Goal: Task Accomplishment & Management: Complete application form

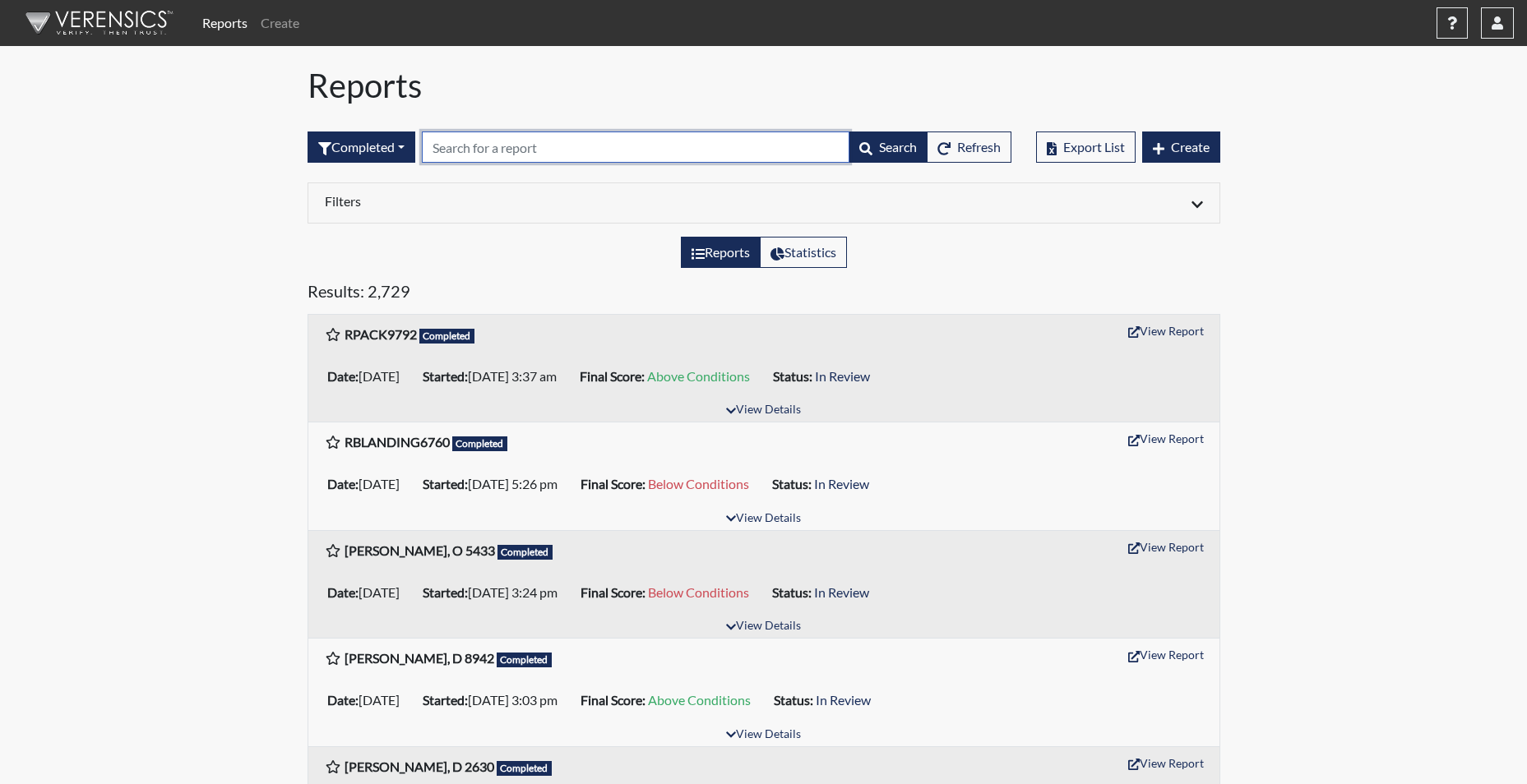
click at [536, 150] on input "text" at bounding box center [635, 148] width 428 height 32
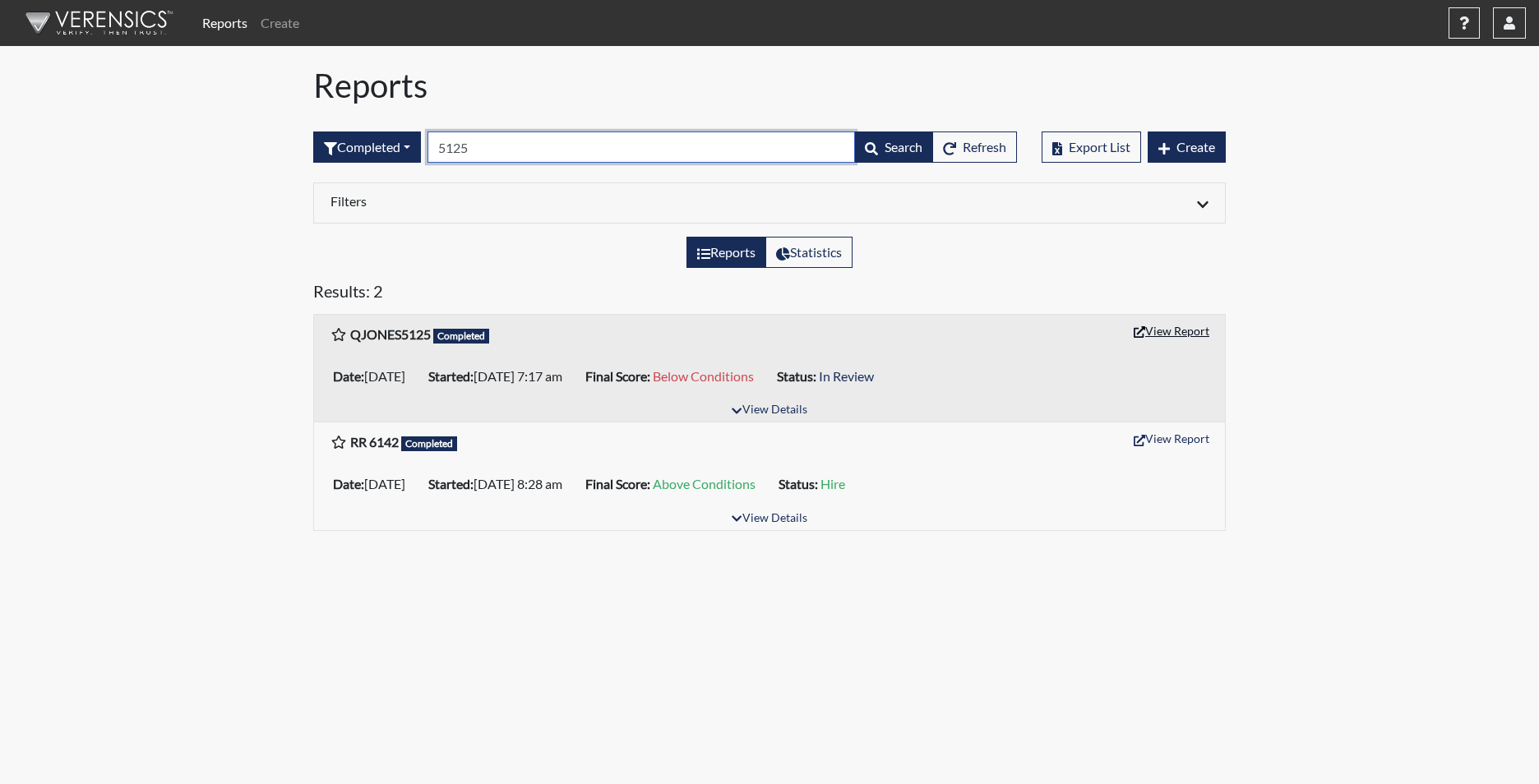
type input "5125"
click at [1183, 329] on button "View Report" at bounding box center [1171, 331] width 91 height 26
click at [1159, 334] on button "View Report" at bounding box center [1171, 331] width 91 height 26
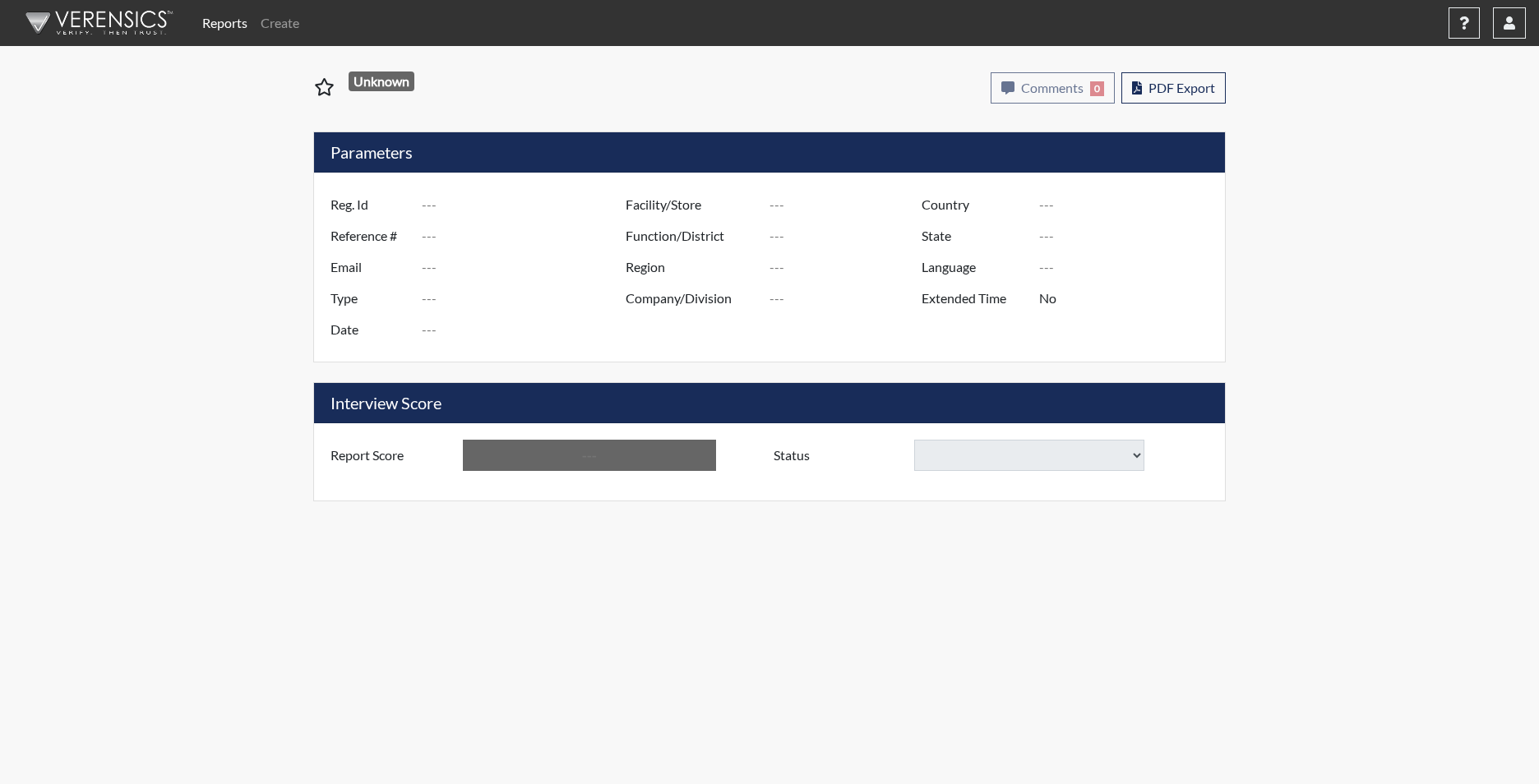
type input "QJONES5125"
type input "48948"
type input "JQUINJOUR@GMAIL.COM"
type input "Corrections Pre-Employment"
type input "Aug 8, 2025"
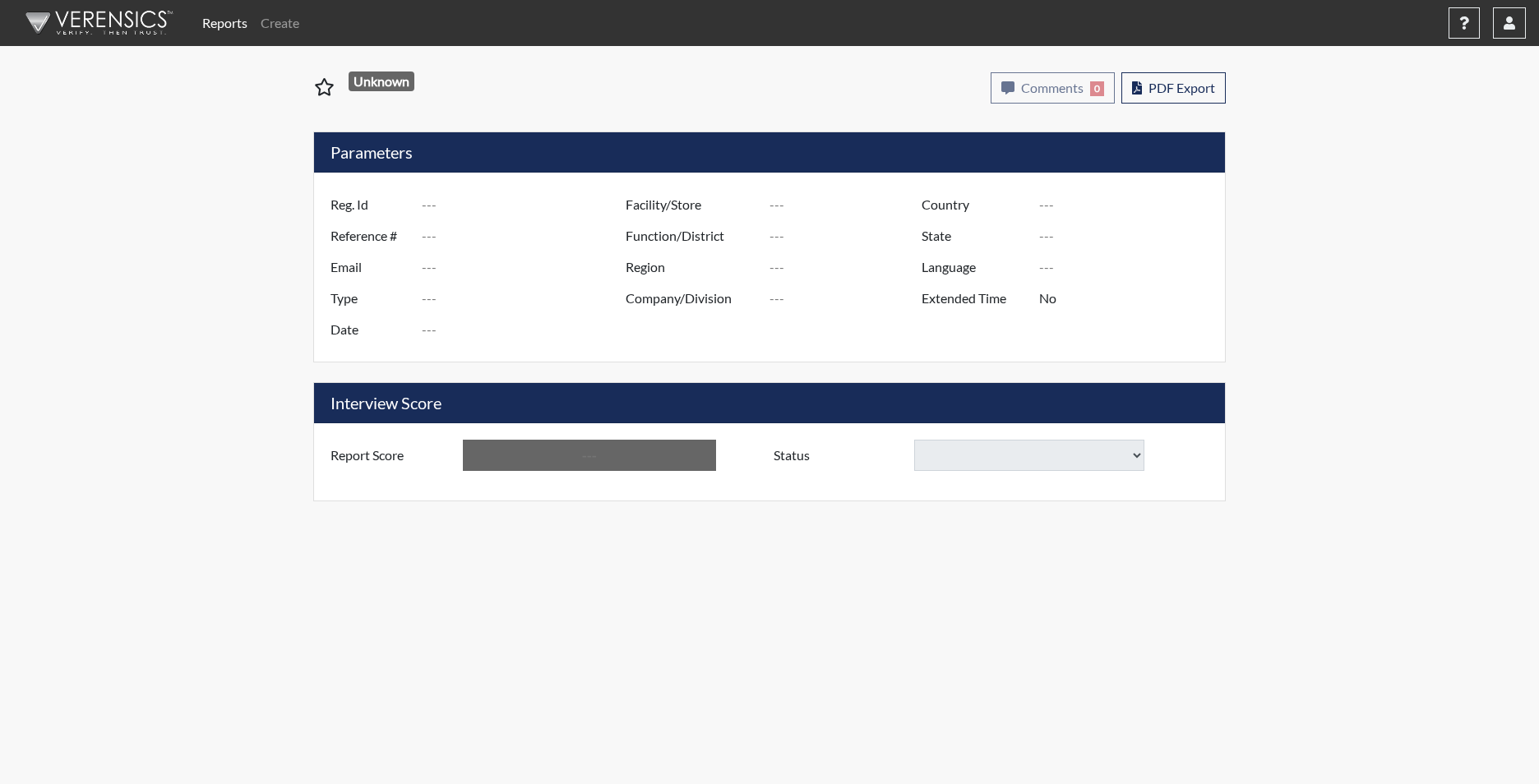
type input "Allendale CI"
type input "[GEOGRAPHIC_DATA]"
type input "[US_STATE]"
type input "English"
type input "Yes"
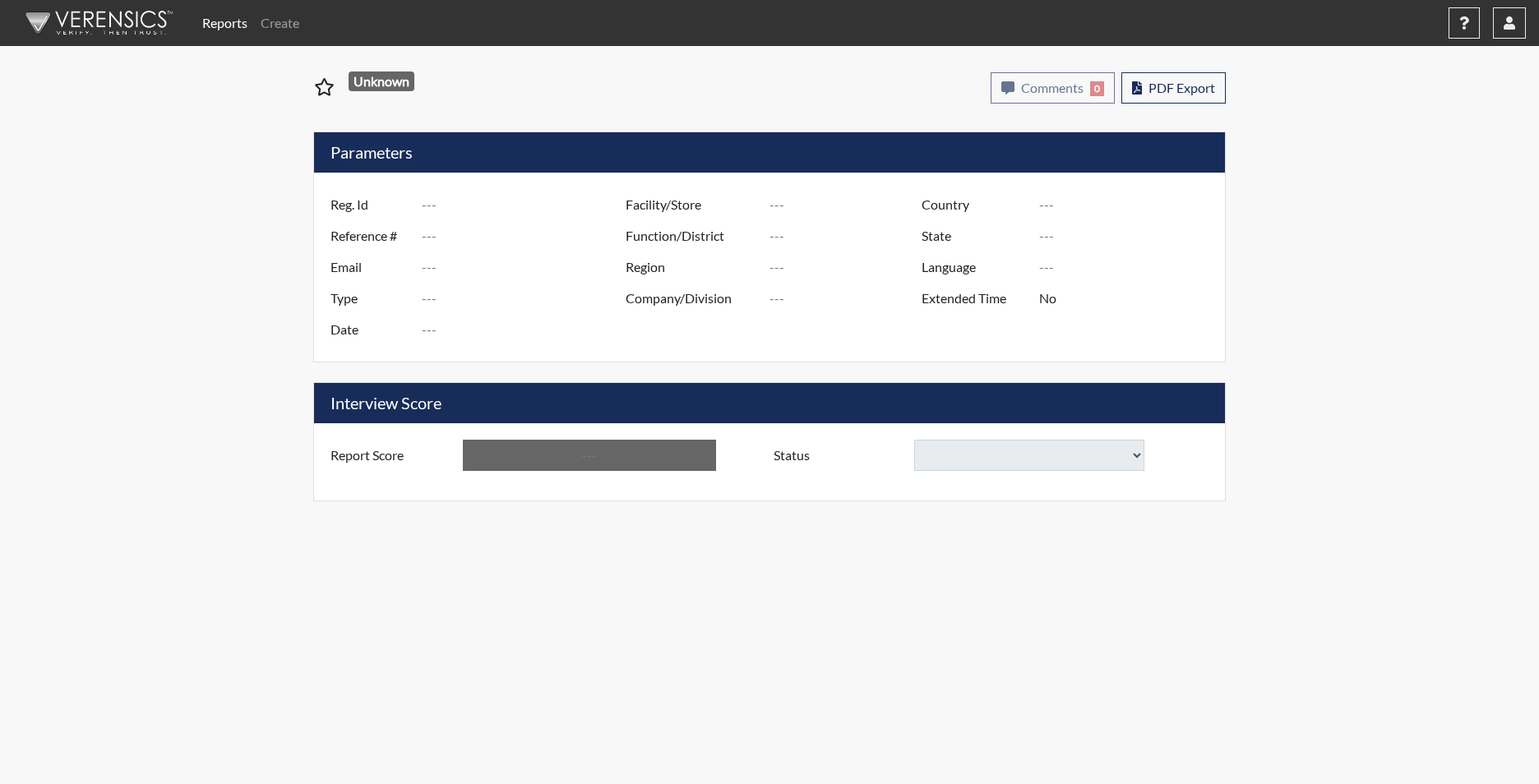
type input "Below Conditions"
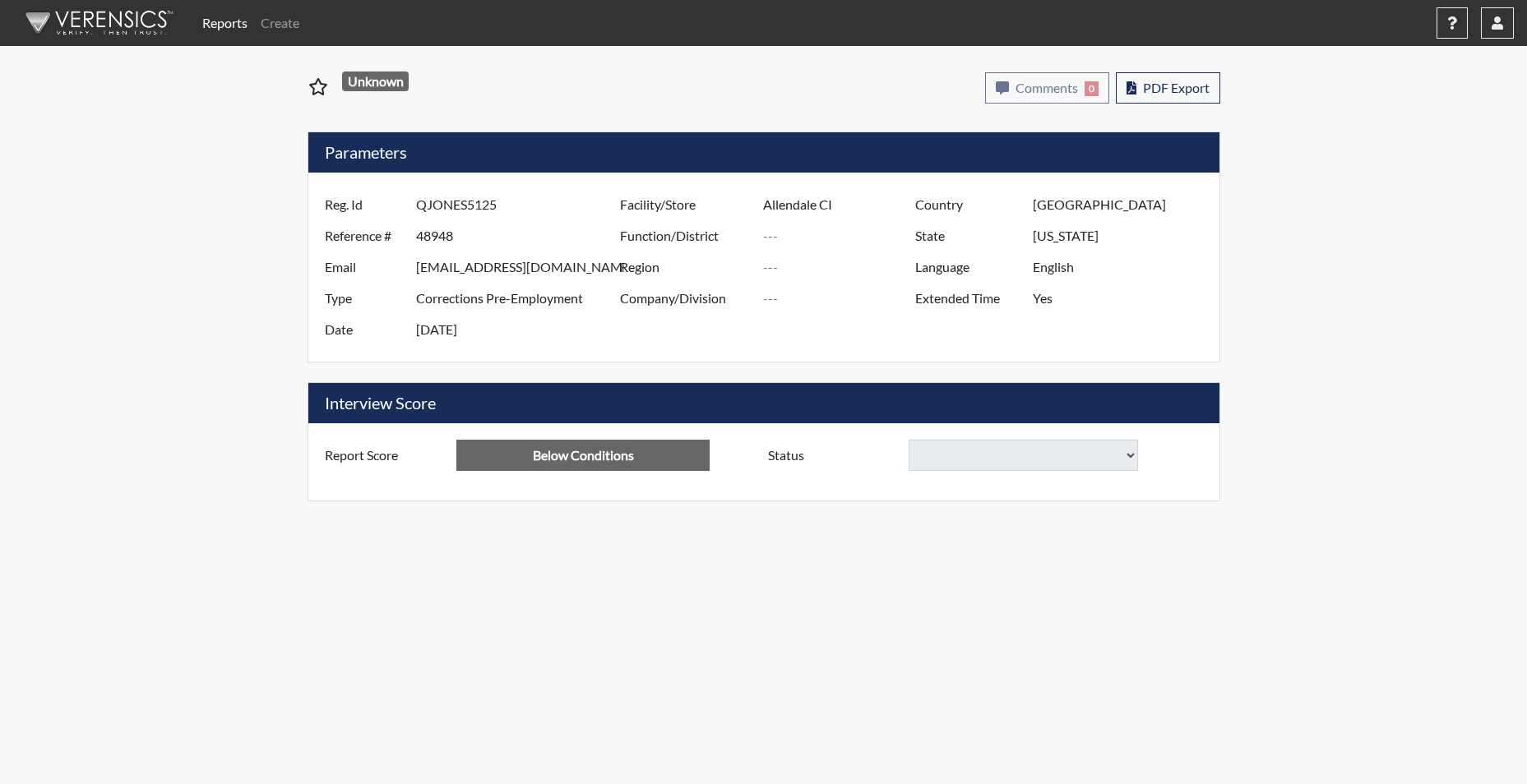
select select
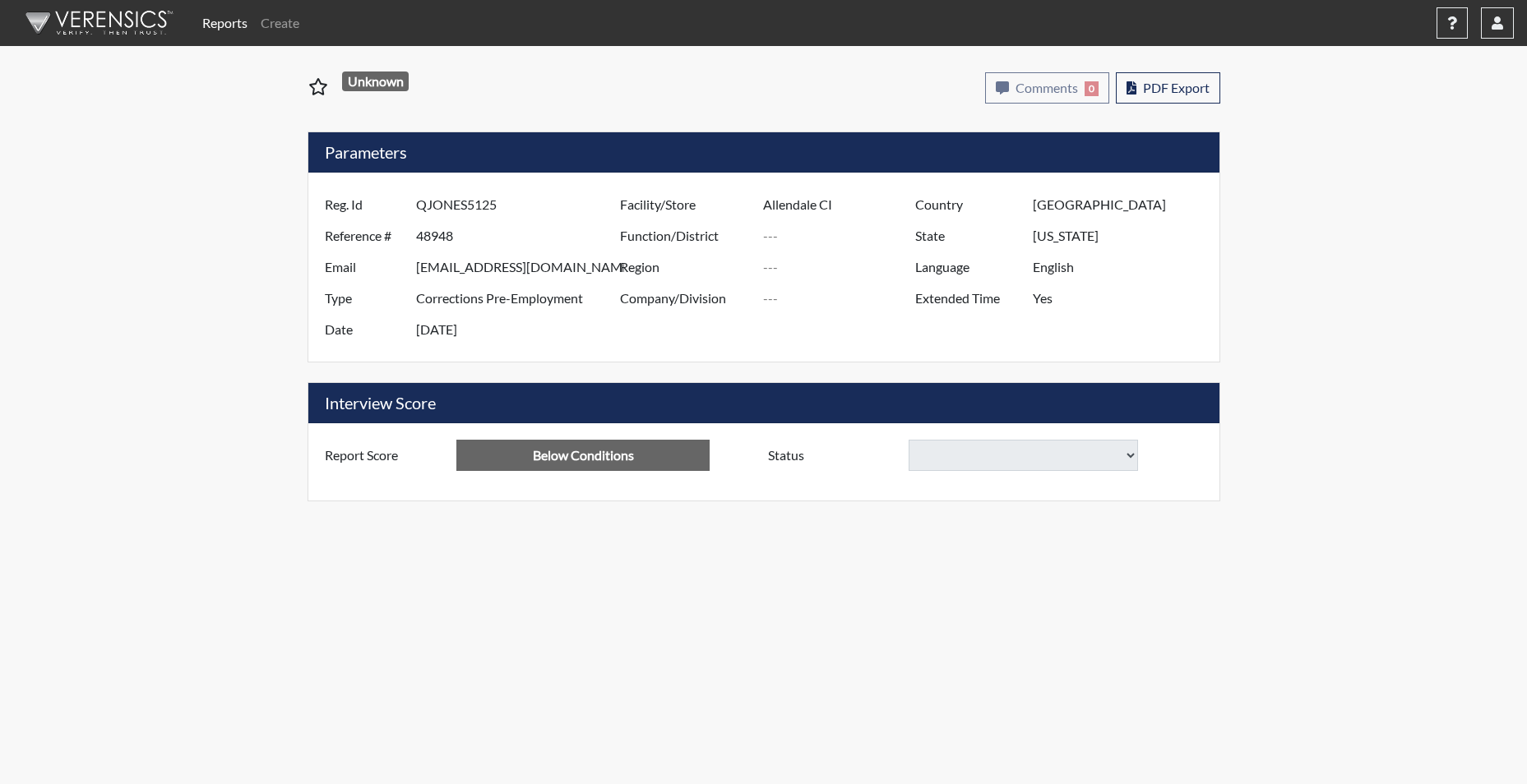
select select
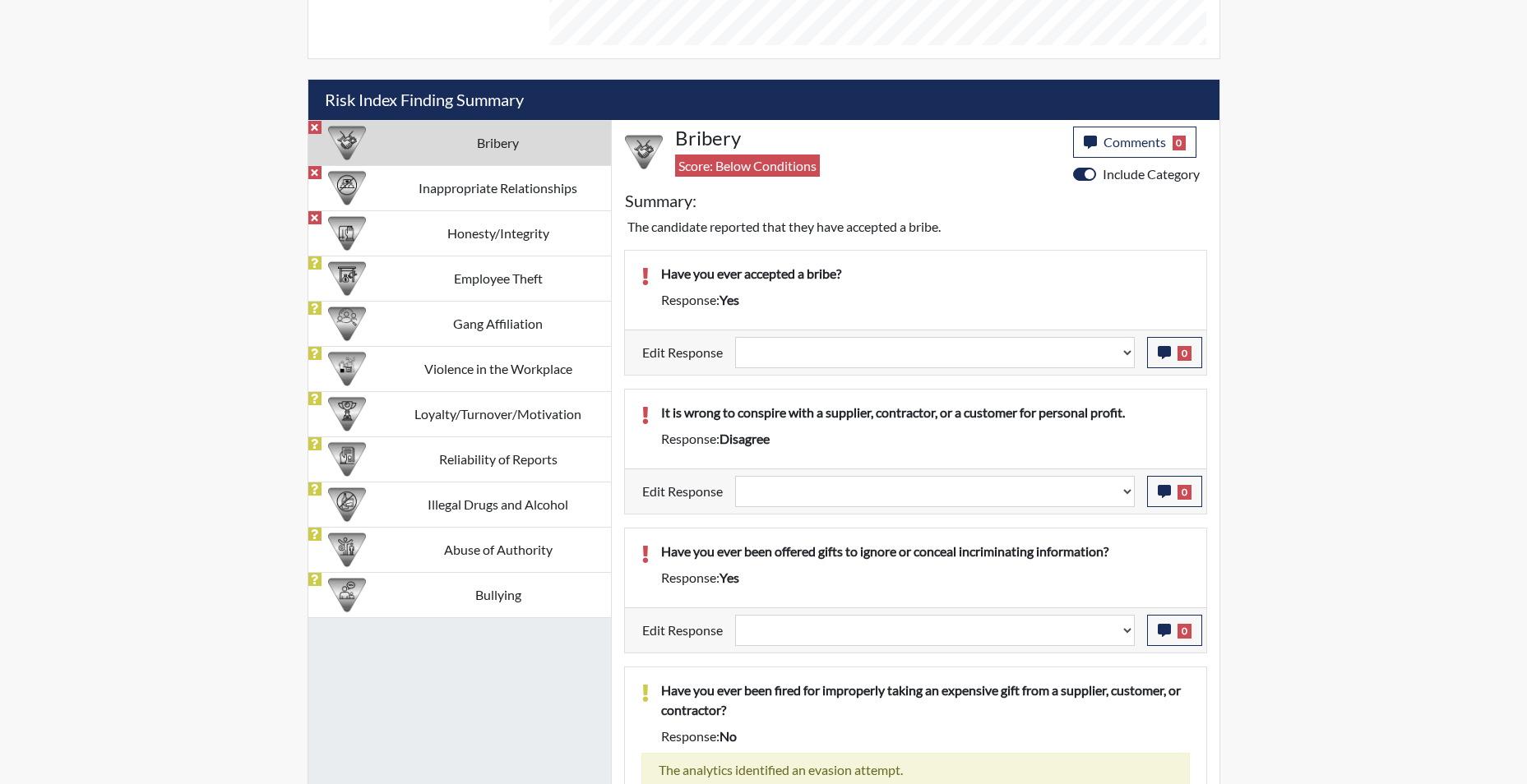
scroll to position [1069, 0]
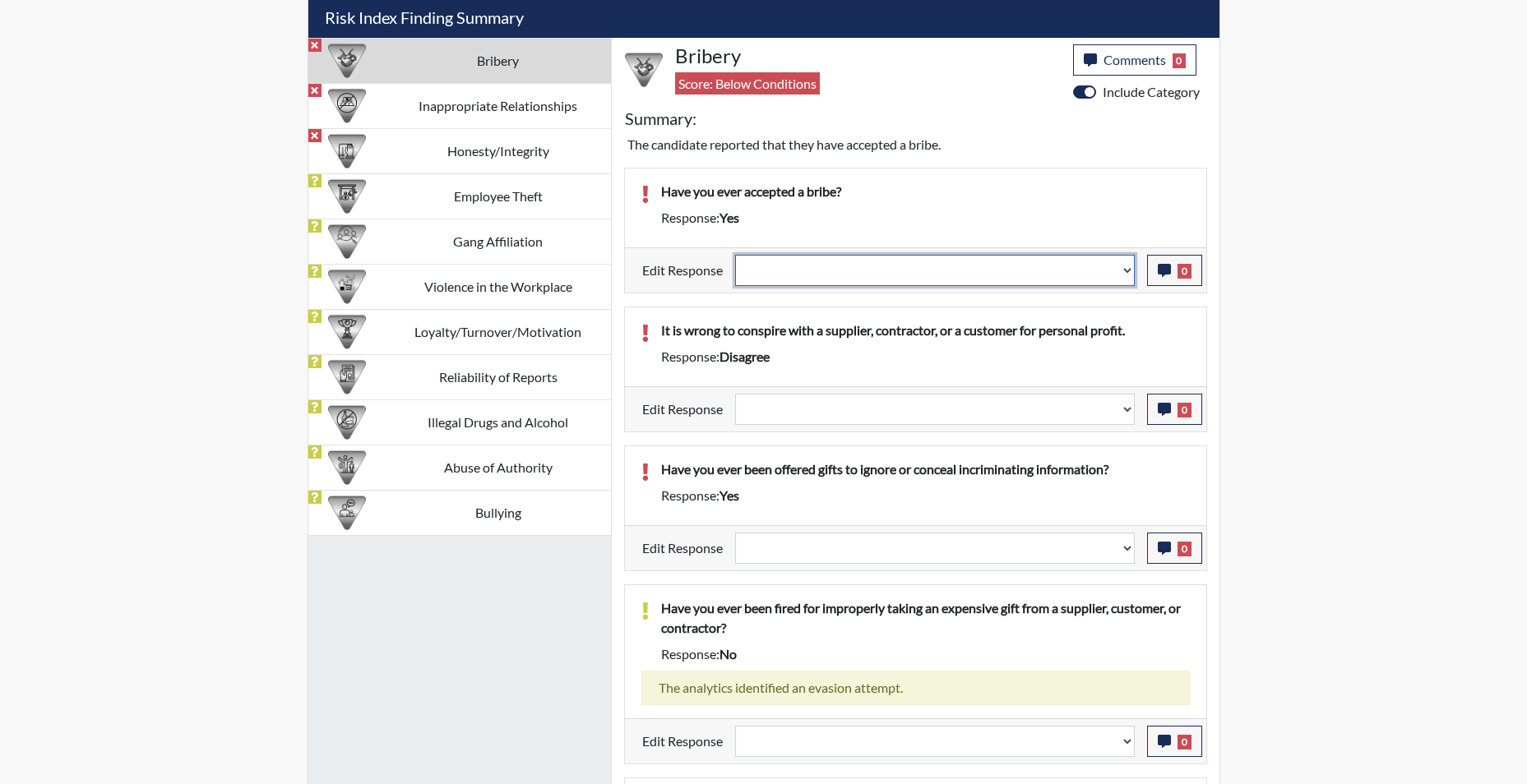
click at [1127, 269] on select "Question is not relevant. Results will be updated. Reasonable explanation provi…" at bounding box center [935, 271] width 400 height 32
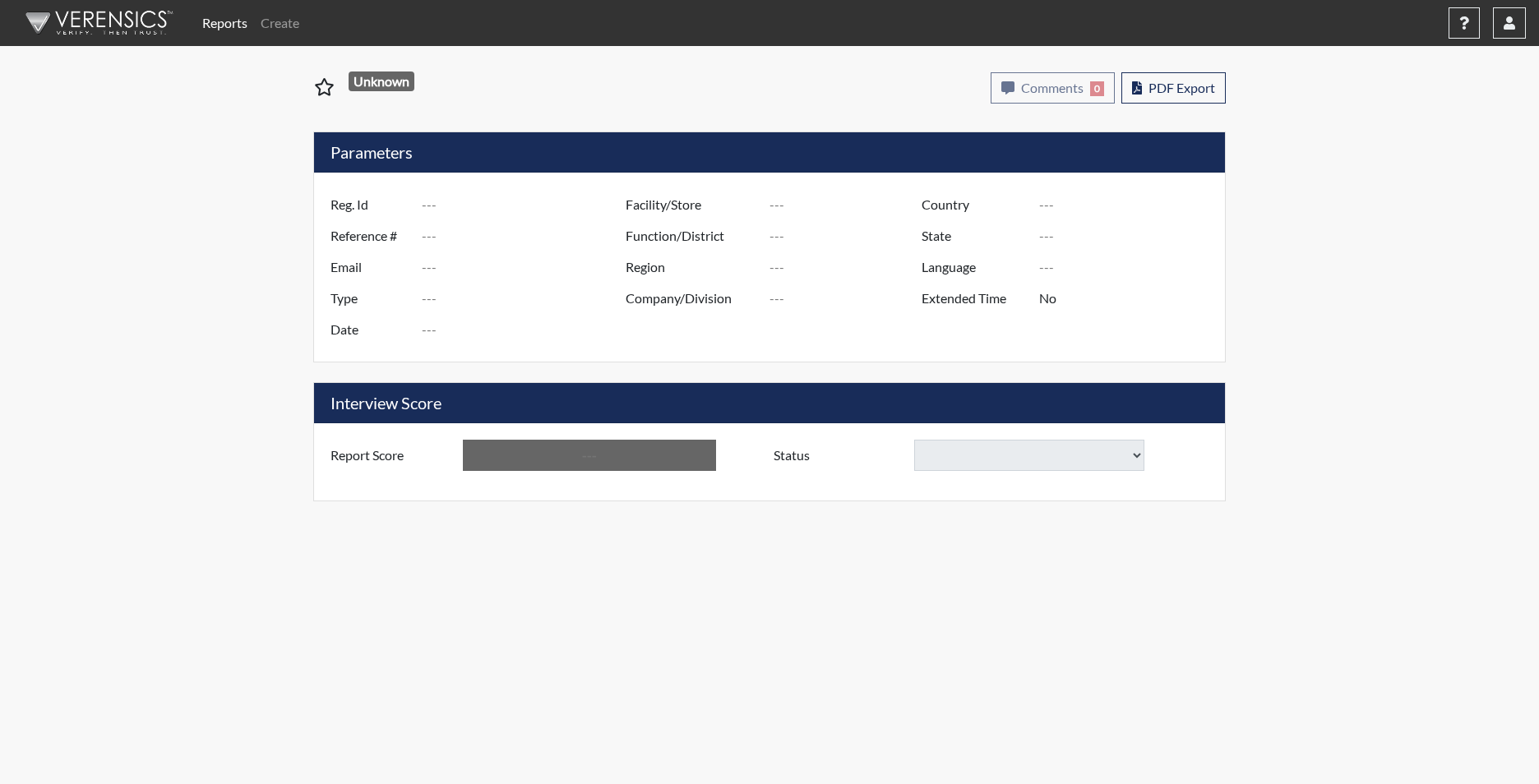
type input "QJONES5125"
type input "48948"
type input "[EMAIL_ADDRESS][DOMAIN_NAME]"
type input "Corrections Pre-Employment"
type input "[DATE]"
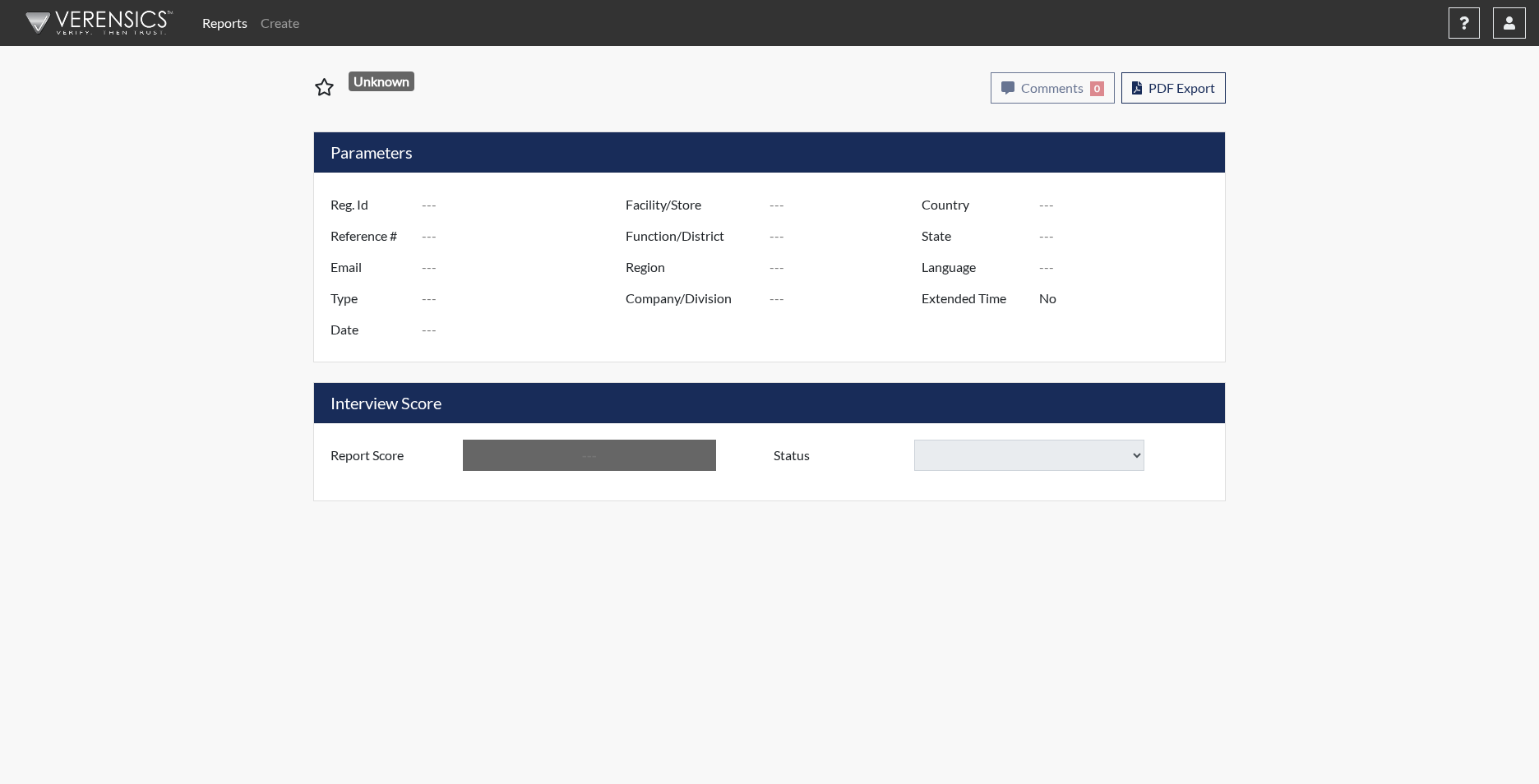
type input "Allendale CI"
type input "[GEOGRAPHIC_DATA]"
type input "[US_STATE]"
type input "English"
type input "Yes"
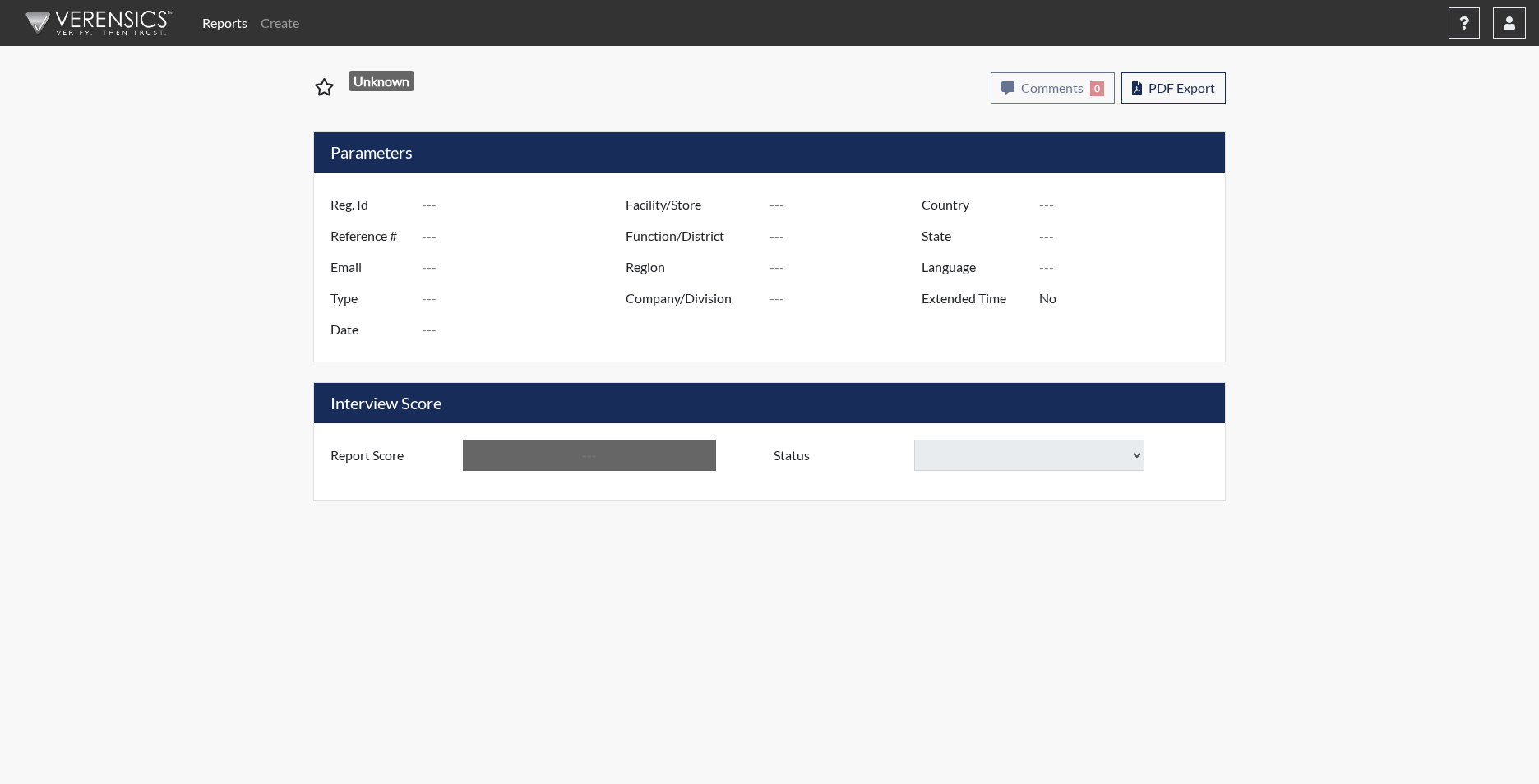
type input "Below Conditions"
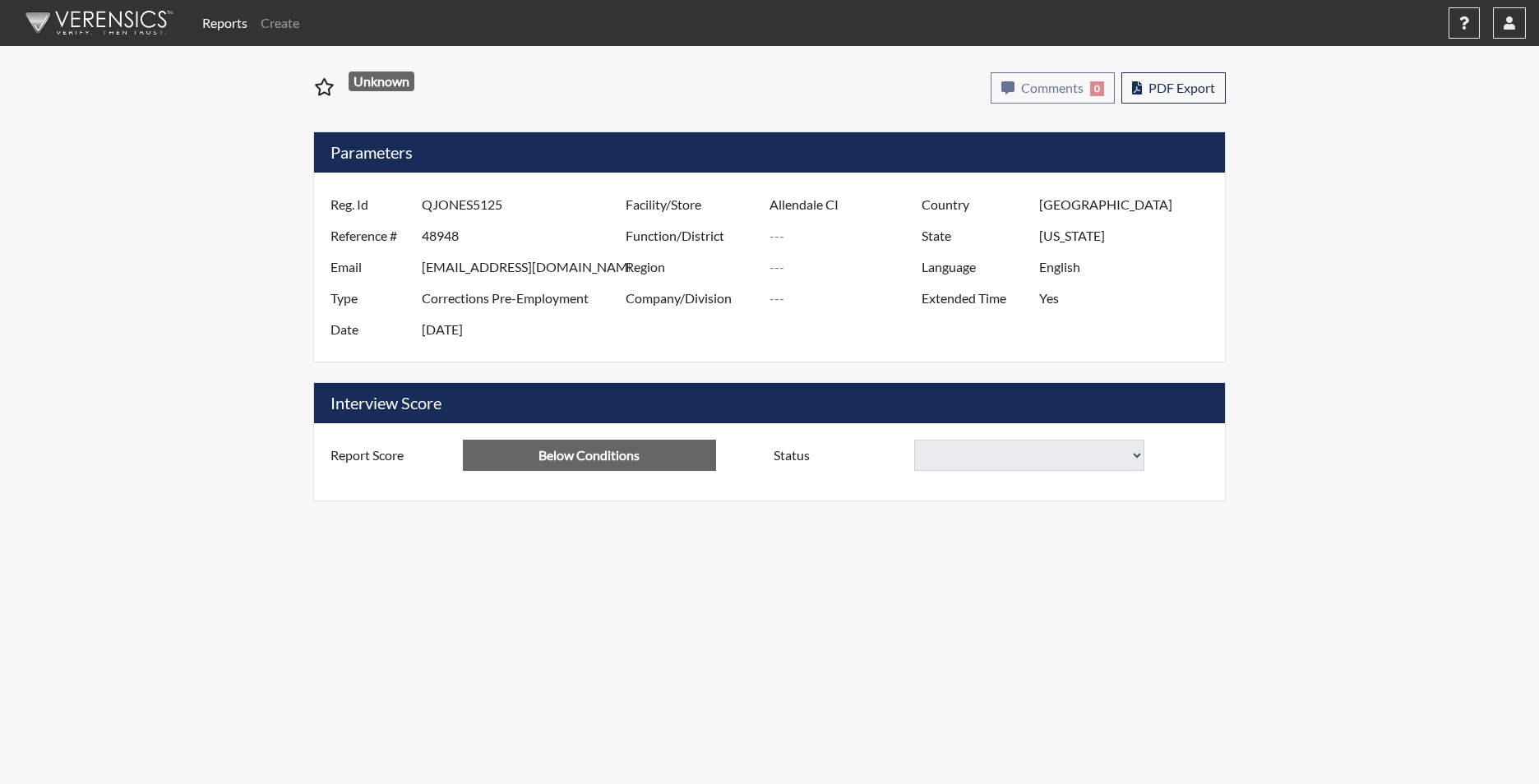
select select
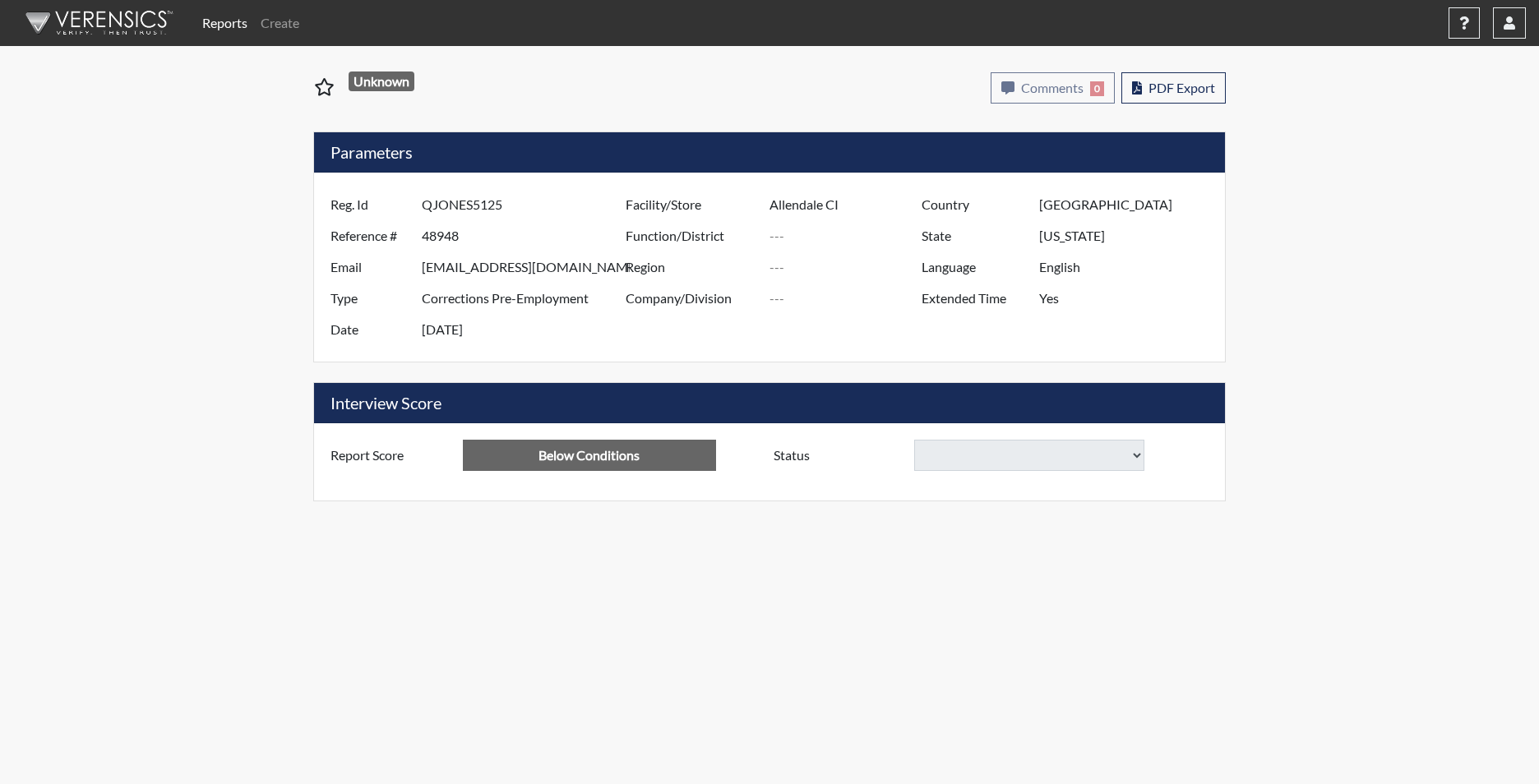
select select
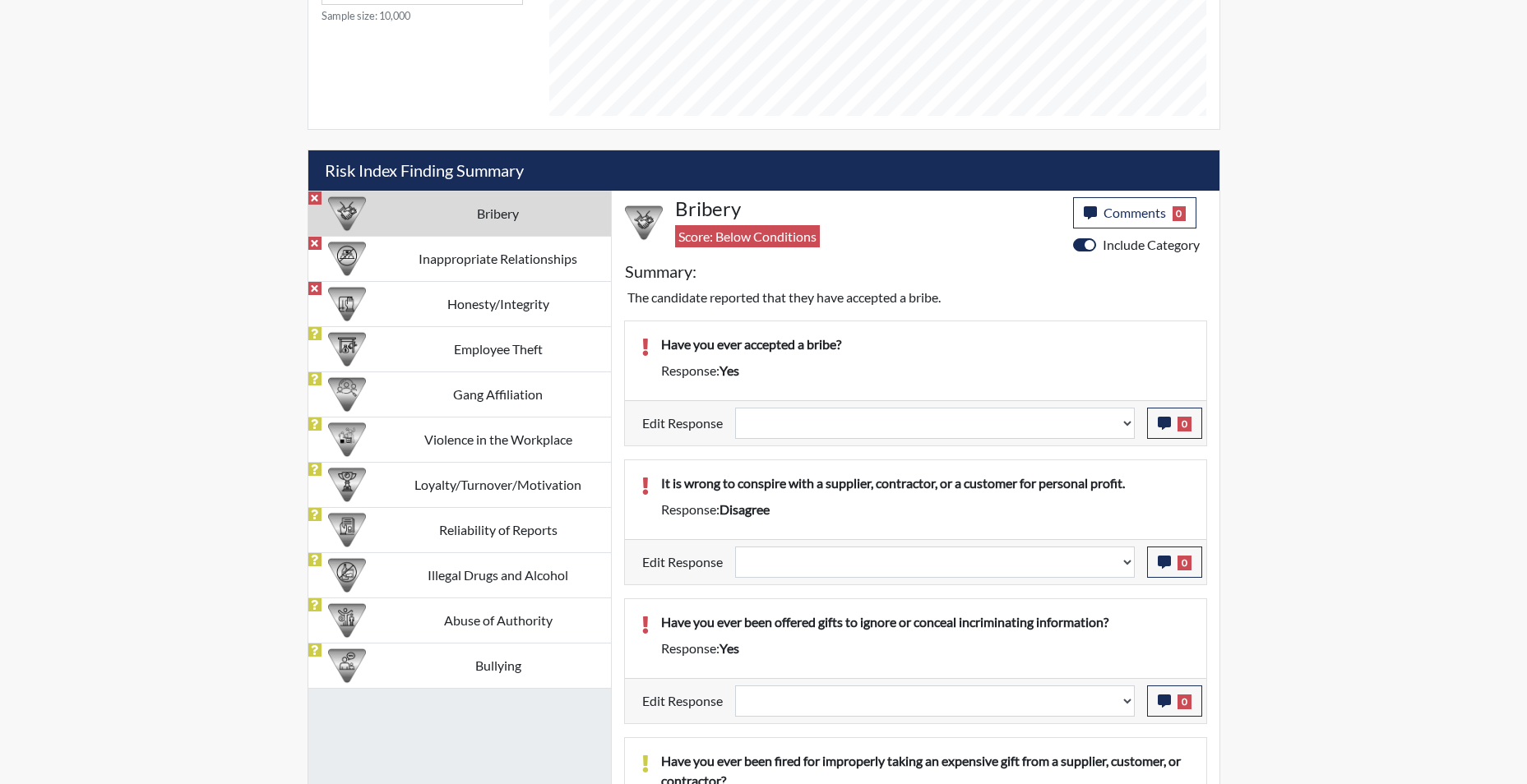
scroll to position [822, 0]
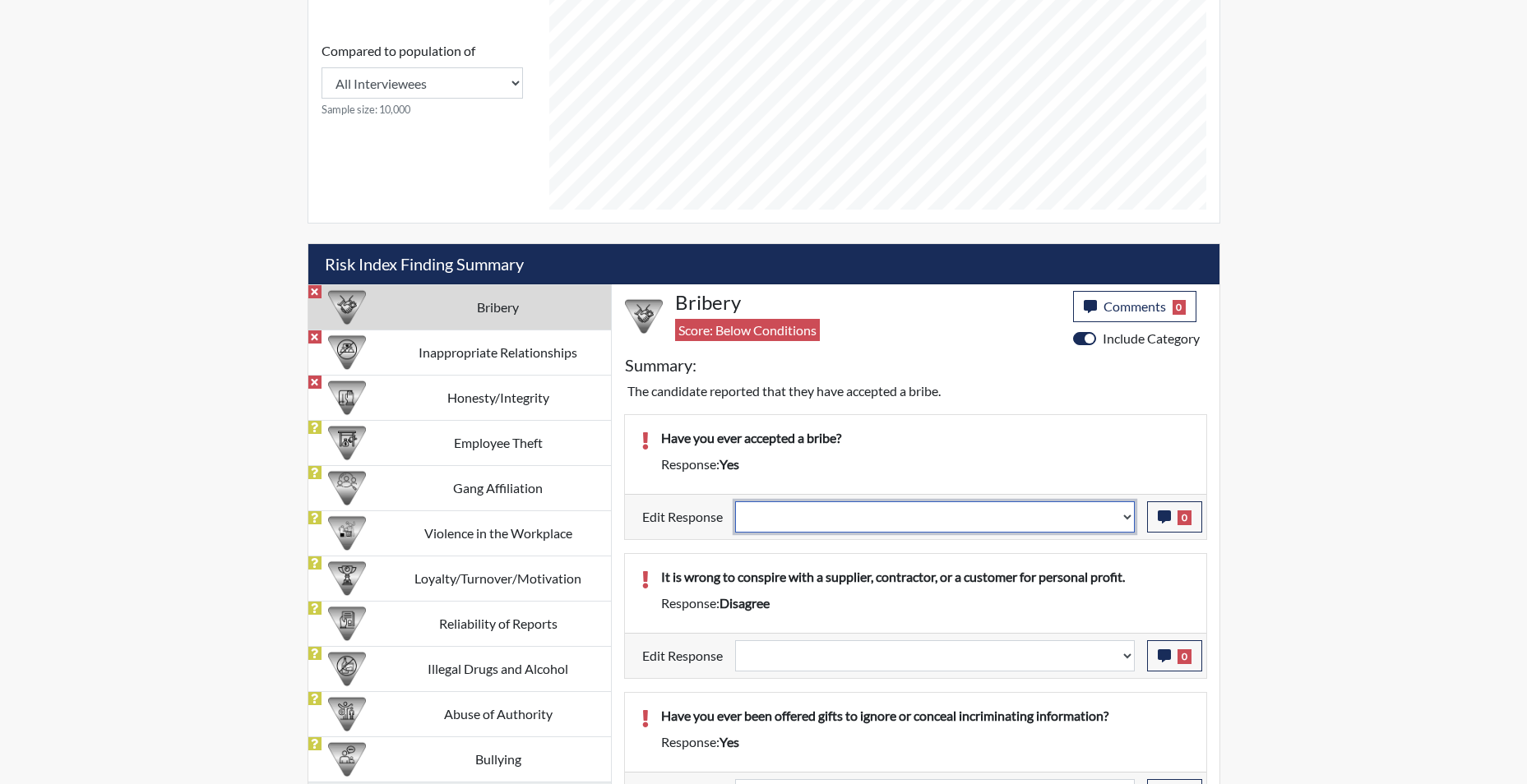
drag, startPoint x: 1124, startPoint y: 520, endPoint x: 1120, endPoint y: 531, distance: 11.7
click at [1124, 520] on select "Question is not relevant. Results will be updated. Reasonable explanation provi…" at bounding box center [935, 517] width 400 height 32
select select "reasonable-explanation-provided"
click at [735, 502] on select "Question is not relevant. Results will be updated. Reasonable explanation provi…" at bounding box center [935, 517] width 400 height 32
select select
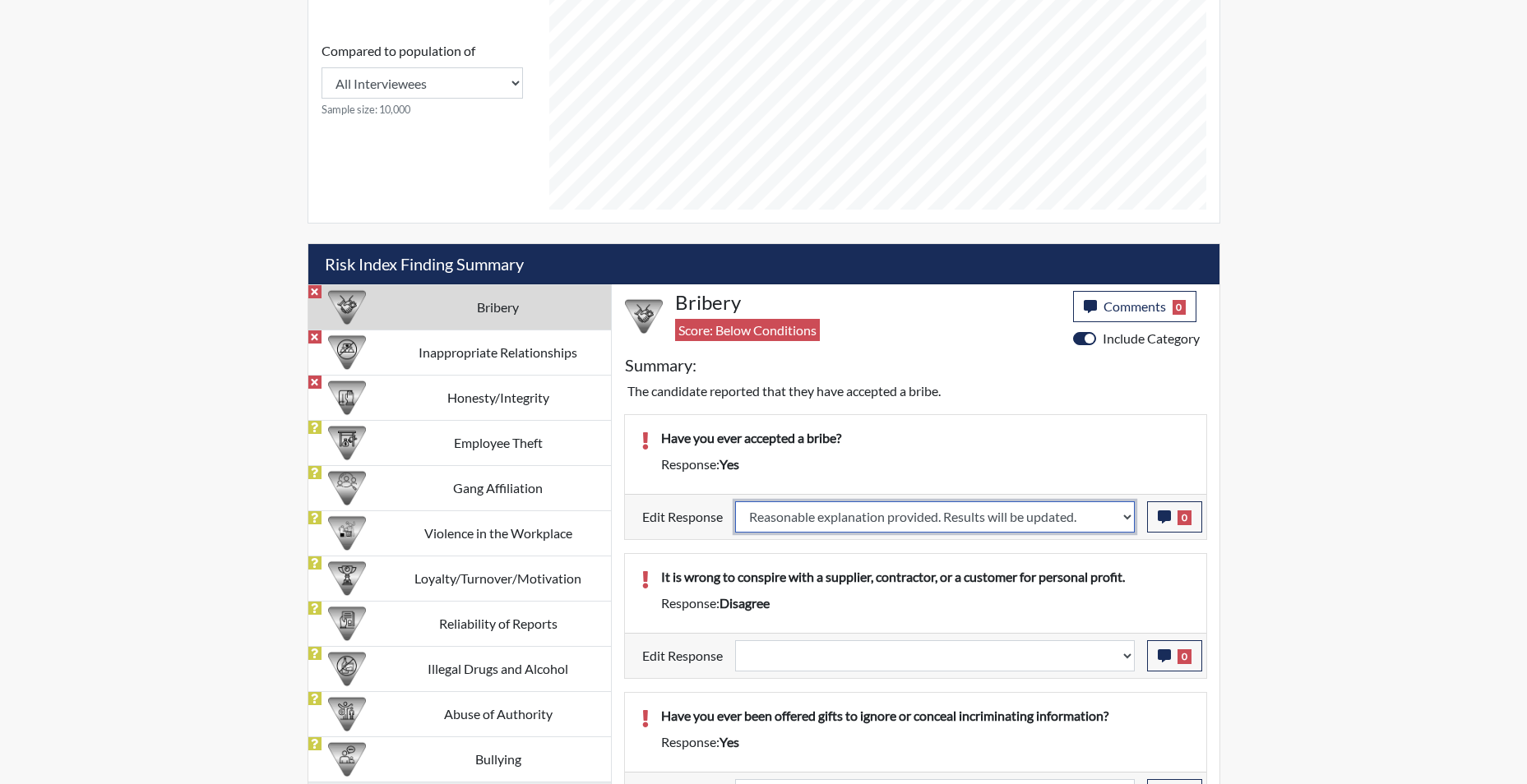
select select
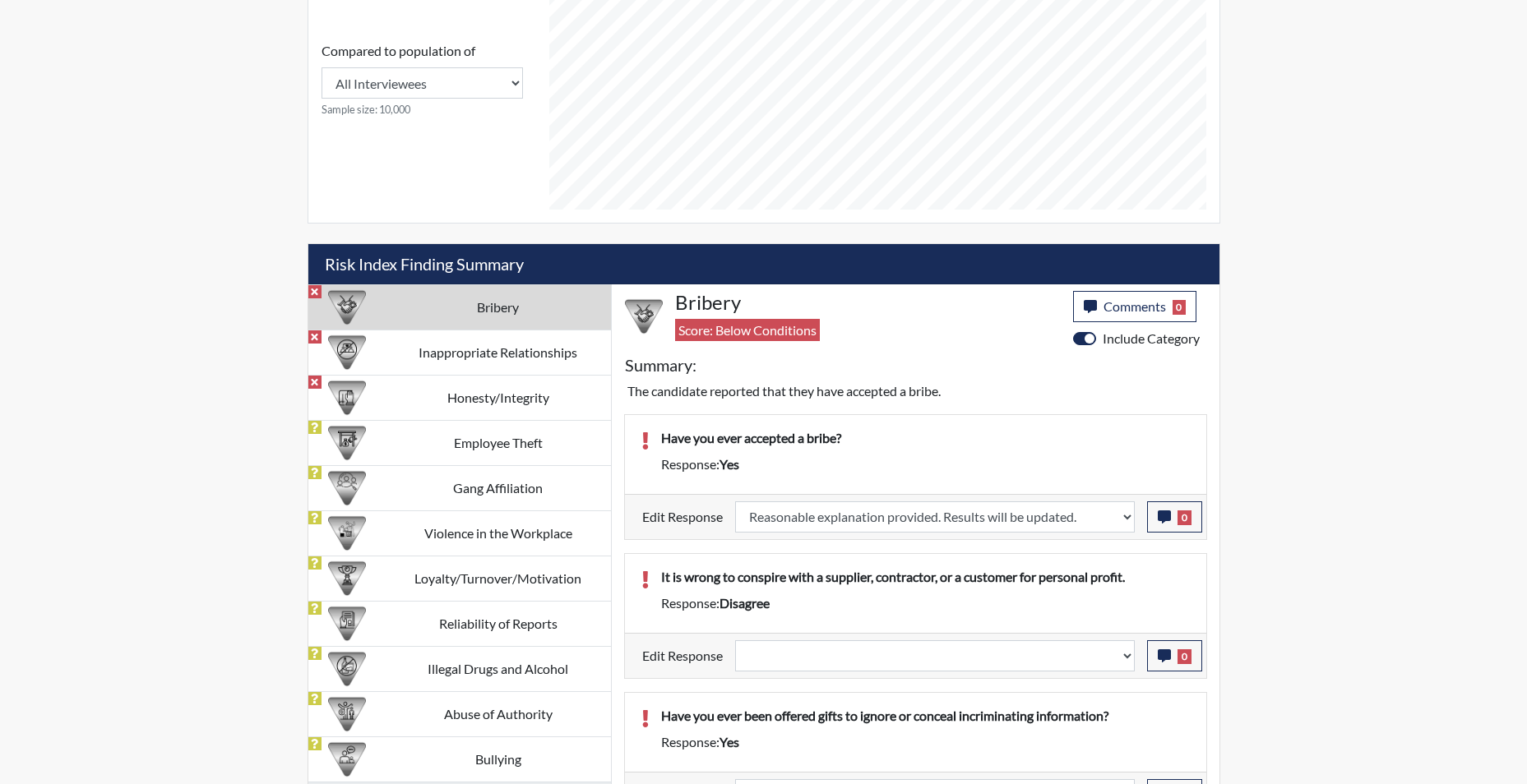
select select
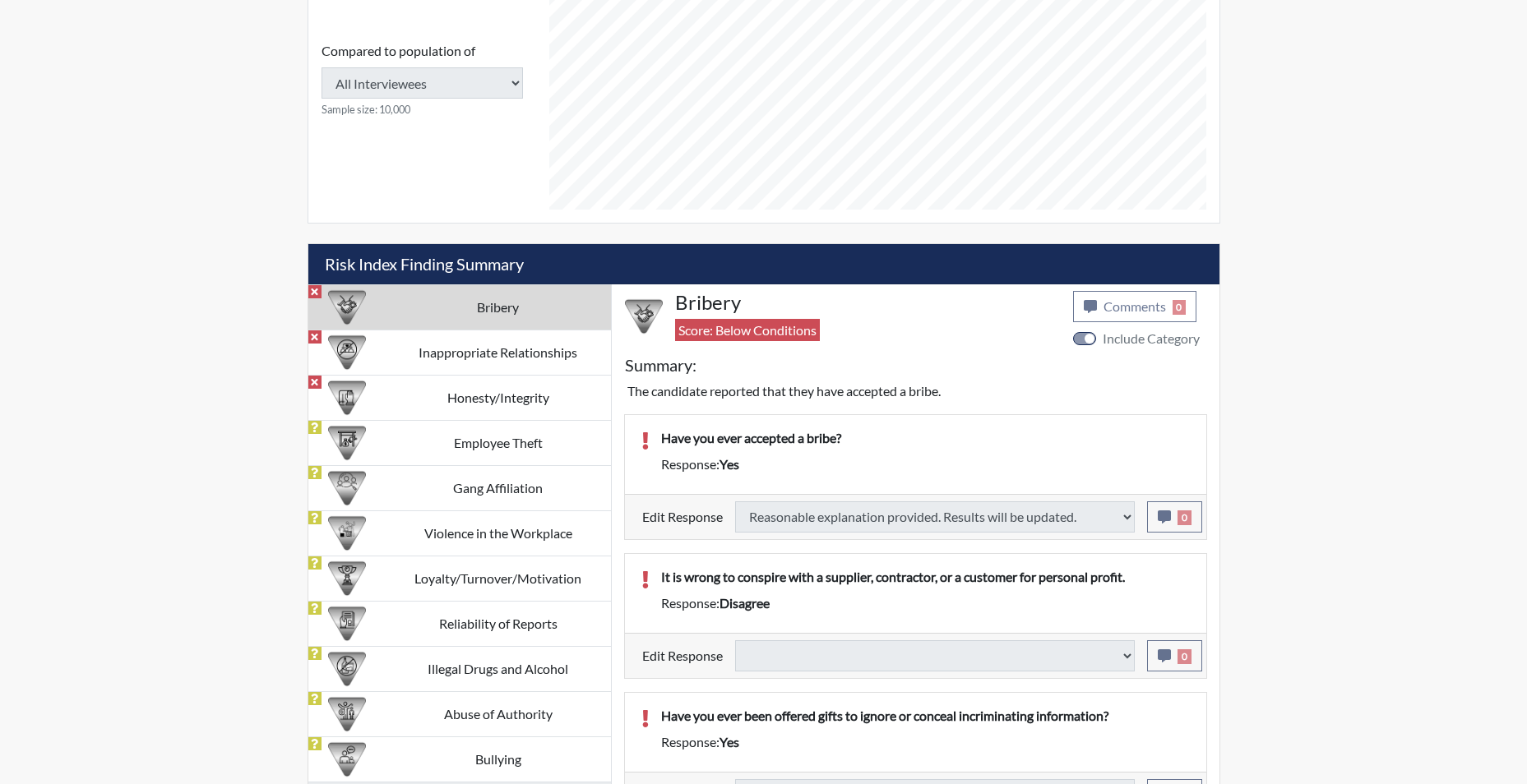
select select
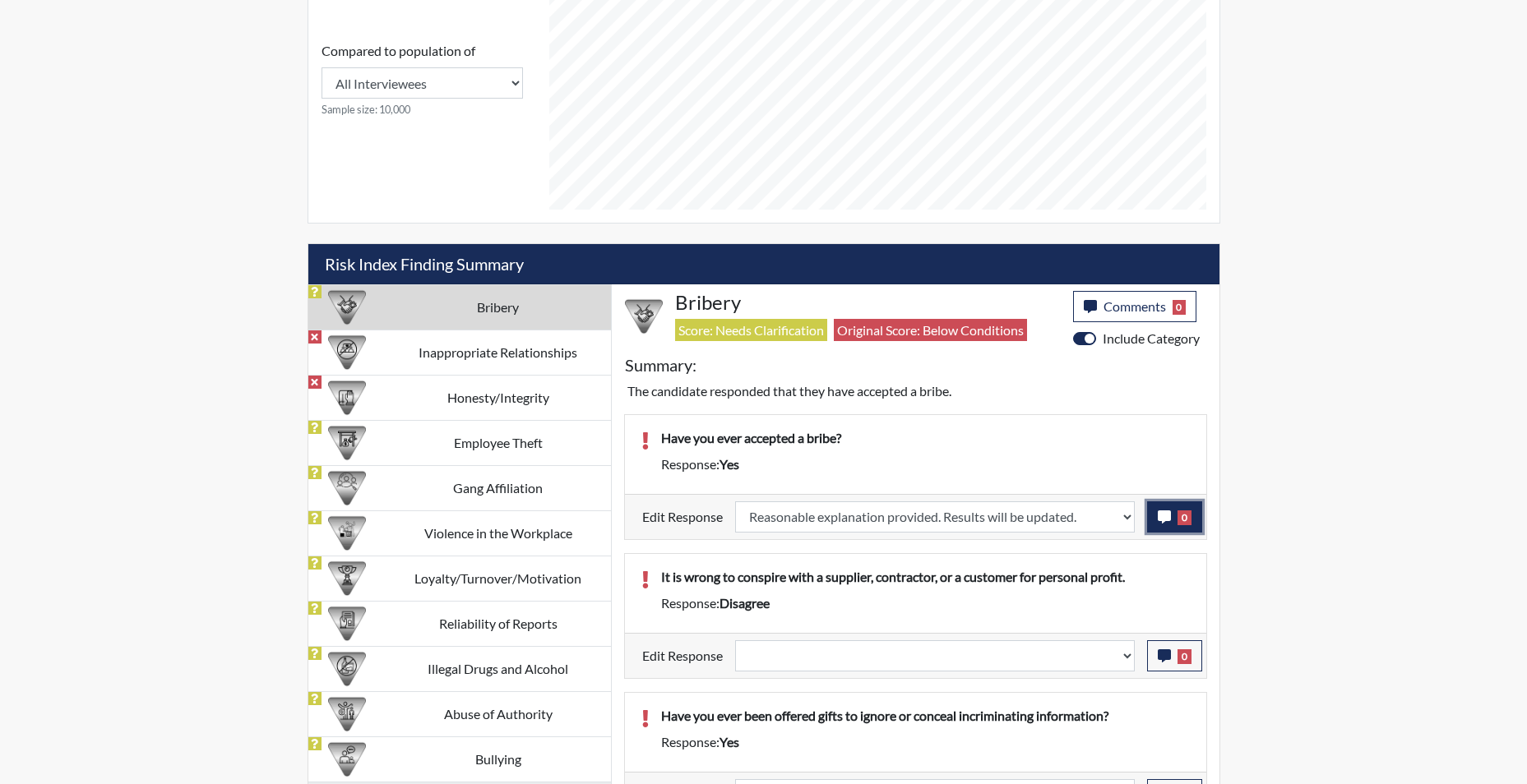
scroll to position [273, 684]
click at [1161, 518] on icon "button" at bounding box center [1164, 517] width 13 height 13
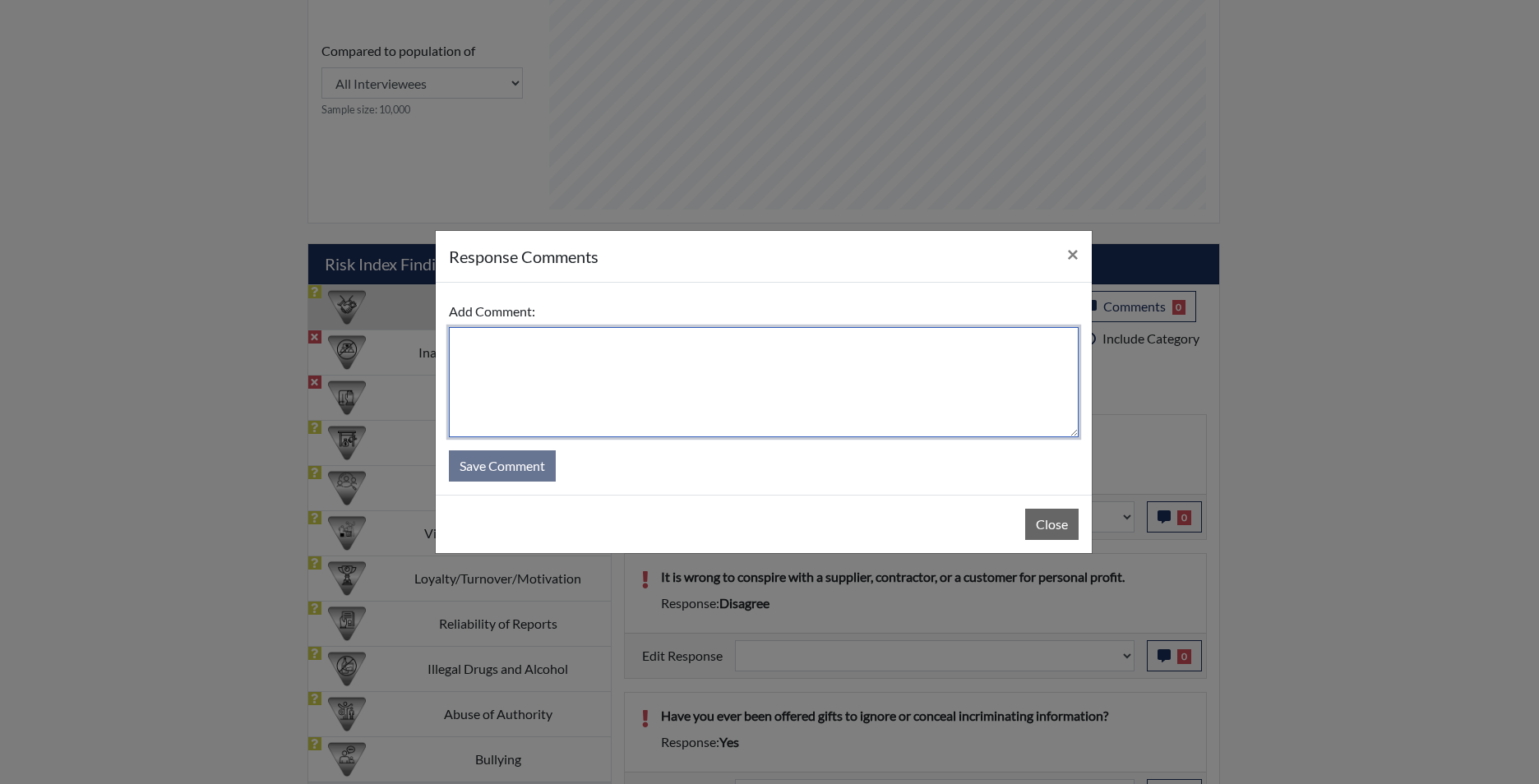
click at [634, 379] on textarea at bounding box center [764, 382] width 630 height 110
type textarea "app states no"
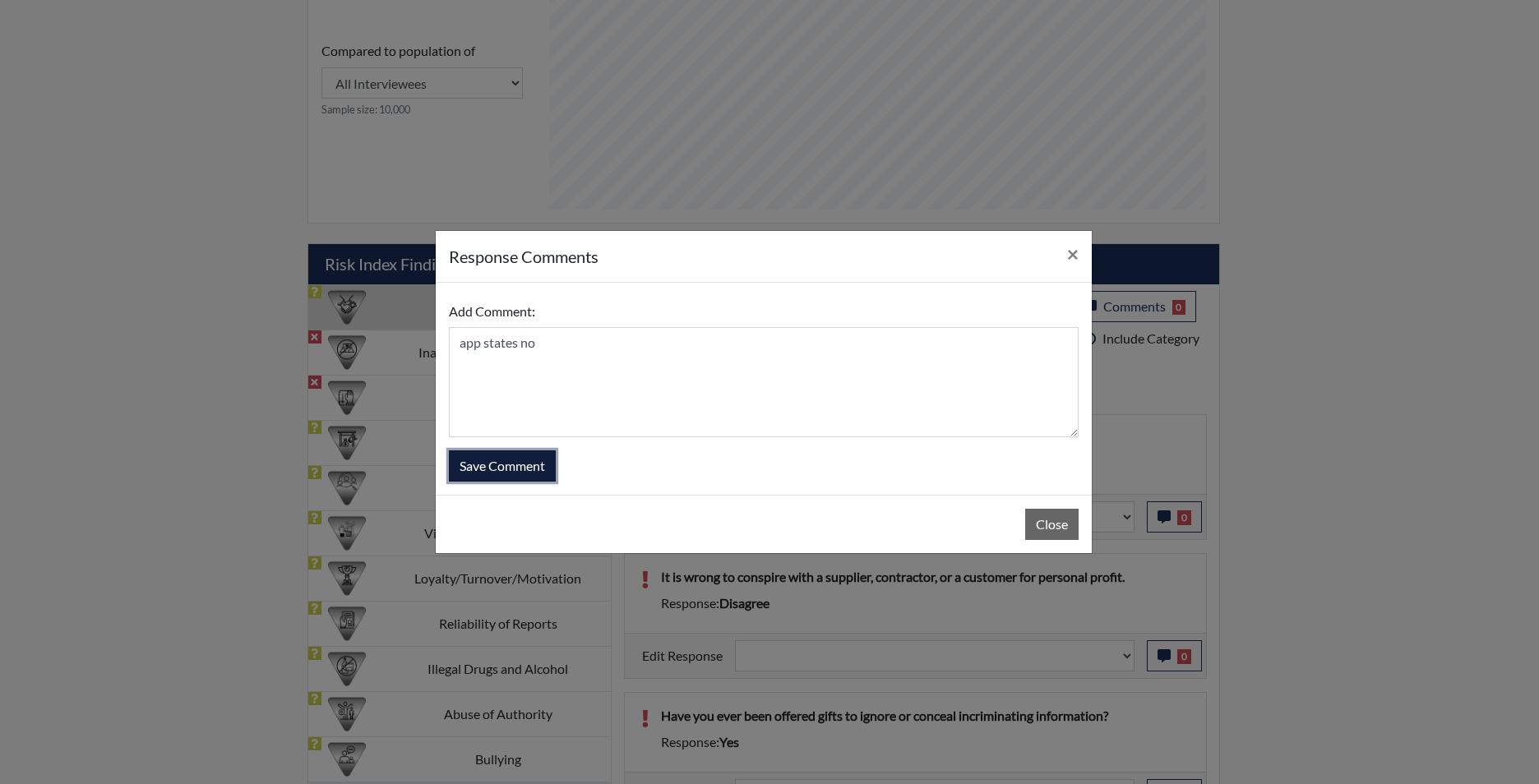
click at [523, 470] on button "Save Comment" at bounding box center [502, 466] width 106 height 32
select select
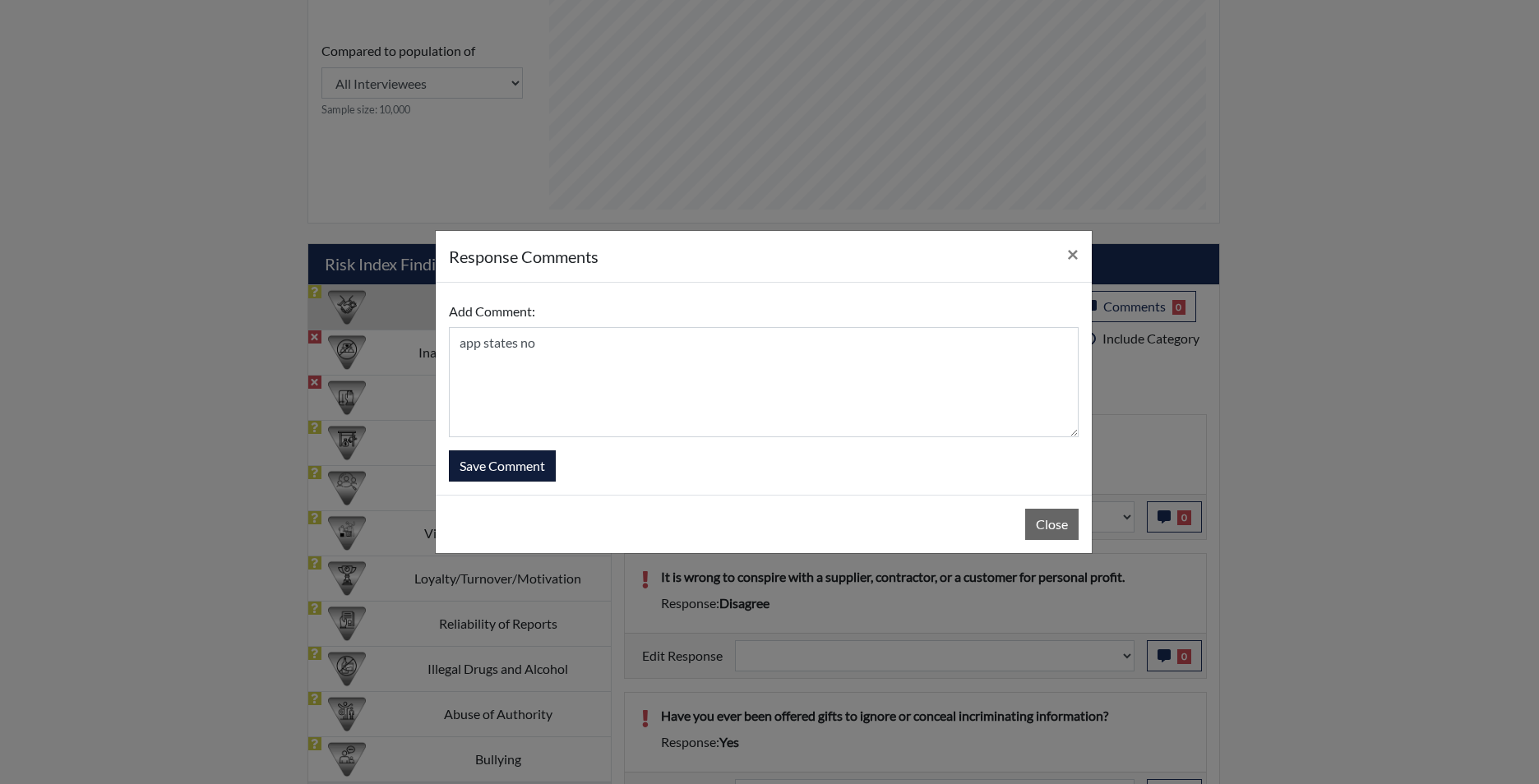
select select
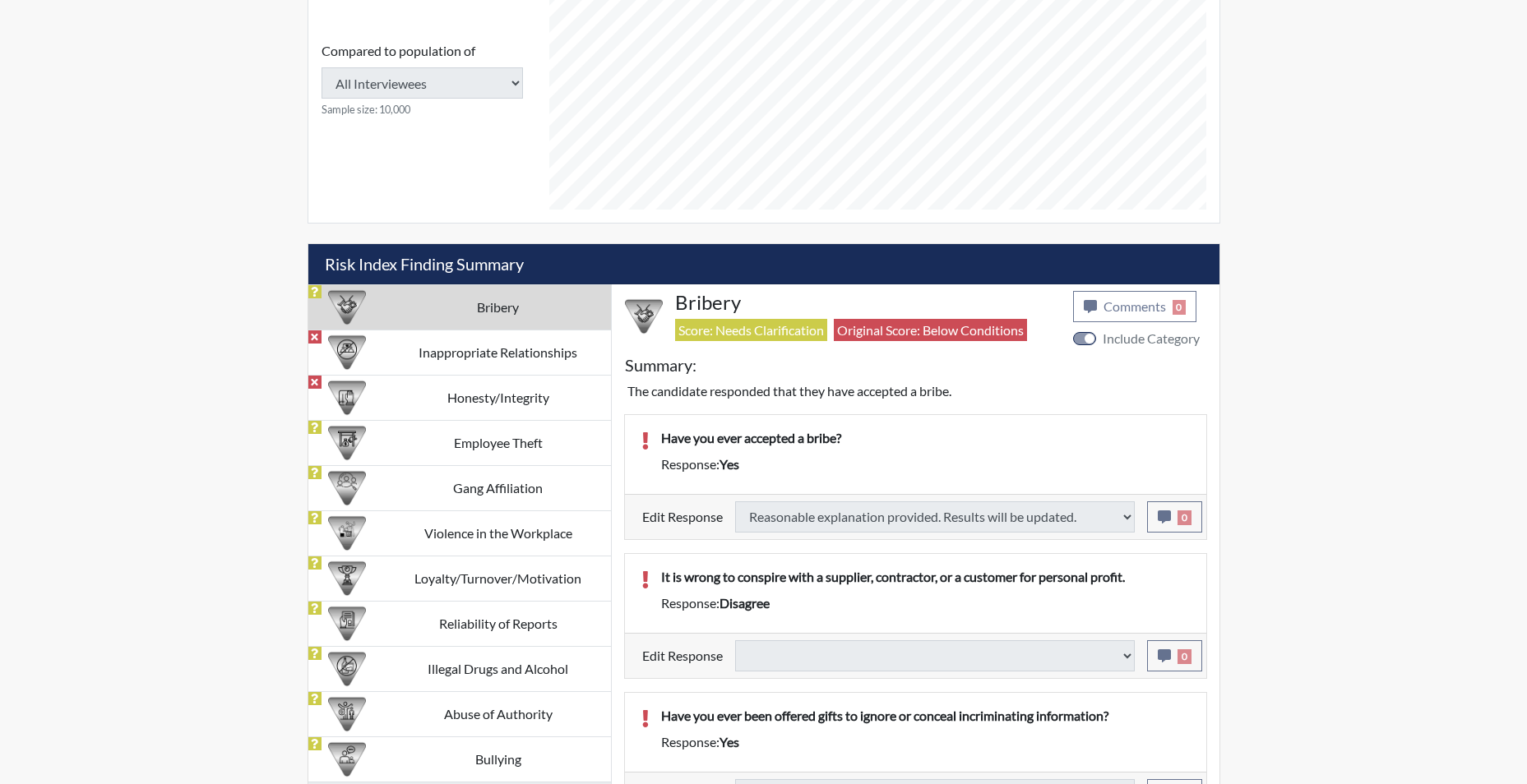
select select
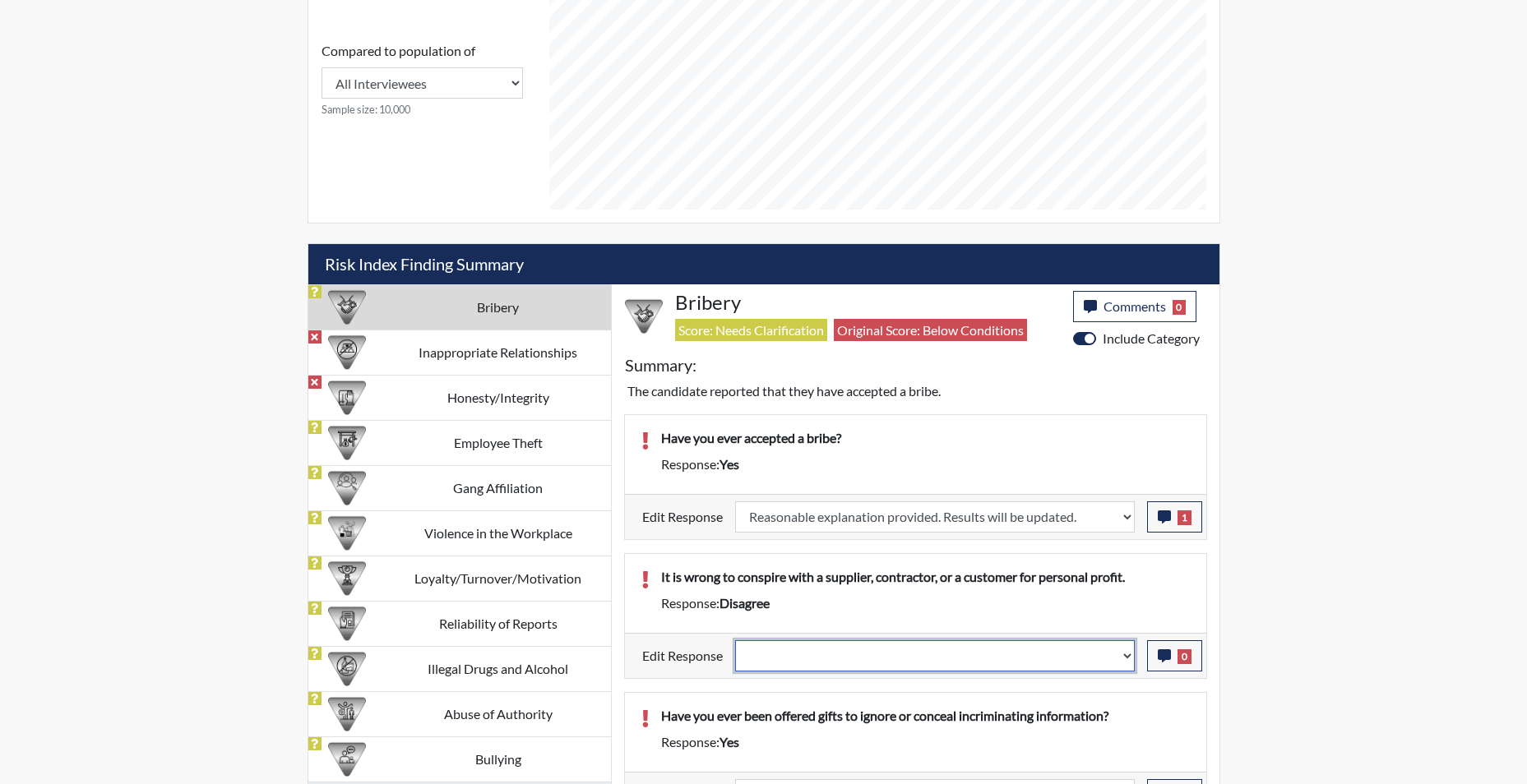
click at [1132, 658] on select "Question is not relevant. Results will be updated. Reasonable explanation provi…" at bounding box center [935, 656] width 400 height 32
select select "reasonable-explanation-provided"
click at [735, 641] on select "Question is not relevant. Results will be updated. Reasonable explanation provi…" at bounding box center [935, 656] width 400 height 32
select select
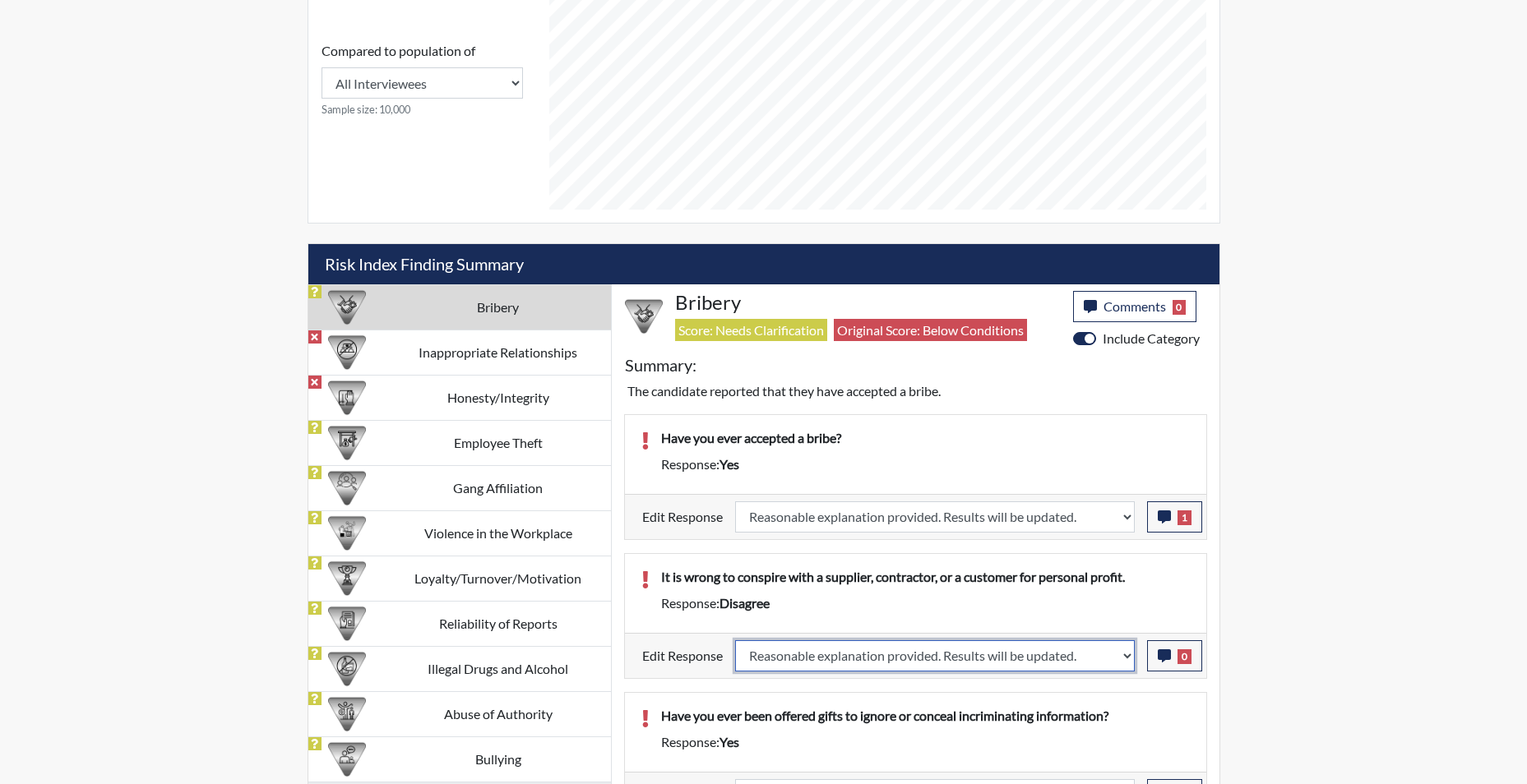
select select
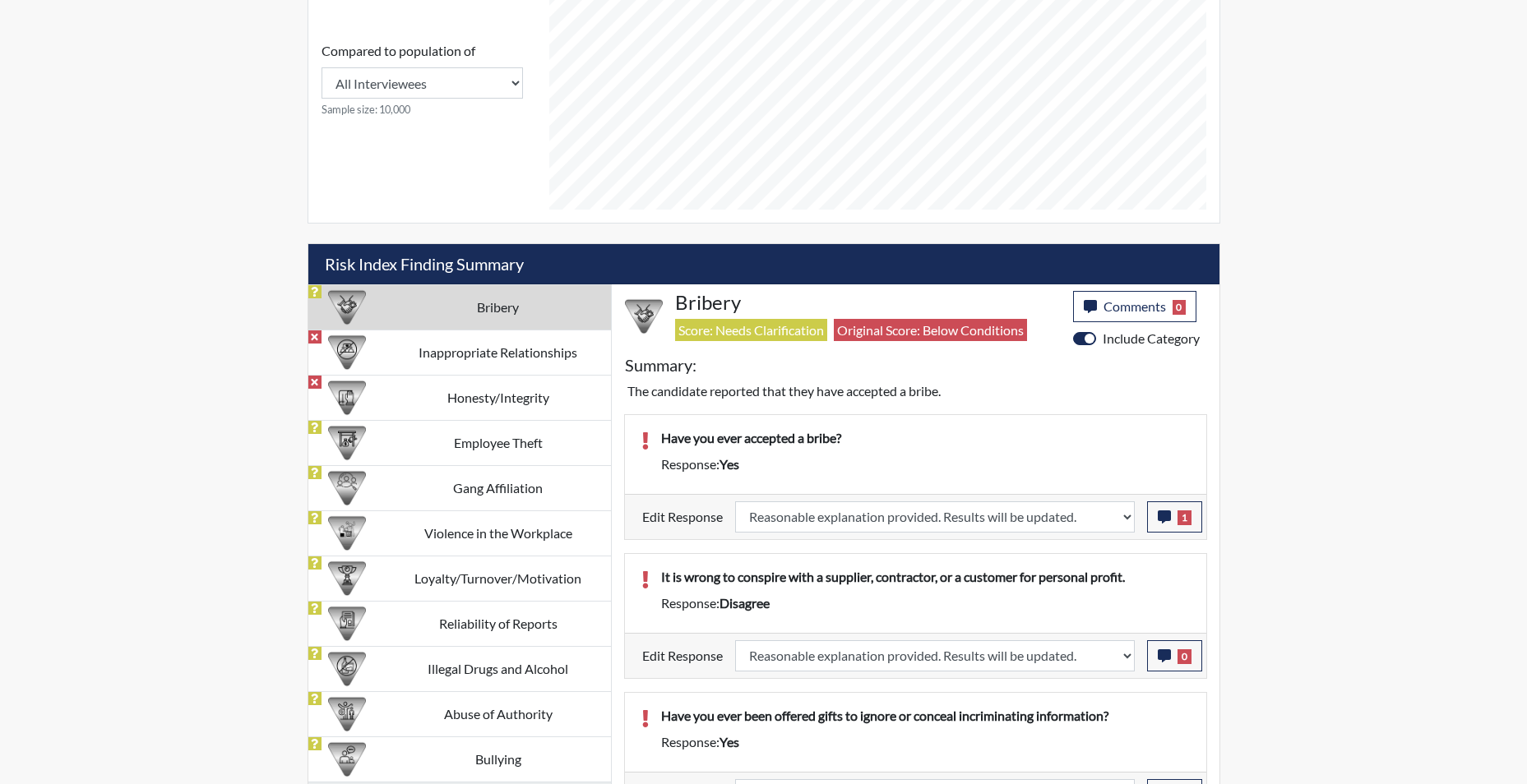
select select
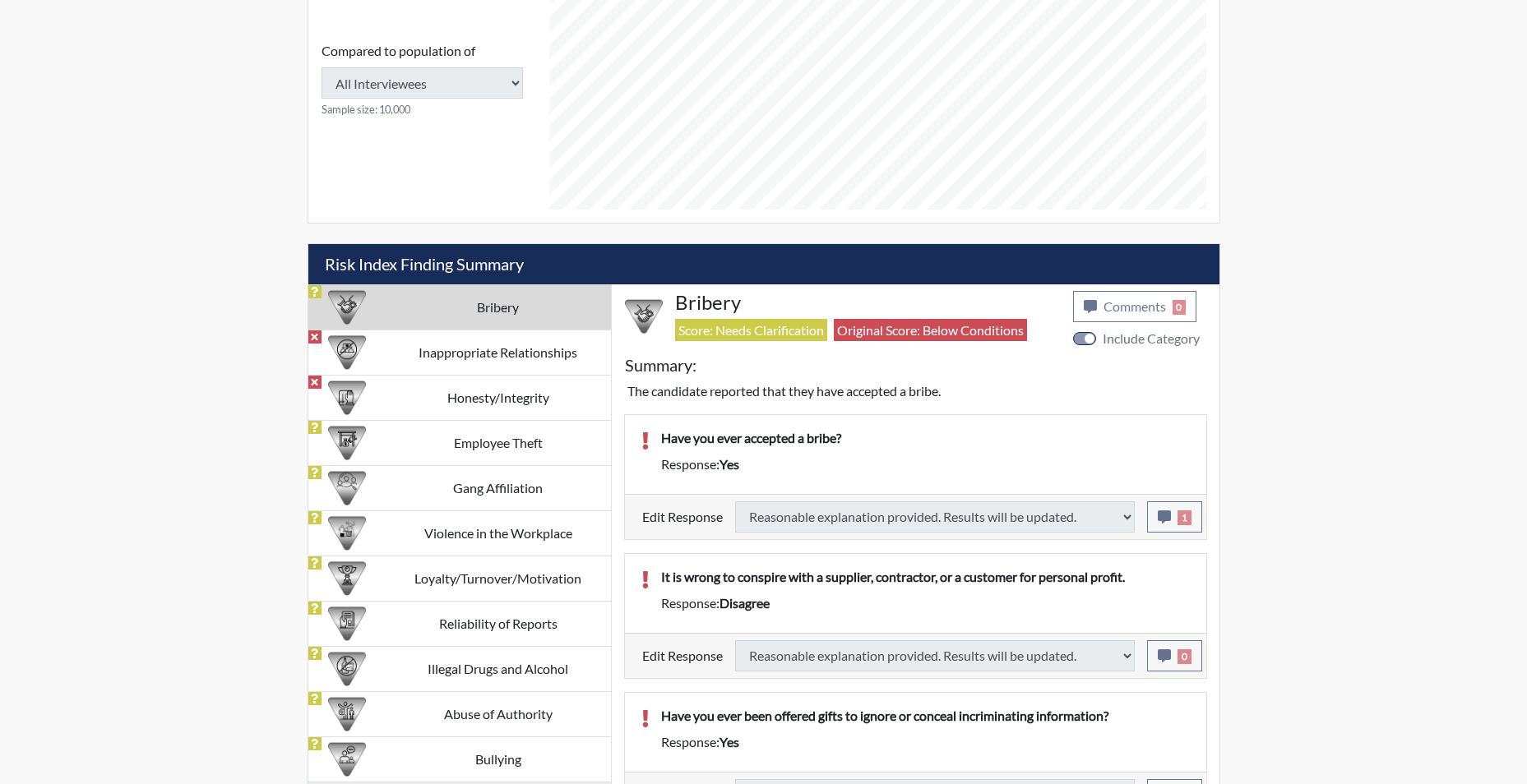
select select
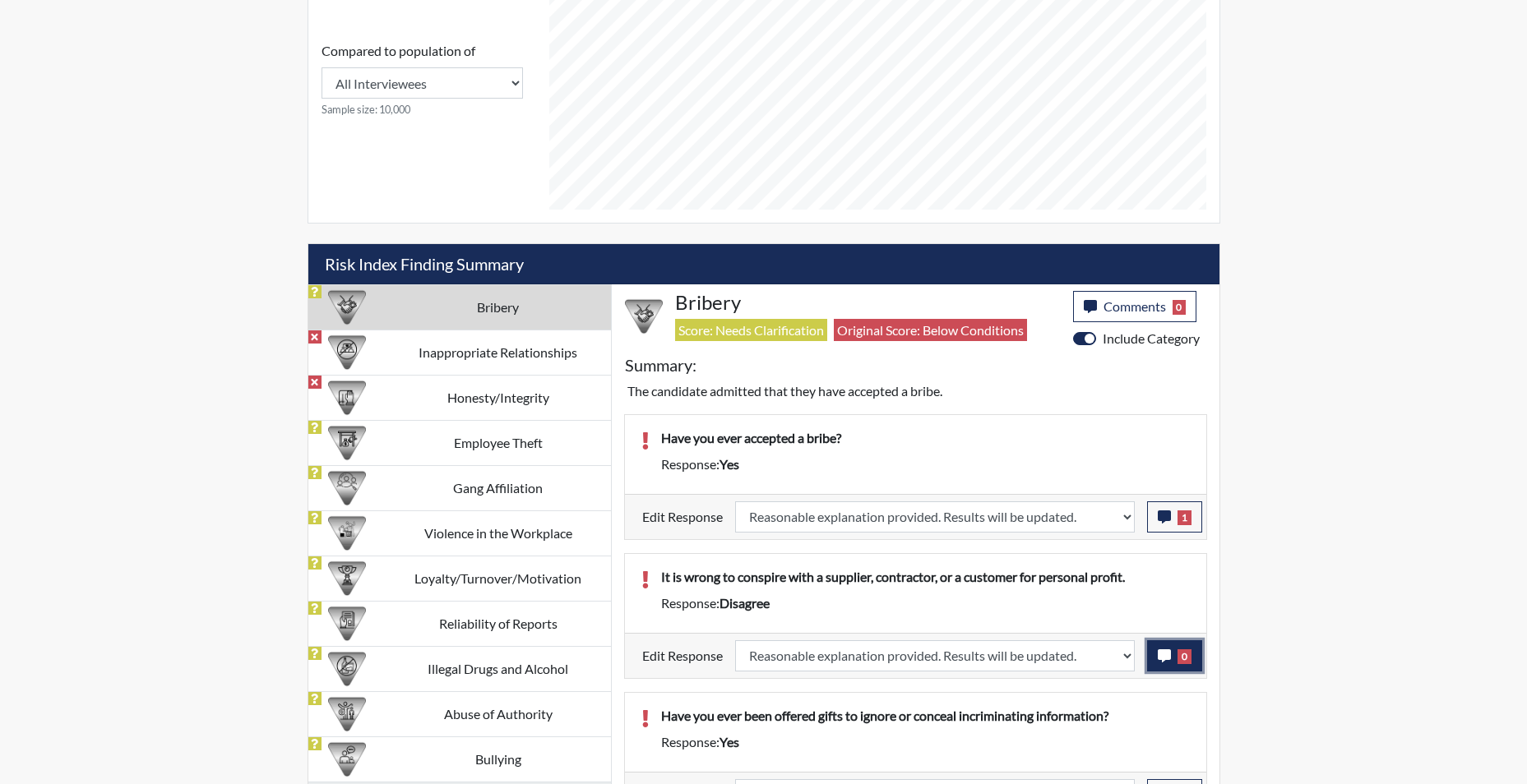
click at [1159, 657] on icon "button" at bounding box center [1164, 656] width 13 height 13
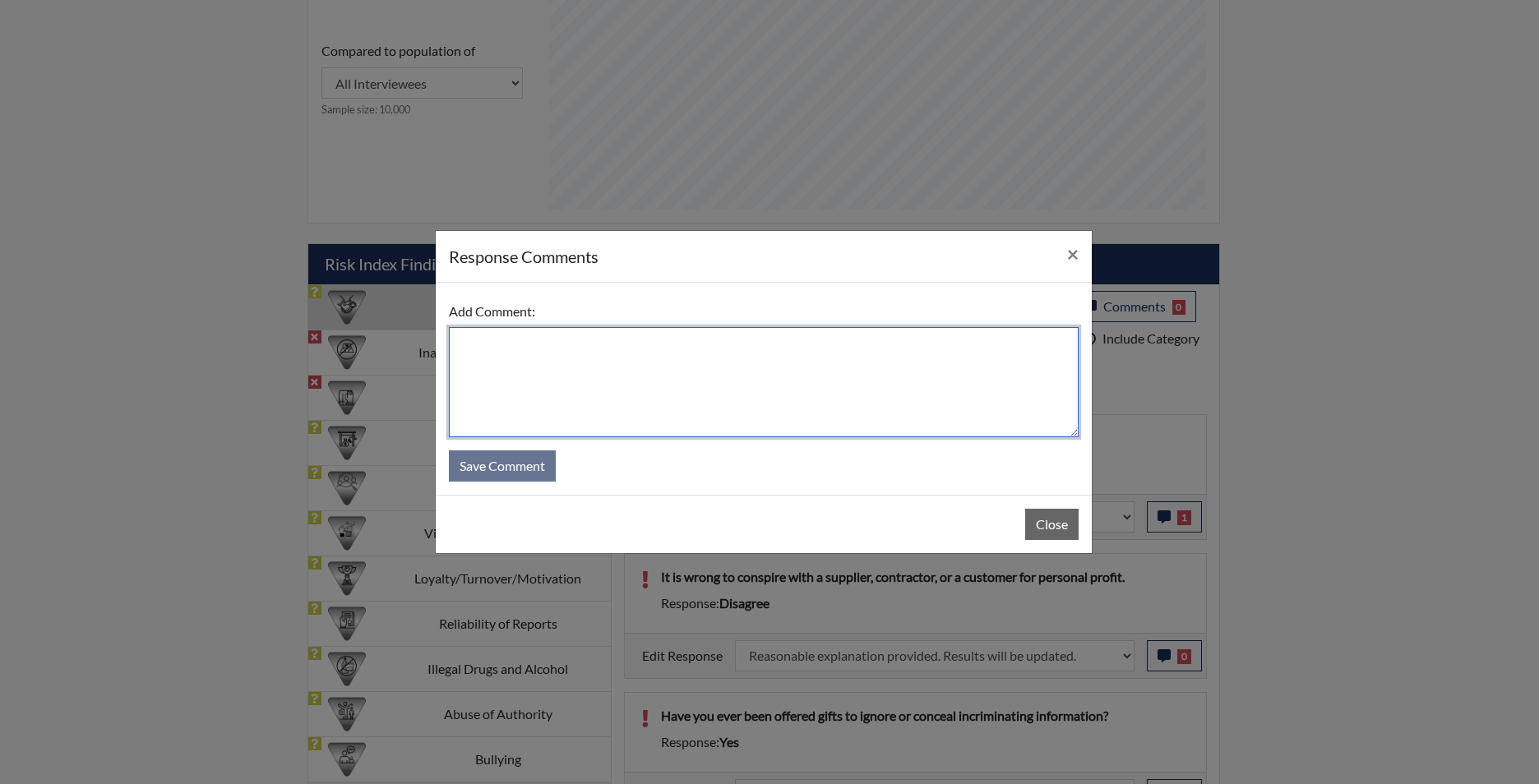
click at [687, 359] on textarea at bounding box center [764, 382] width 630 height 110
type textarea "app states agree"
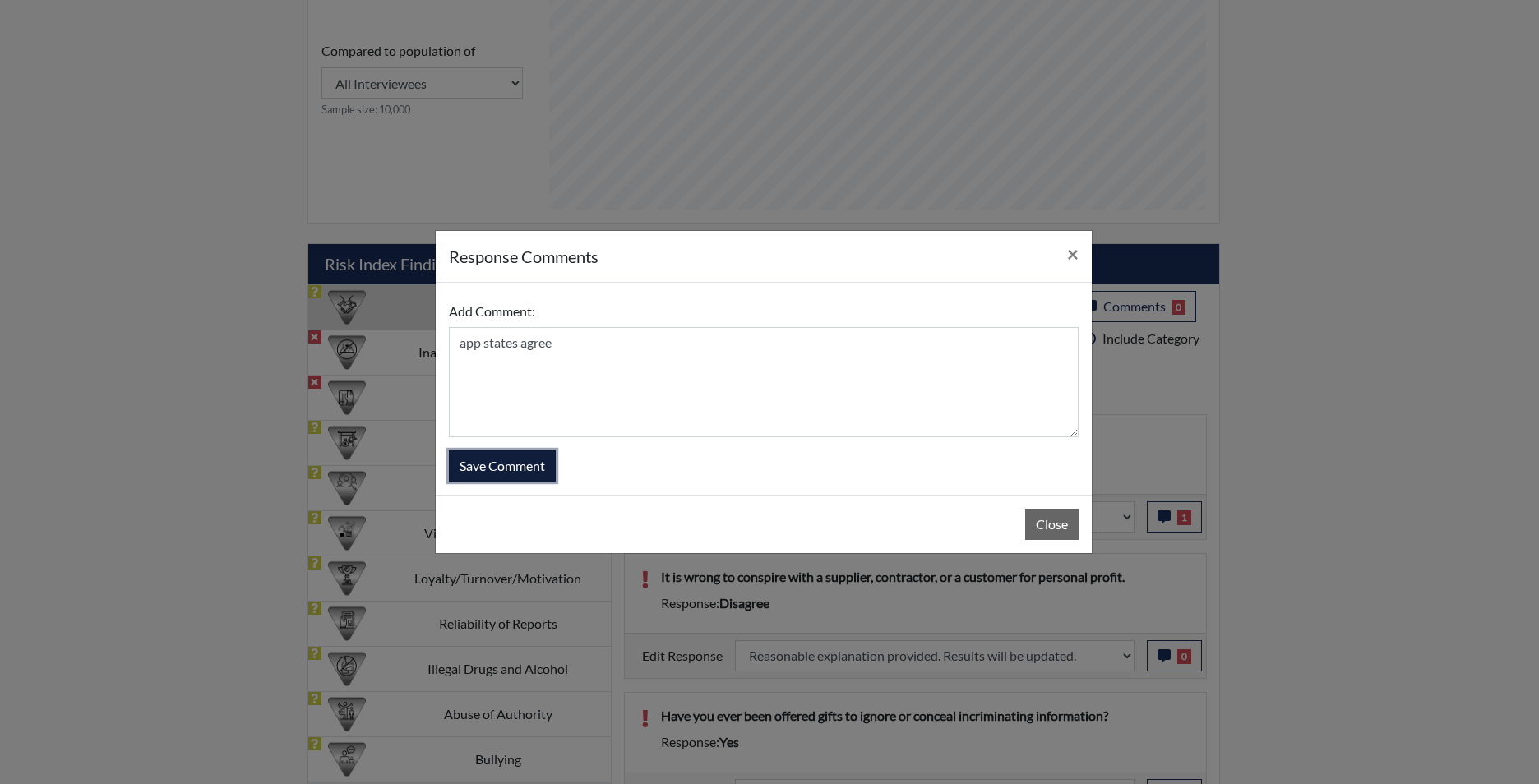
click at [523, 475] on button "Save Comment" at bounding box center [502, 466] width 106 height 32
select select
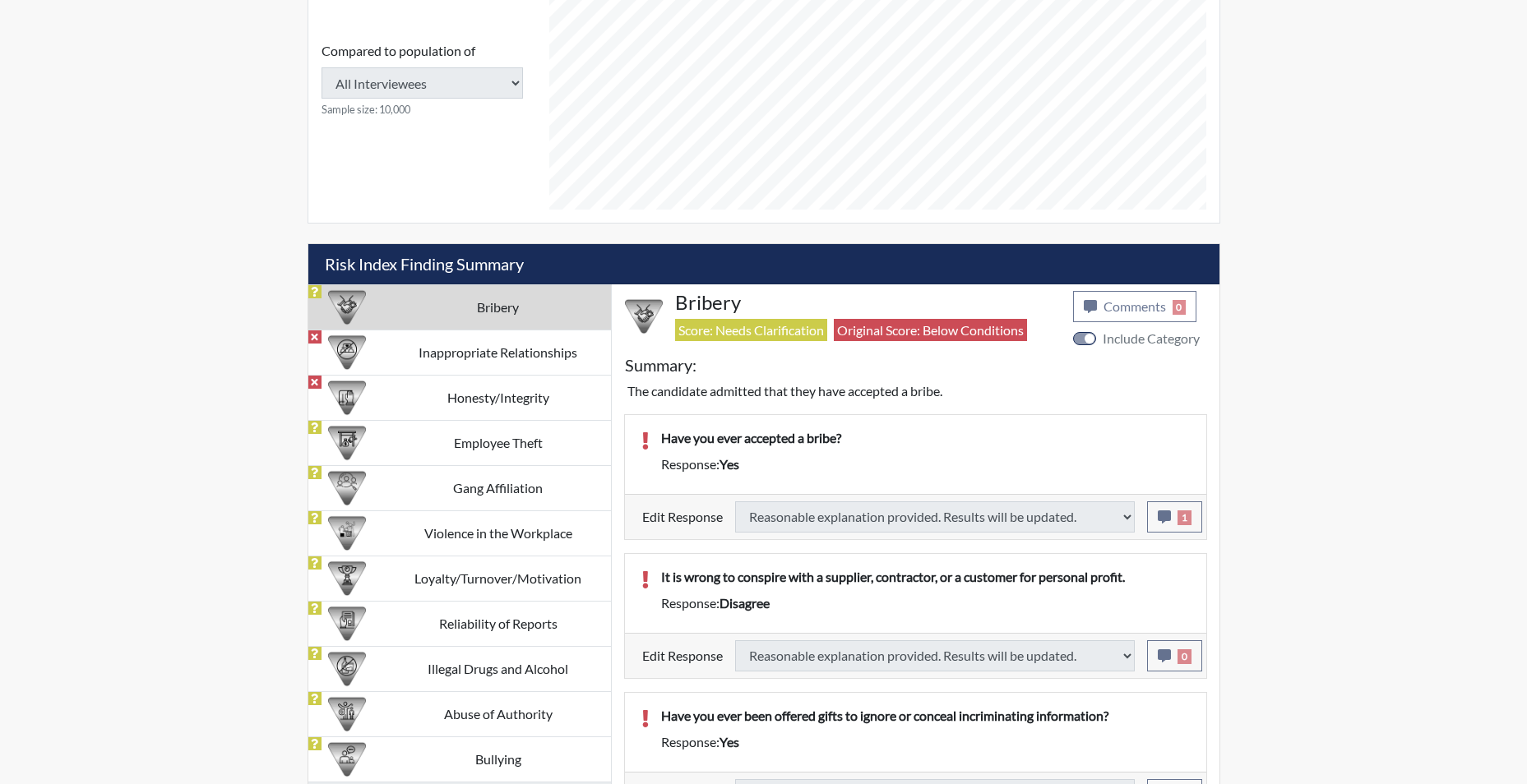
select select
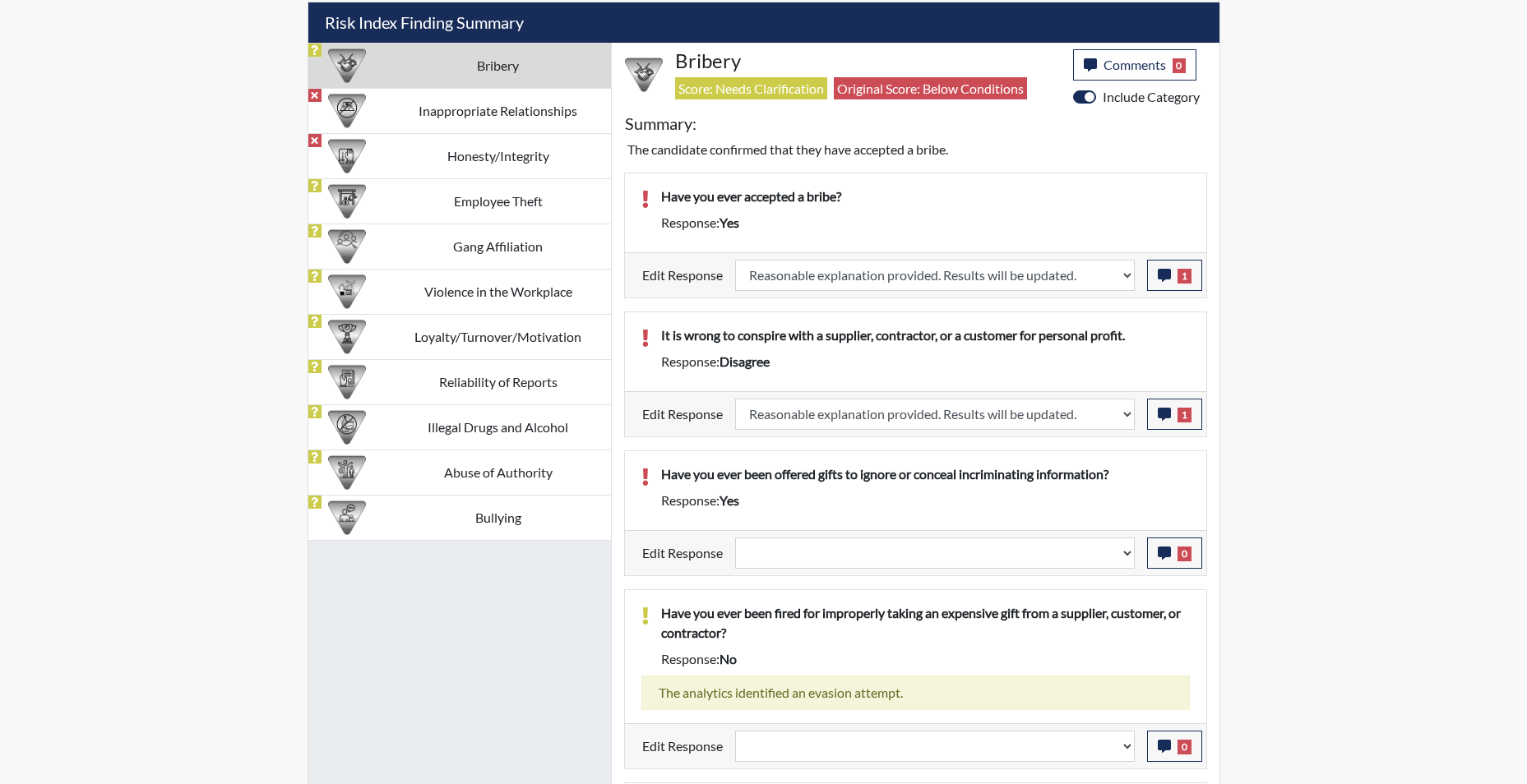
scroll to position [1069, 0]
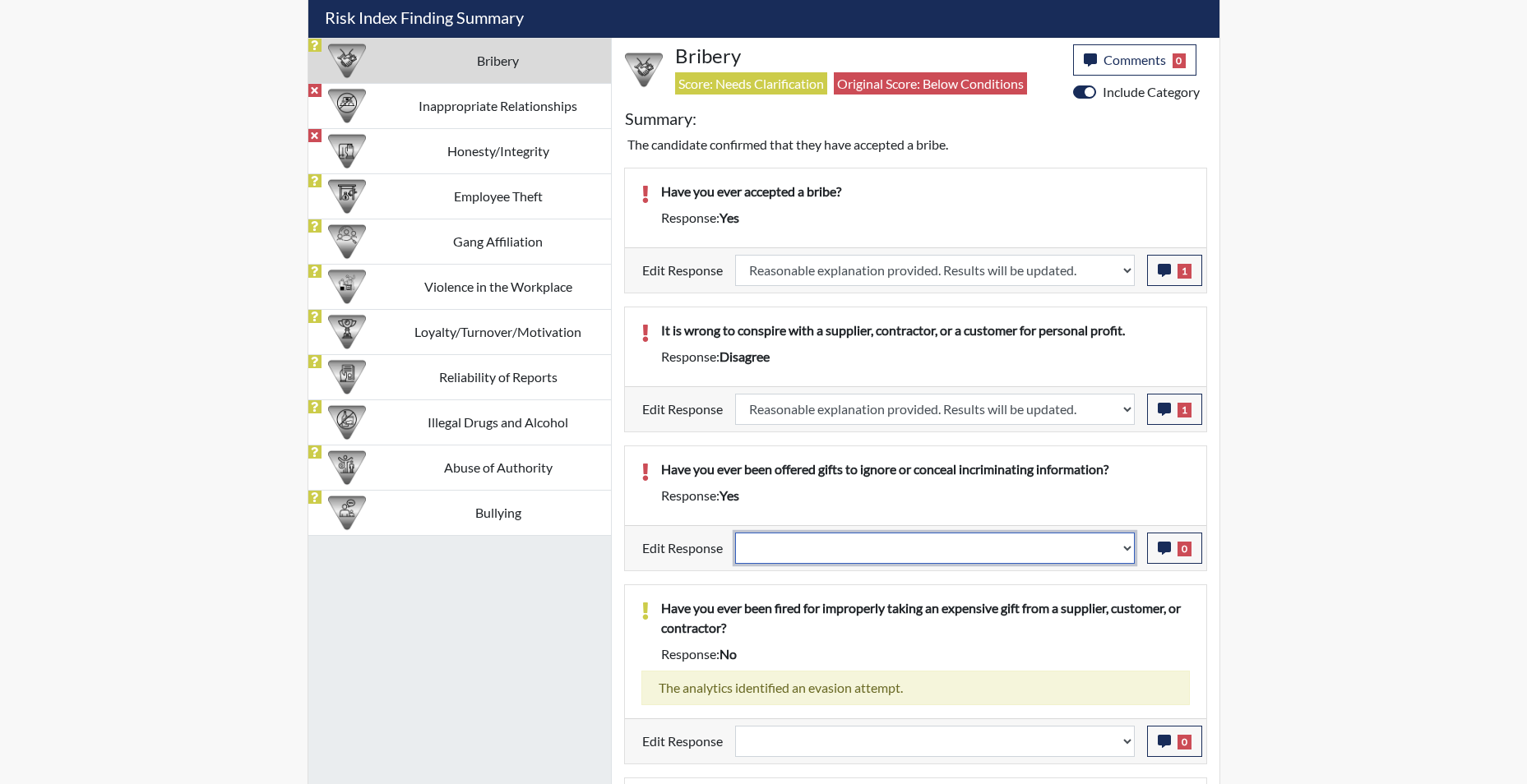
click at [1130, 552] on select "Question is not relevant. Results will be updated. Reasonable explanation provi…" at bounding box center [935, 549] width 400 height 32
select select "reasonable-explanation-provided"
click at [735, 533] on select "Question is not relevant. Results will be updated. Reasonable explanation provi…" at bounding box center [935, 549] width 400 height 32
select select
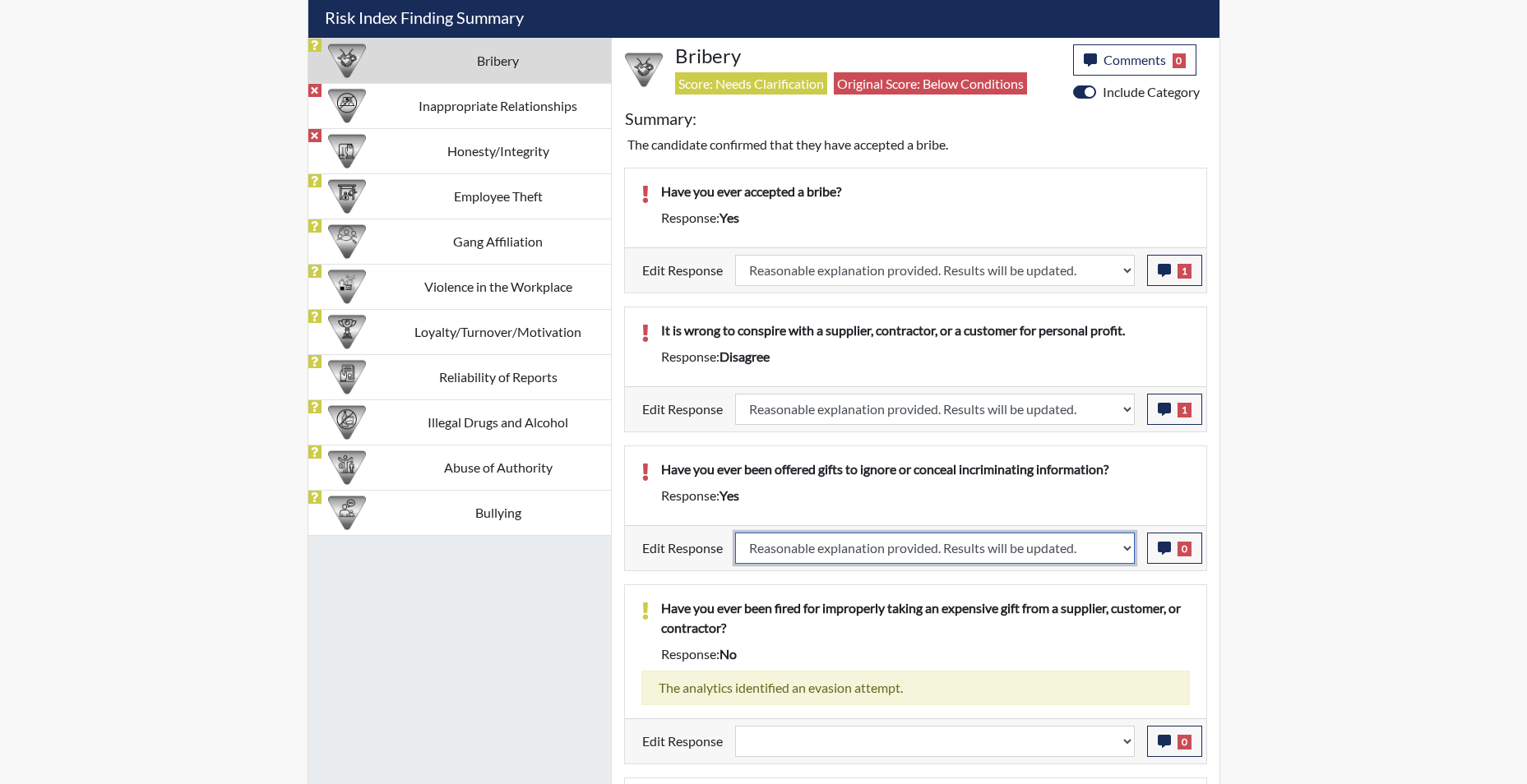
select select
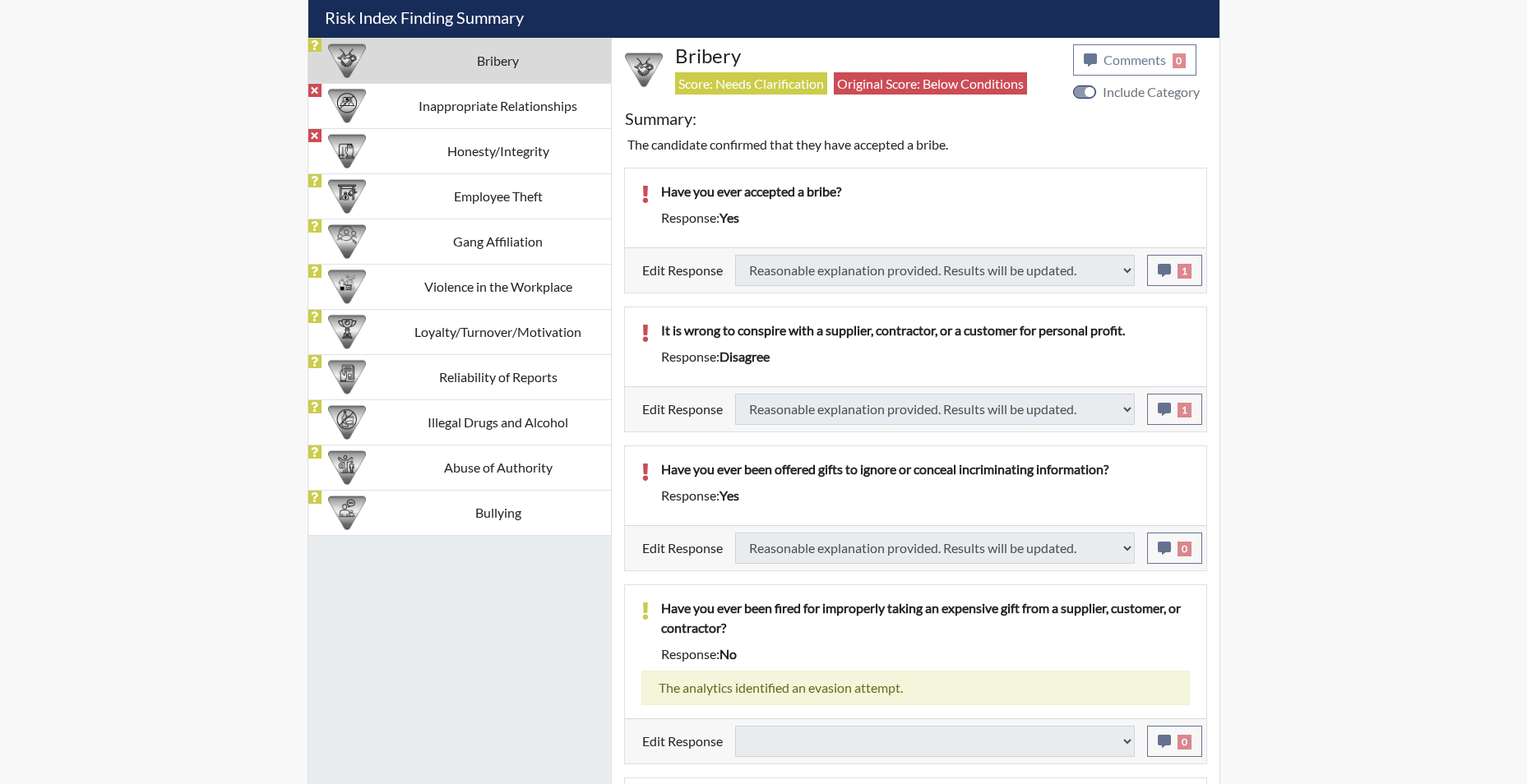
select select
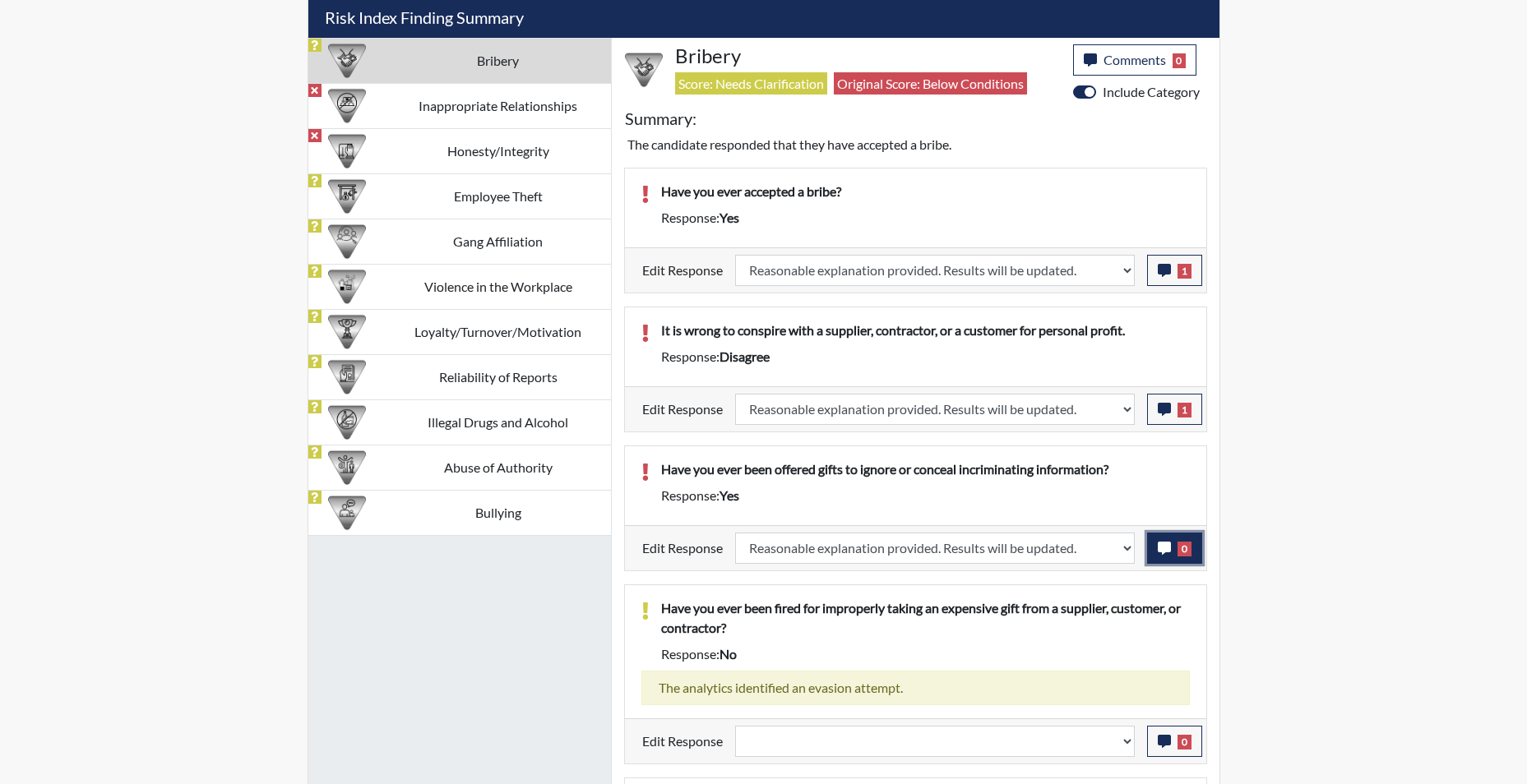
click at [1163, 553] on icon "button" at bounding box center [1164, 548] width 13 height 13
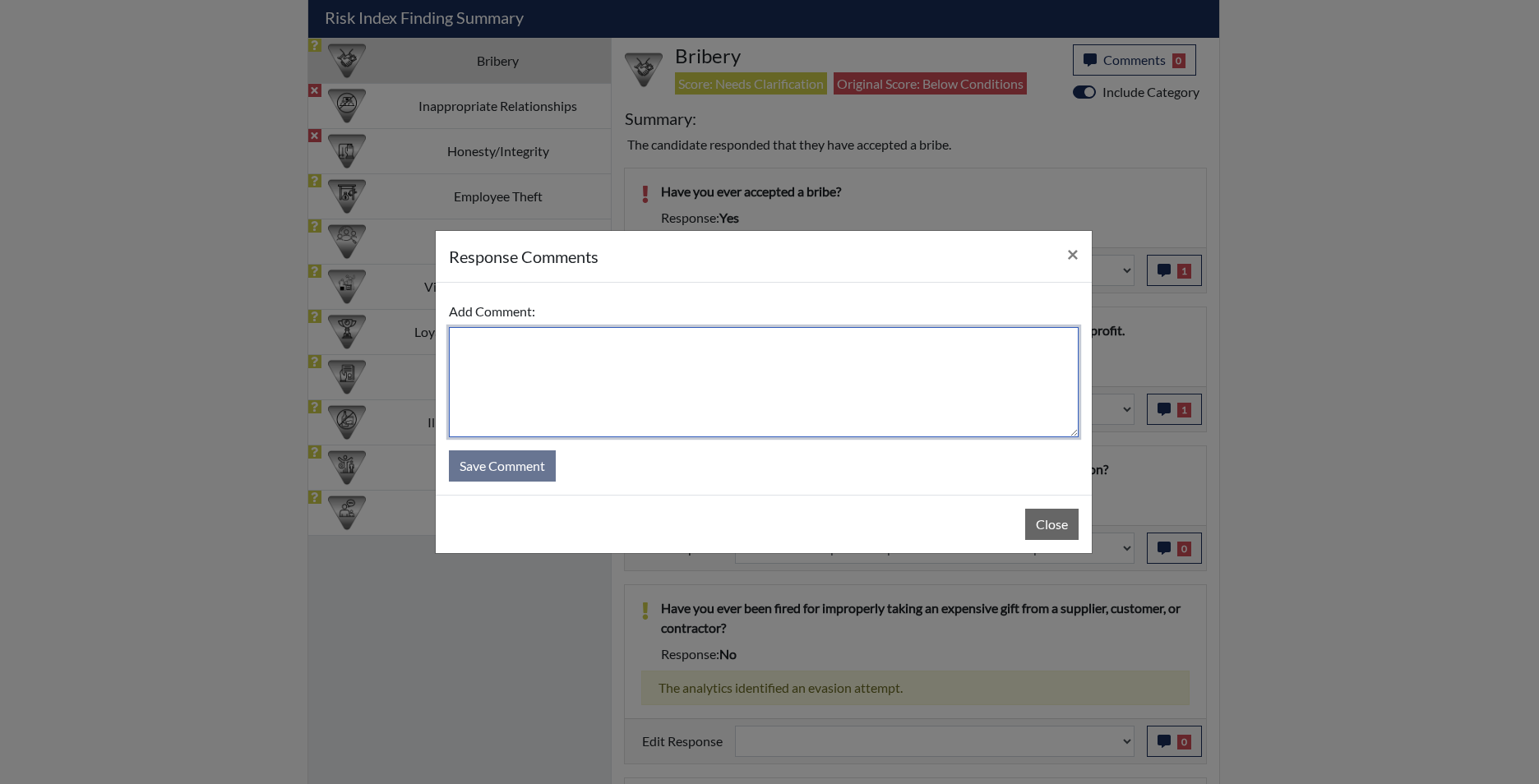
click at [859, 391] on textarea at bounding box center [764, 382] width 630 height 110
type textarea "app states no"
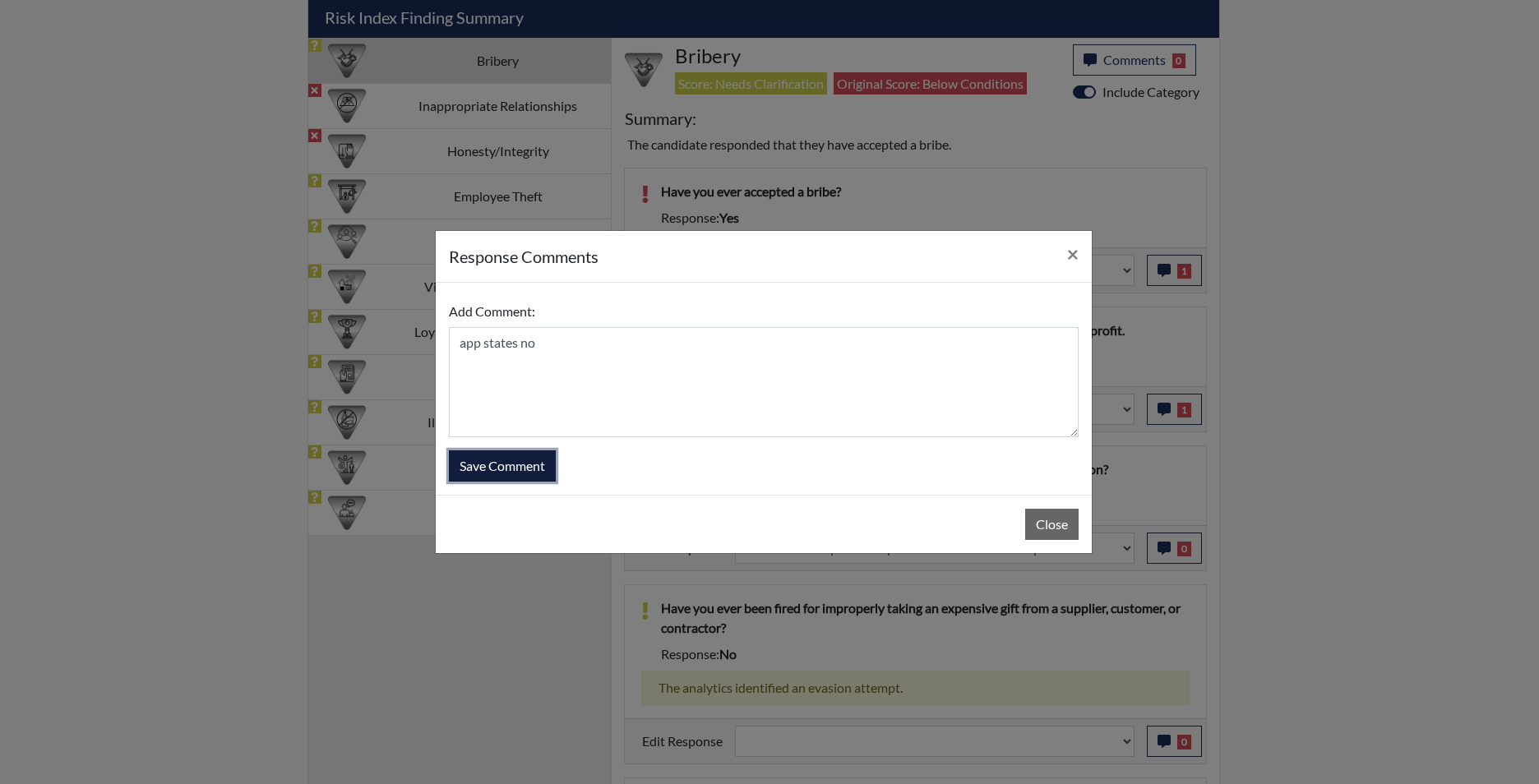
click at [494, 462] on button "Save Comment" at bounding box center [502, 466] width 106 height 32
select select
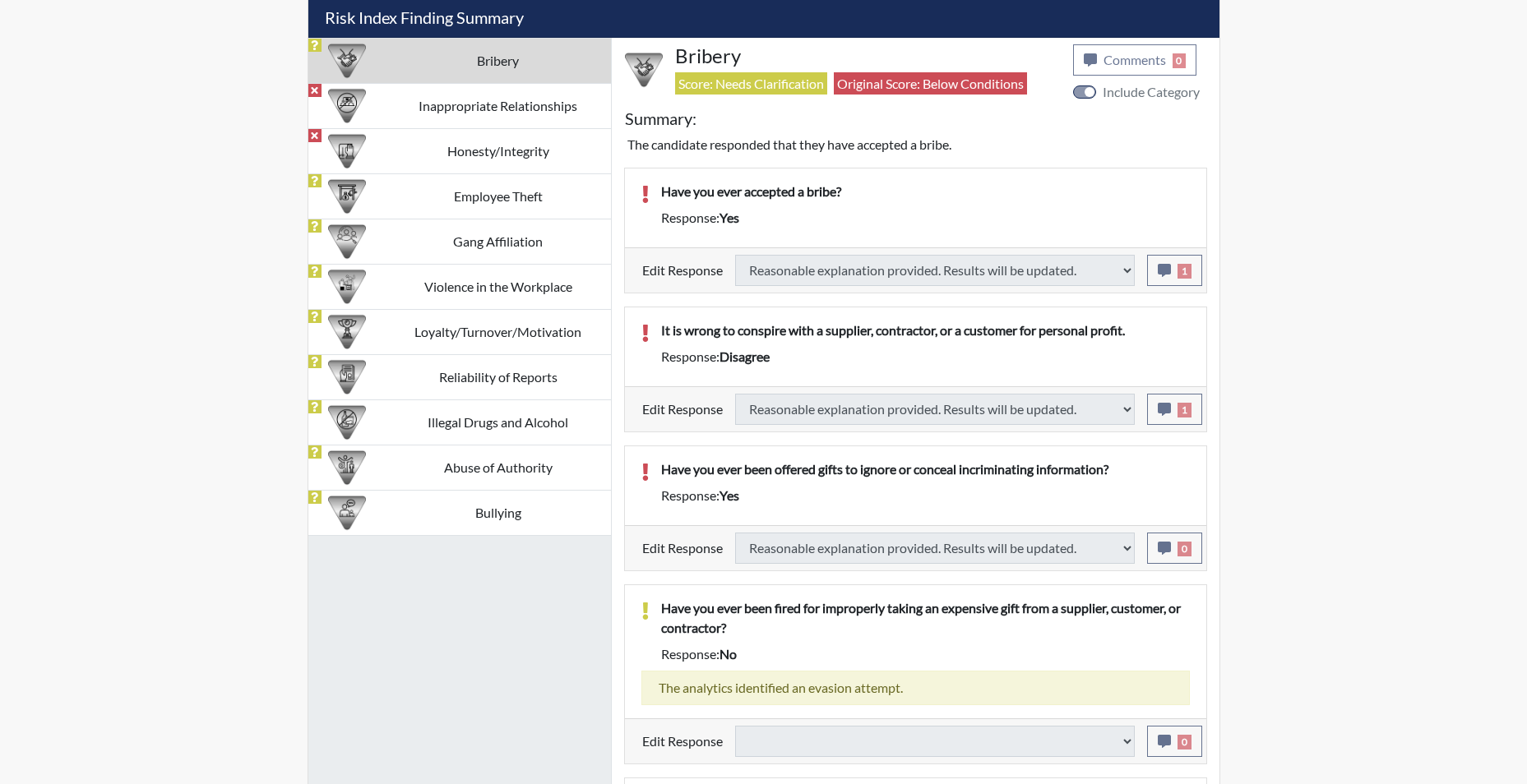
select select
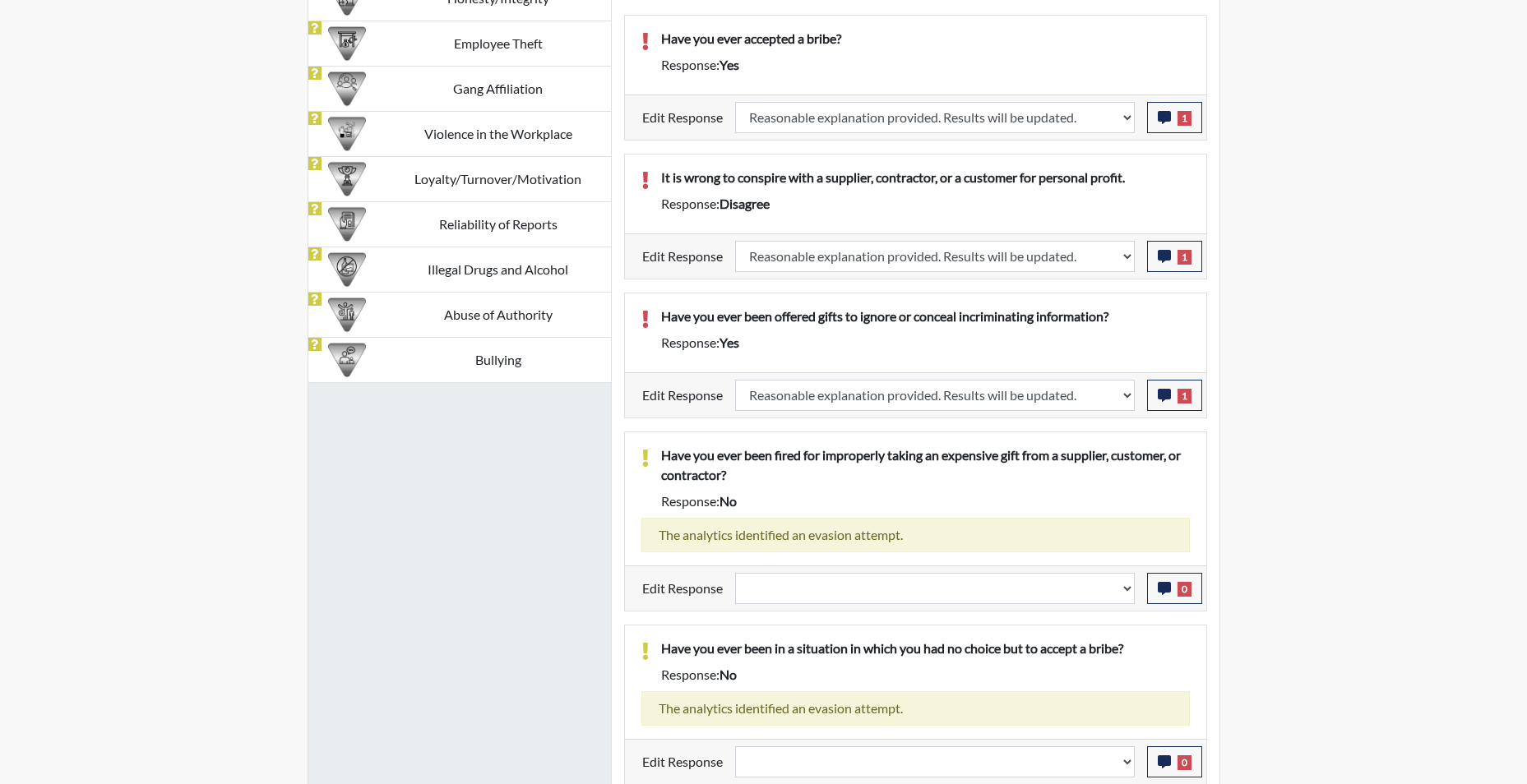
scroll to position [1234, 0]
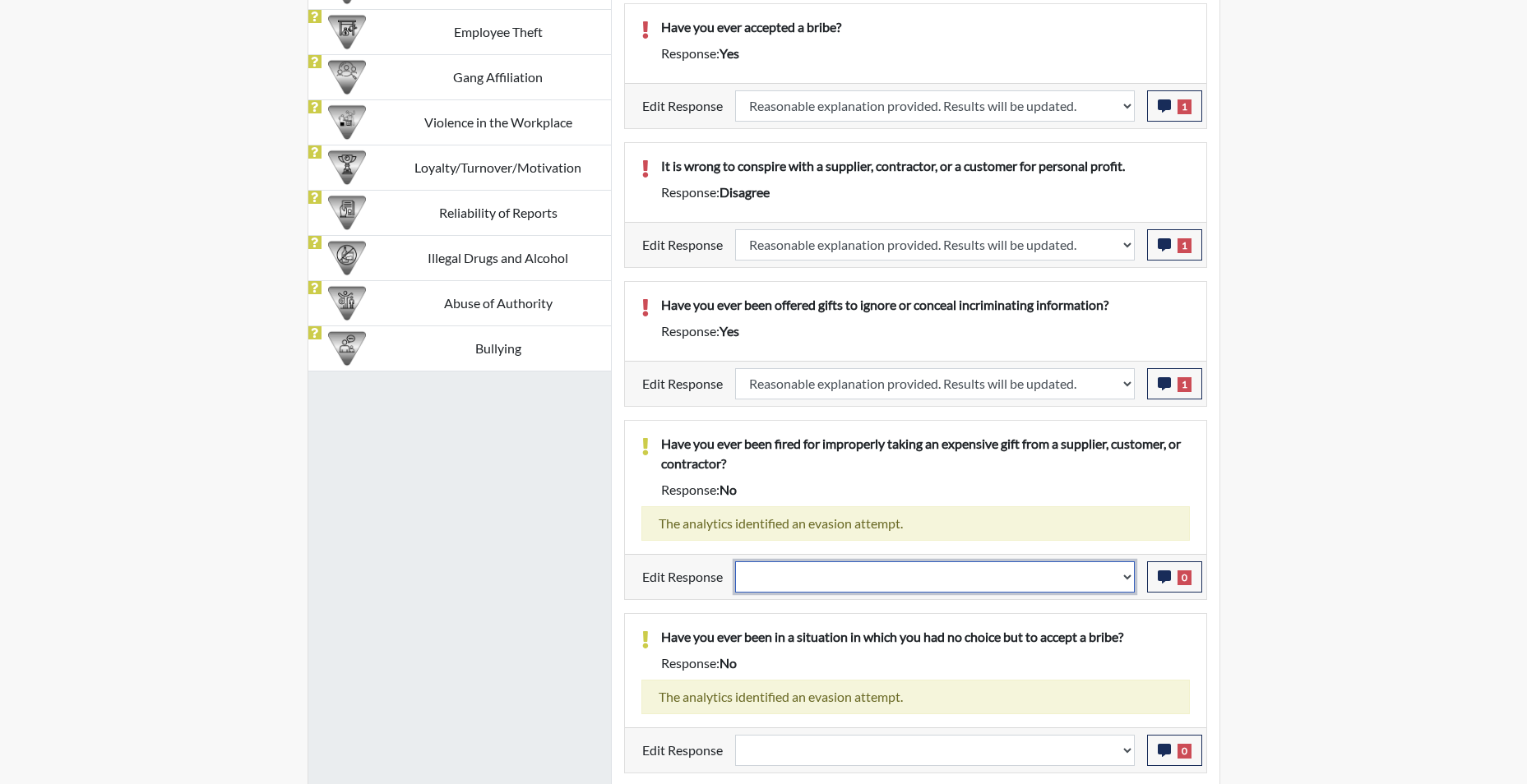
click at [1120, 585] on select "Question is not relevant. Results will be updated. Reasonable explanation provi…" at bounding box center [935, 577] width 400 height 32
select select "reasonable-explanation-provided"
click at [735, 561] on select "Question is not relevant. Results will be updated. Reasonable explanation provi…" at bounding box center [935, 577] width 400 height 32
select select
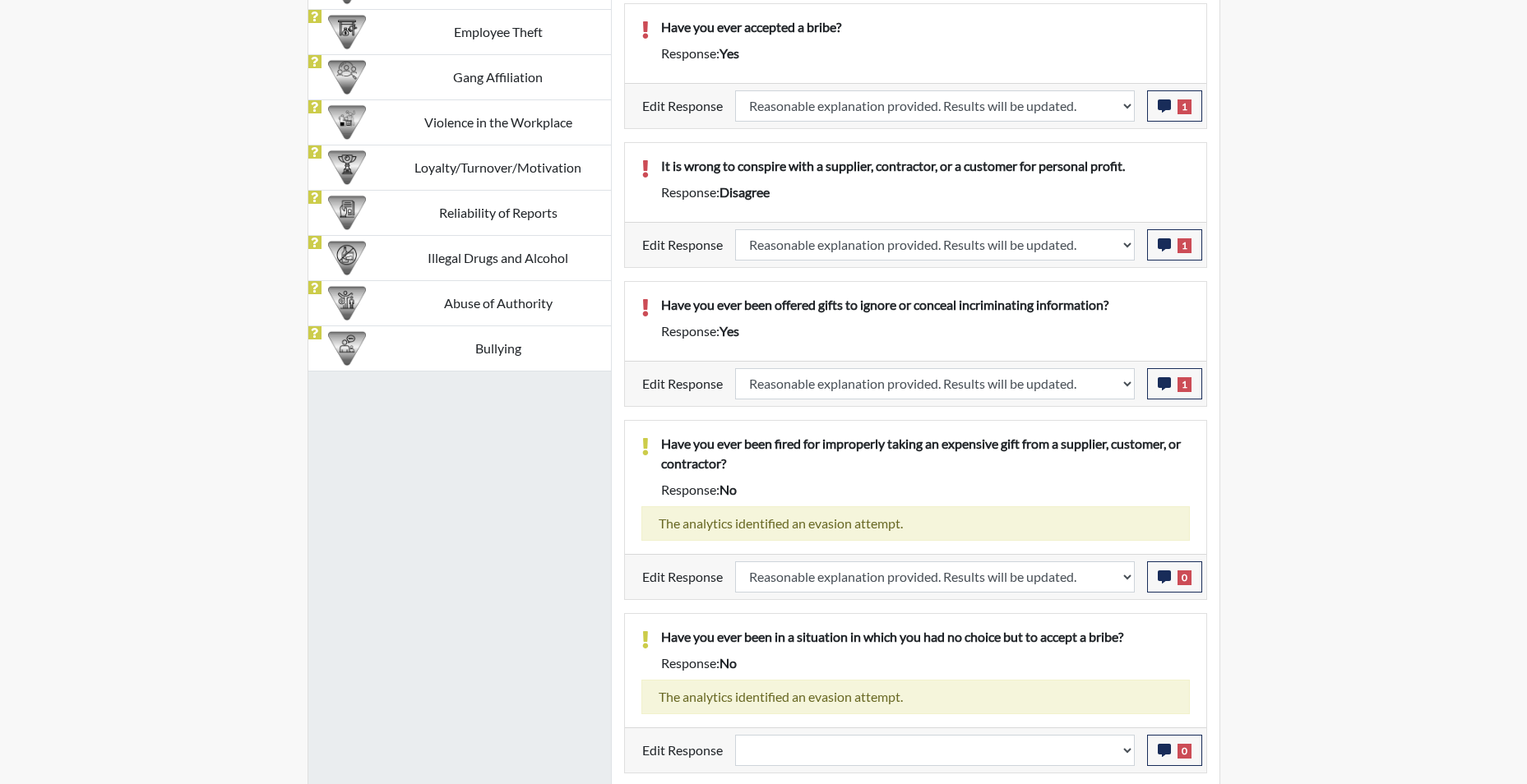
select select
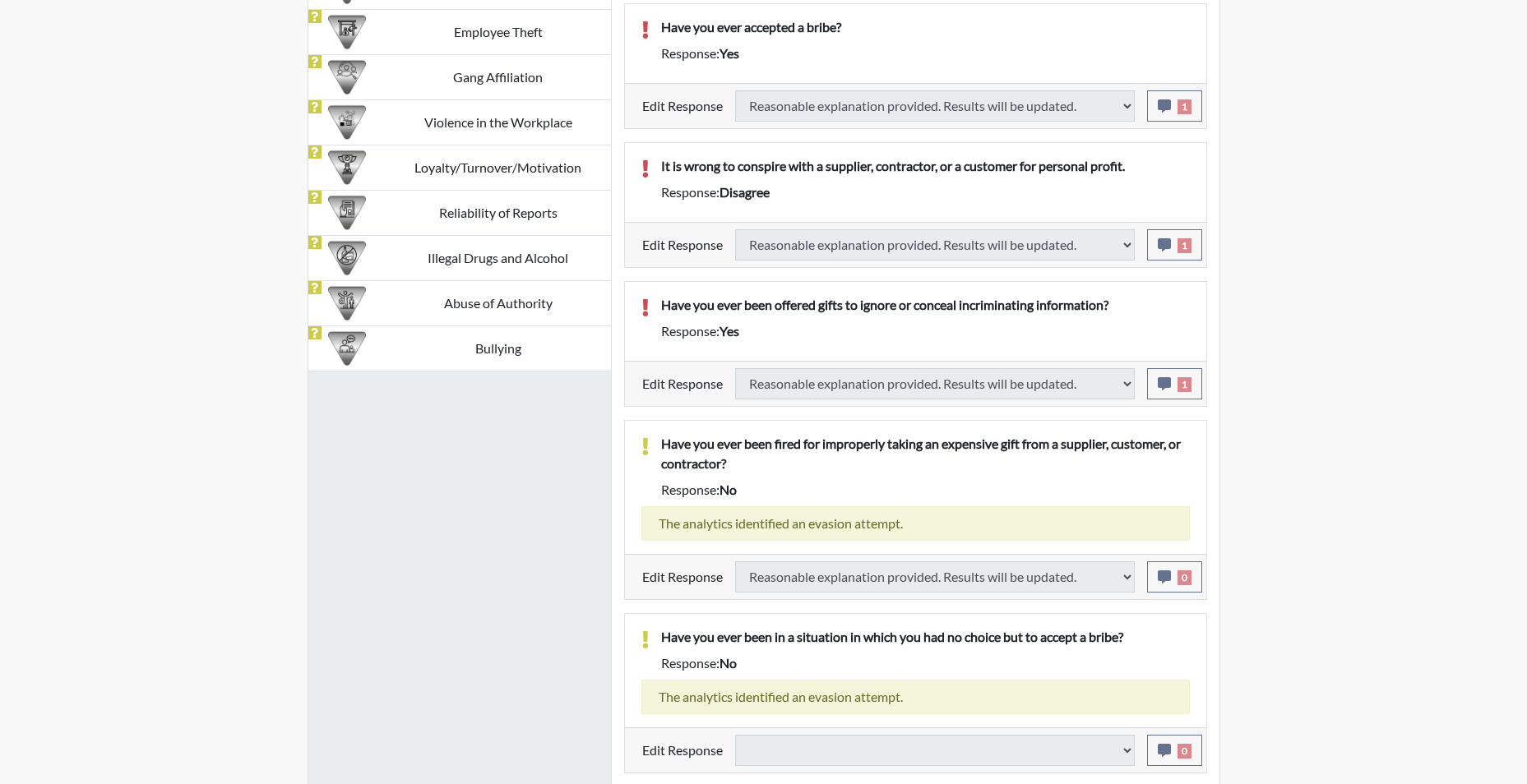
select select
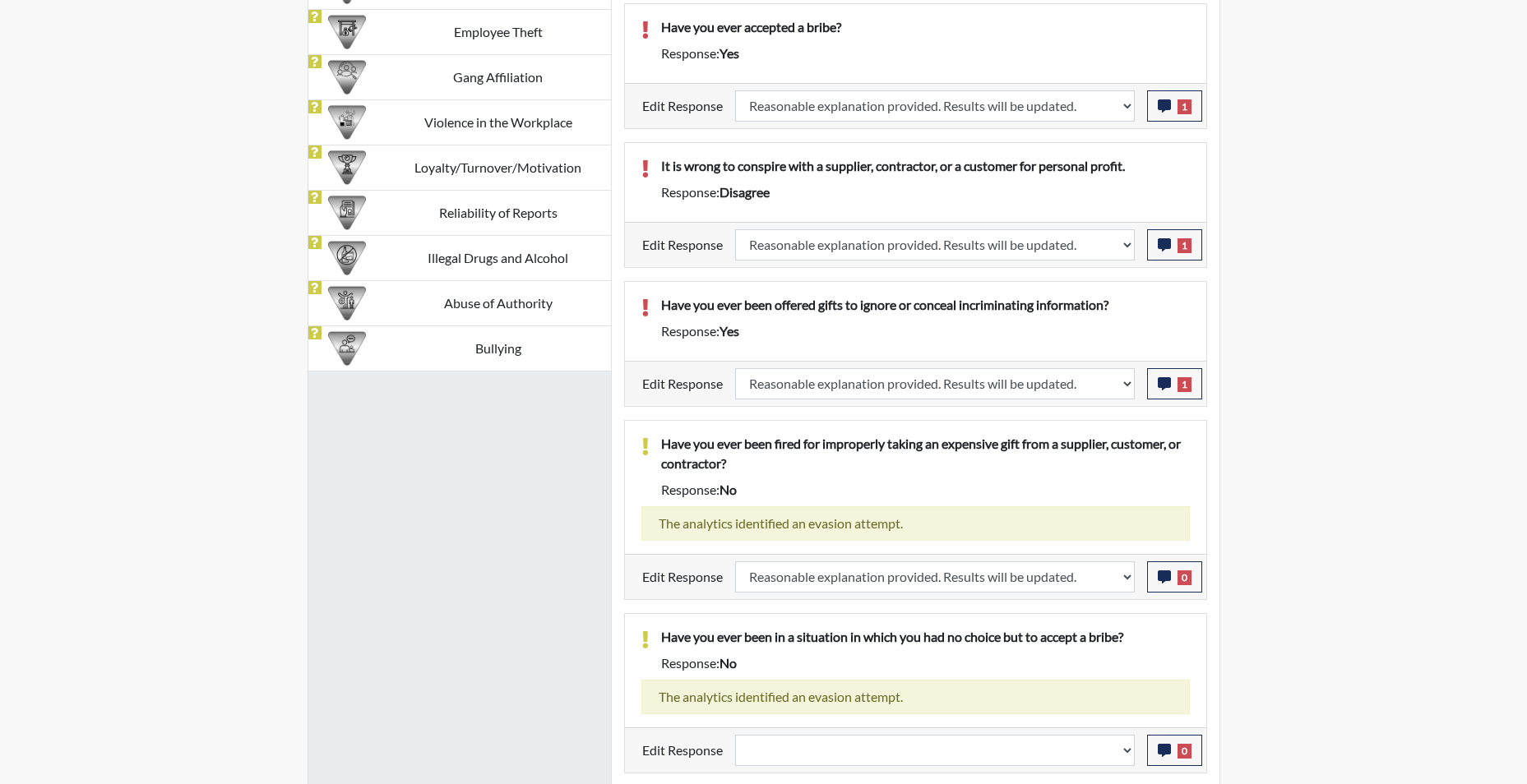
scroll to position [273, 684]
click at [1125, 755] on select "Question is not relevant. Results will be updated. Reasonable explanation provi…" at bounding box center [935, 751] width 400 height 32
select select "reasonable-explanation-provided"
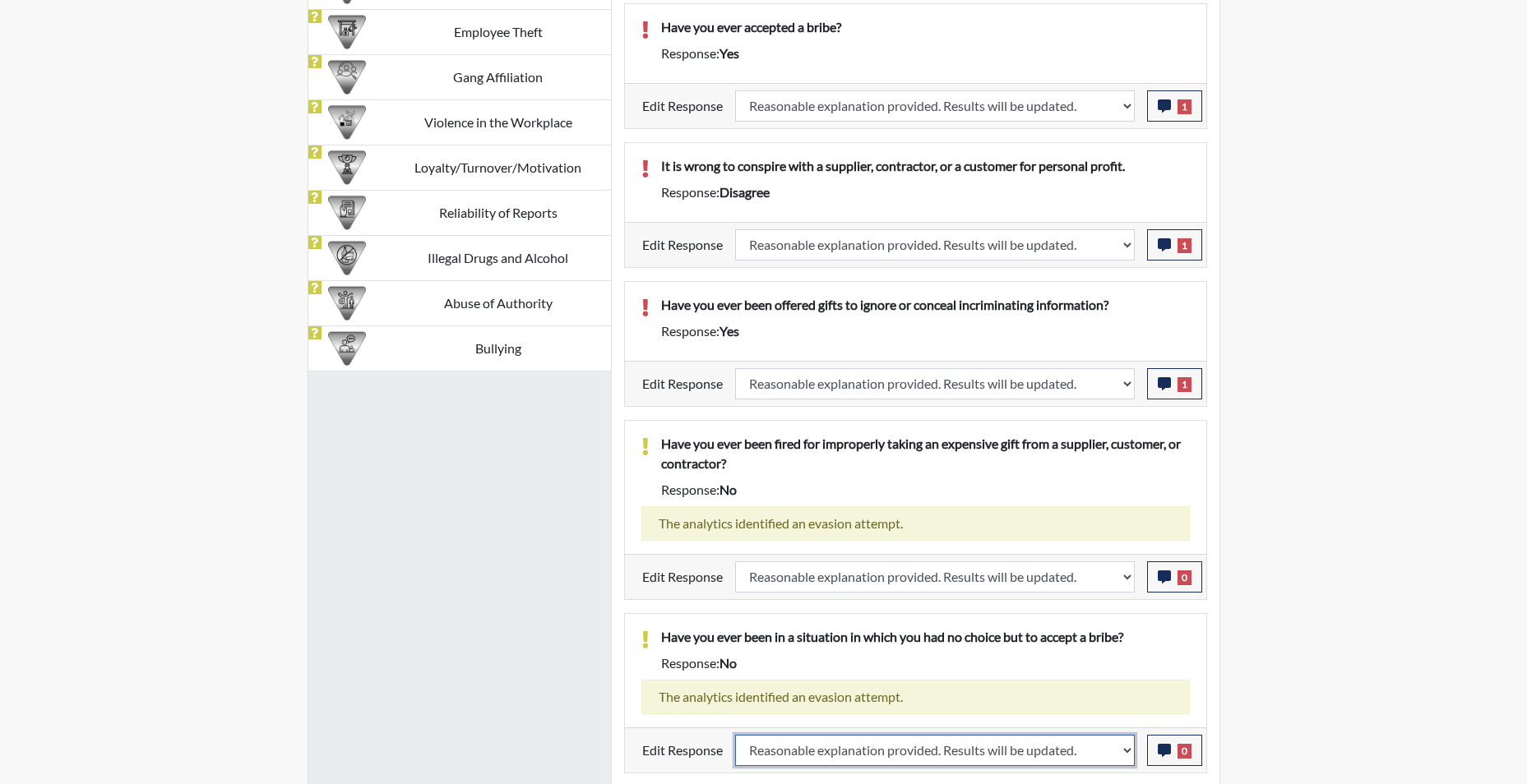
click at [735, 735] on select "Question is not relevant. Results will be updated. Reasonable explanation provi…" at bounding box center [935, 751] width 400 height 32
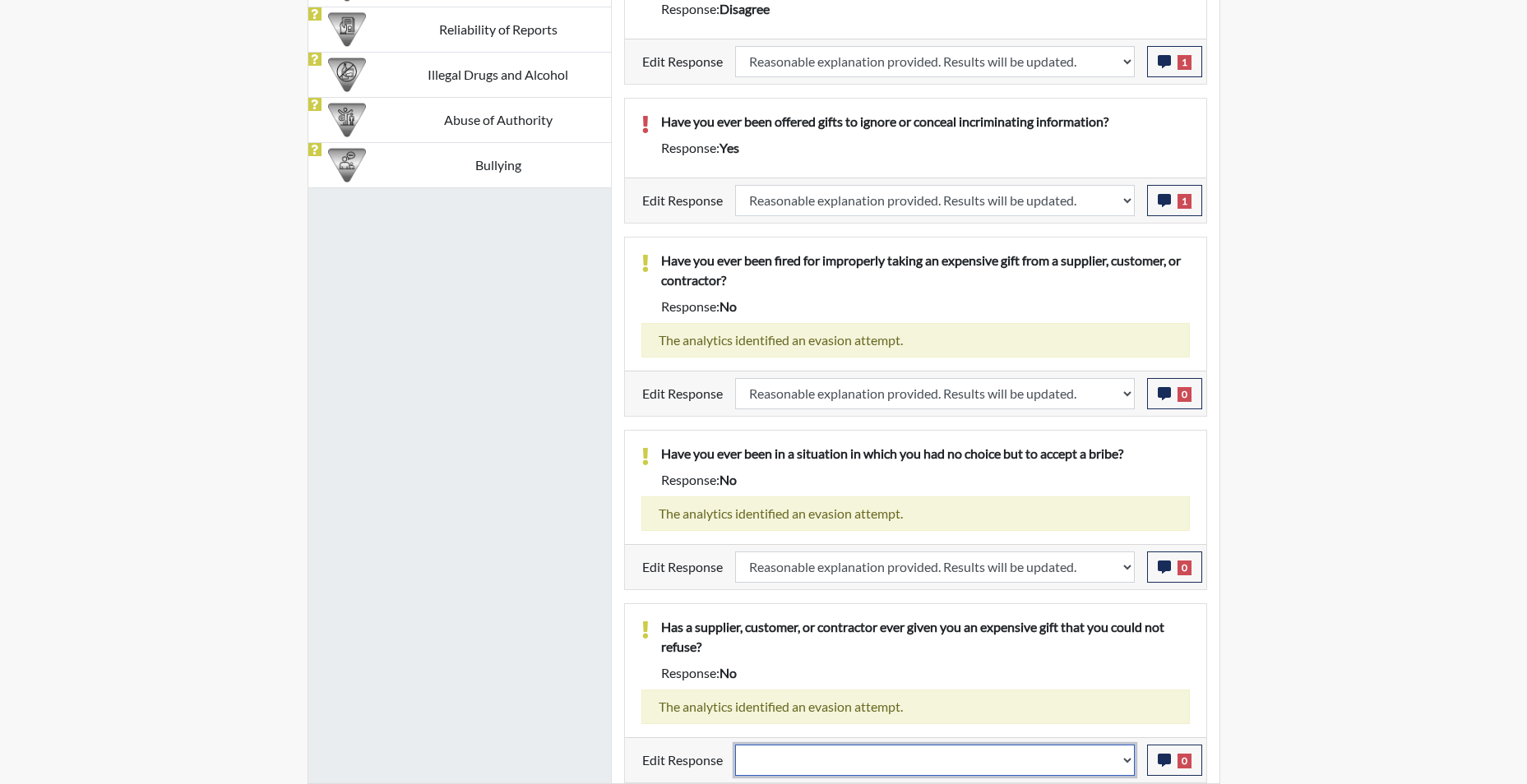
click at [1127, 762] on select "Question is not relevant. Results will be updated. Reasonable explanation provi…" at bounding box center [935, 761] width 400 height 32
select select "reasonable-explanation-provided"
click at [735, 745] on select "Question is not relevant. Results will be updated. Reasonable explanation provi…" at bounding box center [935, 761] width 400 height 32
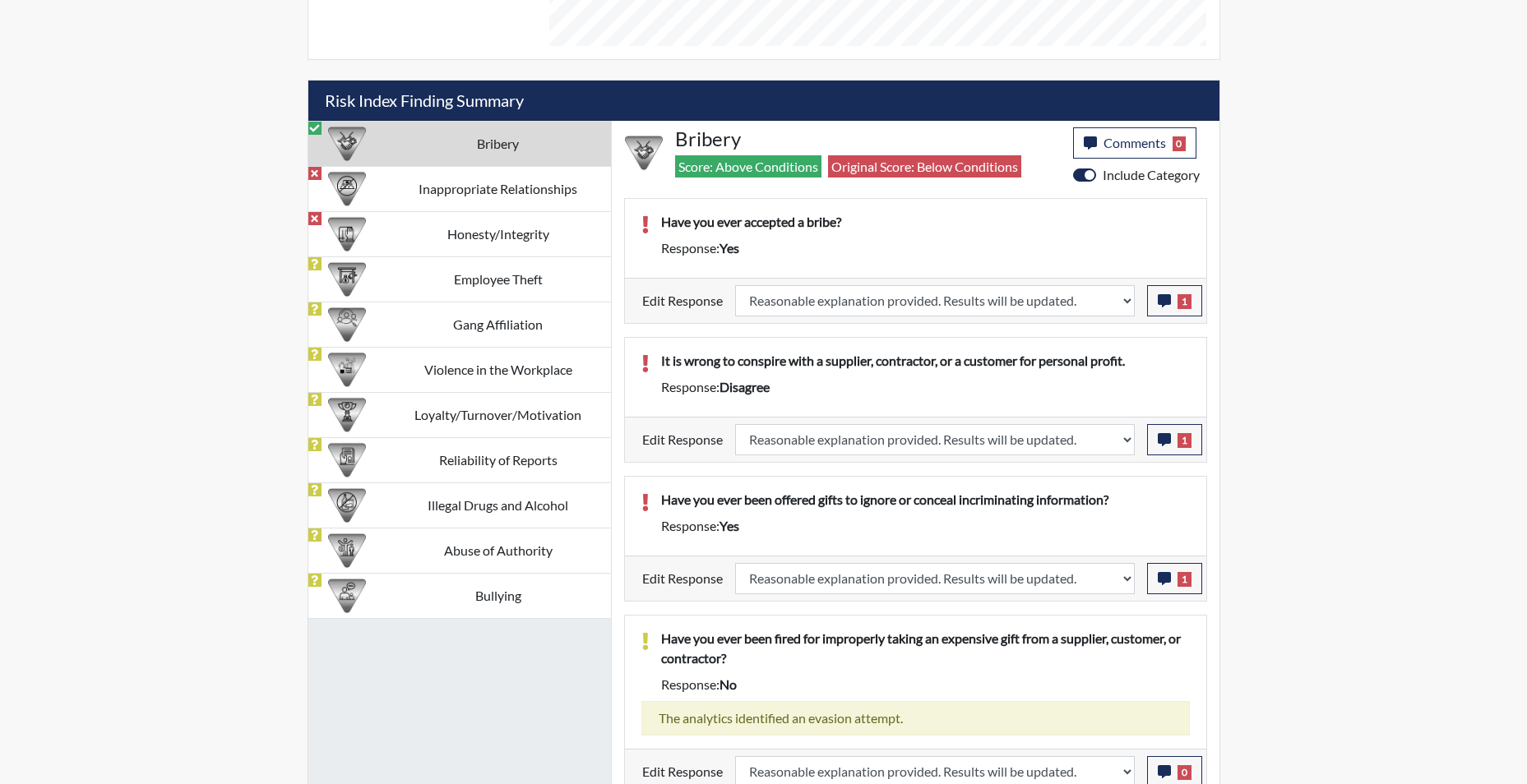
scroll to position [953, 0]
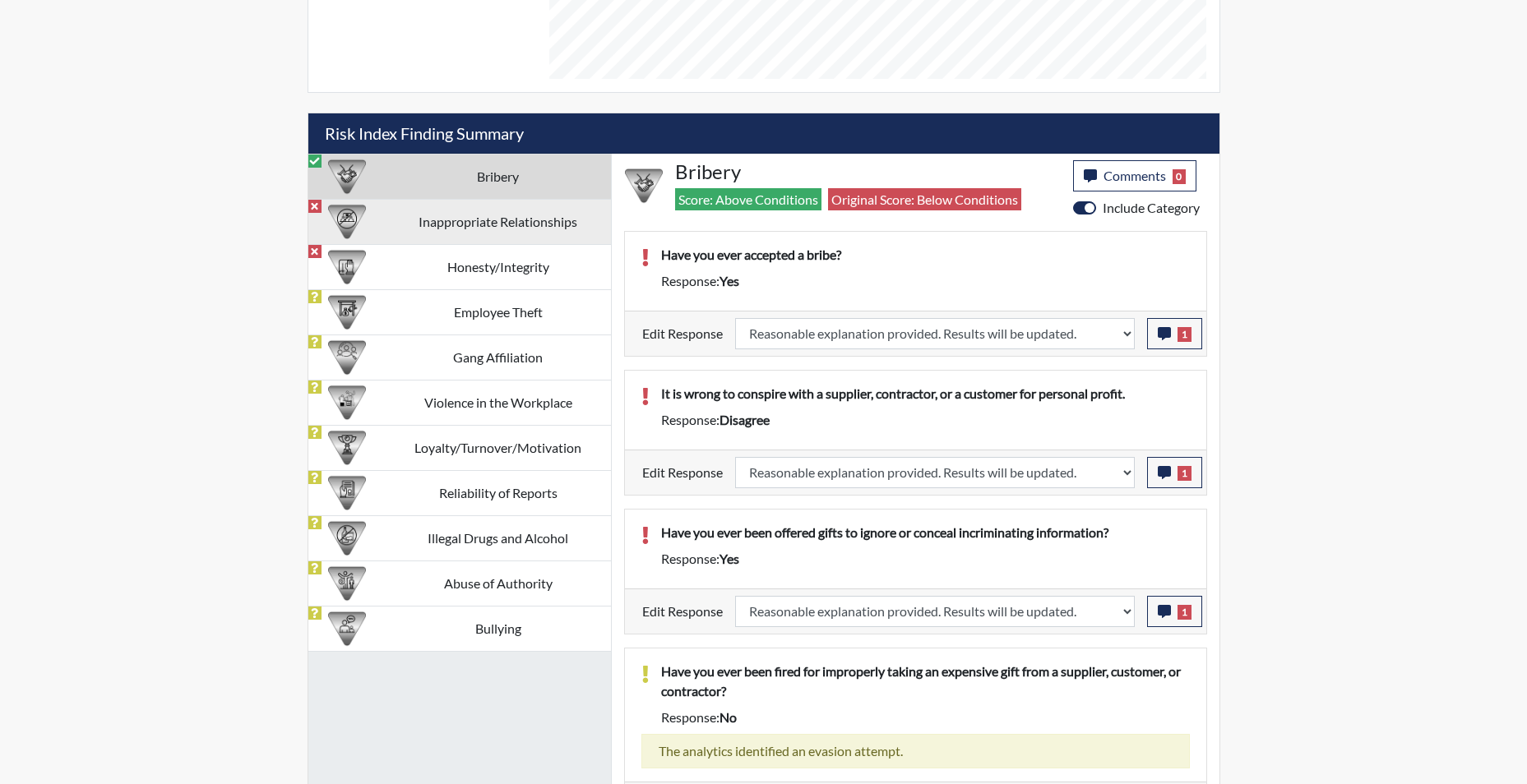
click at [467, 227] on td "Inappropriate Relationships" at bounding box center [498, 221] width 225 height 45
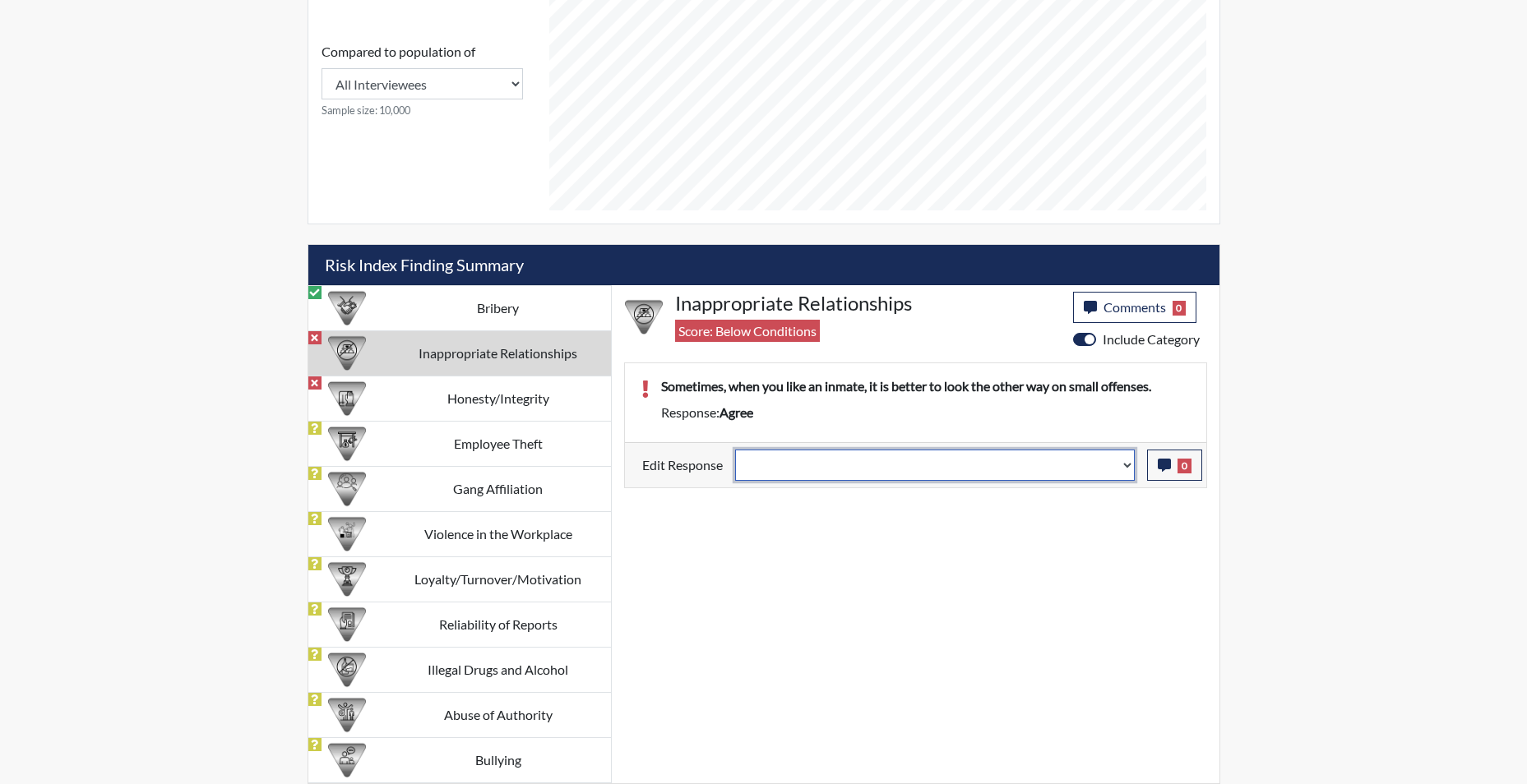
click at [1129, 470] on select "Question is not relevant. Results will be updated. Reasonable explanation provi…" at bounding box center [935, 465] width 400 height 32
select select "reasonable-explanation-provided"
click at [735, 450] on select "Question is not relevant. Results will be updated. Reasonable explanation provi…" at bounding box center [935, 465] width 400 height 32
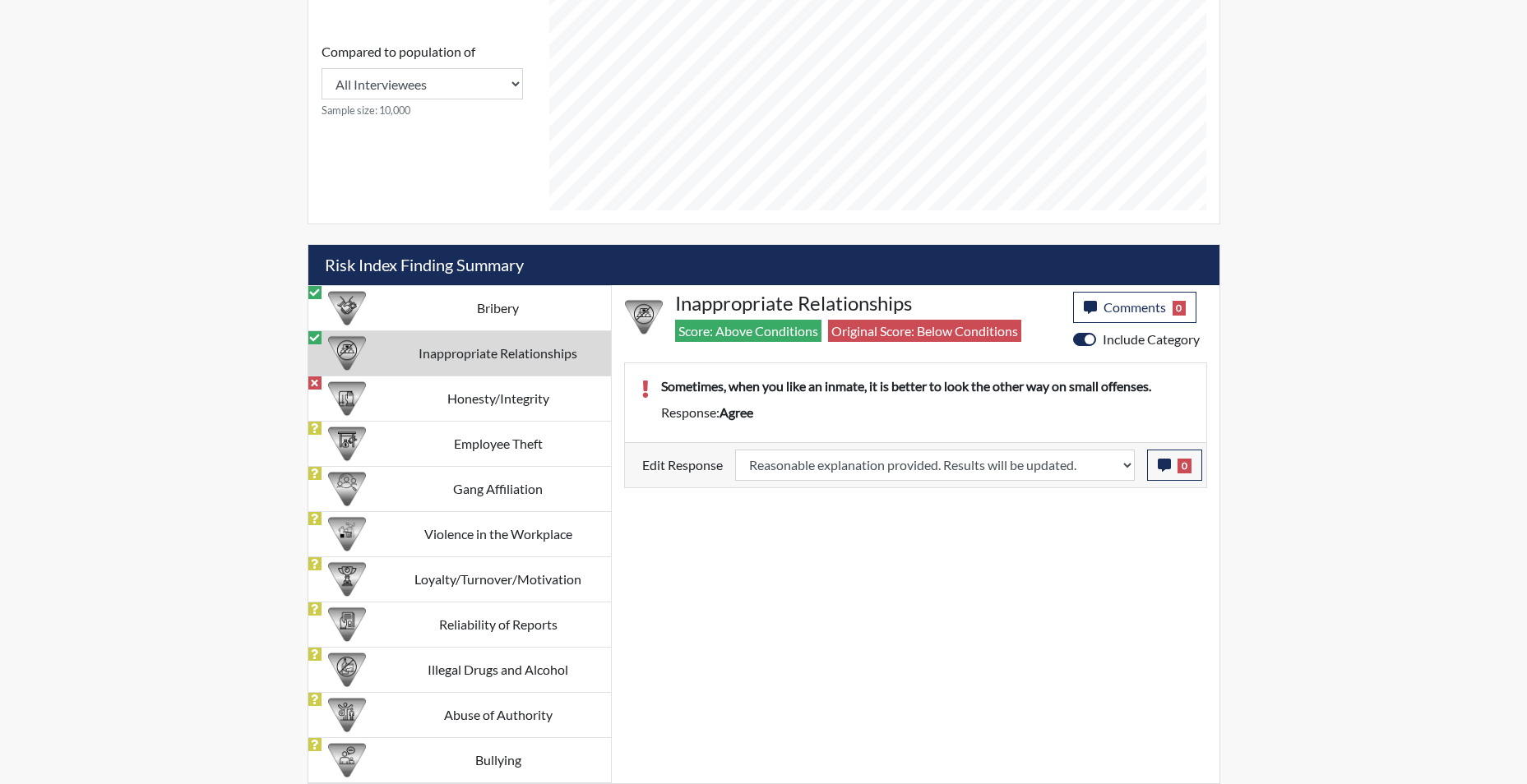
scroll to position [273, 684]
click at [1167, 465] on icon "button" at bounding box center [1164, 465] width 13 height 13
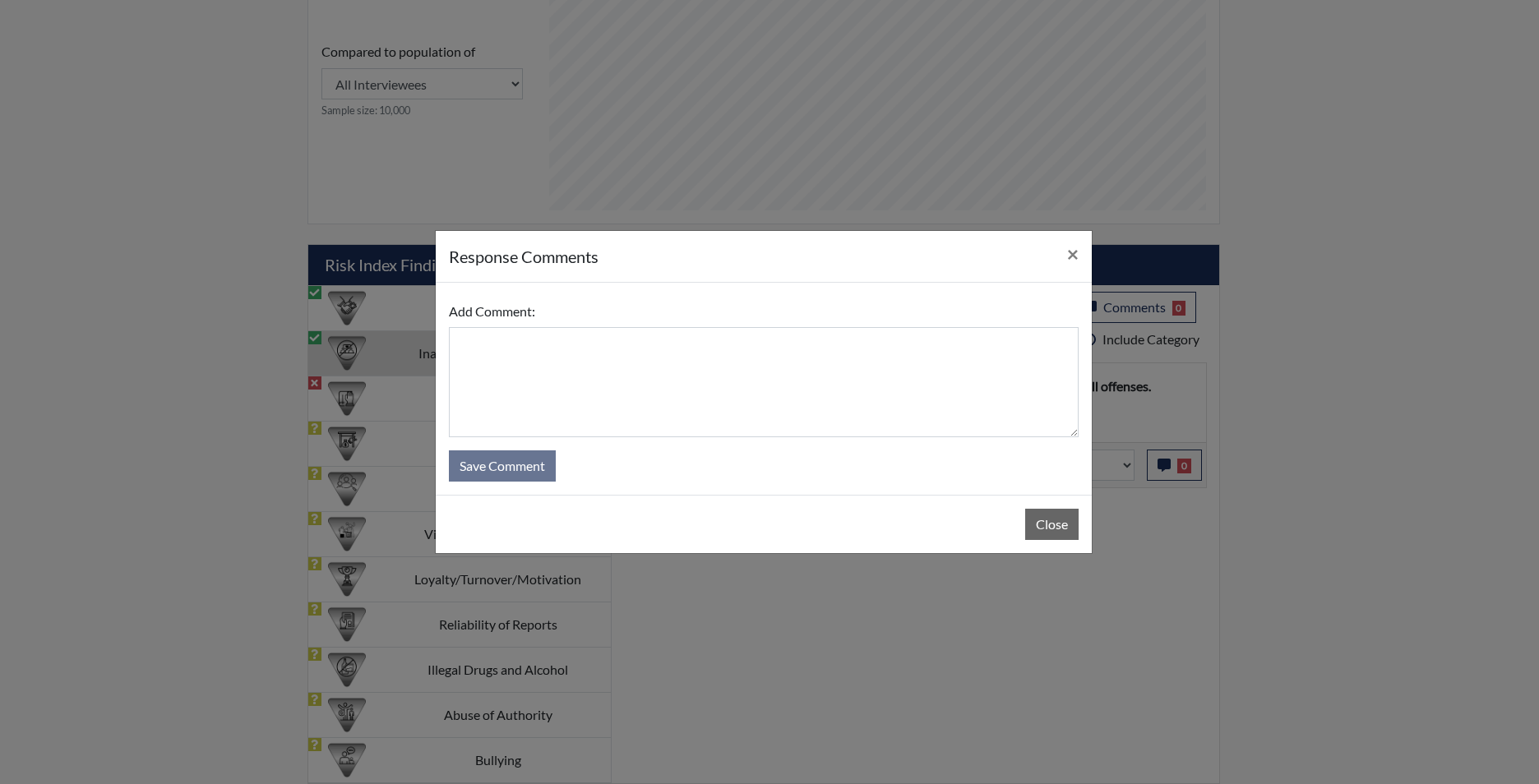
drag, startPoint x: 611, startPoint y: 308, endPoint x: 612, endPoint y: 322, distance: 14.0
click at [611, 312] on div "Add Comment:" at bounding box center [764, 366] width 630 height 142
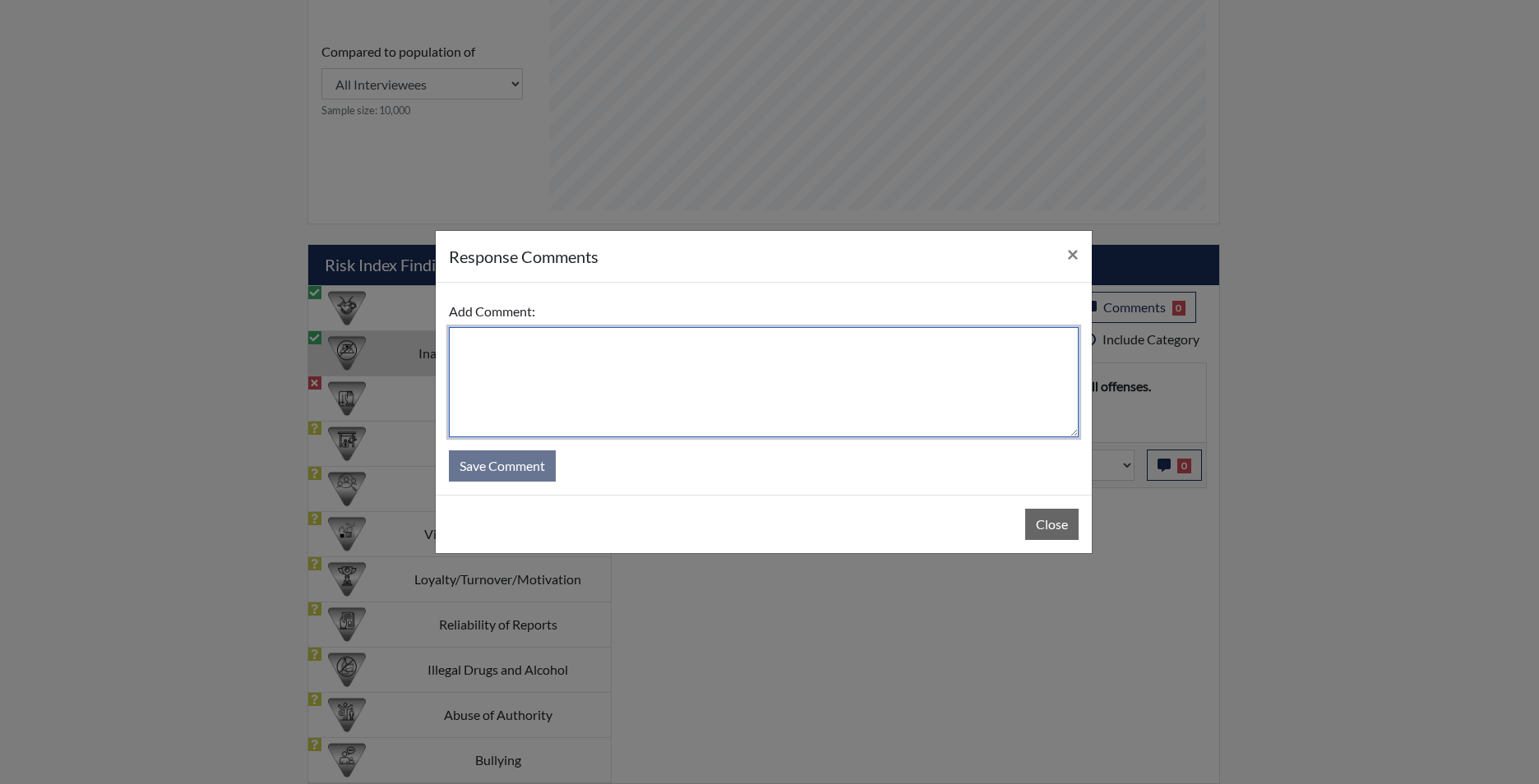
click at [613, 334] on textarea at bounding box center [764, 382] width 630 height 110
type textarea "app states disagree"
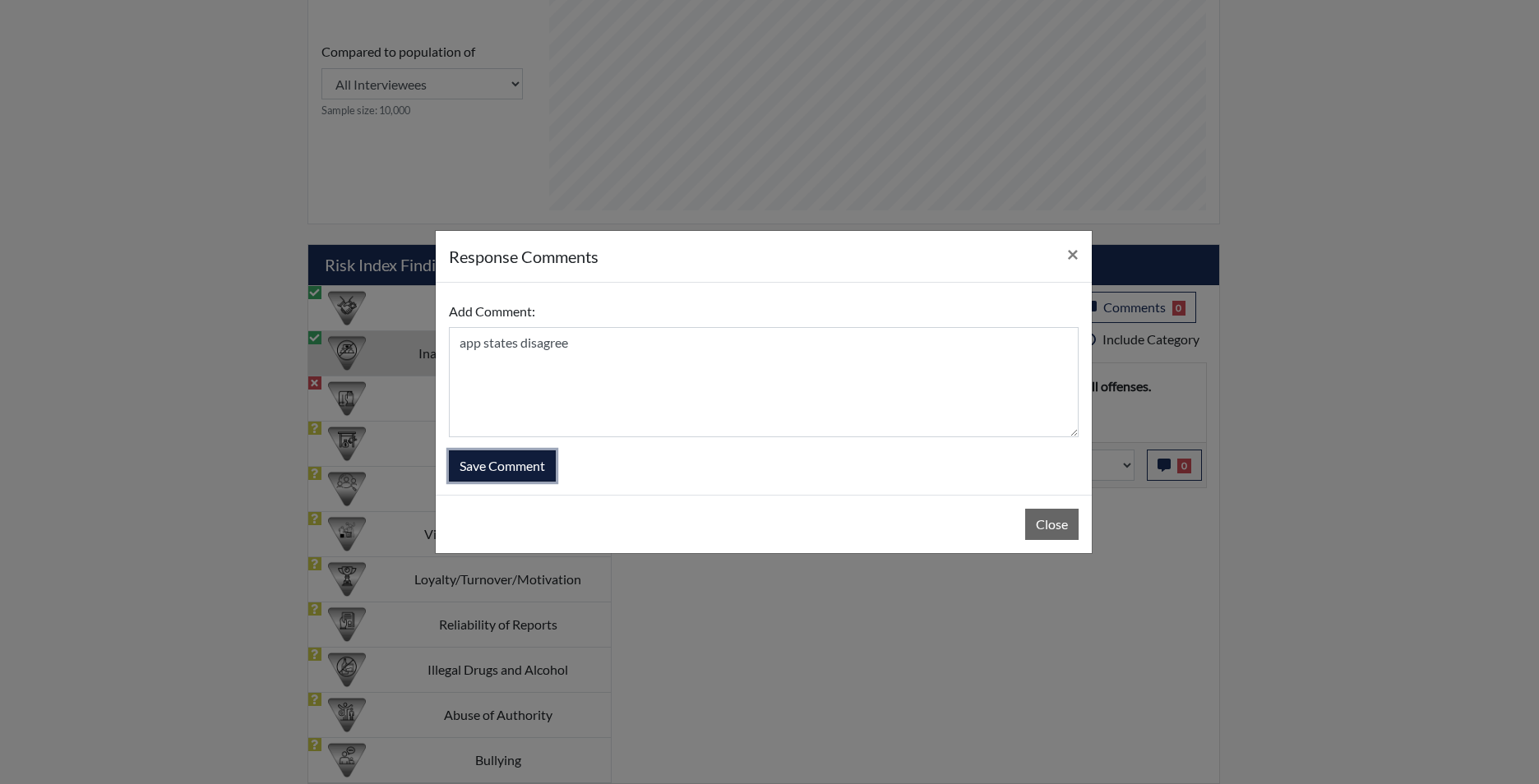
click at [514, 469] on button "Save Comment" at bounding box center [502, 466] width 106 height 32
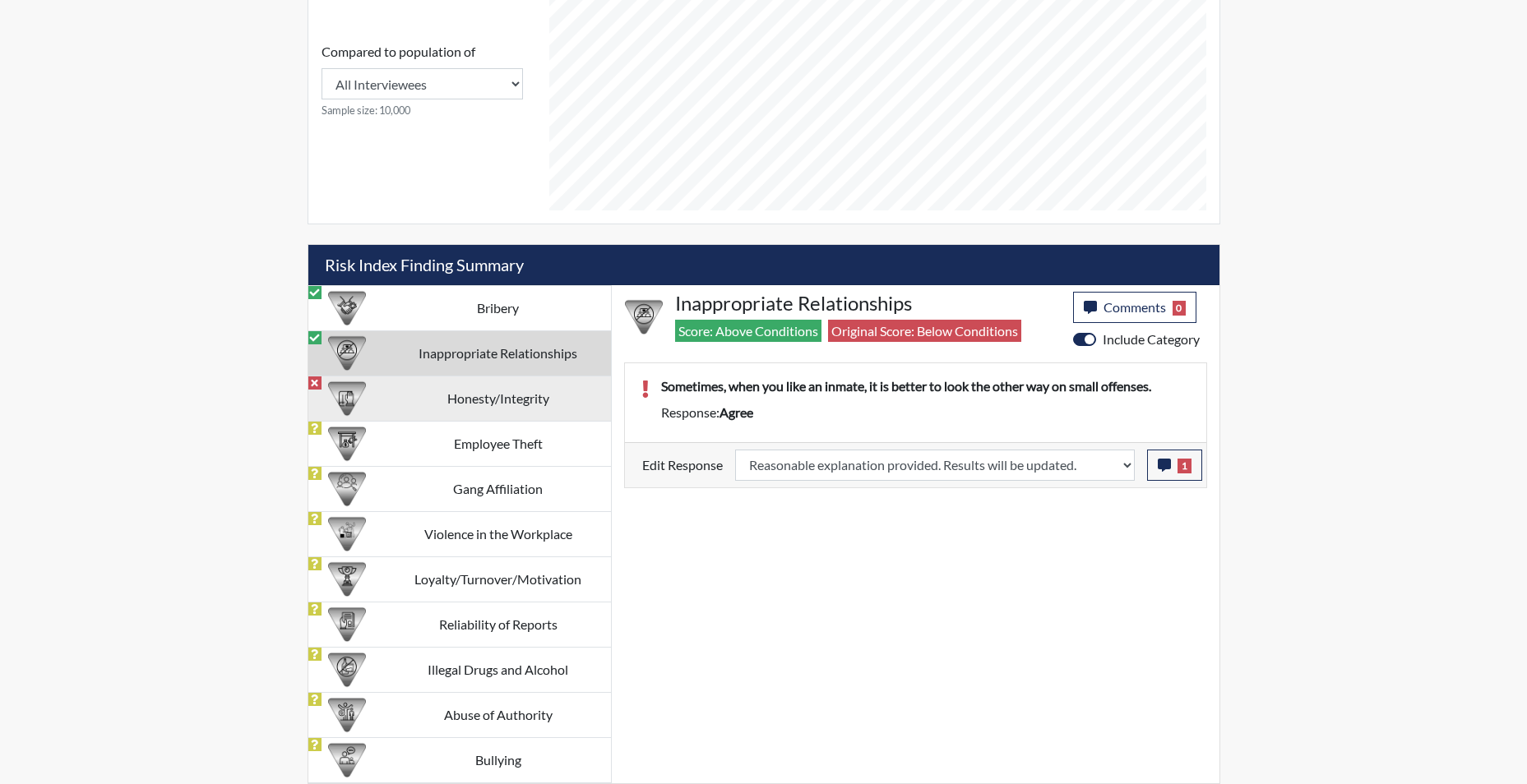
click at [501, 399] on td "Honesty/Integrity" at bounding box center [498, 398] width 225 height 45
select select
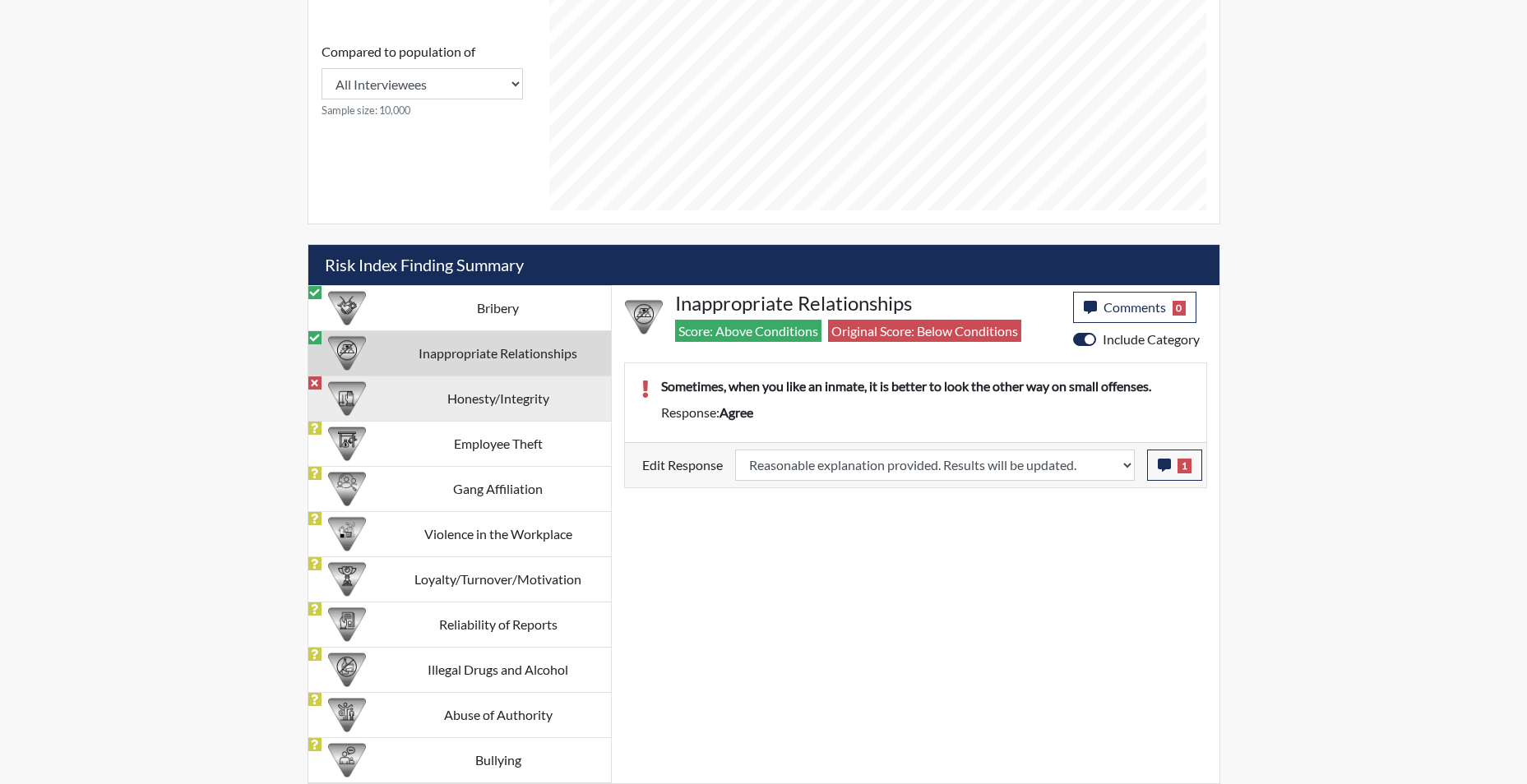
select select
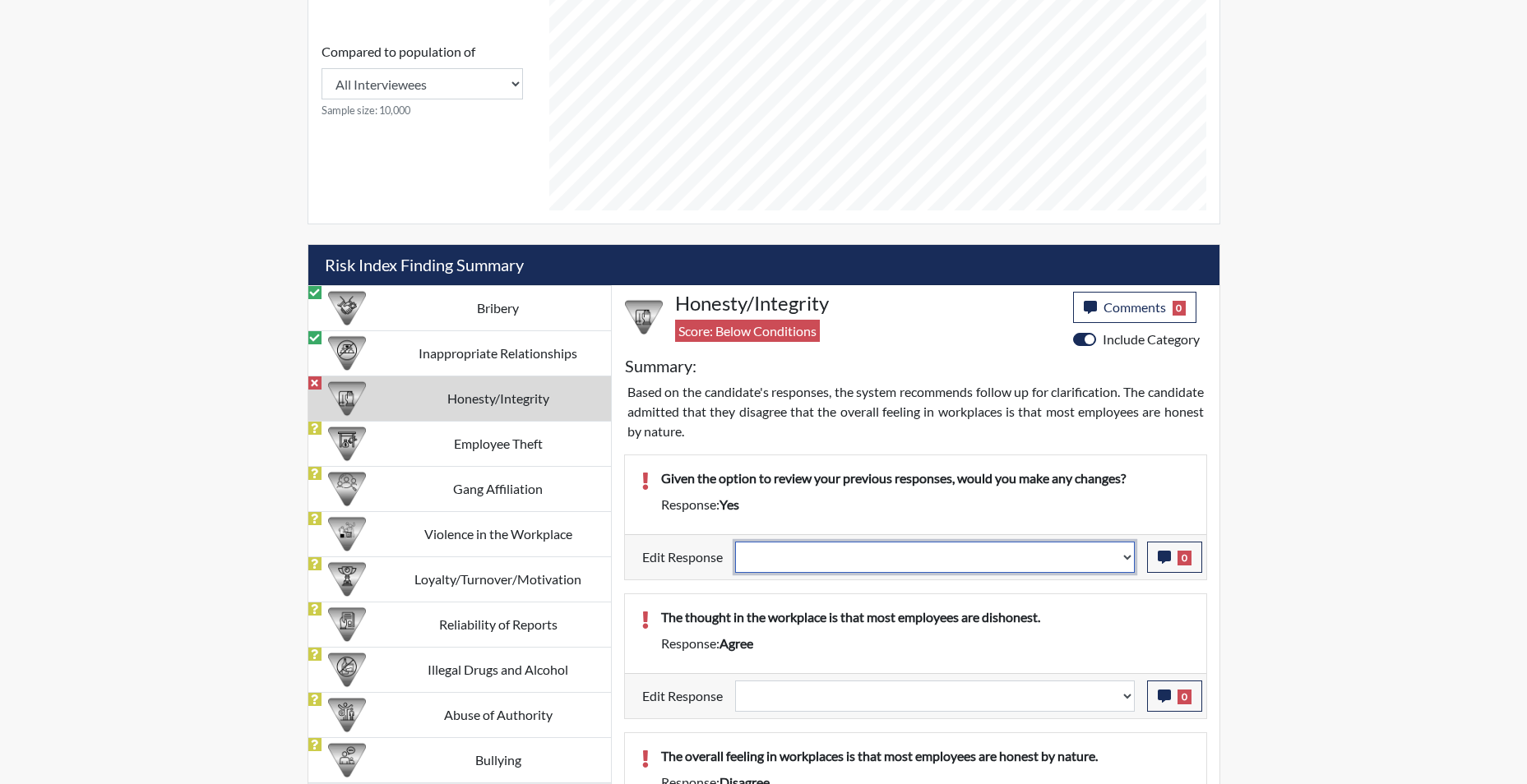
click at [1122, 552] on select "Question is not relevant. Results will be updated. Reasonable explanation provi…" at bounding box center [935, 558] width 400 height 32
select select "reasonable-explanation-provided"
click at [735, 542] on select "Question is not relevant. Results will be updated. Reasonable explanation provi…" at bounding box center [935, 558] width 400 height 32
select select
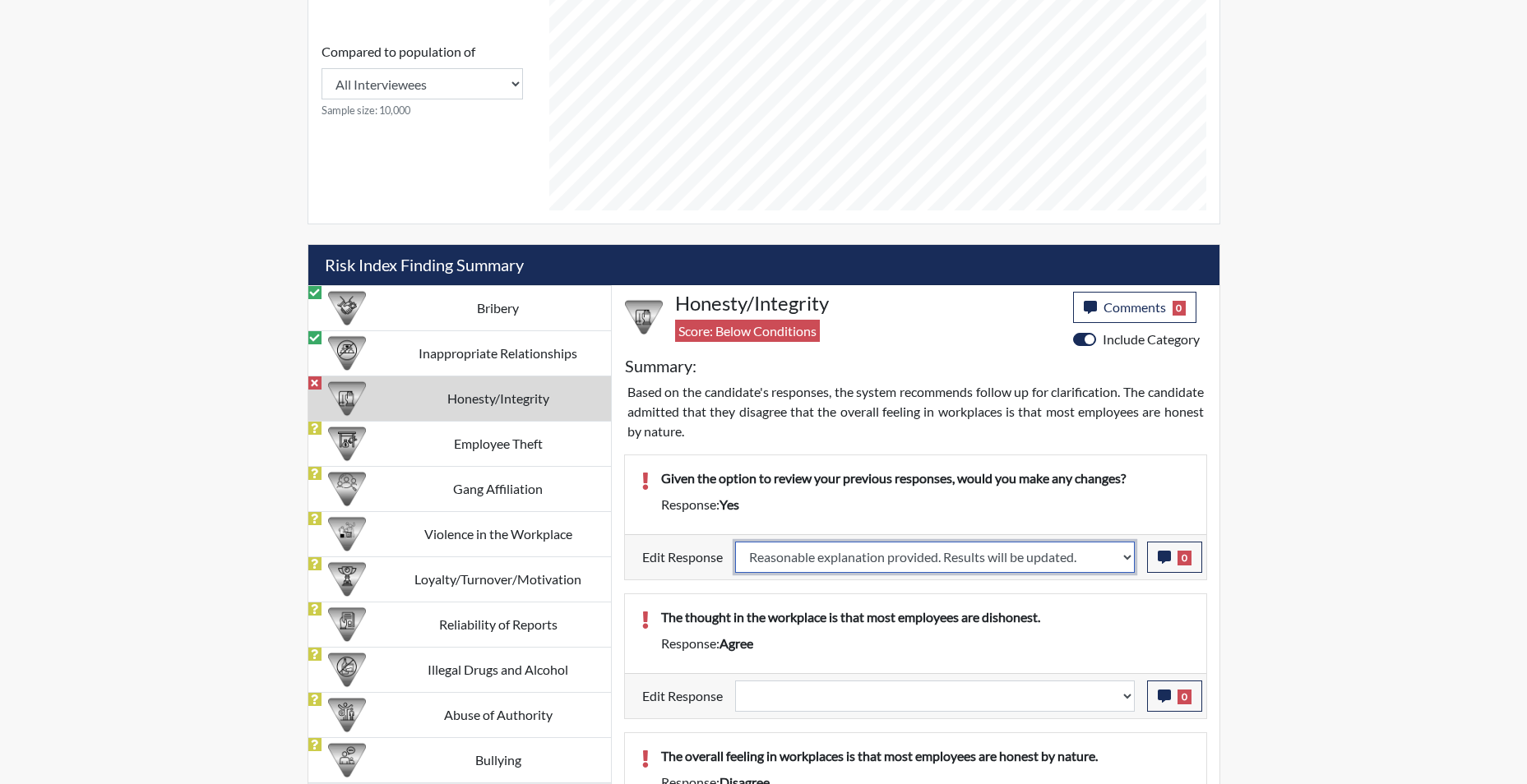
select select
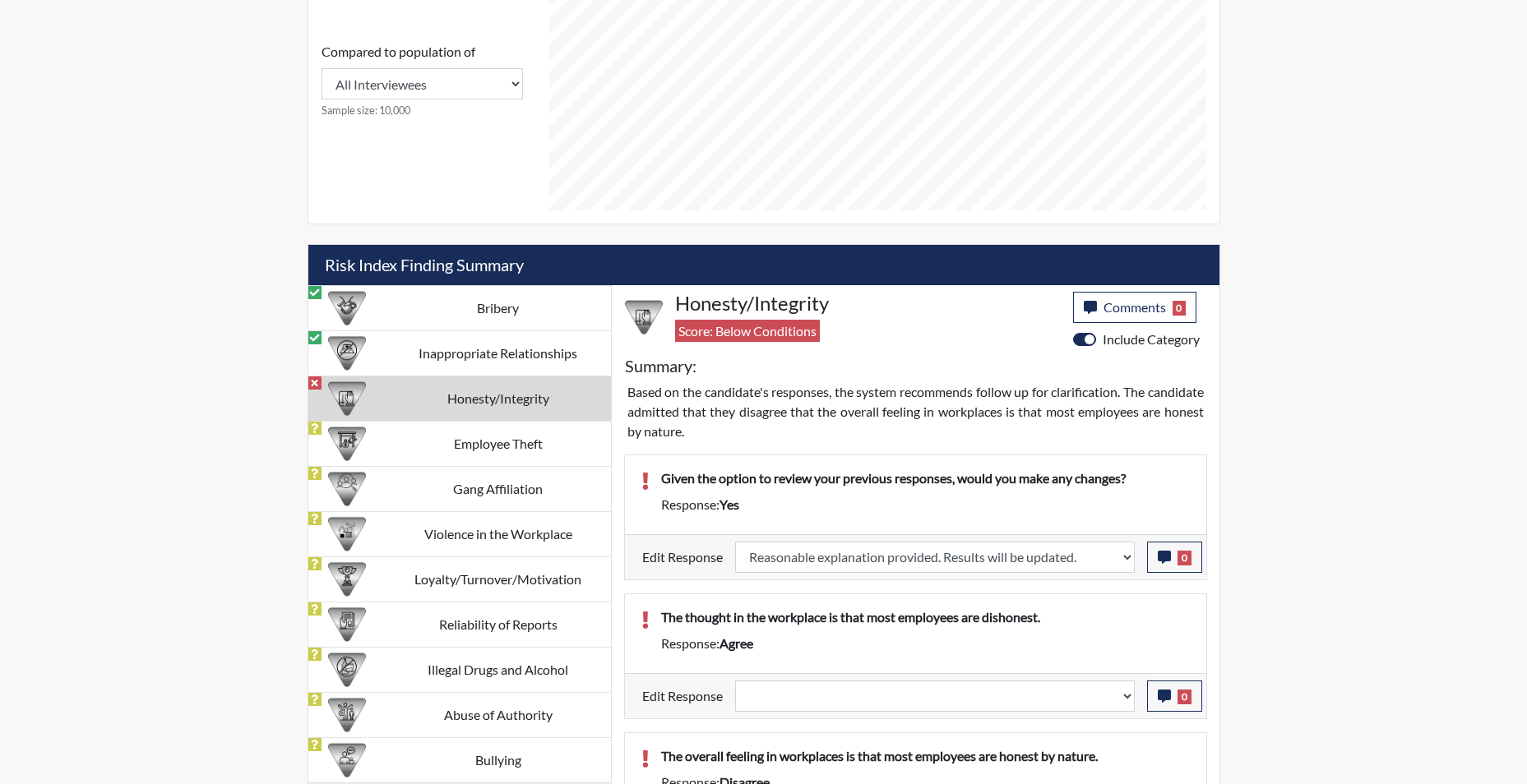
select select
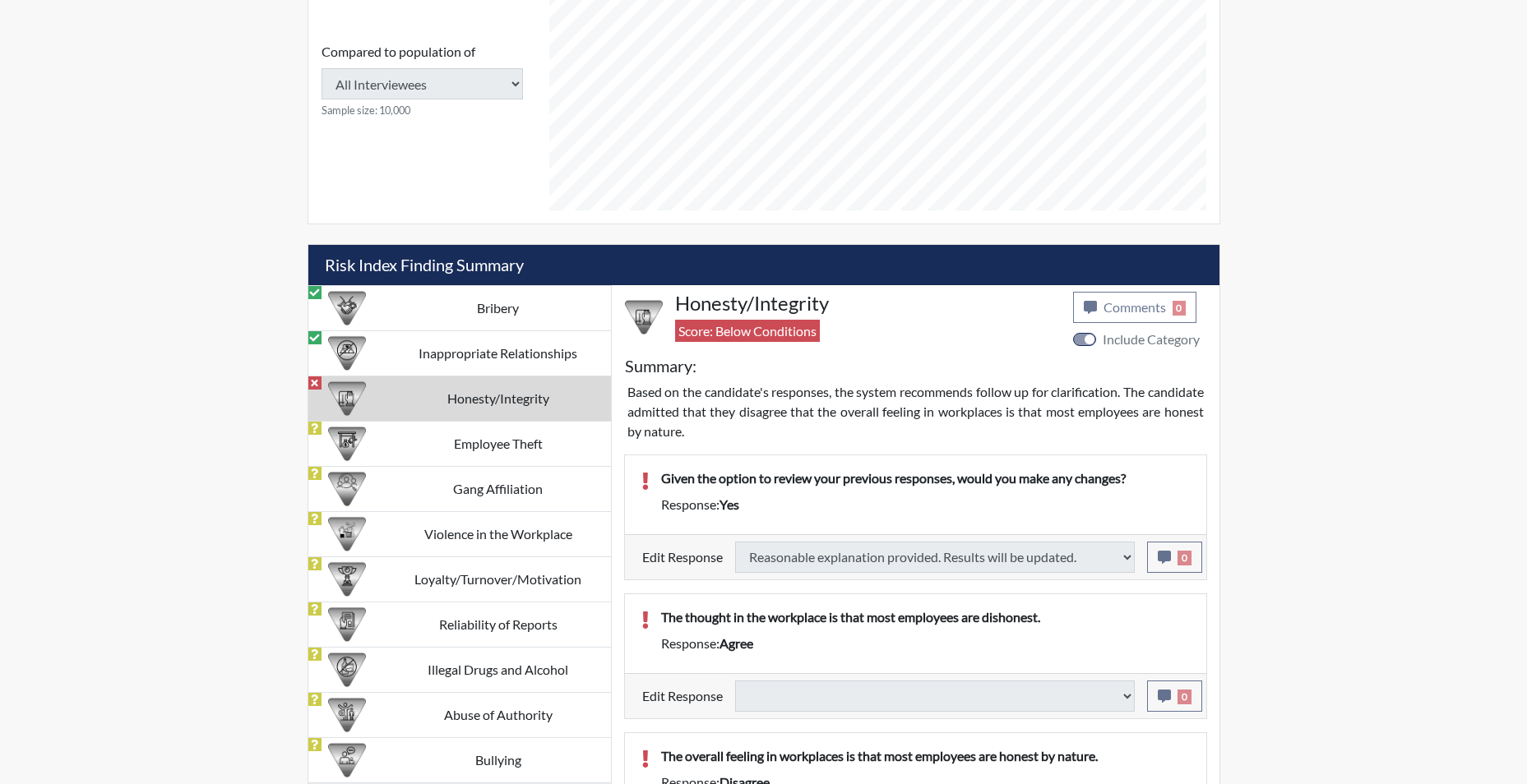
type input "Above Conditions"
select select
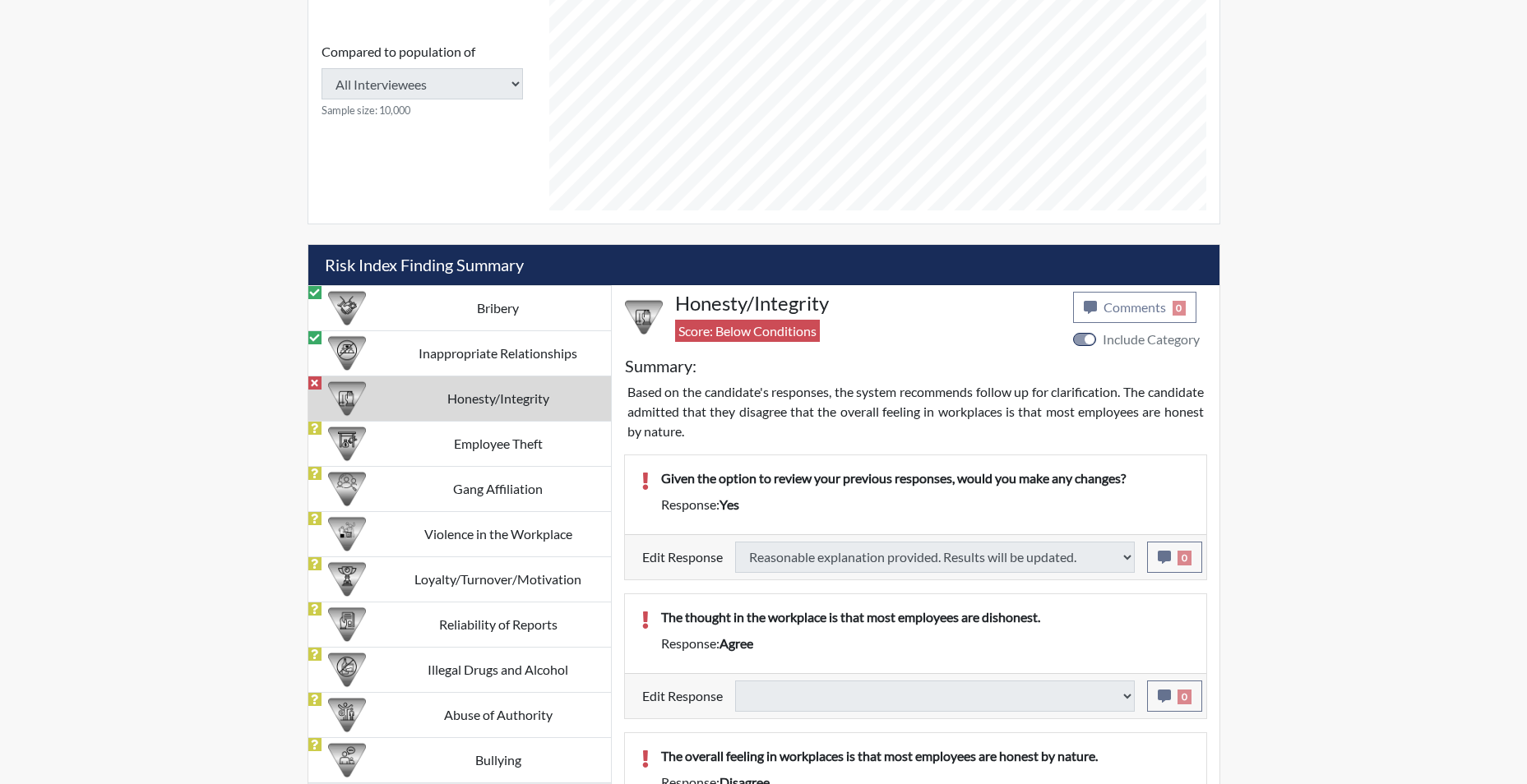
select select
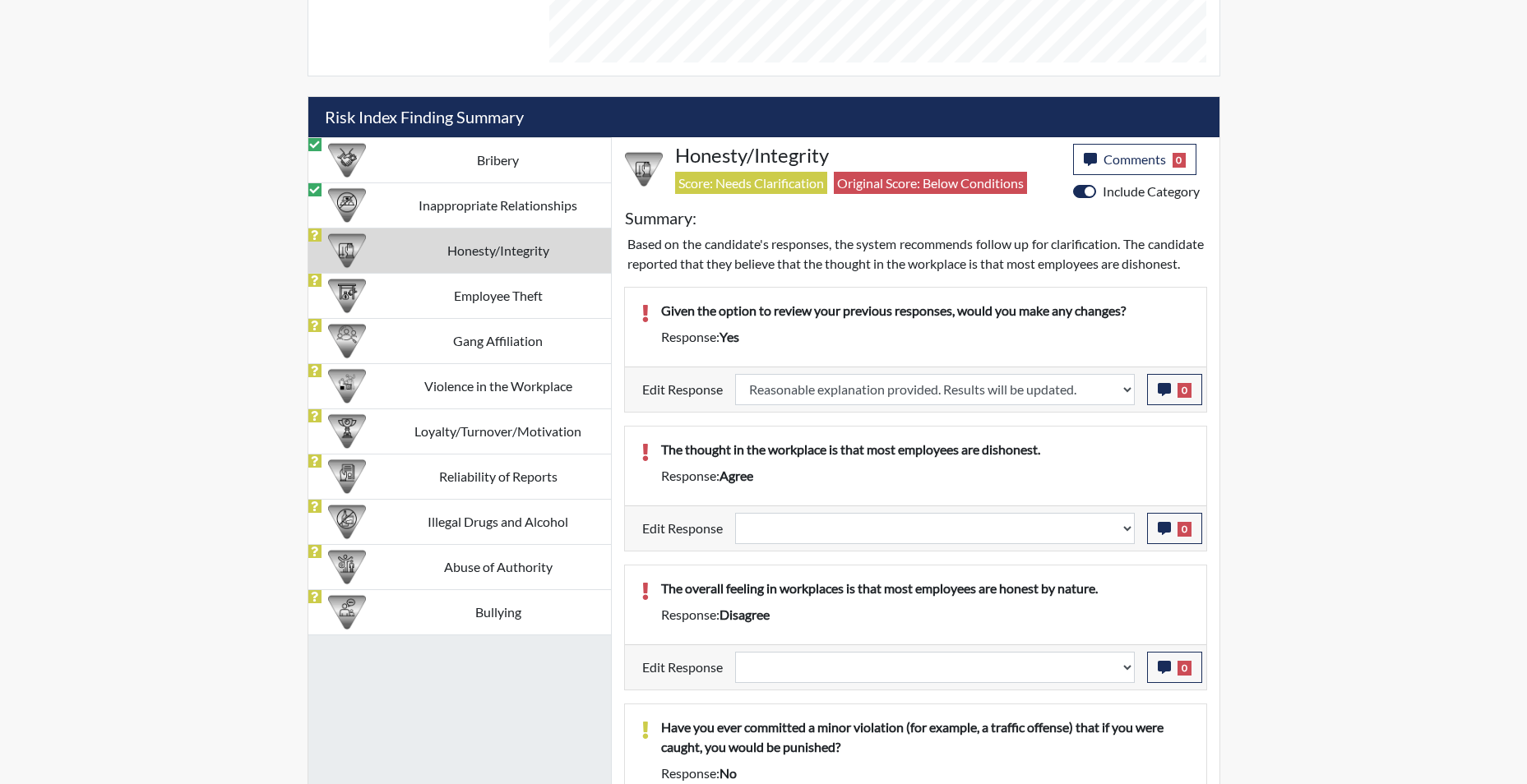
scroll to position [985, 0]
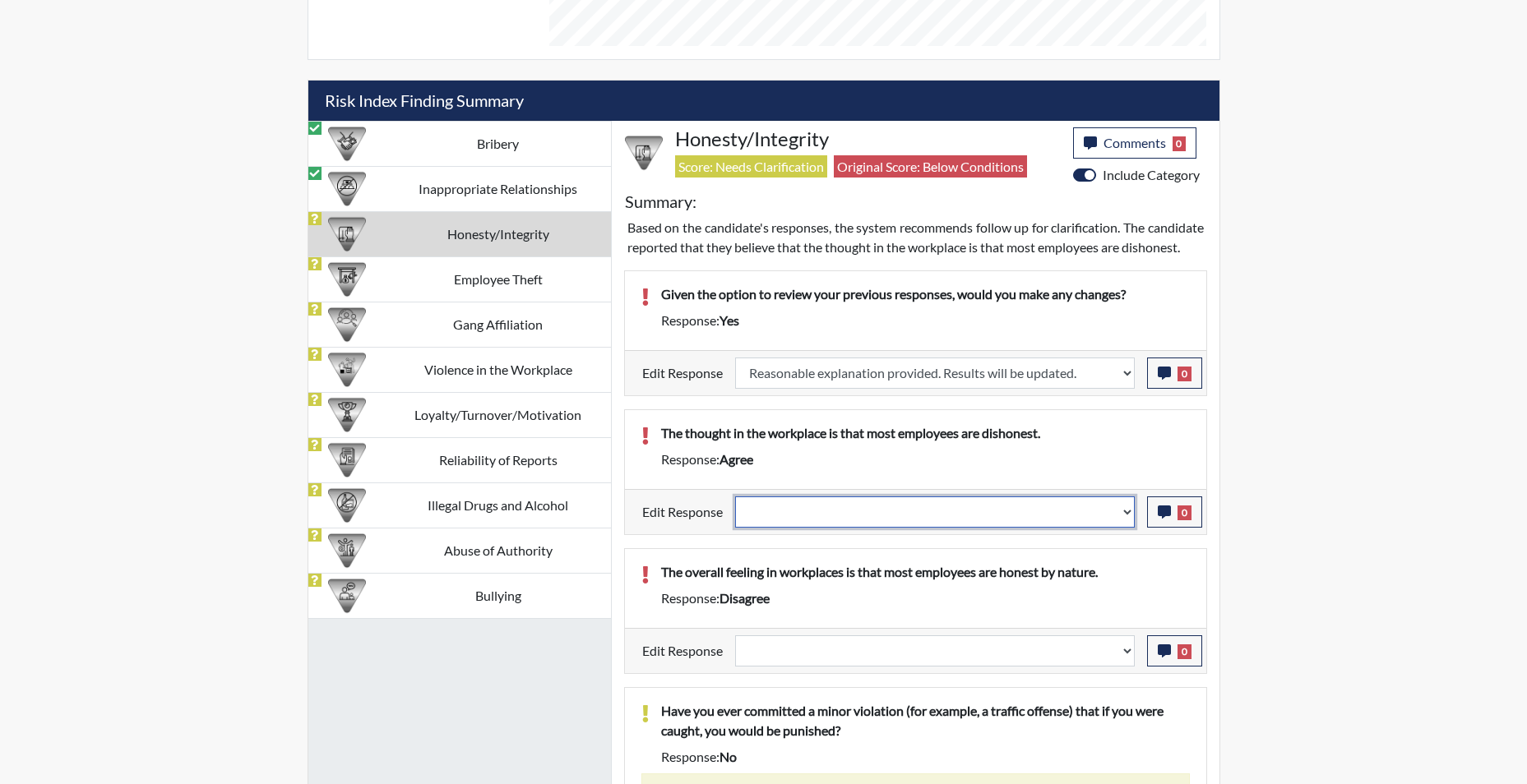
click at [1122, 528] on select "Question is not relevant. Results will be updated. Reasonable explanation provi…" at bounding box center [935, 512] width 400 height 32
select select "reasonable-explanation-provided"
click at [735, 516] on select "Question is not relevant. Results will be updated. Reasonable explanation provi…" at bounding box center [935, 512] width 400 height 32
select select
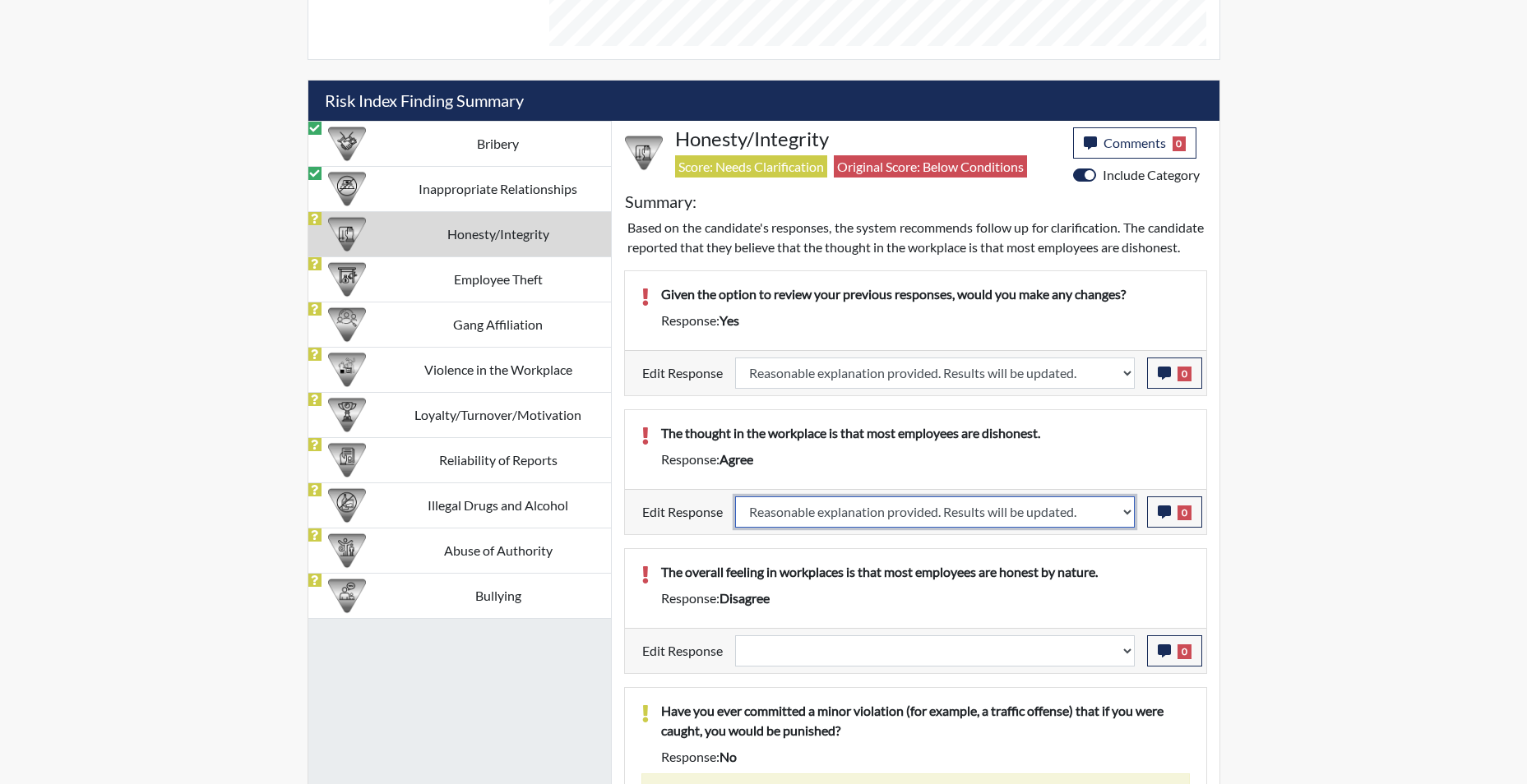
select select
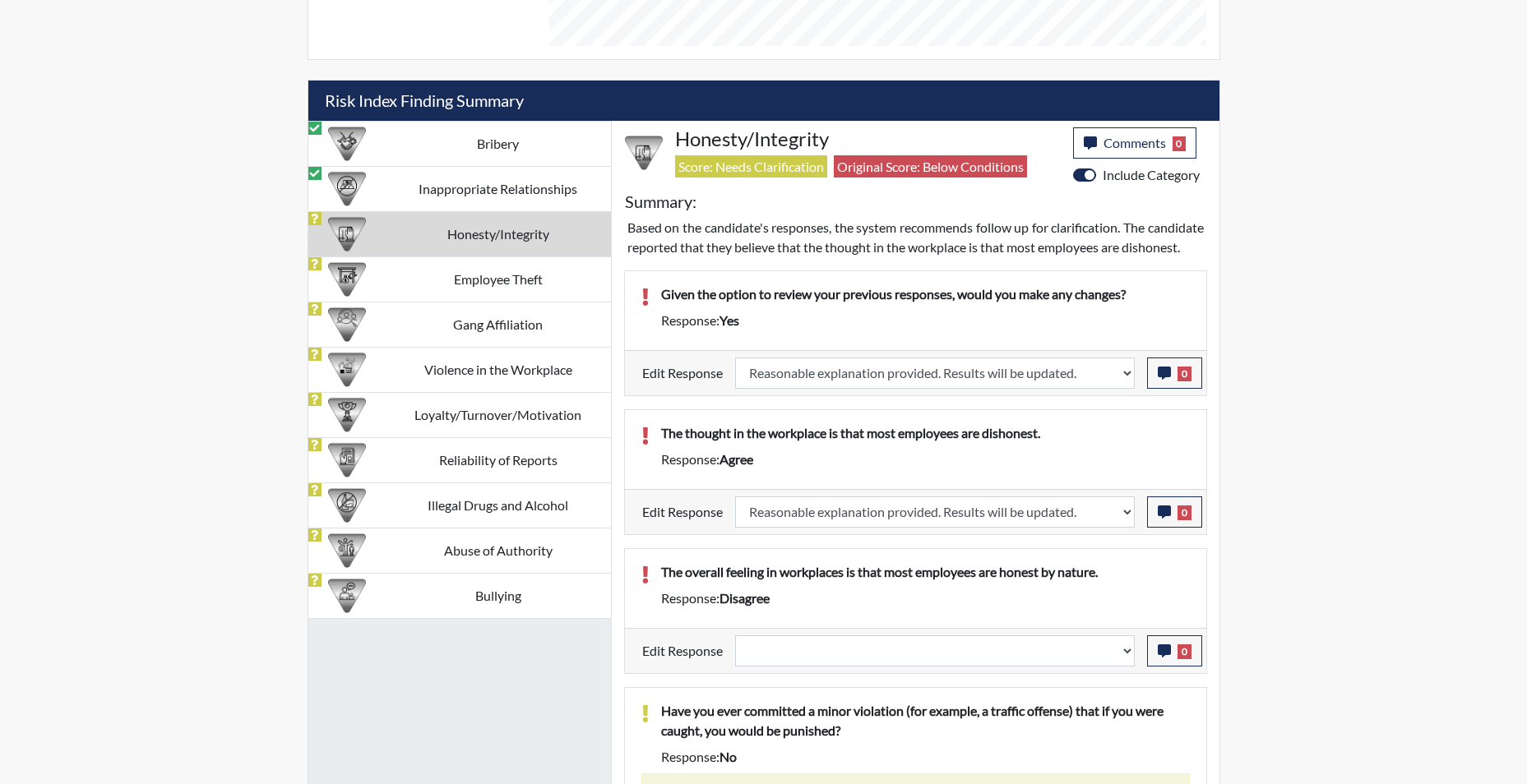
select select
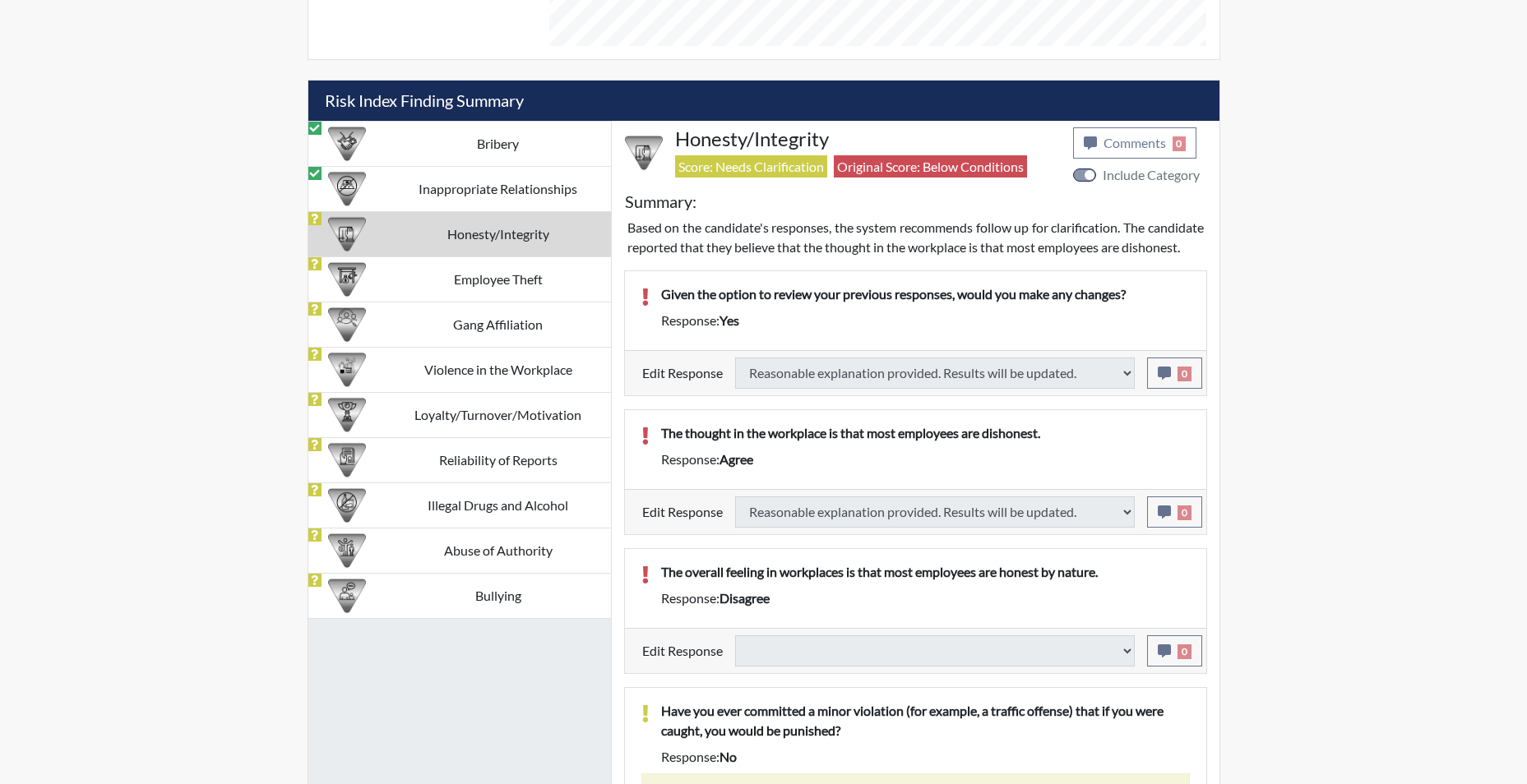
select select
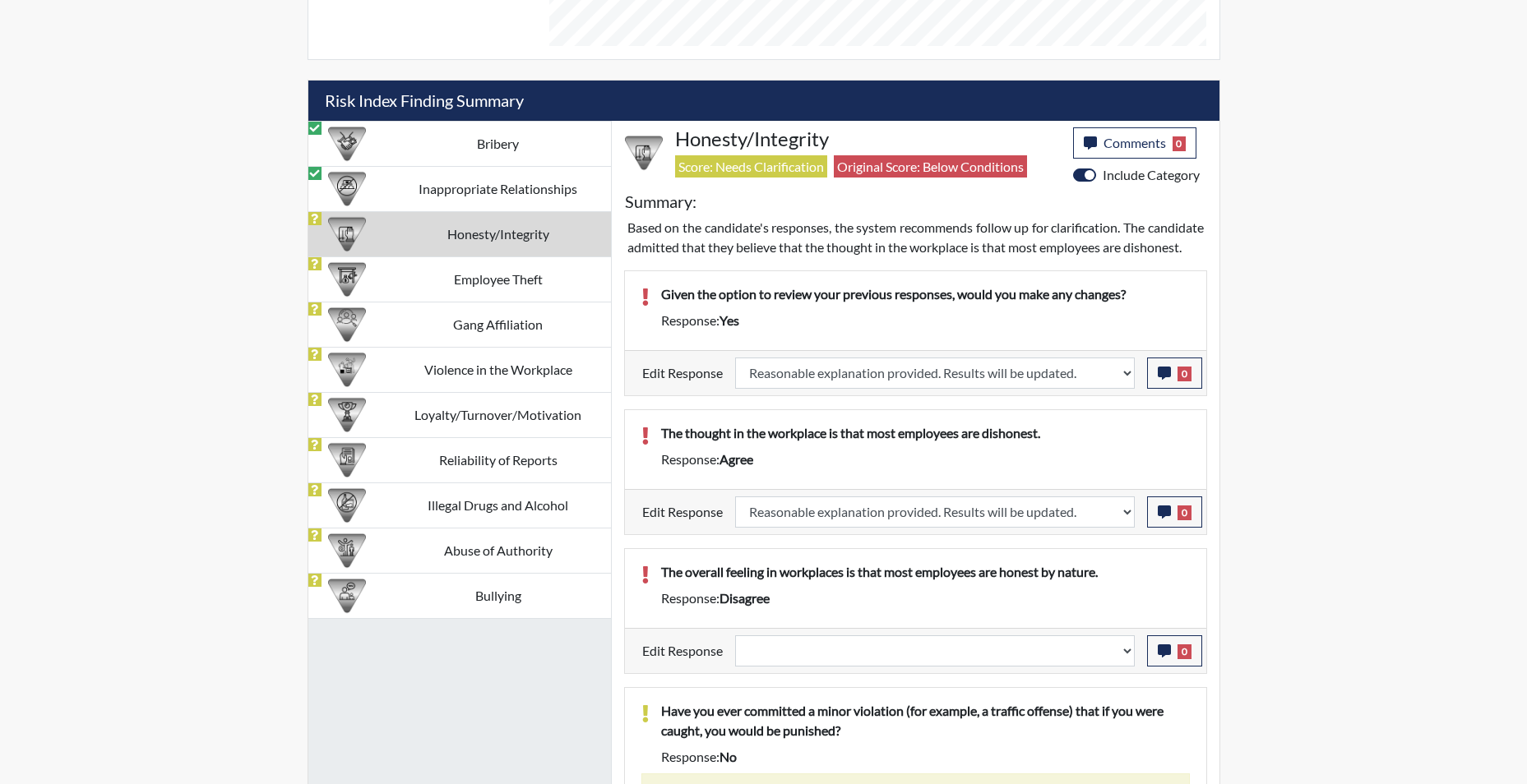
scroll to position [273, 684]
click at [1129, 667] on select "Question is not relevant. Results will be updated. Reasonable explanation provi…" at bounding box center [935, 651] width 400 height 32
select select "reasonable-explanation-provided"
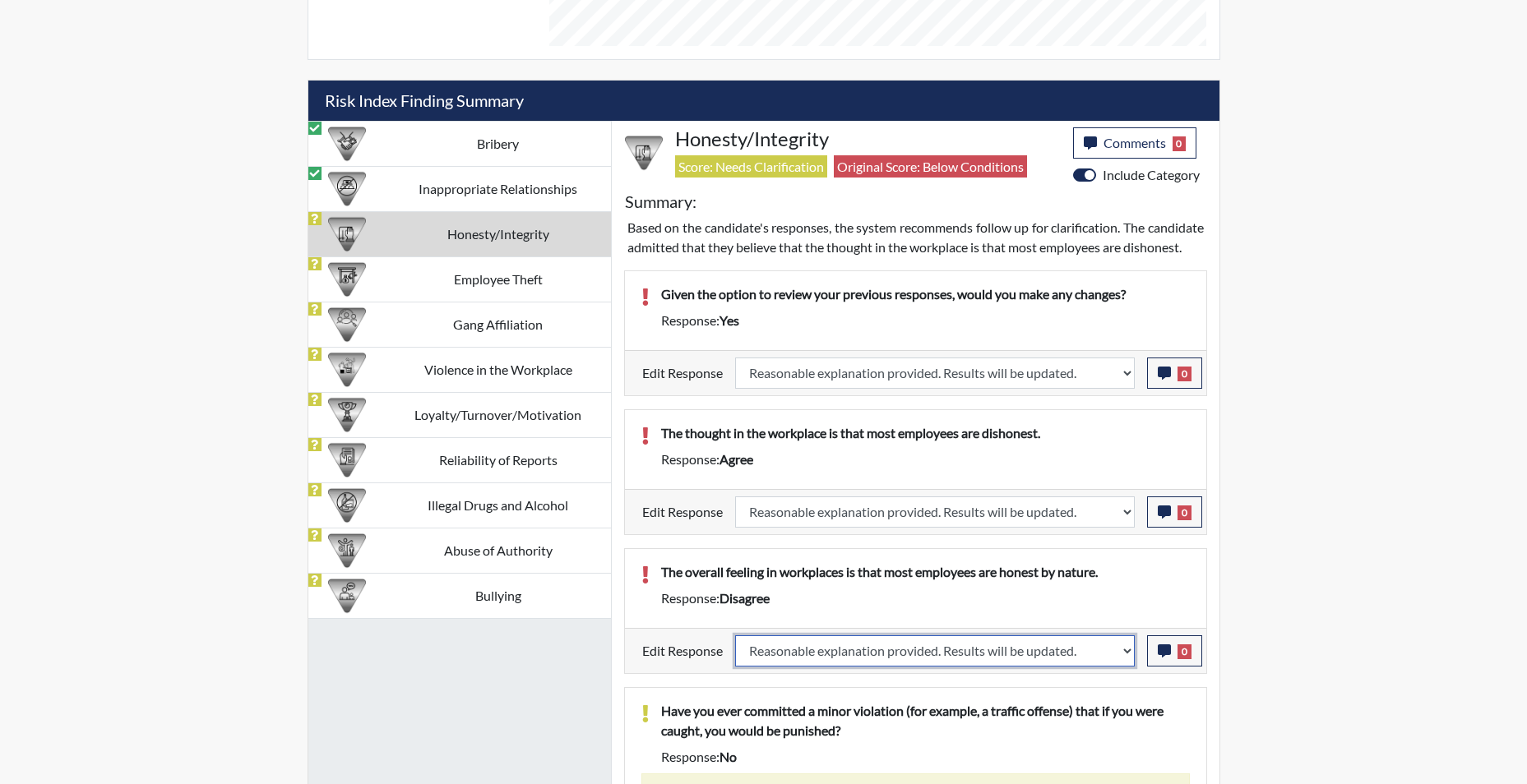
click at [735, 655] on select "Question is not relevant. Results will be updated. Reasonable explanation provi…" at bounding box center [935, 651] width 400 height 32
select select
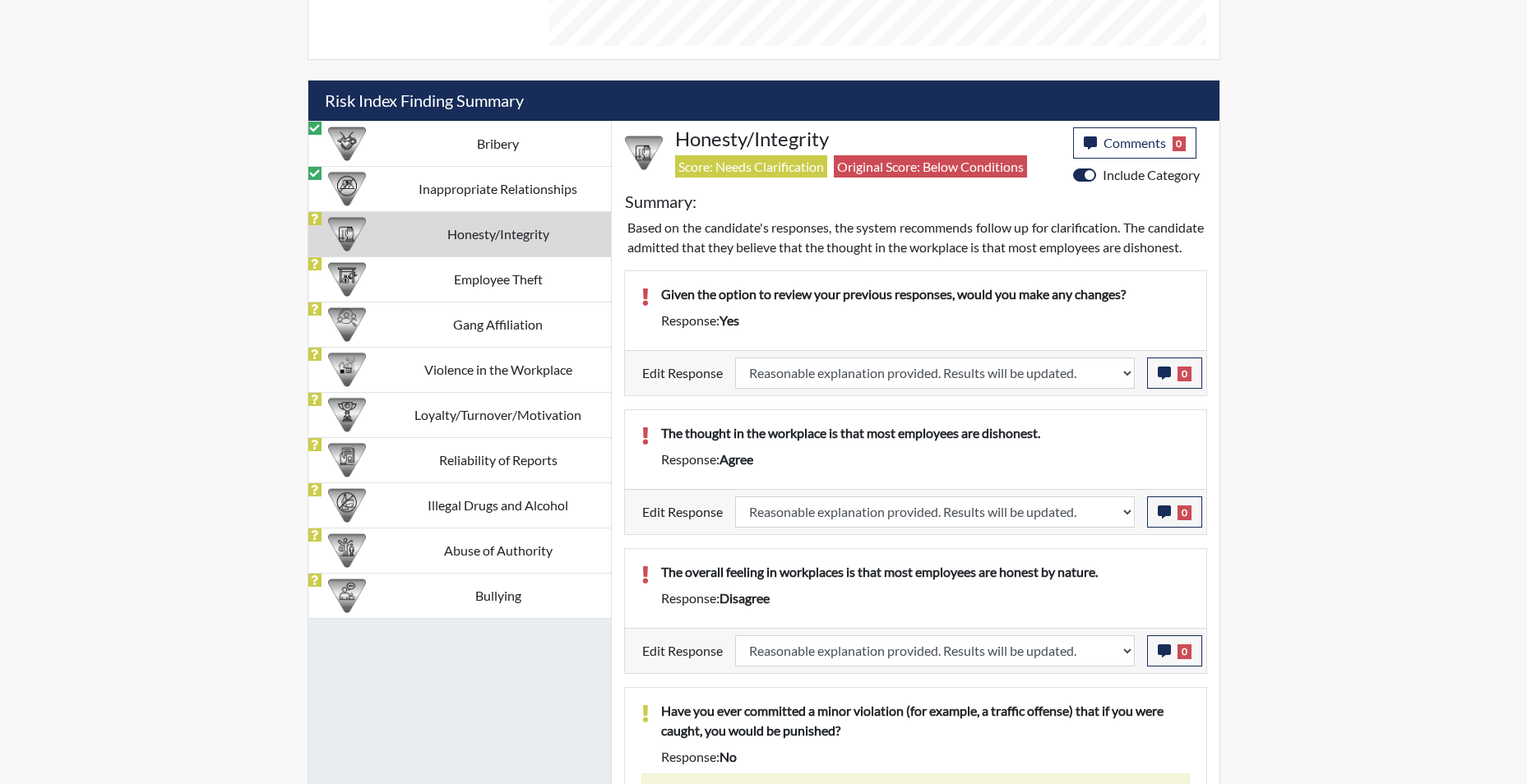
select select
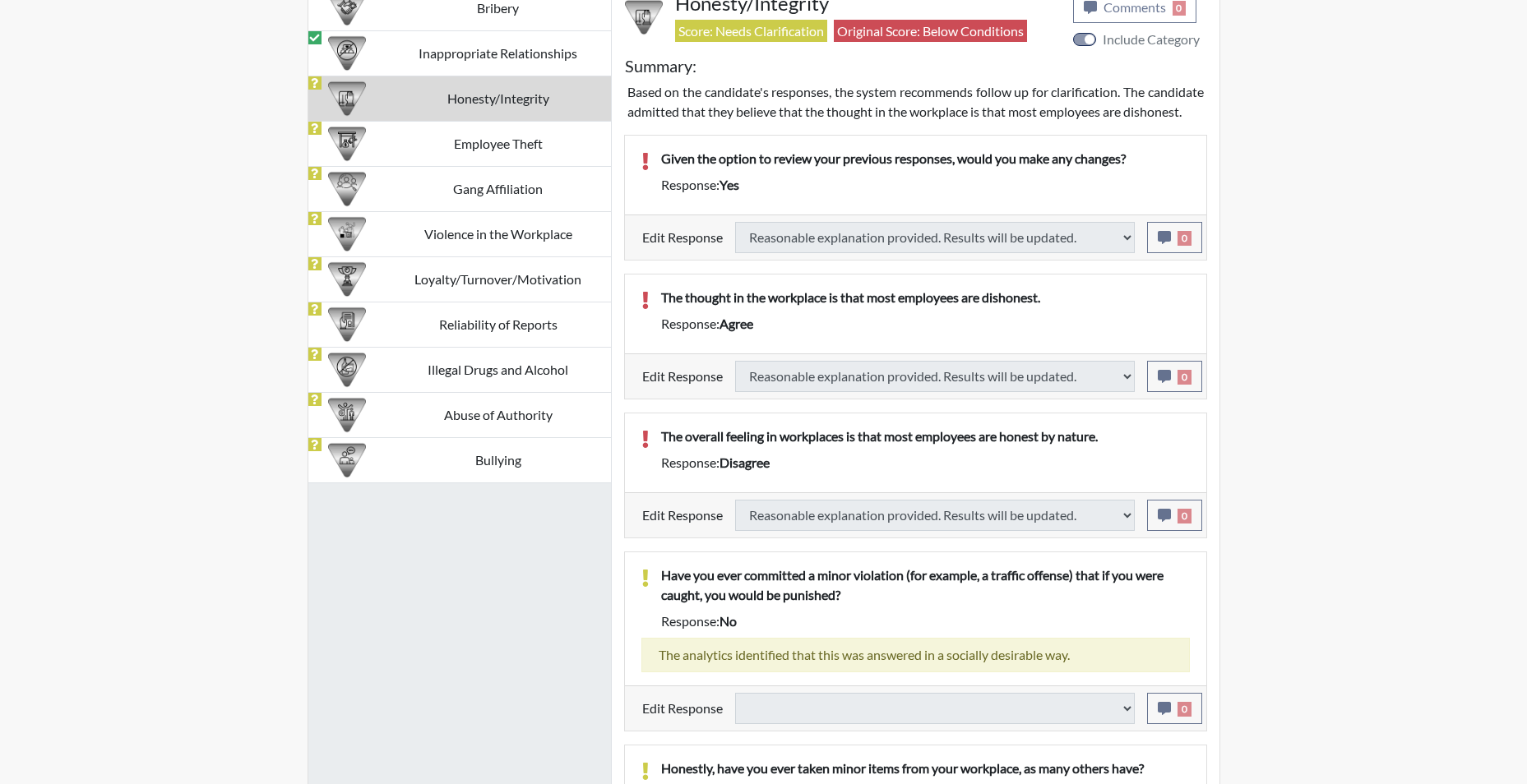
select select
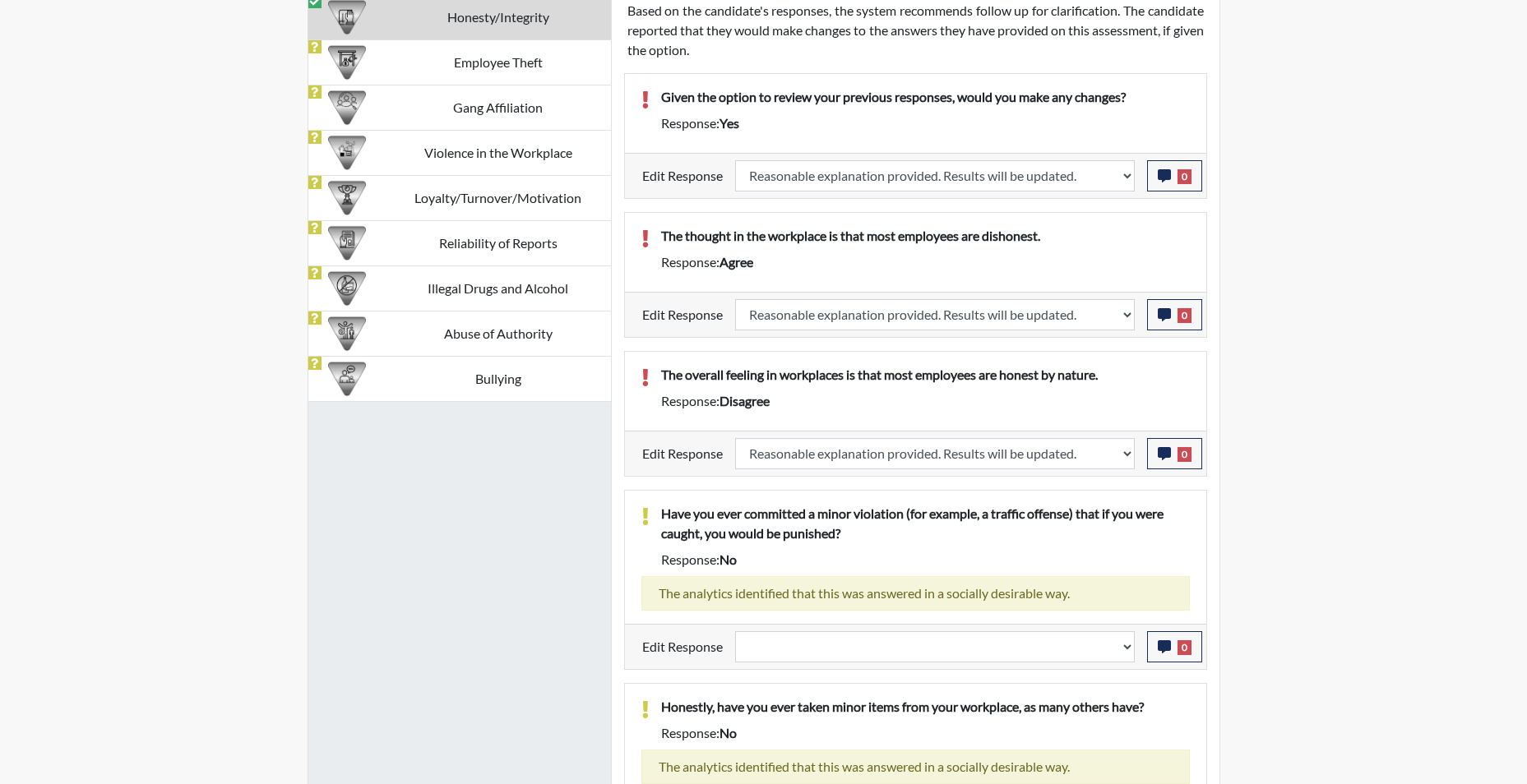
scroll to position [1233, 0]
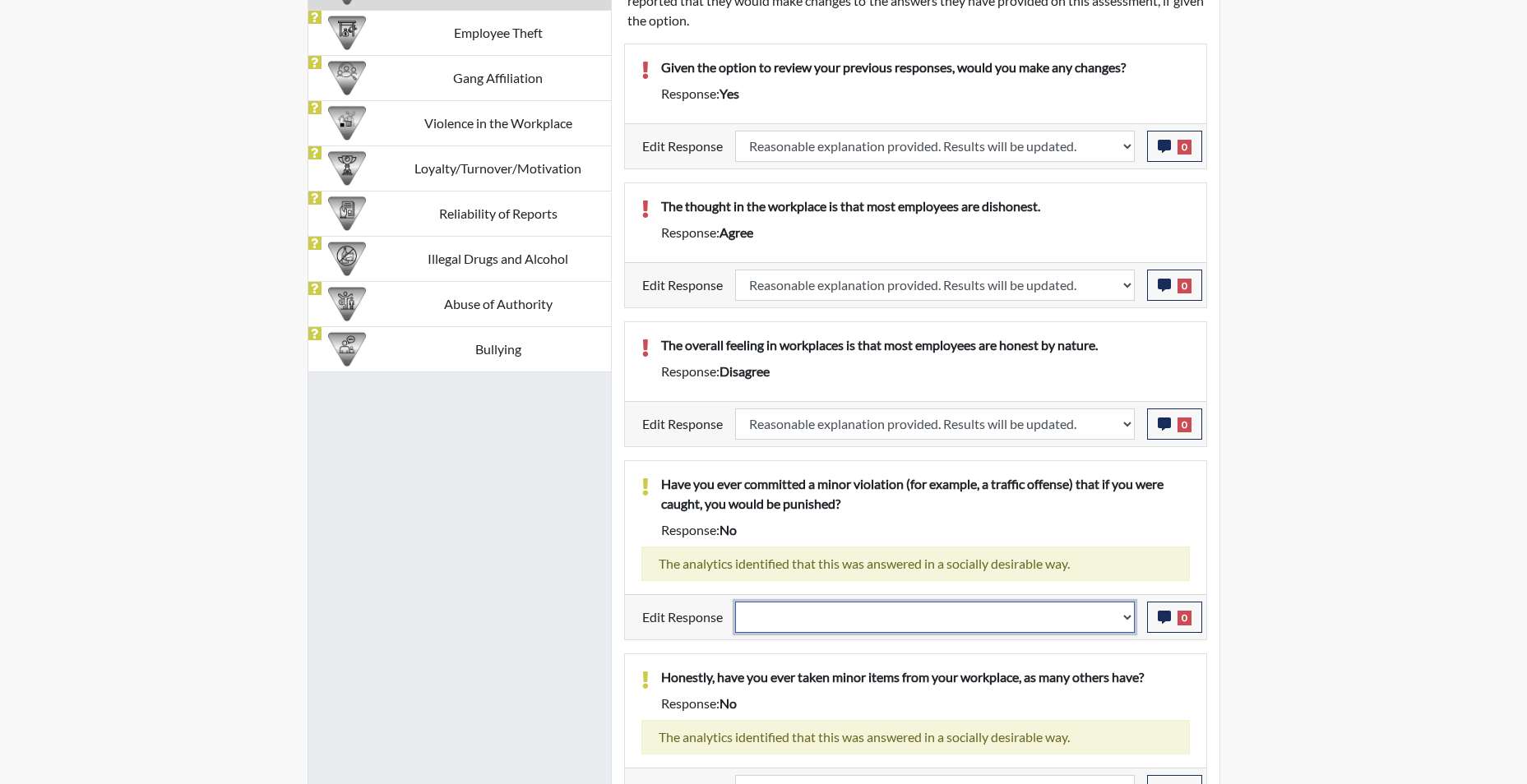
click at [1126, 623] on select "Question is not relevant. Results will be updated. Reasonable explanation provi…" at bounding box center [935, 618] width 400 height 32
select select "reasonable-explanation-provided"
click at [735, 602] on select "Question is not relevant. Results will be updated. Reasonable explanation provi…" at bounding box center [935, 618] width 400 height 32
select select
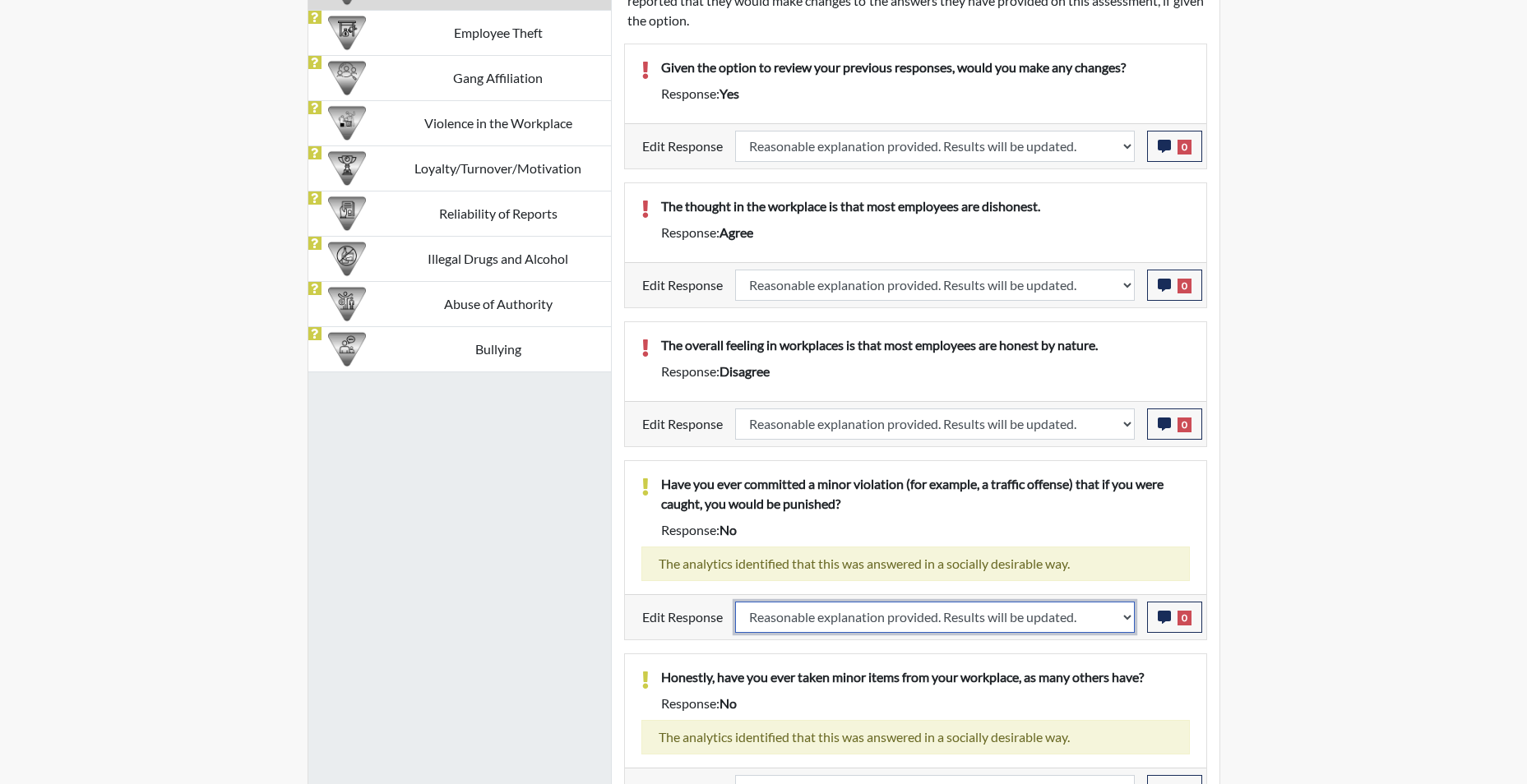
select select
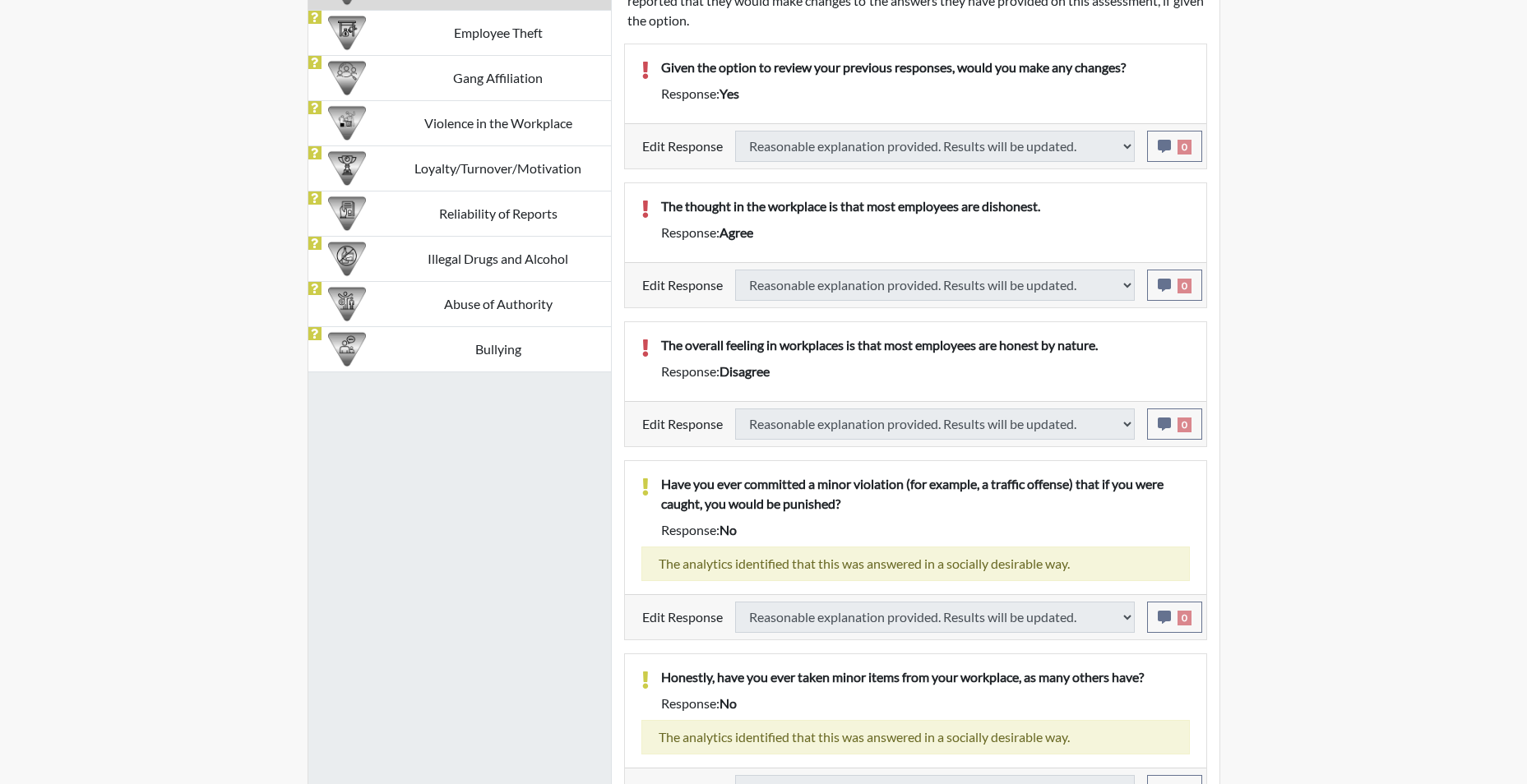
select select
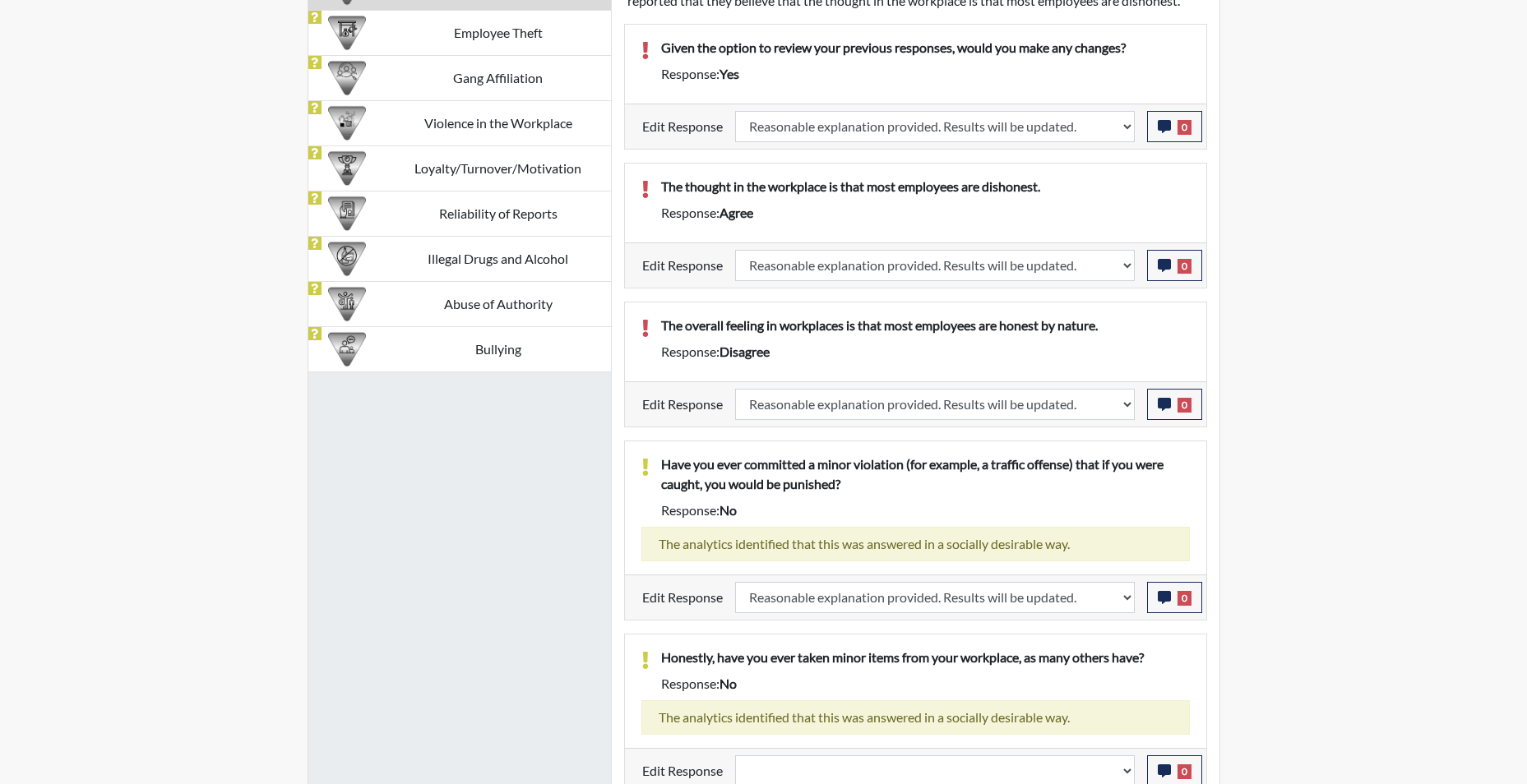
scroll to position [273, 684]
click at [1160, 604] on icon "button" at bounding box center [1164, 597] width 13 height 13
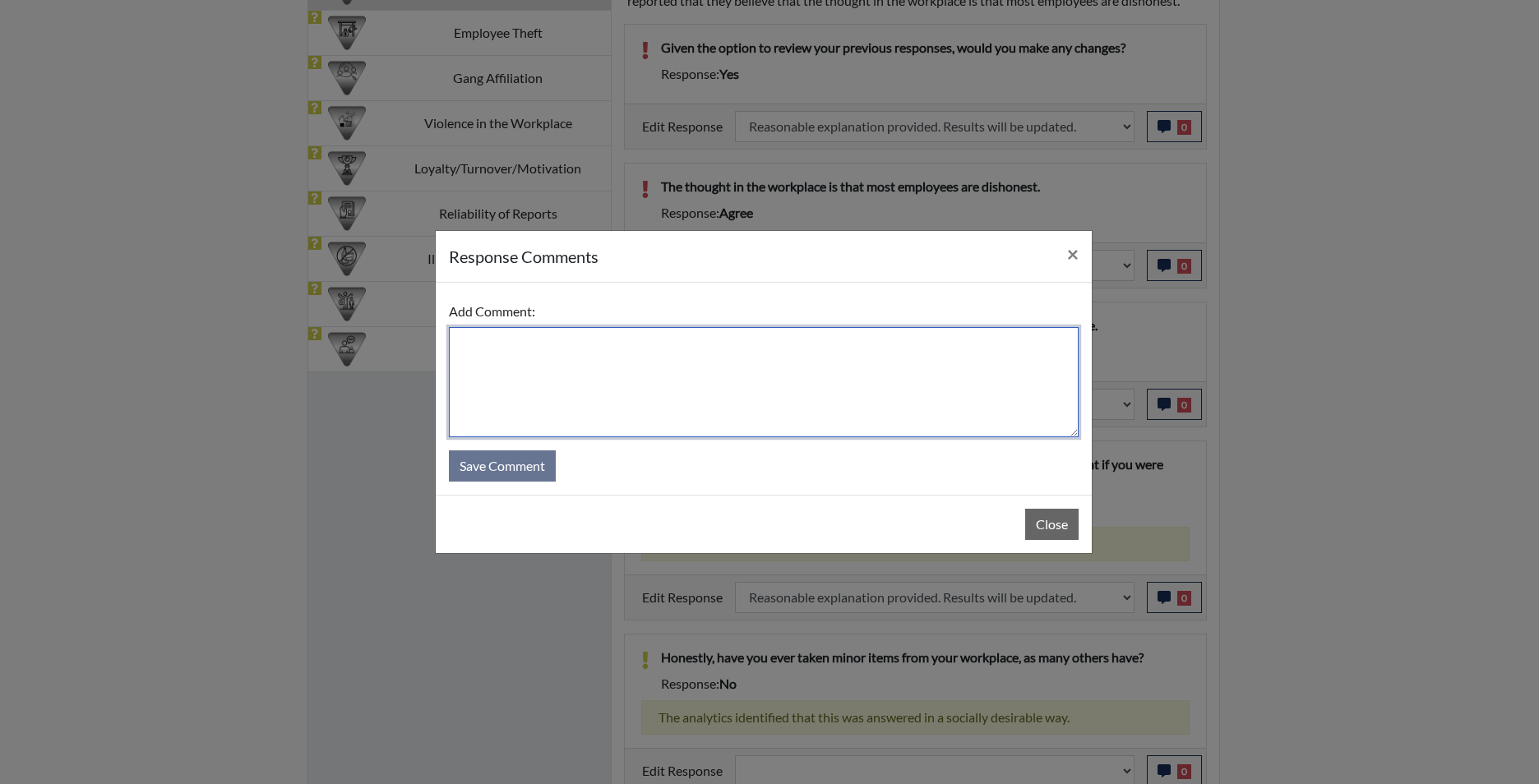
click at [878, 427] on textarea at bounding box center [764, 382] width 630 height 110
type textarea "app states yes a speeding ticket"
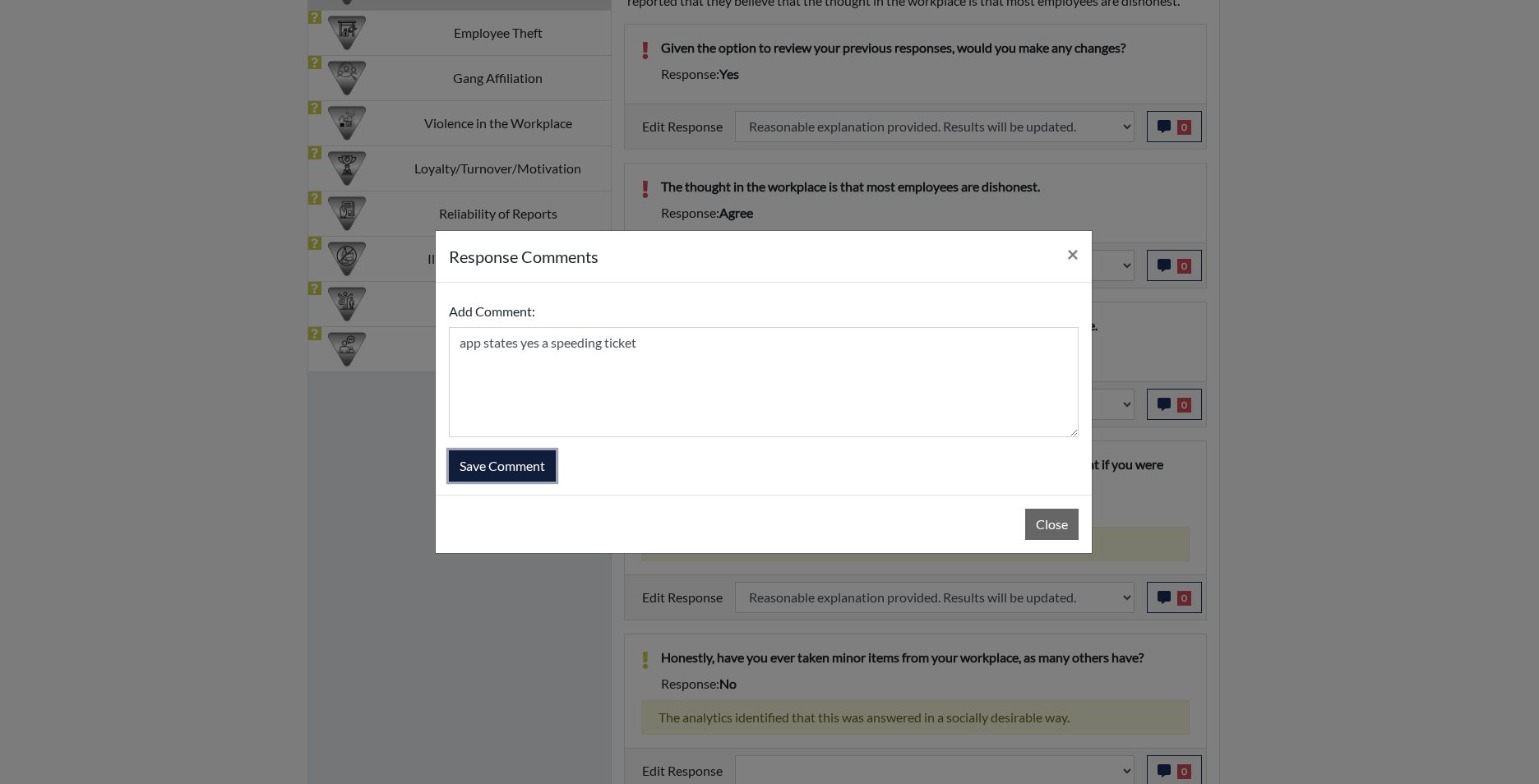
click at [546, 470] on button "Save Comment" at bounding box center [502, 466] width 106 height 32
select select
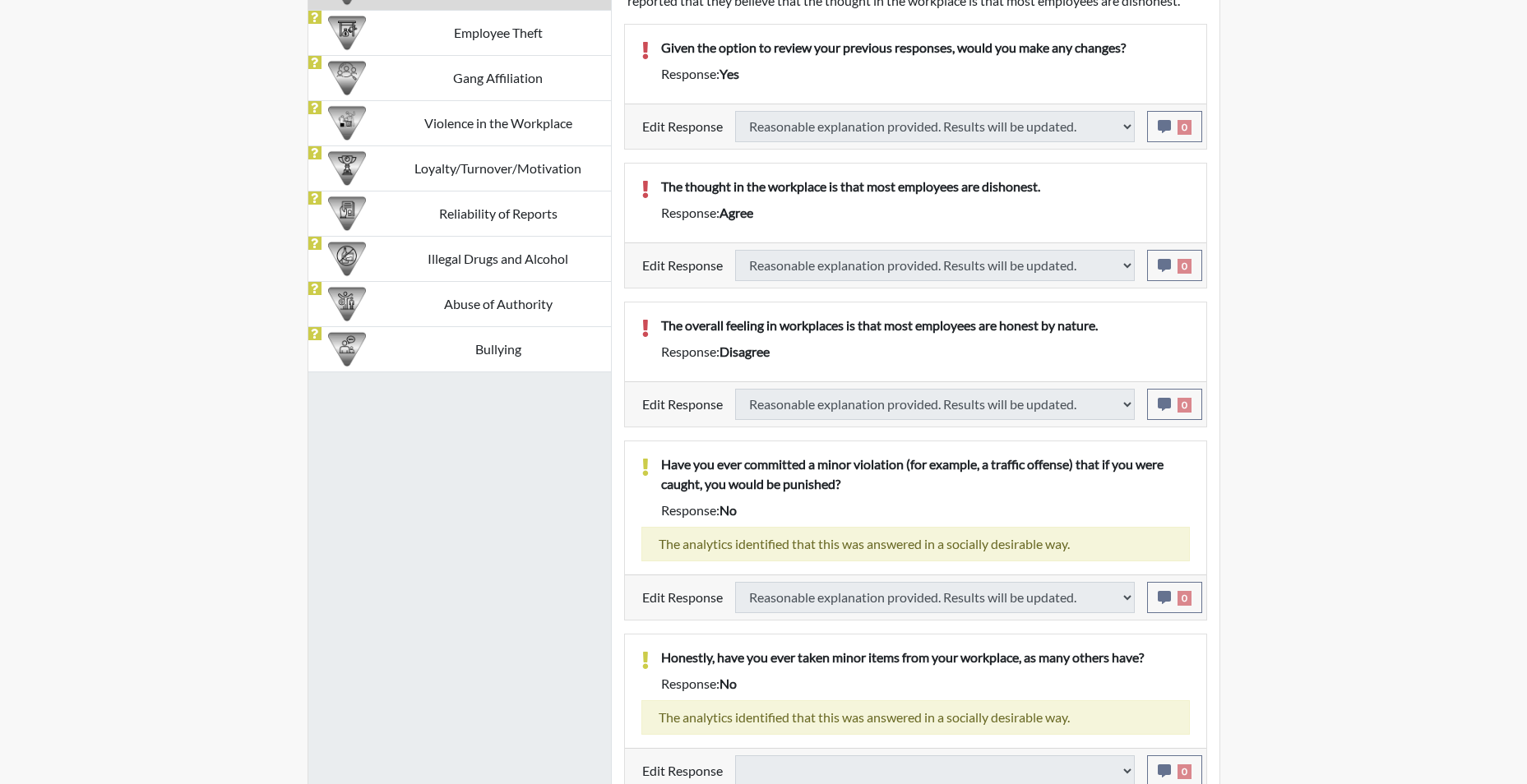
select select
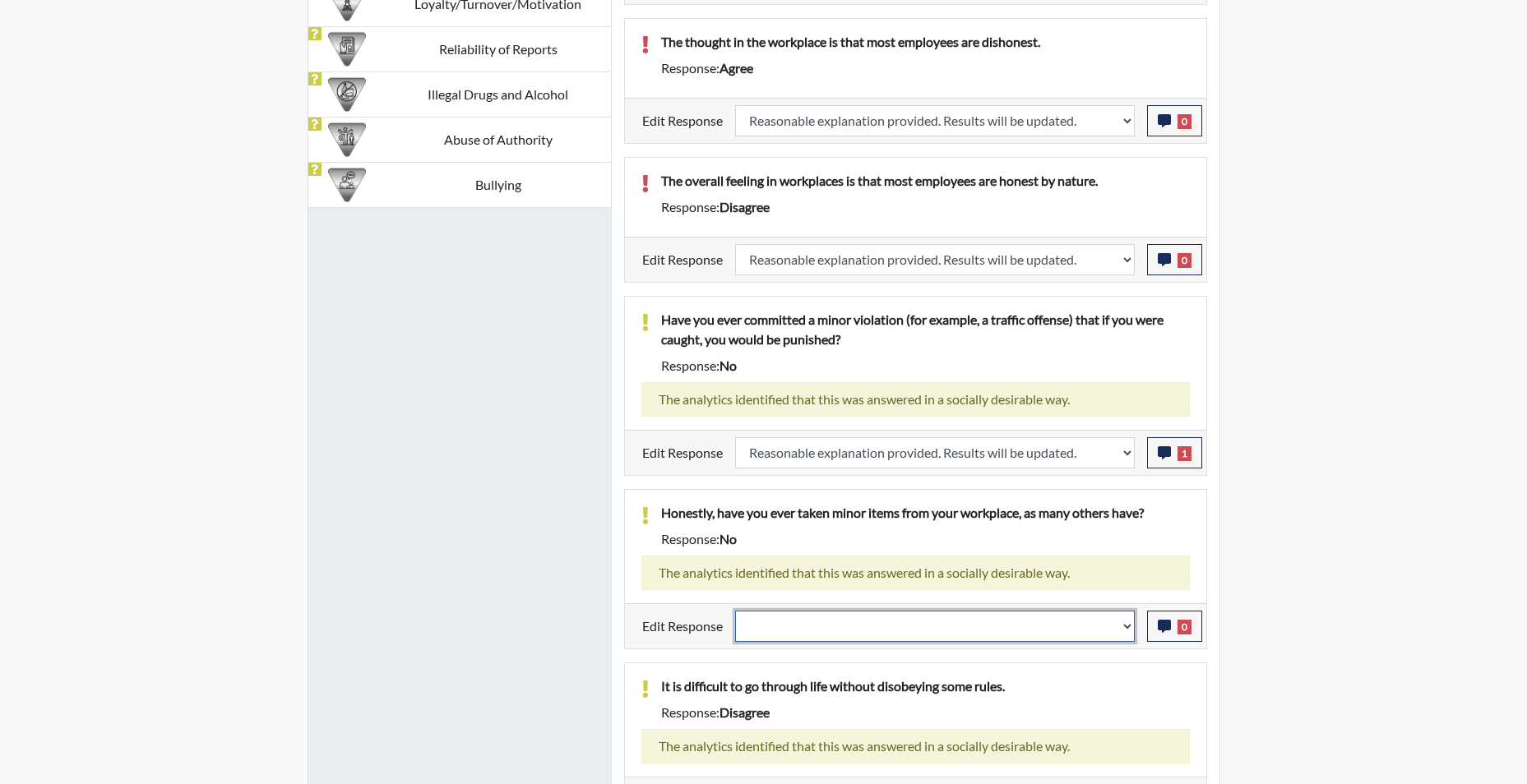
click at [1134, 630] on select "Question is not relevant. Results will be updated. Reasonable explanation provi…" at bounding box center [935, 626] width 400 height 32
select select "reasonable-explanation-provided"
click at [735, 611] on select "Question is not relevant. Results will be updated. Reasonable explanation provi…" at bounding box center [935, 626] width 400 height 32
select select
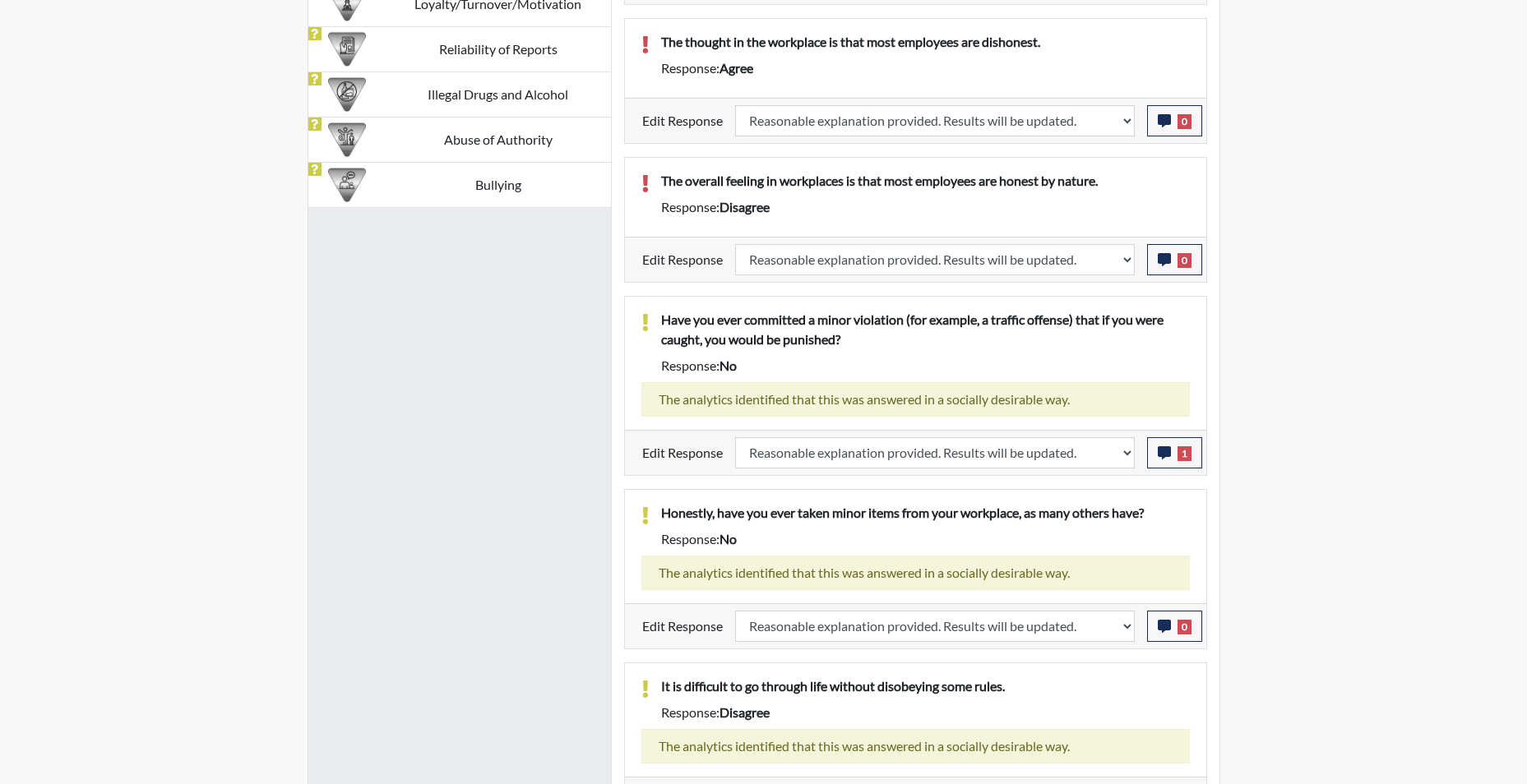
select select
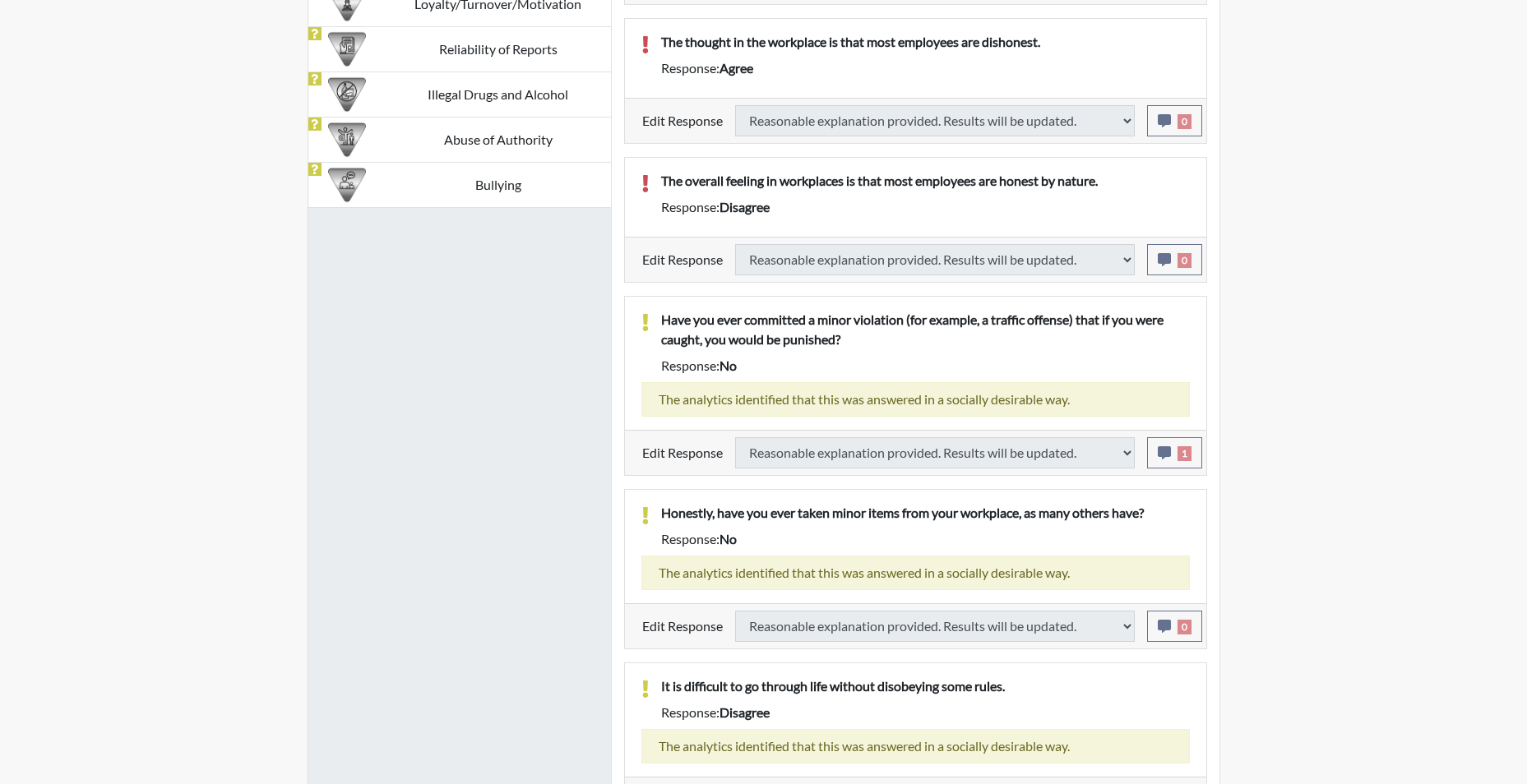
select select
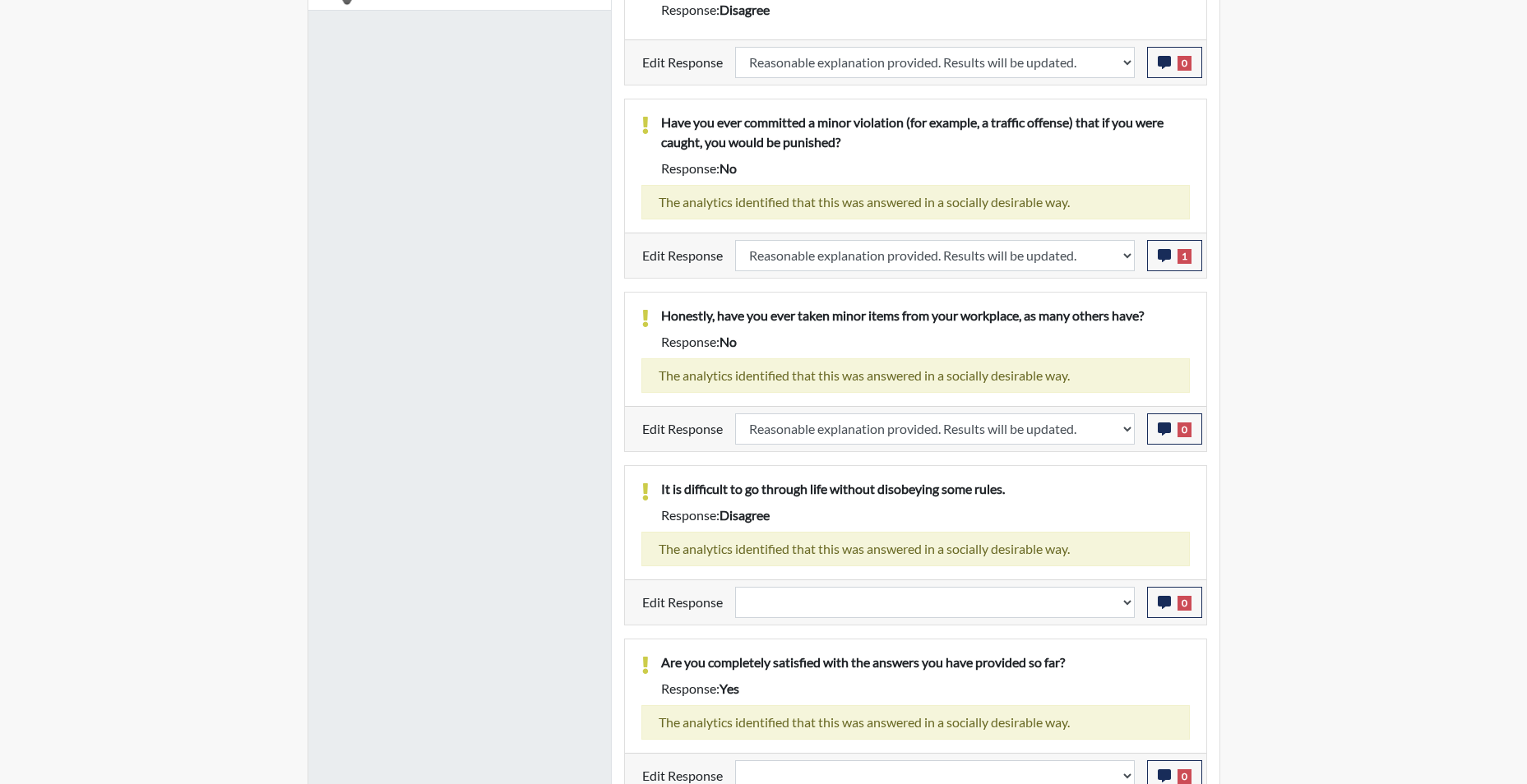
scroll to position [1610, 0]
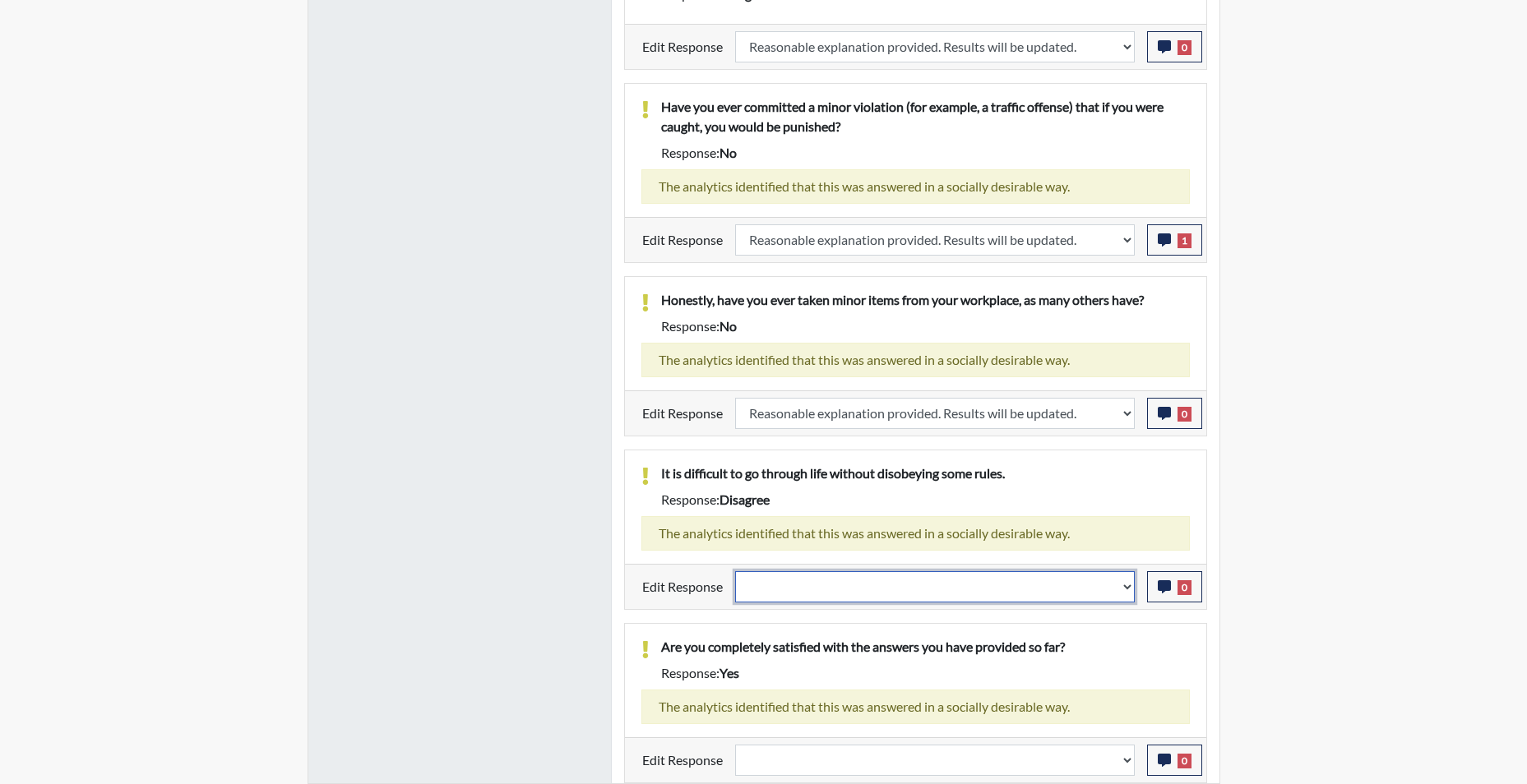
click at [1127, 597] on select "Question is not relevant. Results will be updated. Reasonable explanation provi…" at bounding box center [935, 587] width 400 height 32
select select "reasonable-explanation-provided"
click at [735, 571] on select "Question is not relevant. Results will be updated. Reasonable explanation provi…" at bounding box center [935, 587] width 400 height 32
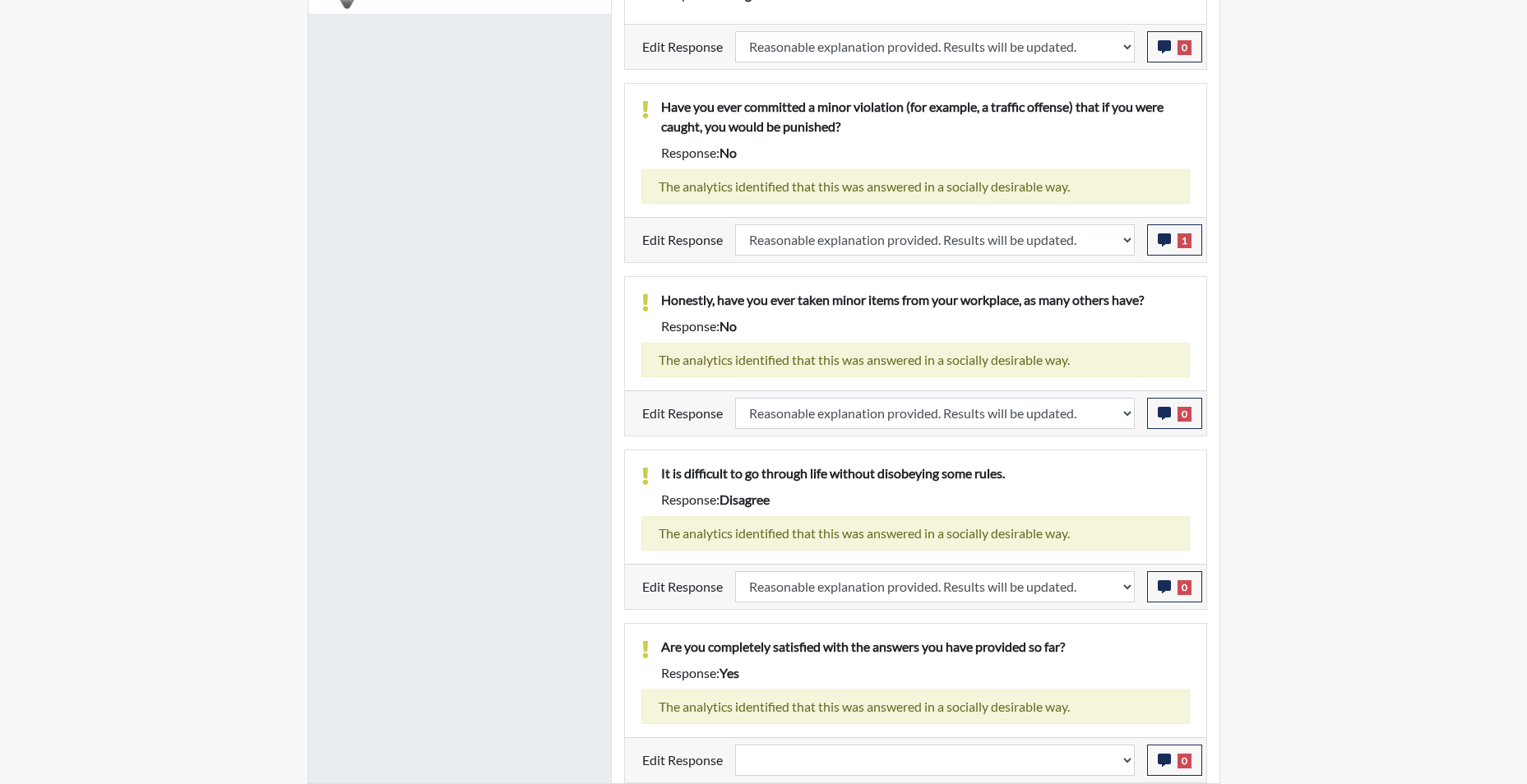
scroll to position [273, 684]
click at [1133, 768] on select "Question is not relevant. Results will be updated. Reasonable explanation provi…" at bounding box center [935, 761] width 400 height 32
select select "reasonable-explanation-provided"
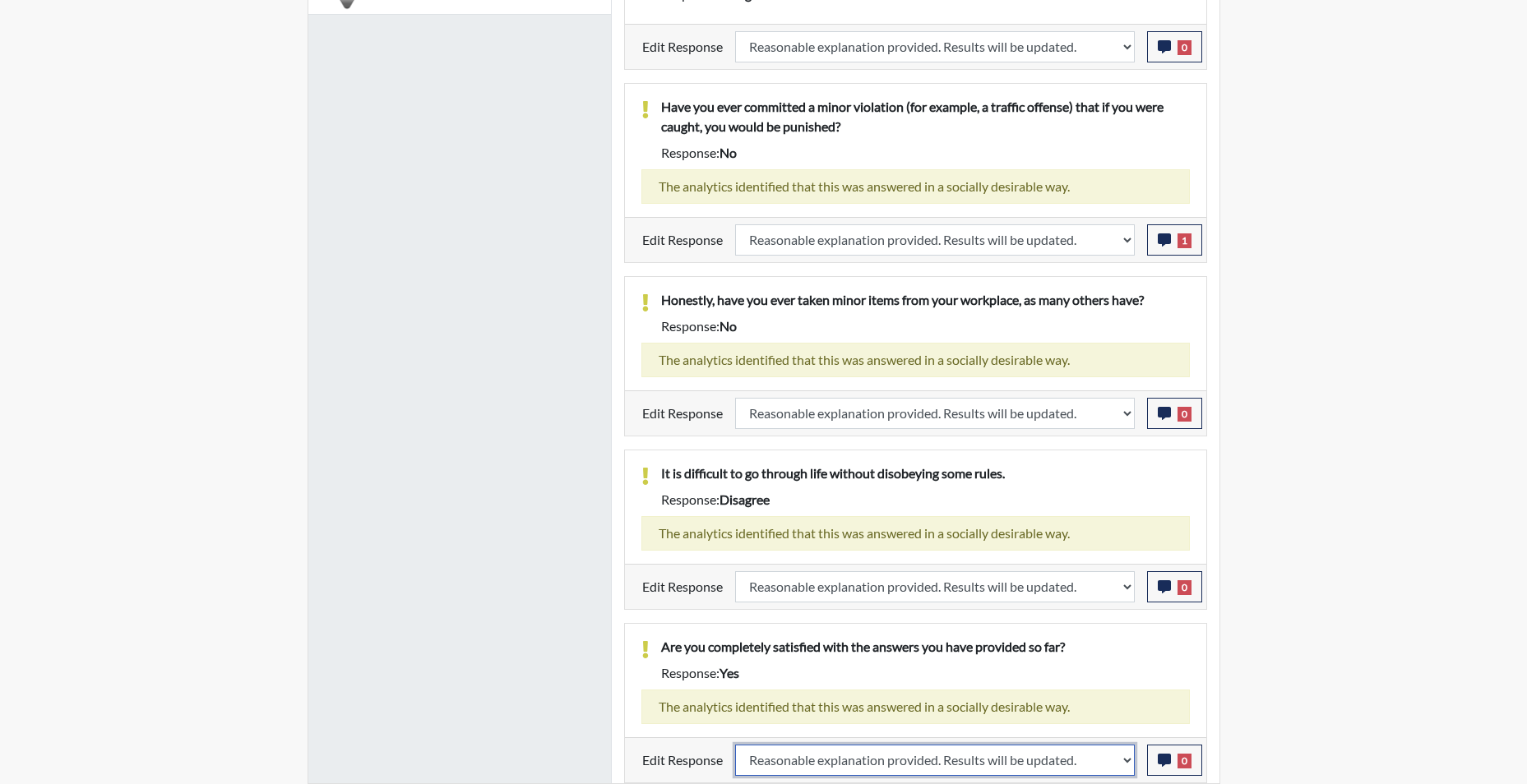
click at [735, 745] on select "Question is not relevant. Results will be updated. Reasonable explanation provi…" at bounding box center [935, 761] width 400 height 32
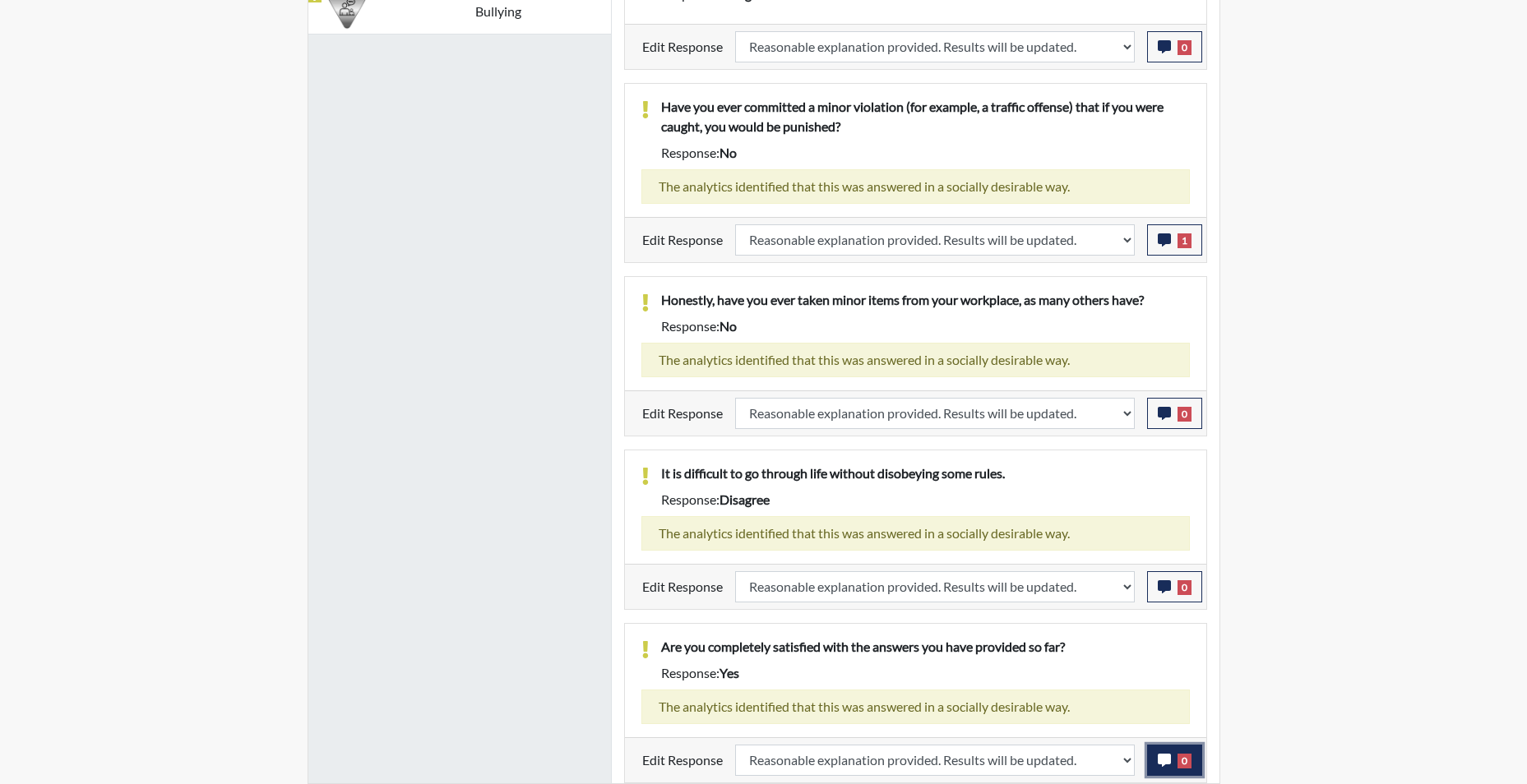
click at [1162, 762] on icon "button" at bounding box center [1164, 760] width 13 height 13
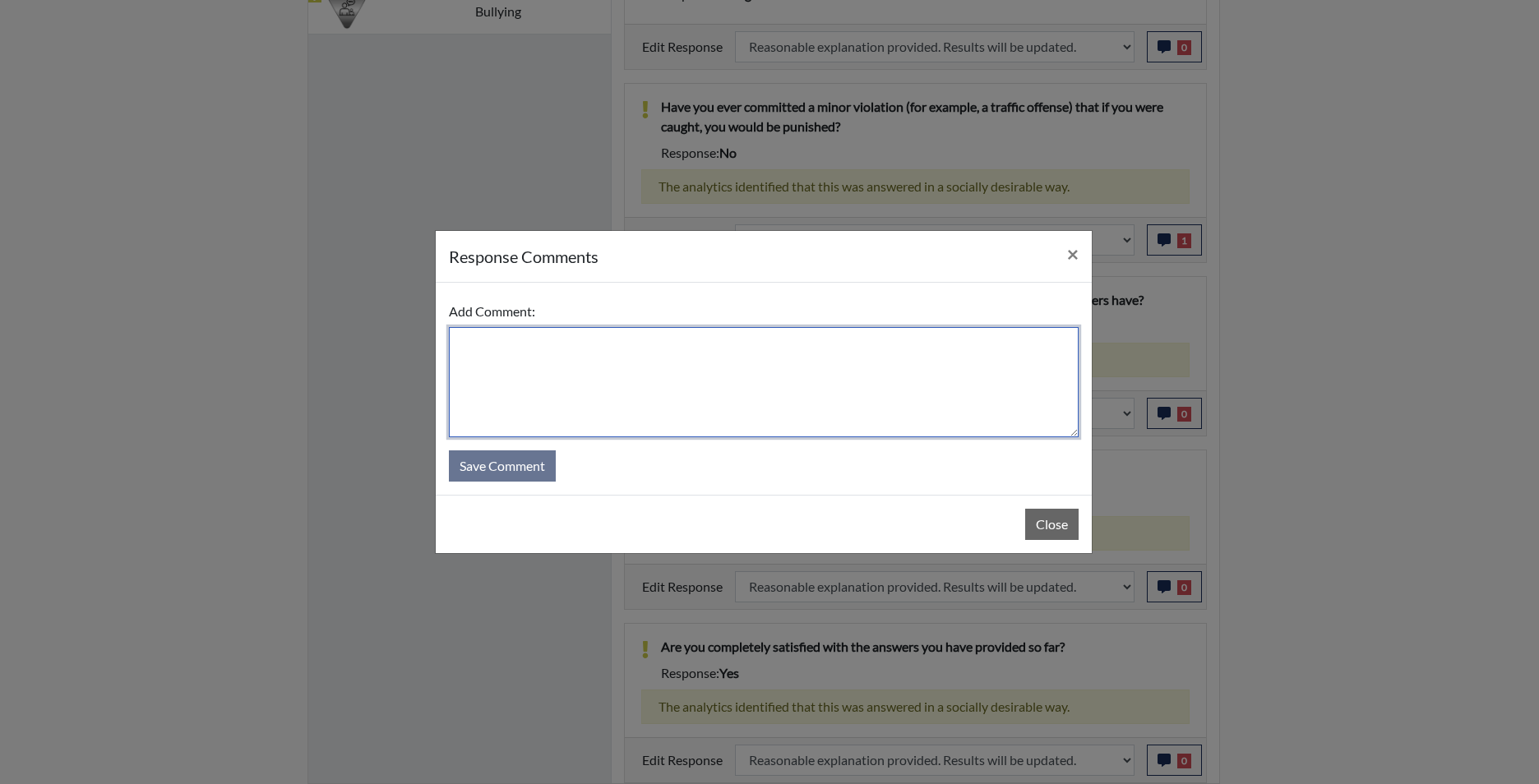
click at [692, 387] on textarea at bounding box center [764, 382] width 630 height 110
type textarea "app states no"
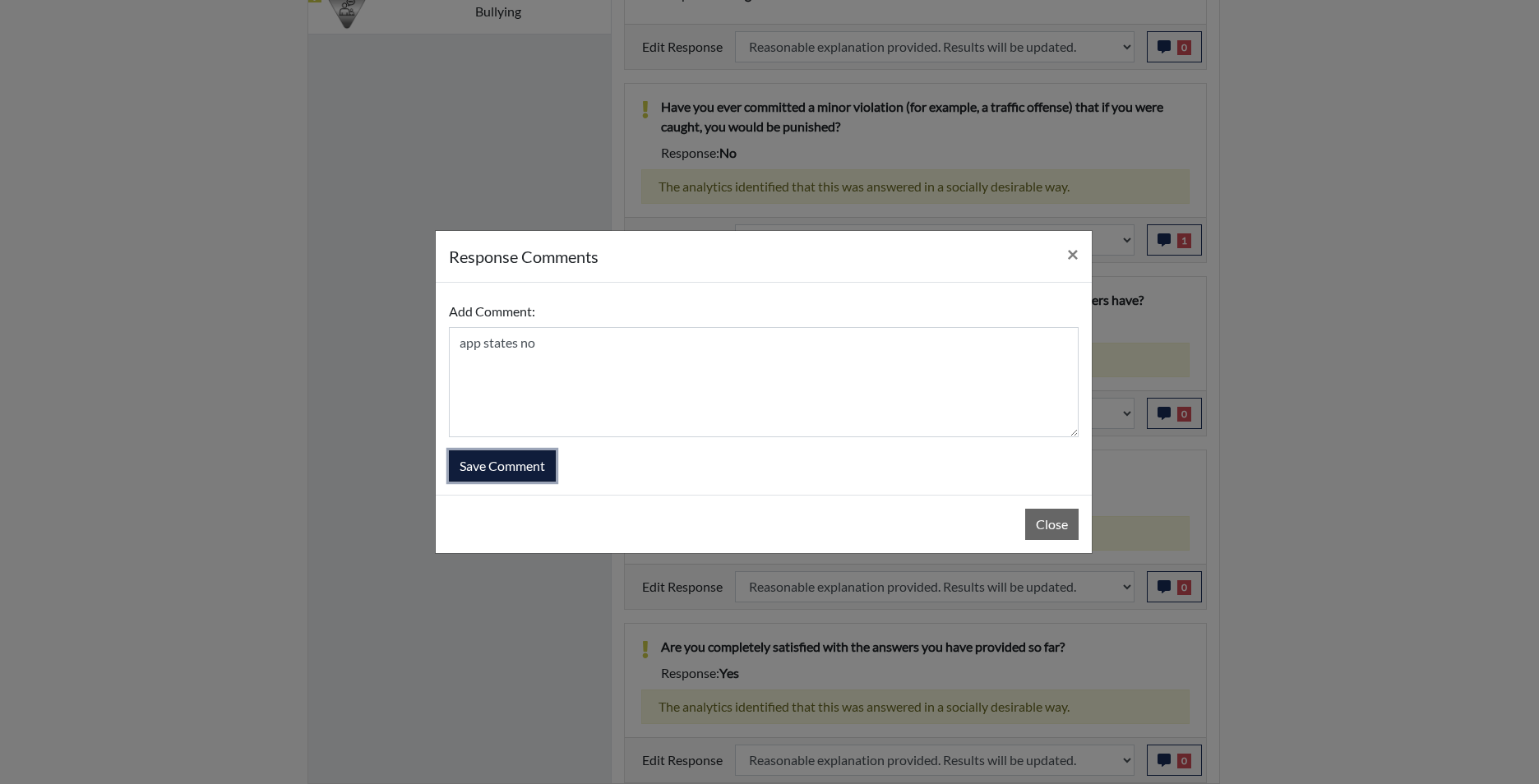
click at [458, 478] on button "Save Comment" at bounding box center [502, 466] width 106 height 32
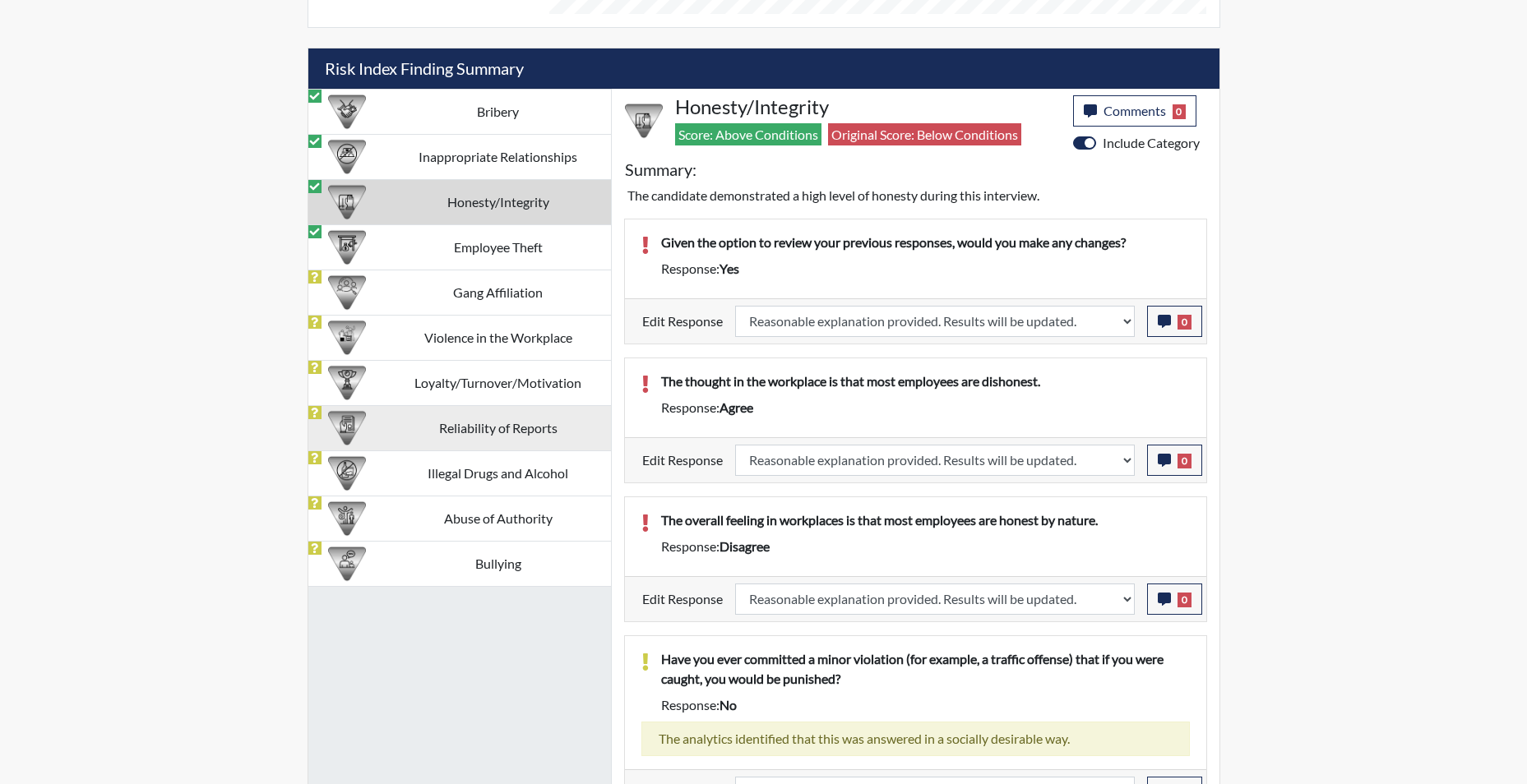
scroll to position [995, 0]
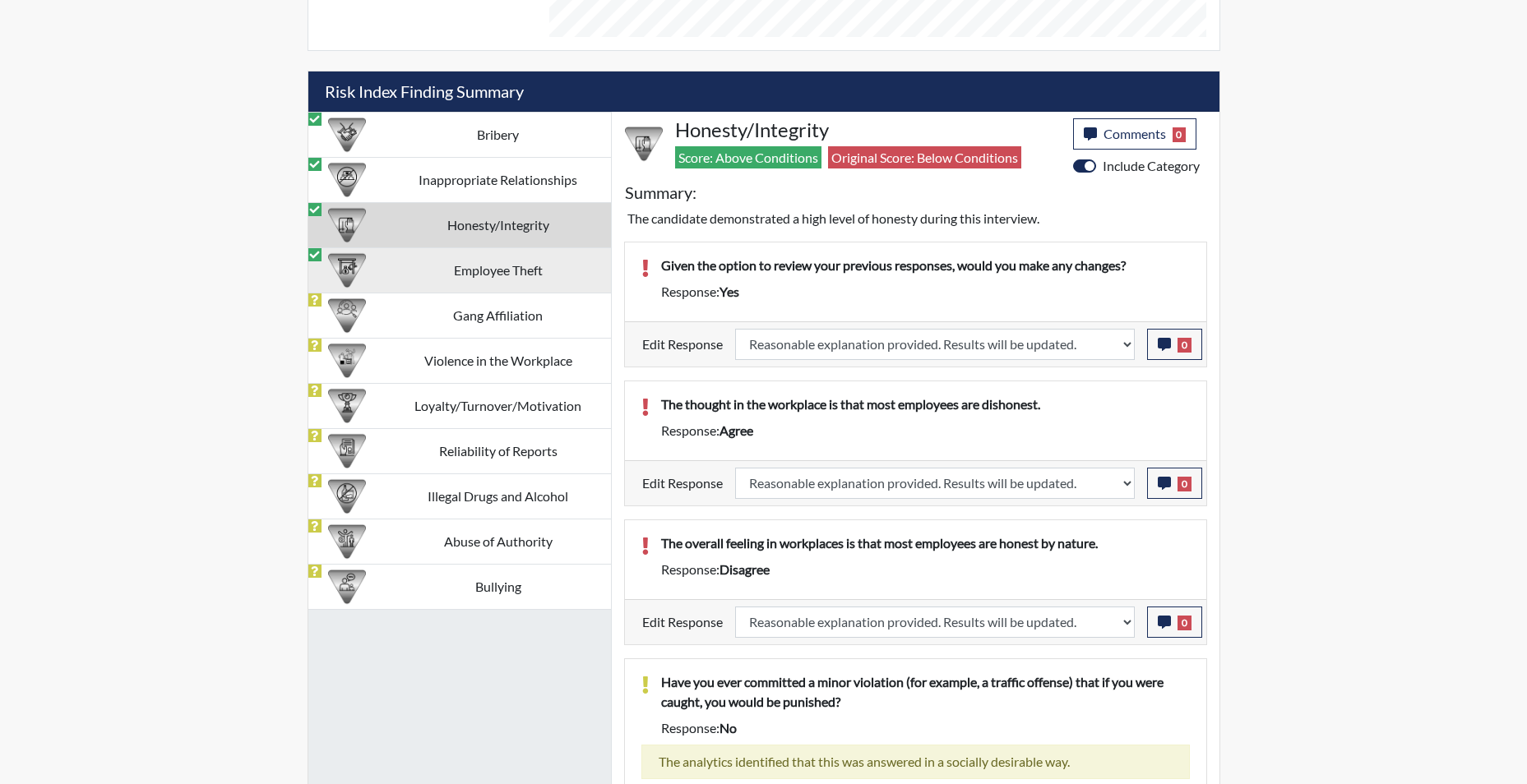
click at [497, 268] on td "Employee Theft" at bounding box center [498, 269] width 225 height 45
select select "reasonable-explanation-provided"
select select
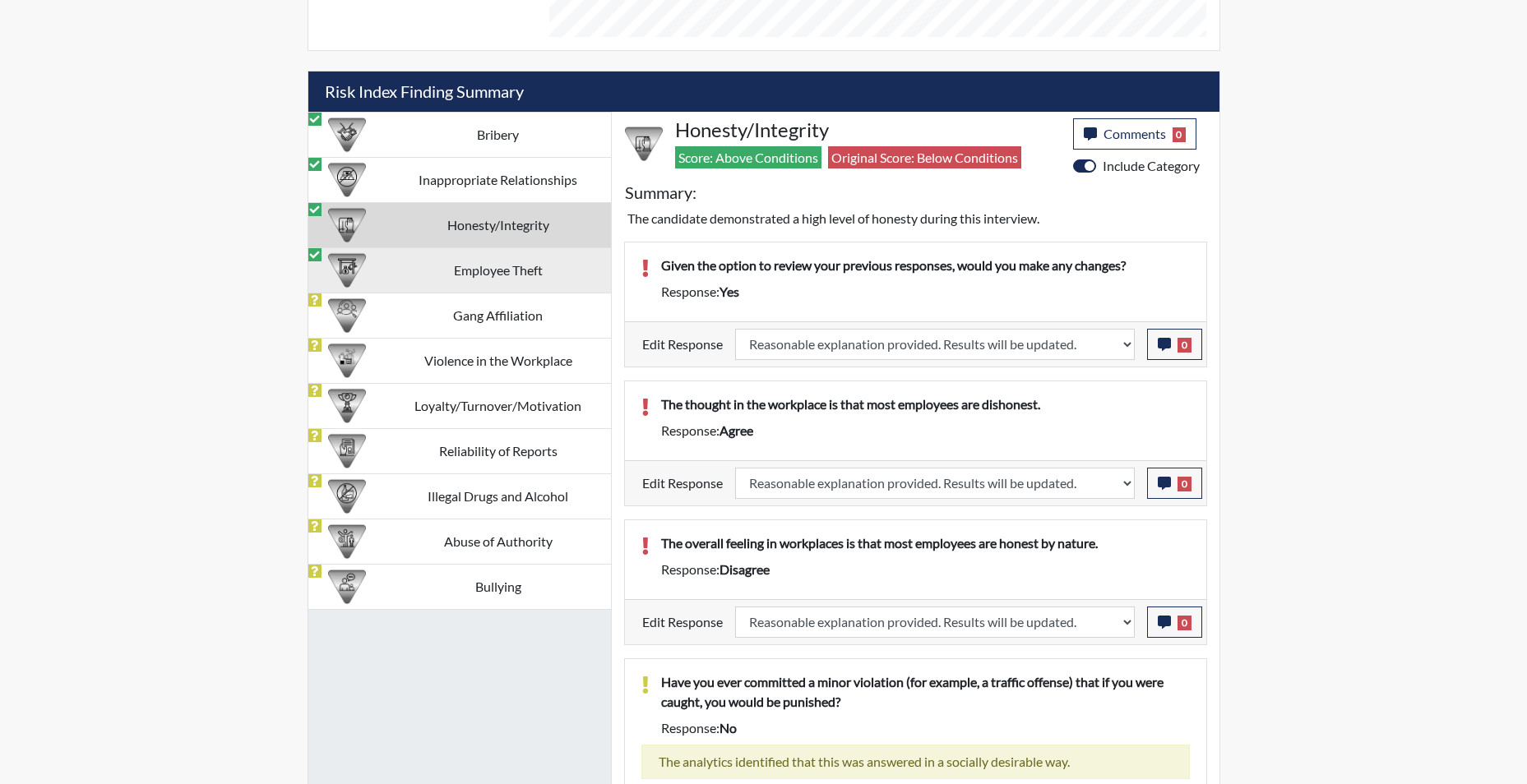
select select "reasonable-explanation-provided"
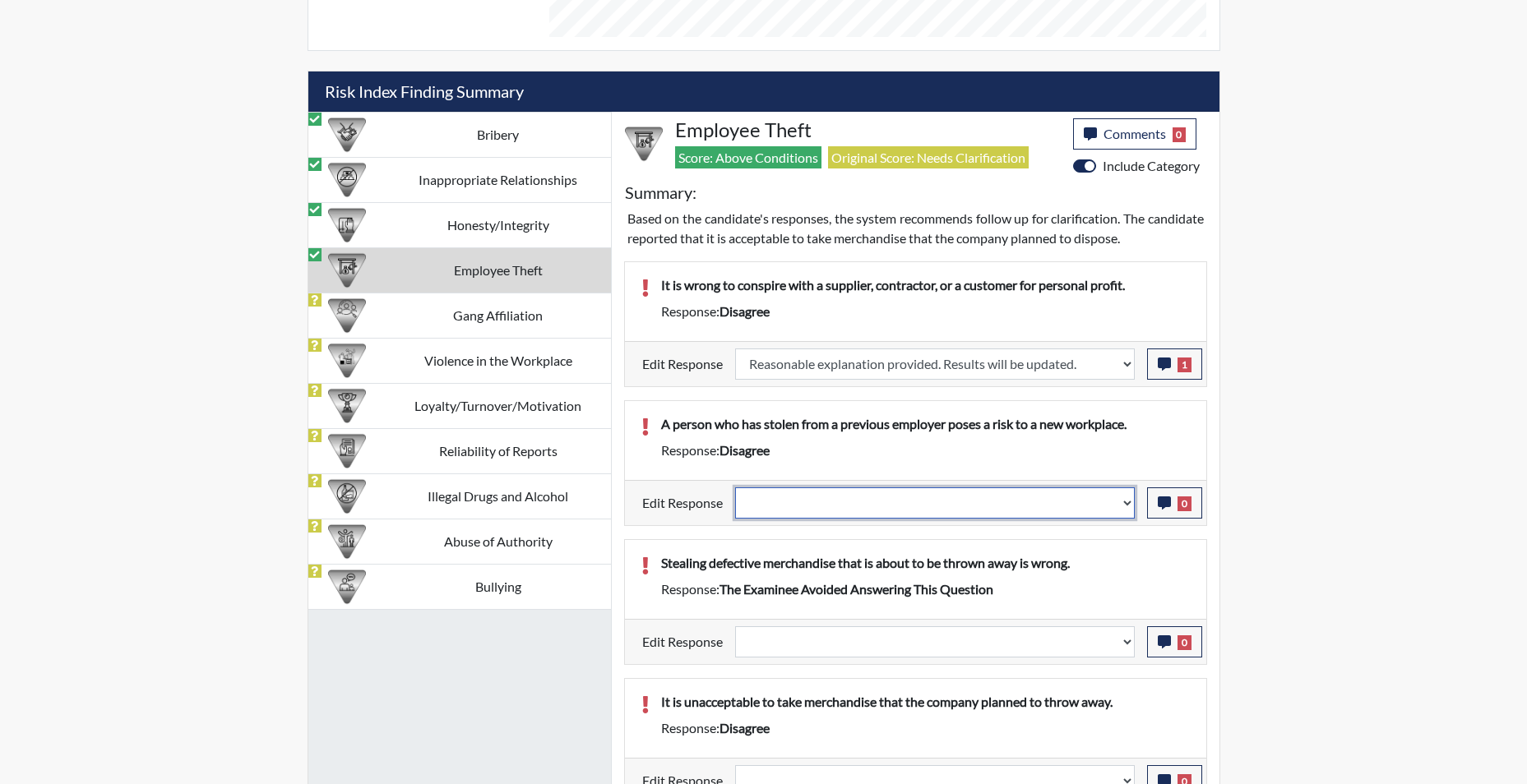
click at [1135, 504] on div "Question is not relevant. Results will be updated. Reasonable explanation provi…" at bounding box center [935, 503] width 424 height 32
select select "reasonable-explanation-provided"
click at [735, 487] on select "Question is not relevant. Results will be updated. Reasonable explanation provi…" at bounding box center [935, 503] width 400 height 32
select select
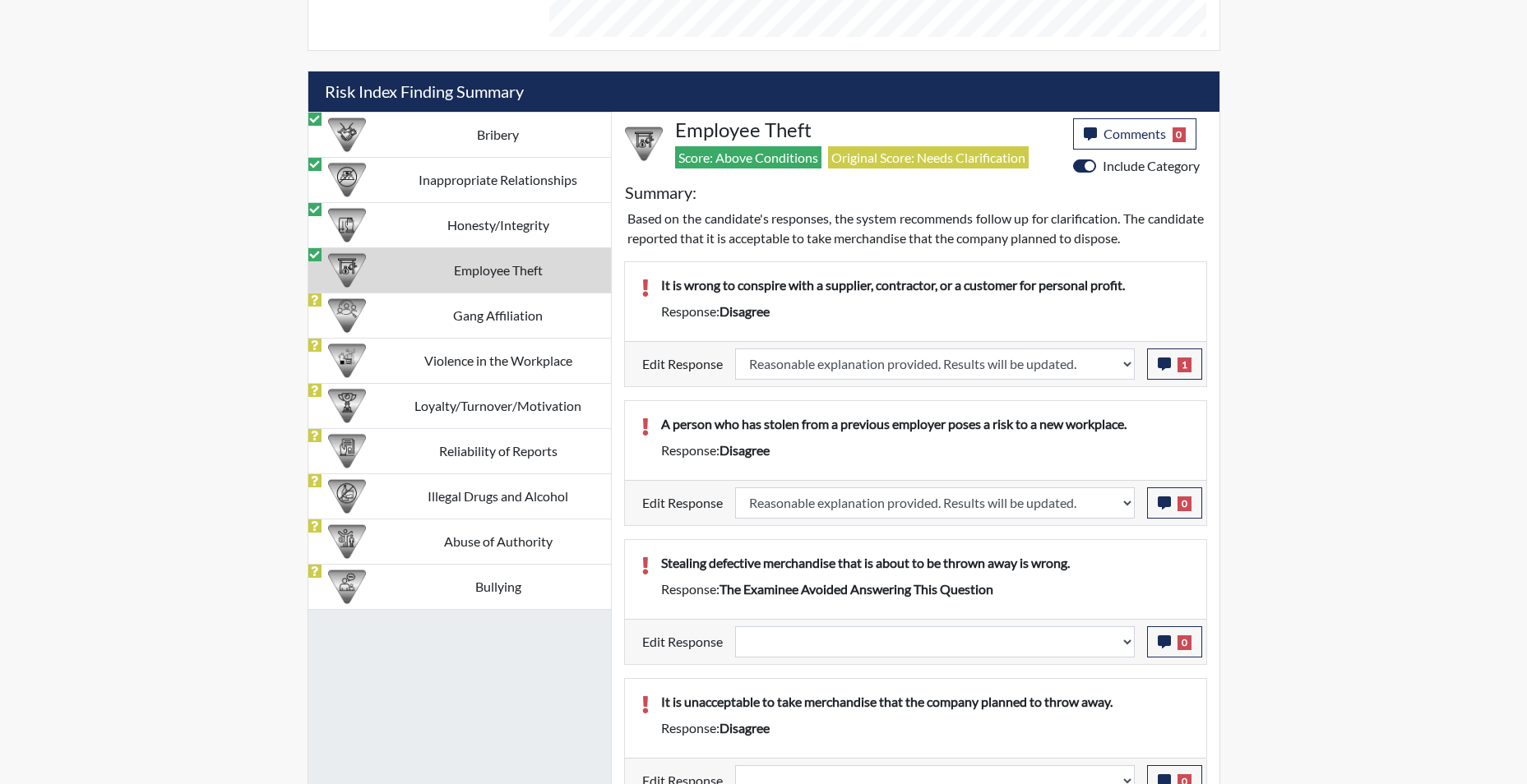
select select
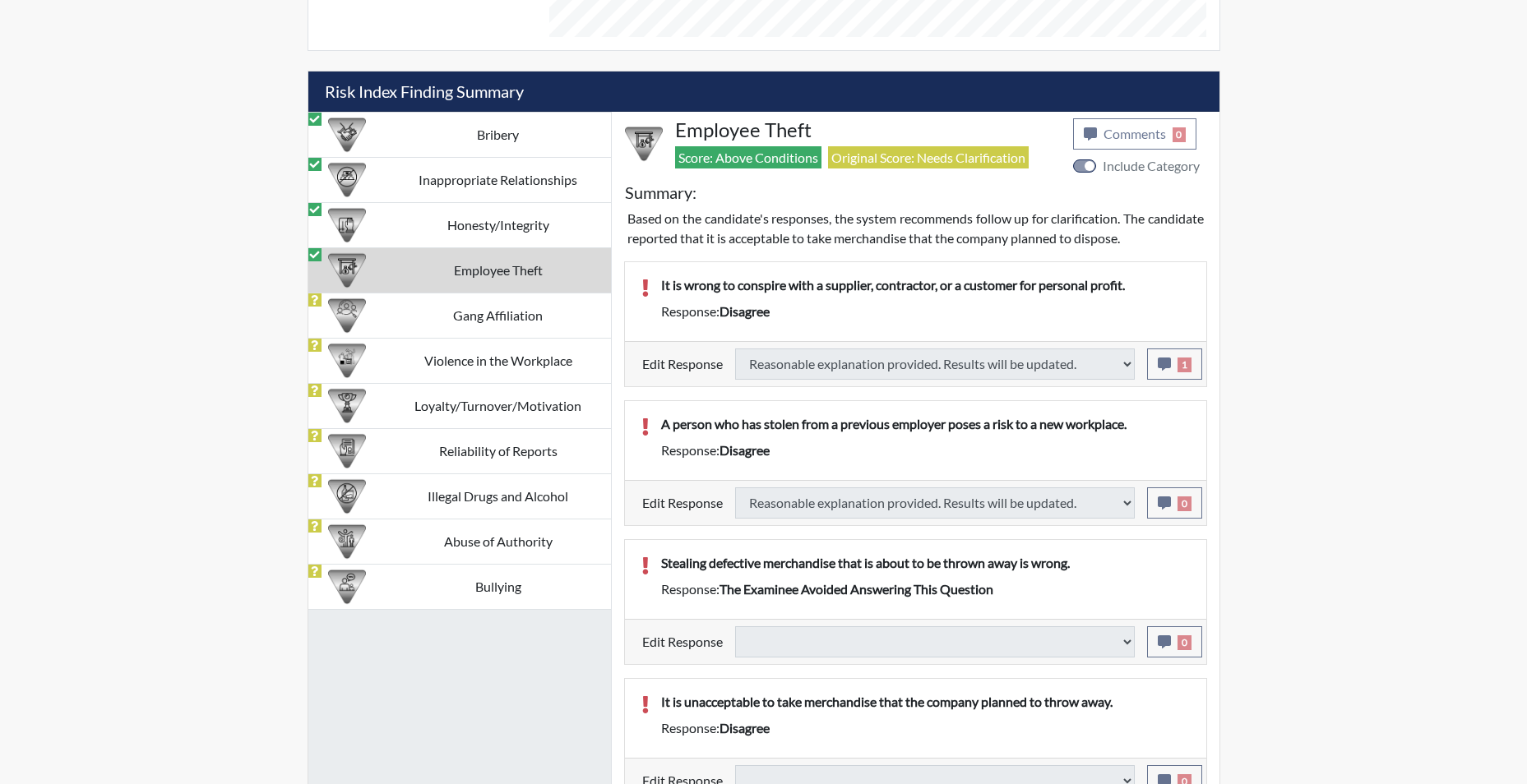
select select
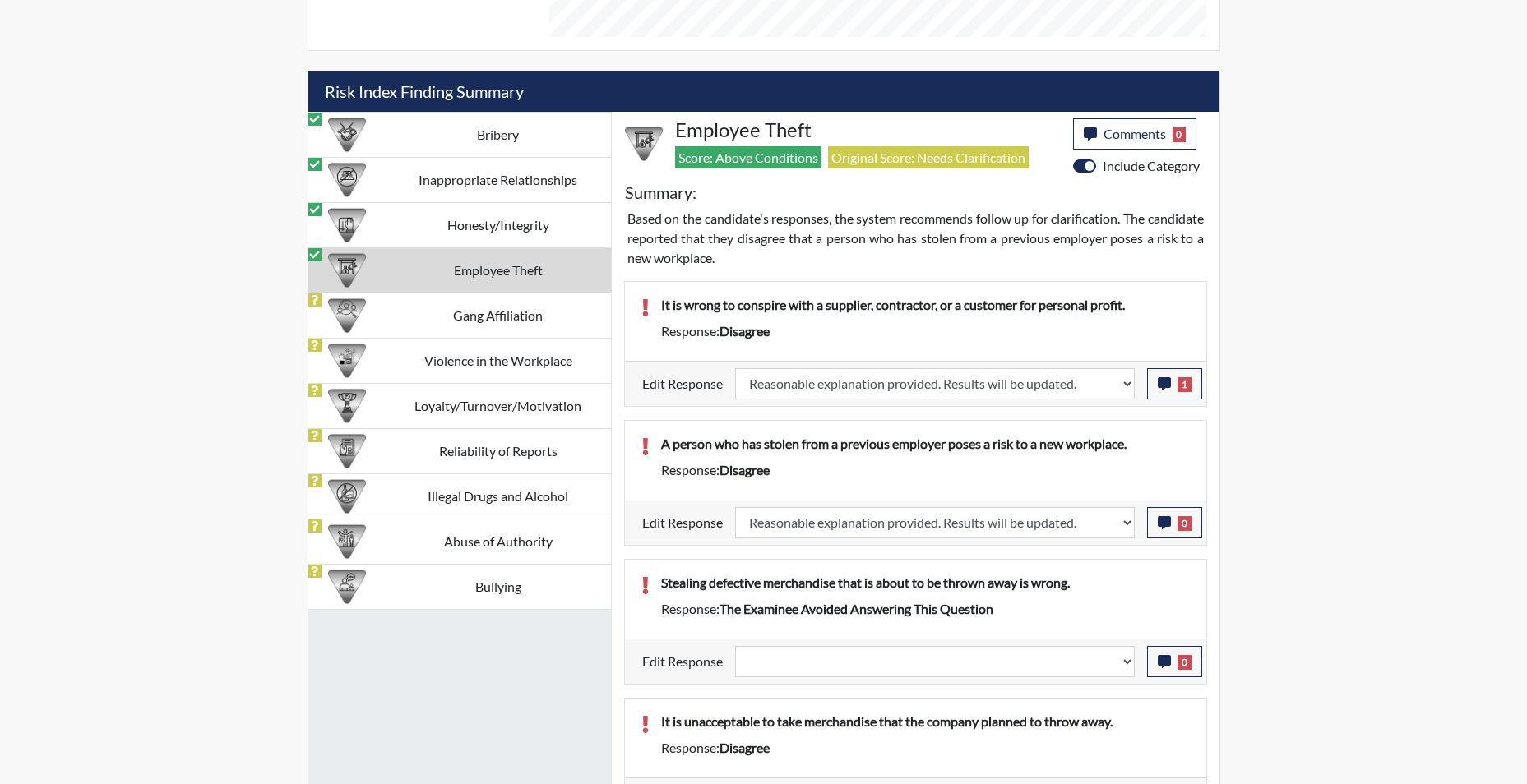
scroll to position [273, 684]
click at [1158, 522] on button "0" at bounding box center [1175, 524] width 55 height 32
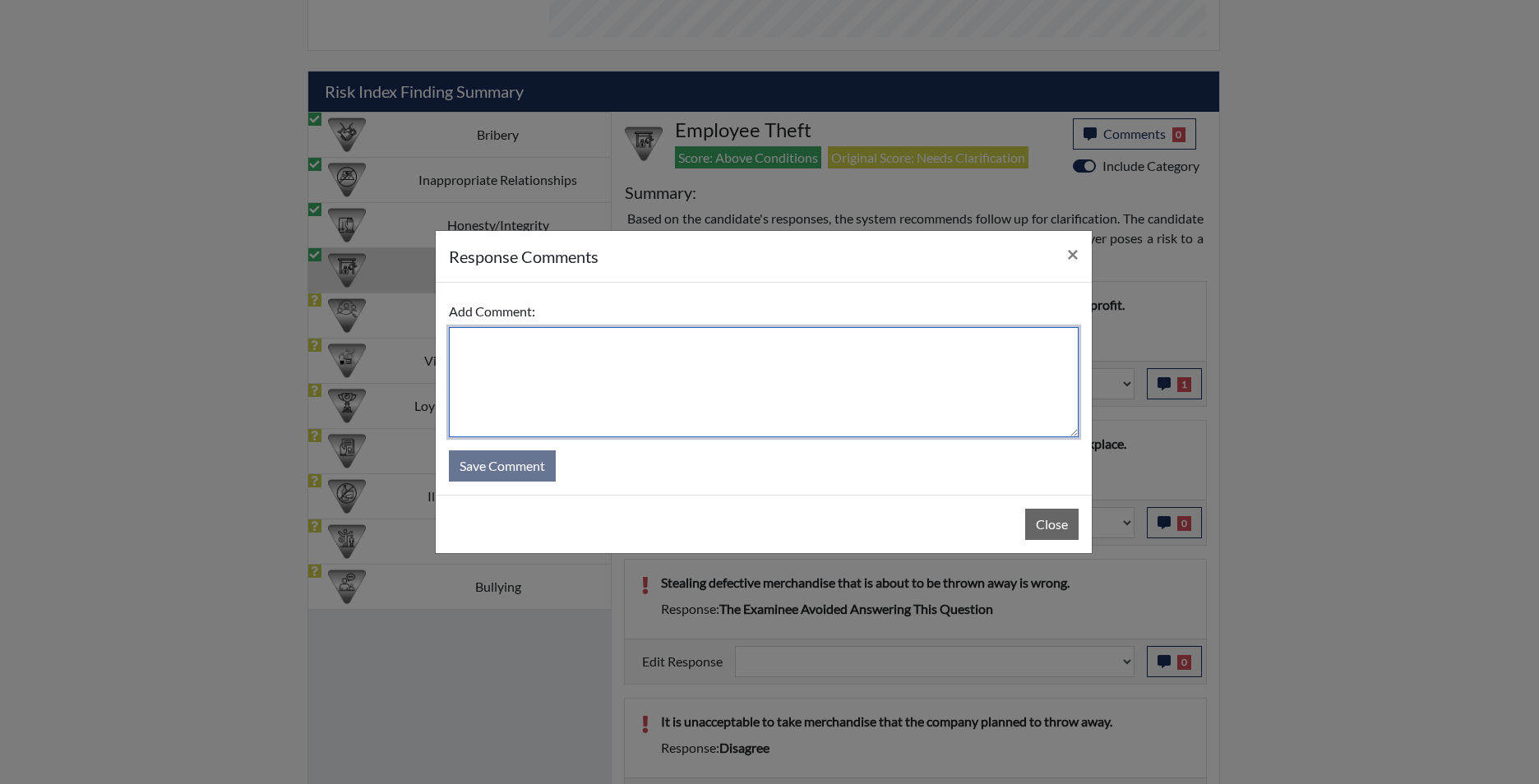
click at [974, 389] on textarea at bounding box center [764, 382] width 630 height 110
type textarea "app agrees"
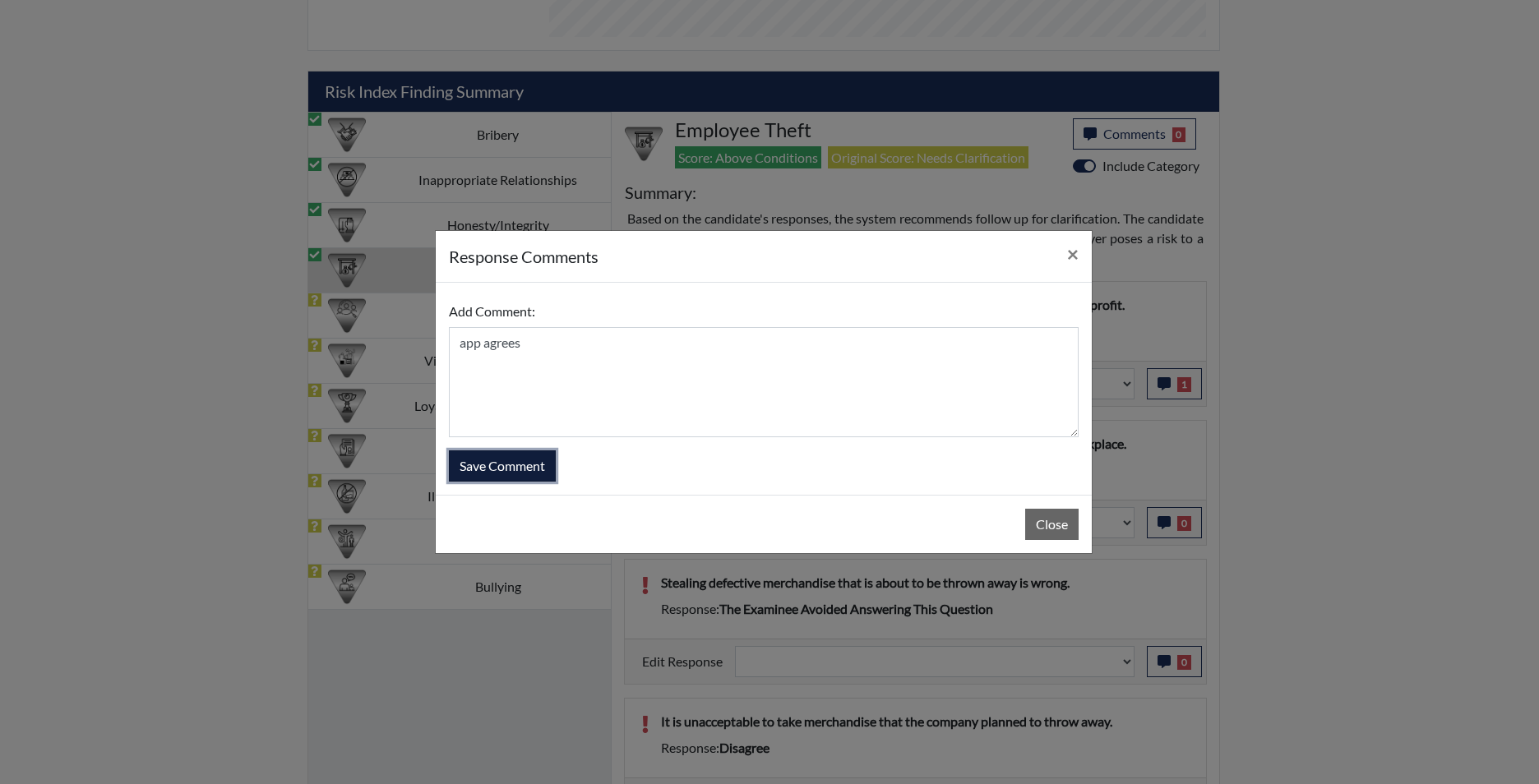
click at [483, 465] on button "Save Comment" at bounding box center [502, 466] width 106 height 32
select select
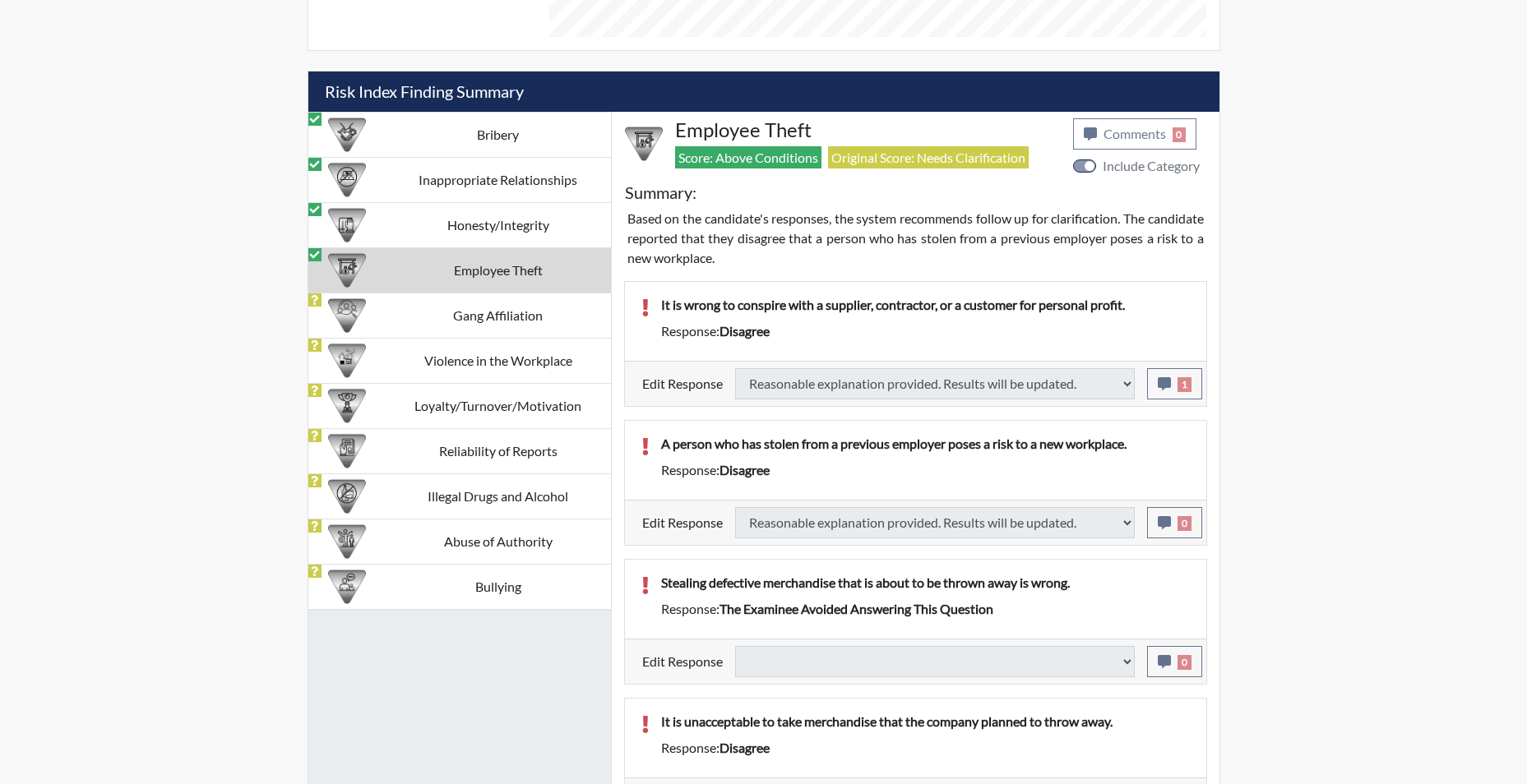
select select
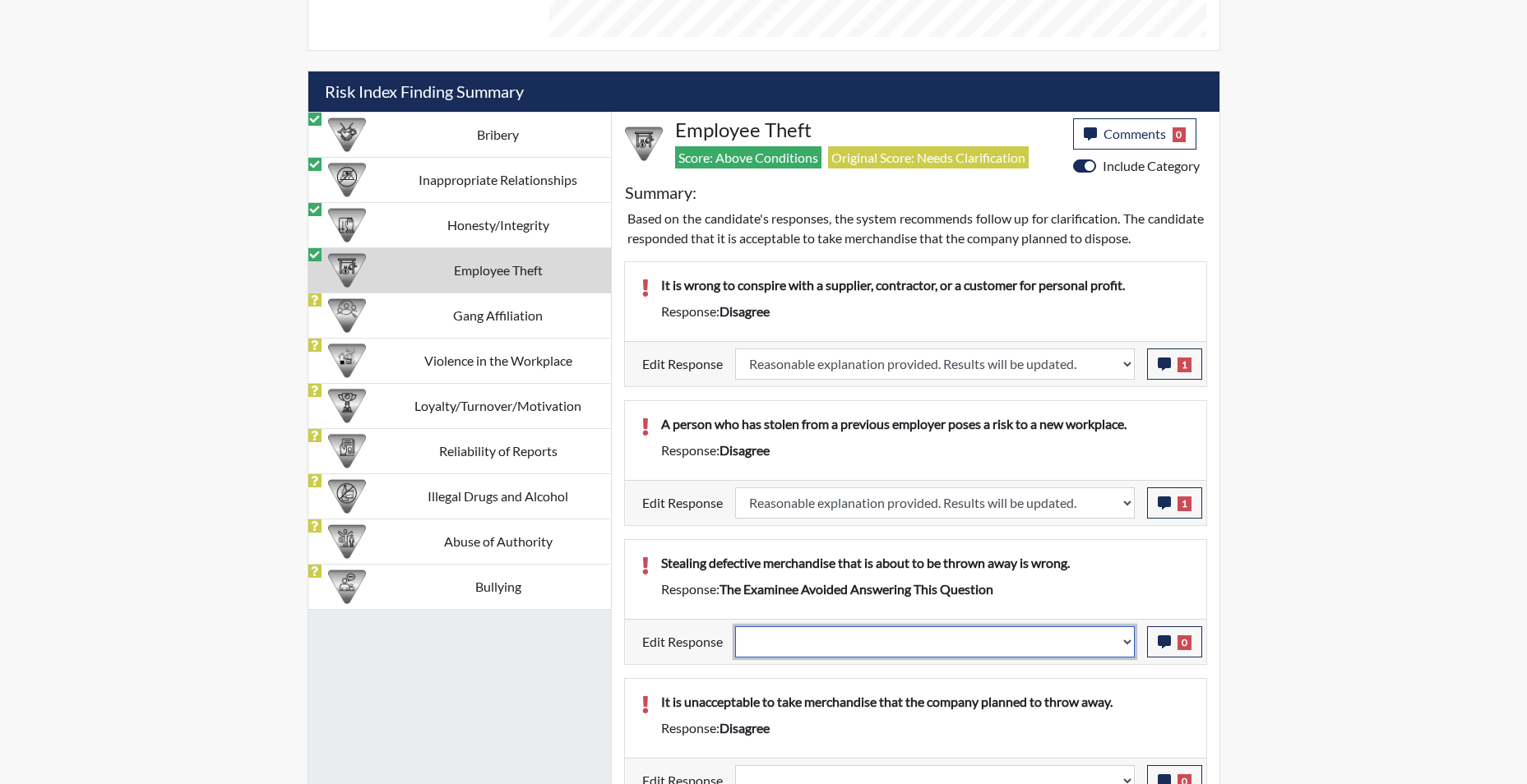
click at [1127, 647] on select "Question is not relevant. Results will be updated. Reasonable explanation provi…" at bounding box center [935, 642] width 400 height 32
click at [735, 626] on select "Question is not relevant. Results will be updated. Reasonable explanation provi…" at bounding box center [935, 642] width 400 height 32
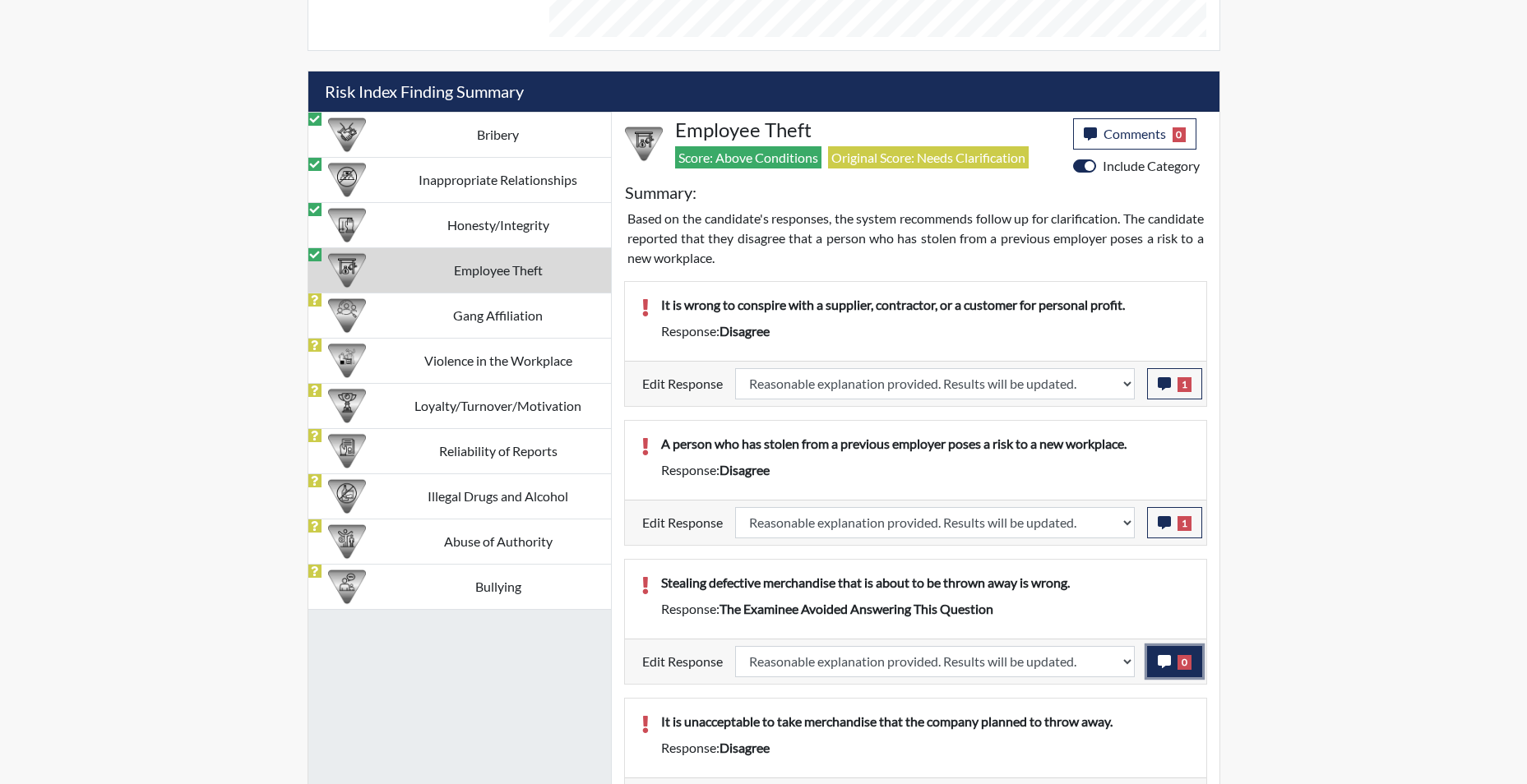
click at [1162, 663] on icon "button" at bounding box center [1164, 662] width 13 height 13
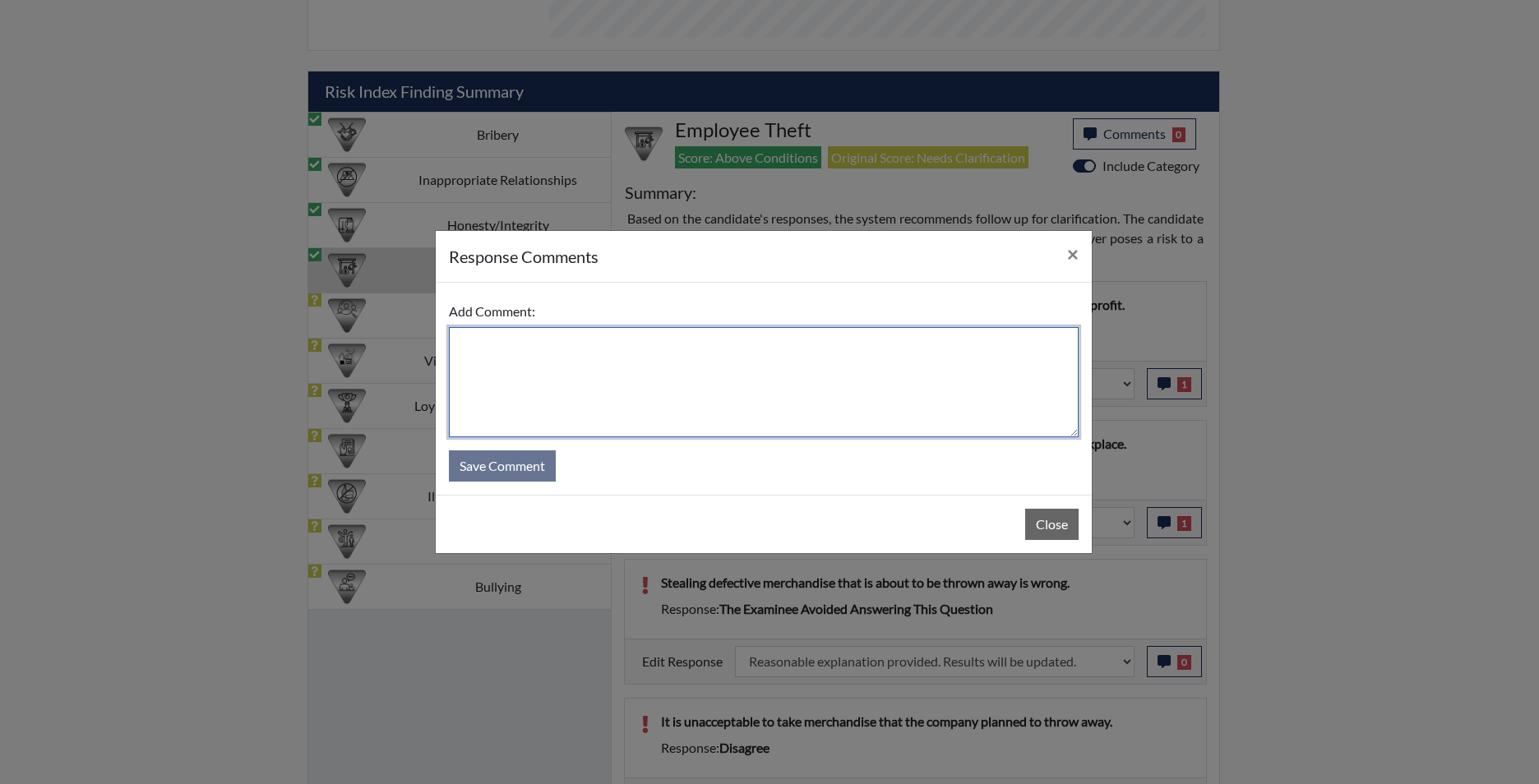
click at [678, 387] on textarea at bounding box center [764, 382] width 630 height 110
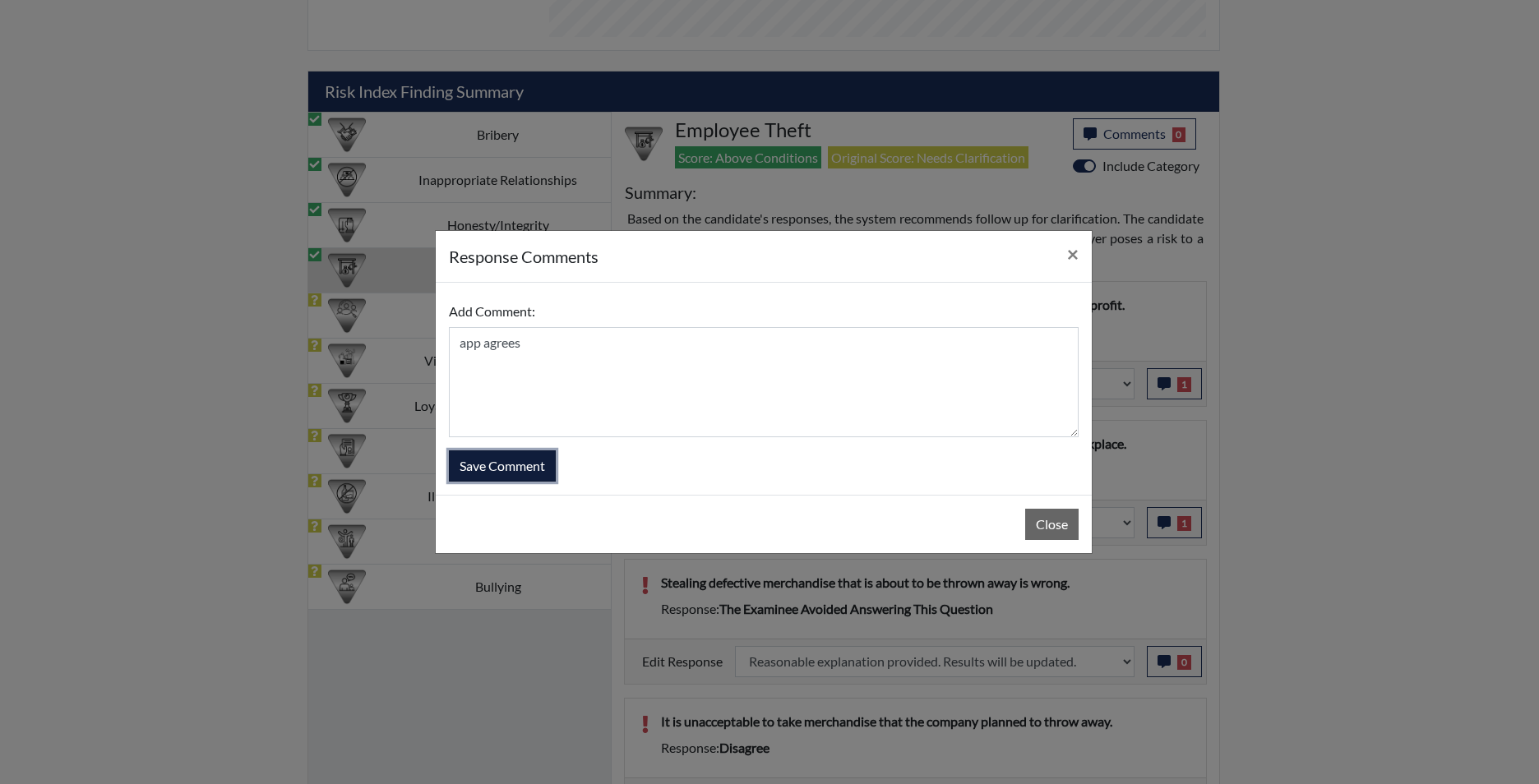
click at [522, 467] on button "Save Comment" at bounding box center [502, 466] width 106 height 32
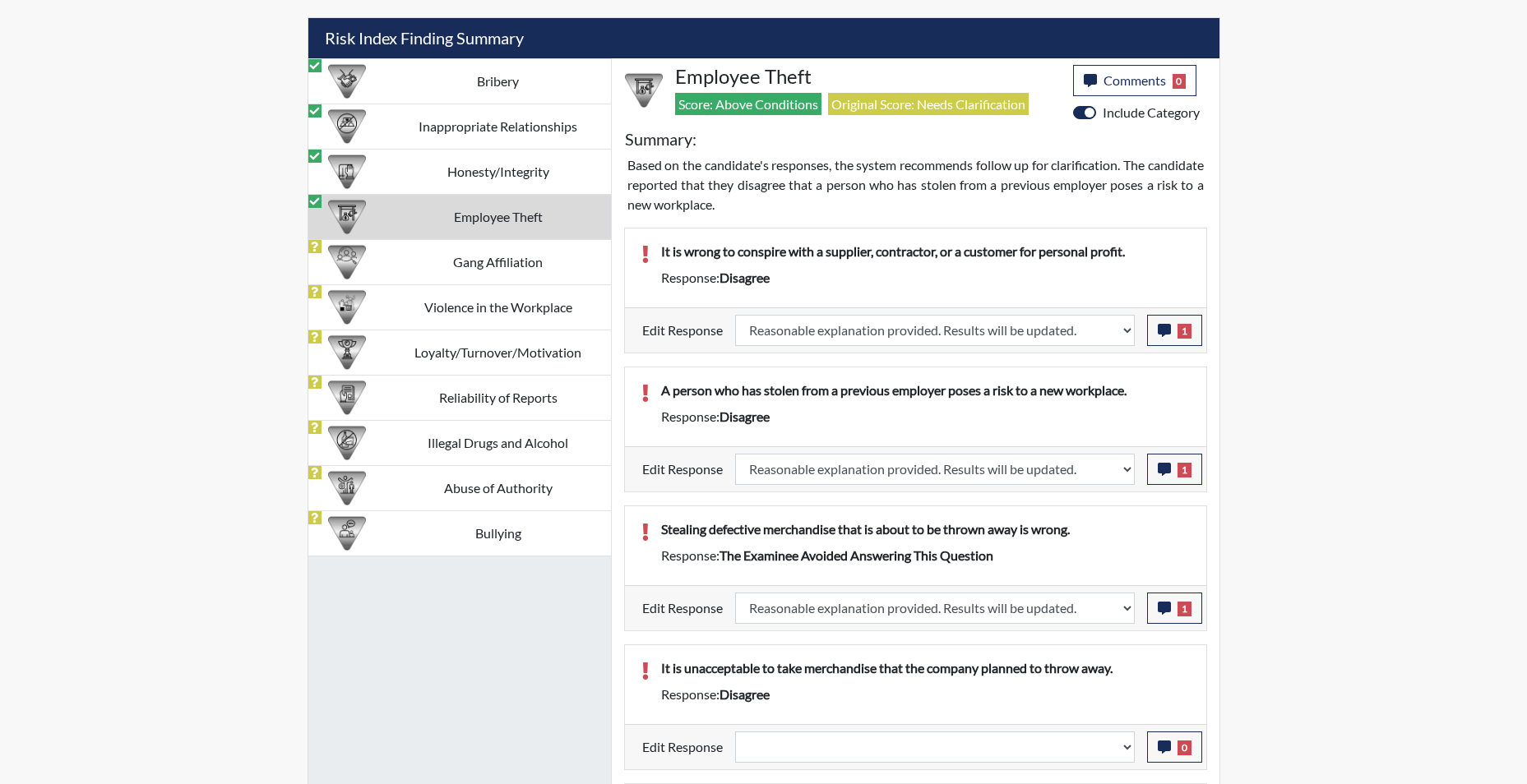
scroll to position [1077, 0]
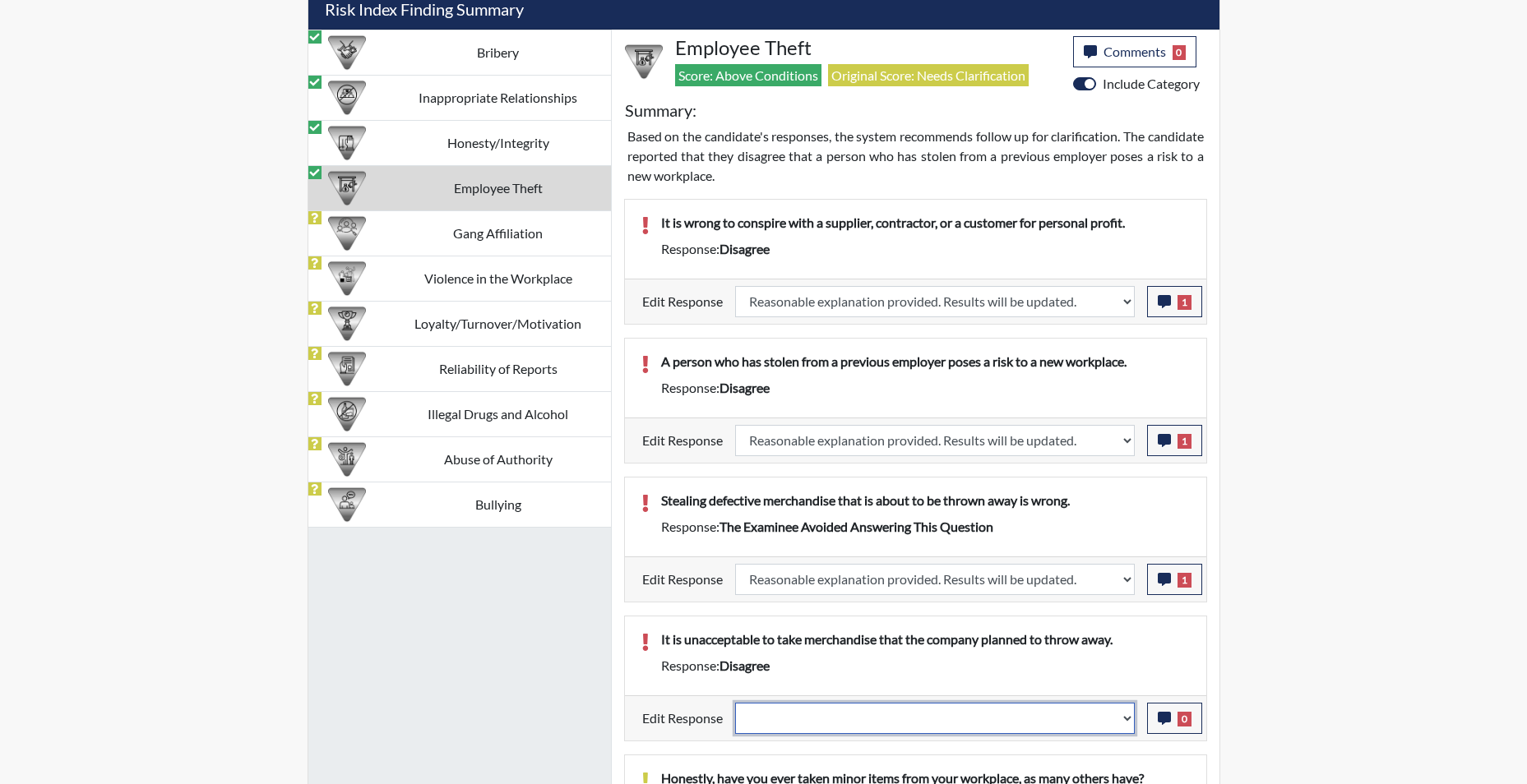
click at [1130, 721] on select "Question is not relevant. Results will be updated. Reasonable explanation provi…" at bounding box center [935, 719] width 400 height 32
click at [735, 703] on select "Question is not relevant. Results will be updated. Reasonable explanation provi…" at bounding box center [935, 719] width 400 height 32
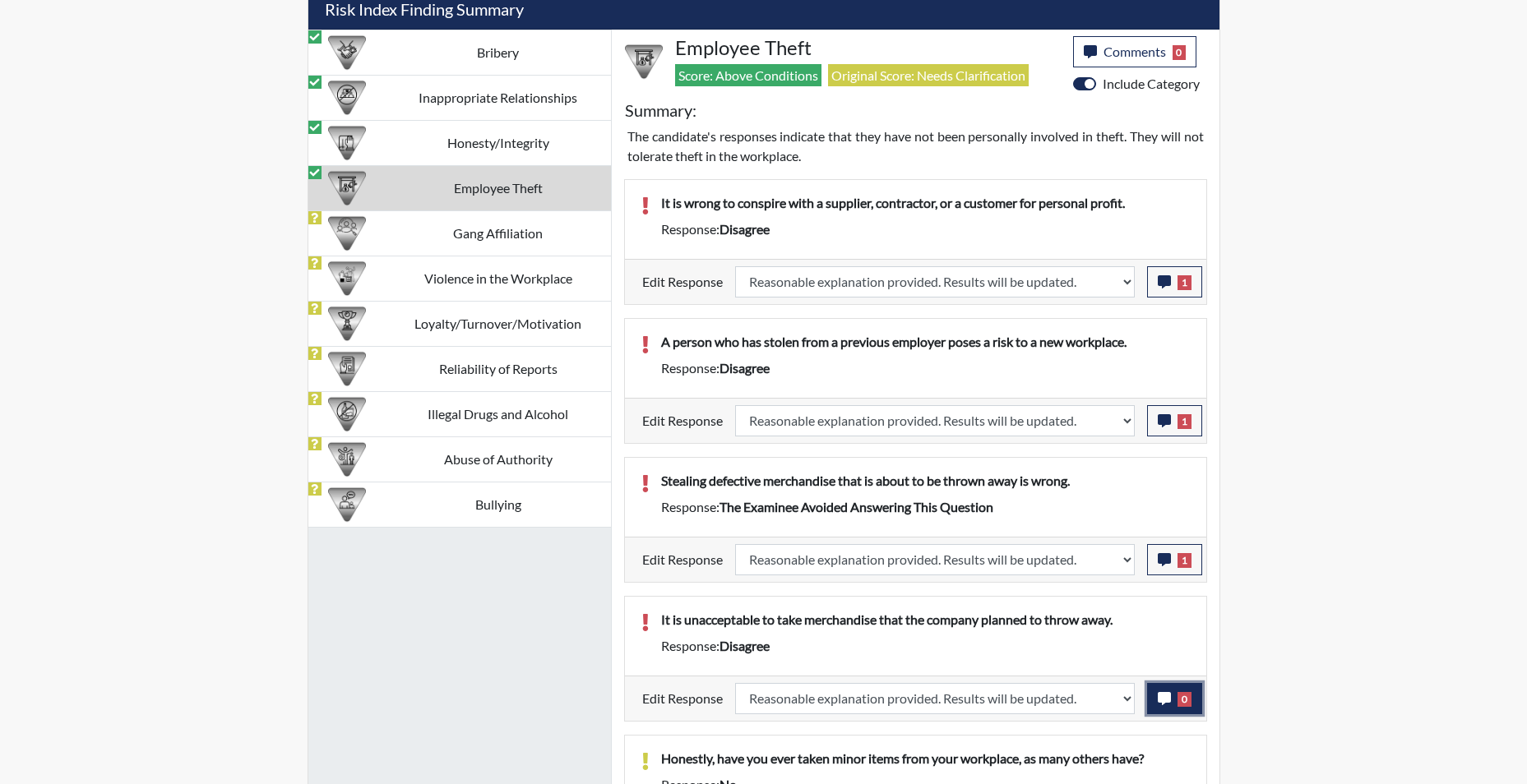
scroll to position [273, 684]
click at [1165, 698] on icon "button" at bounding box center [1164, 699] width 13 height 13
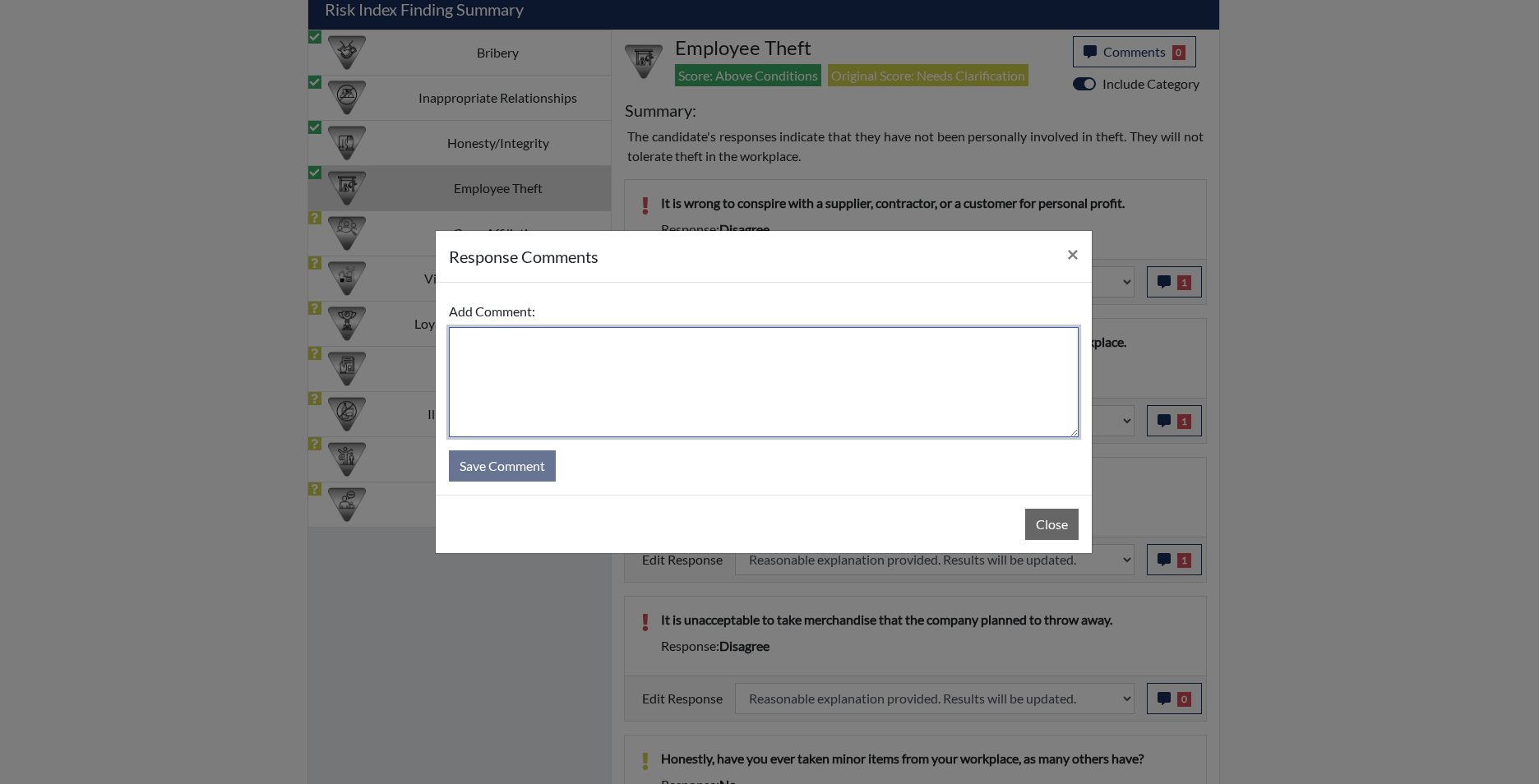
click at [867, 401] on textarea at bounding box center [764, 382] width 630 height 110
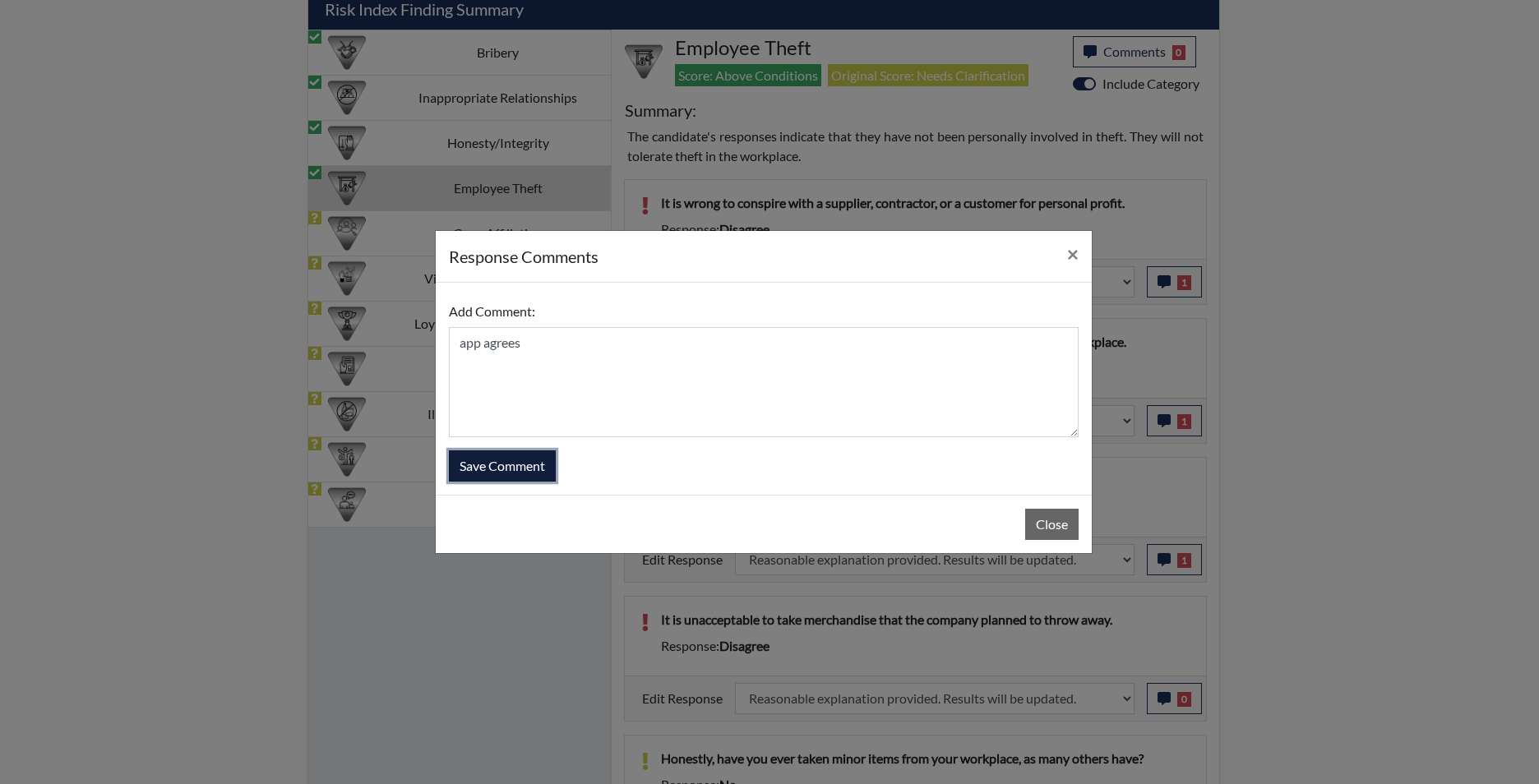
click at [502, 453] on button "Save Comment" at bounding box center [502, 466] width 106 height 32
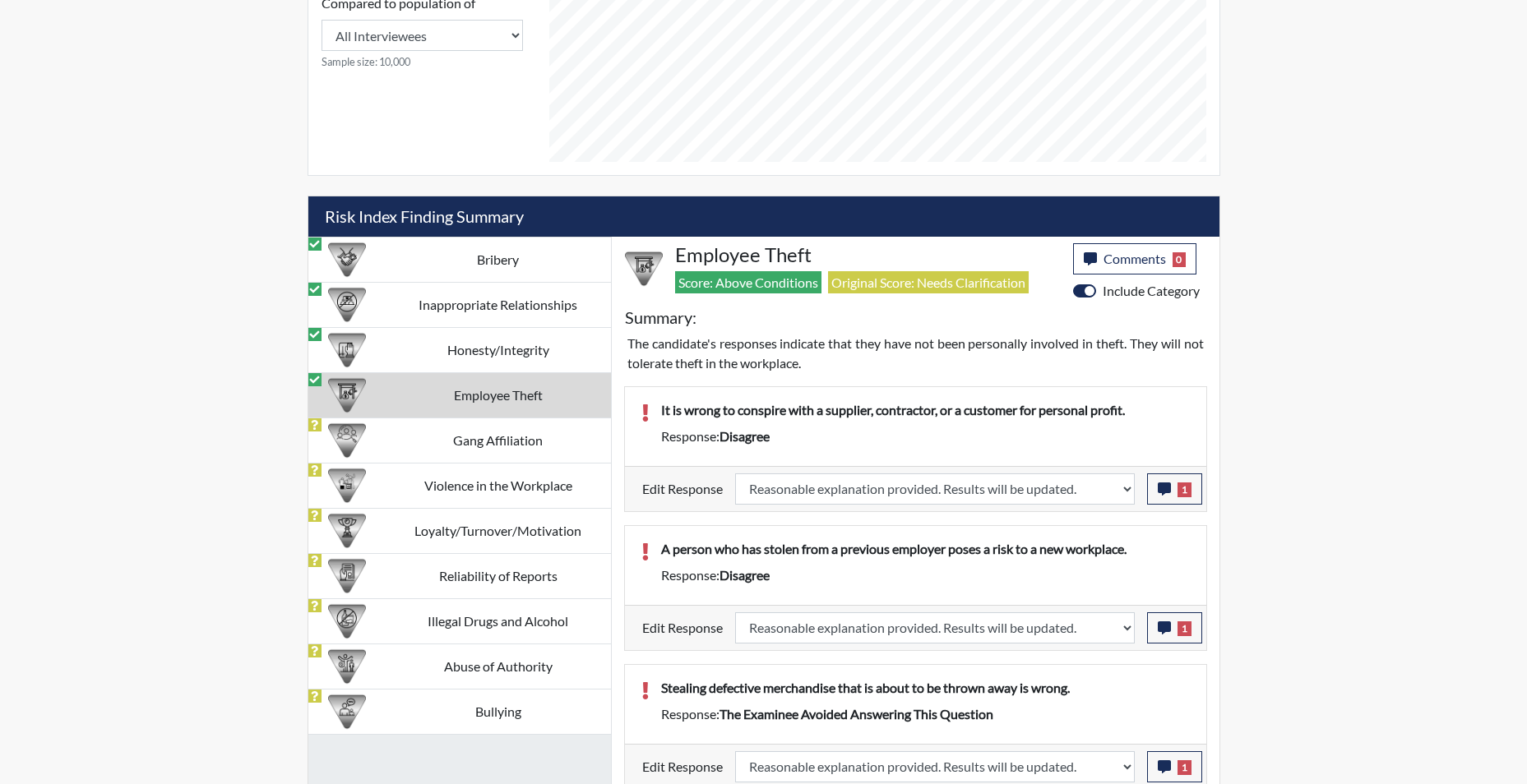
scroll to position [860, 0]
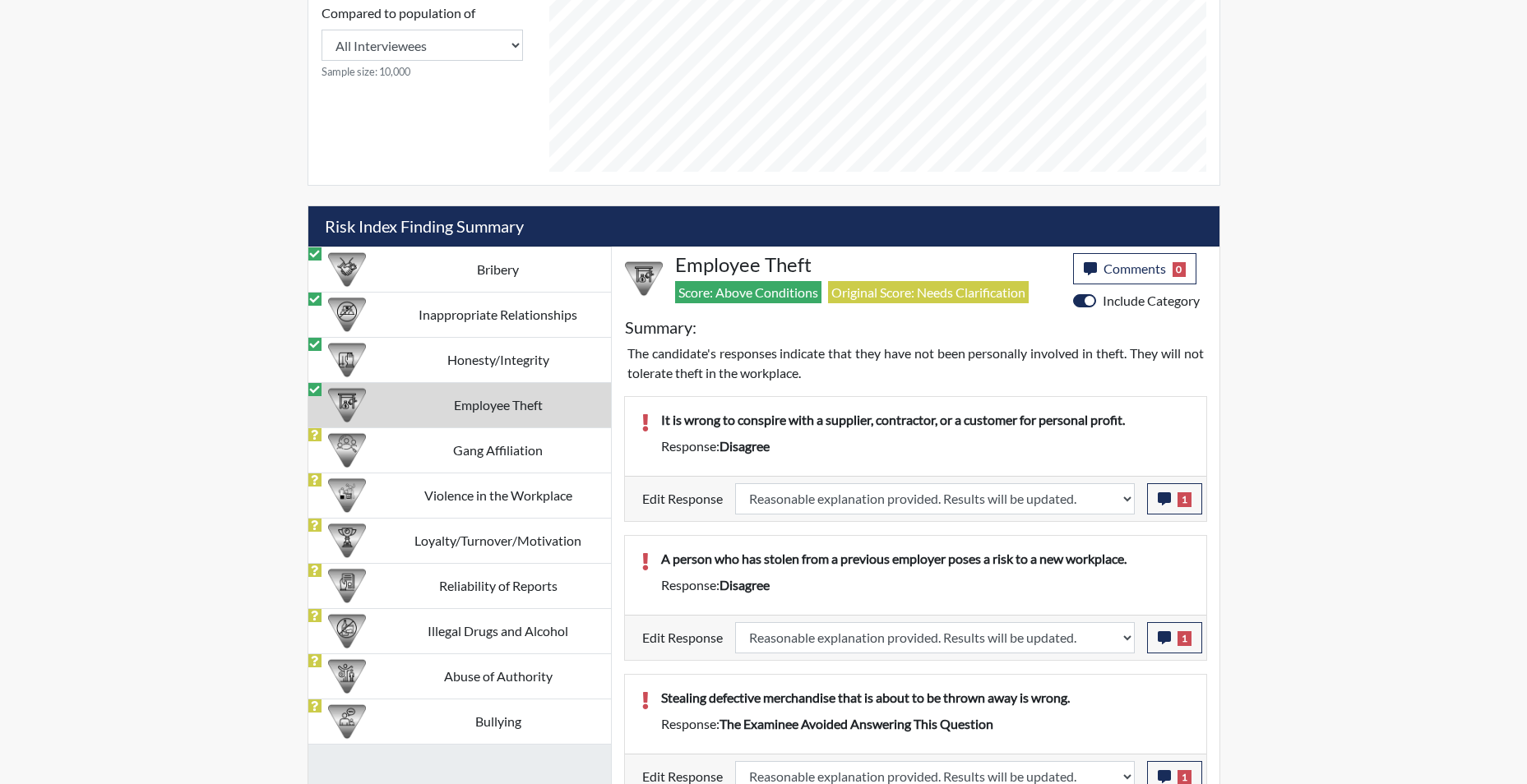
click at [500, 408] on td "Employee Theft" at bounding box center [498, 405] width 225 height 45
click at [492, 447] on td "Gang Affiliation" at bounding box center [498, 450] width 225 height 45
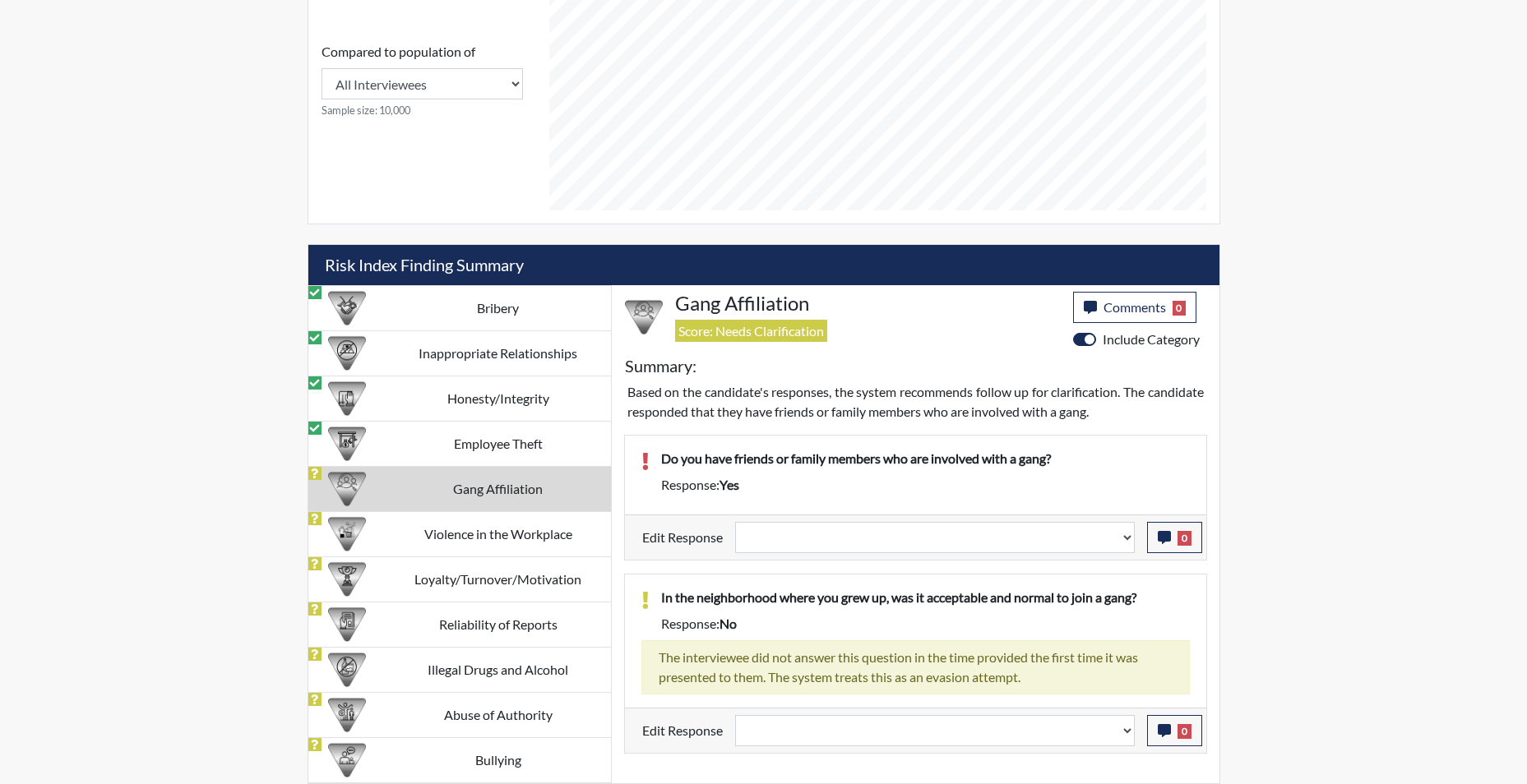
scroll to position [821, 0]
click at [1127, 544] on select "Question is not relevant. Results will be updated. Reasonable explanation provi…" at bounding box center [935, 538] width 400 height 32
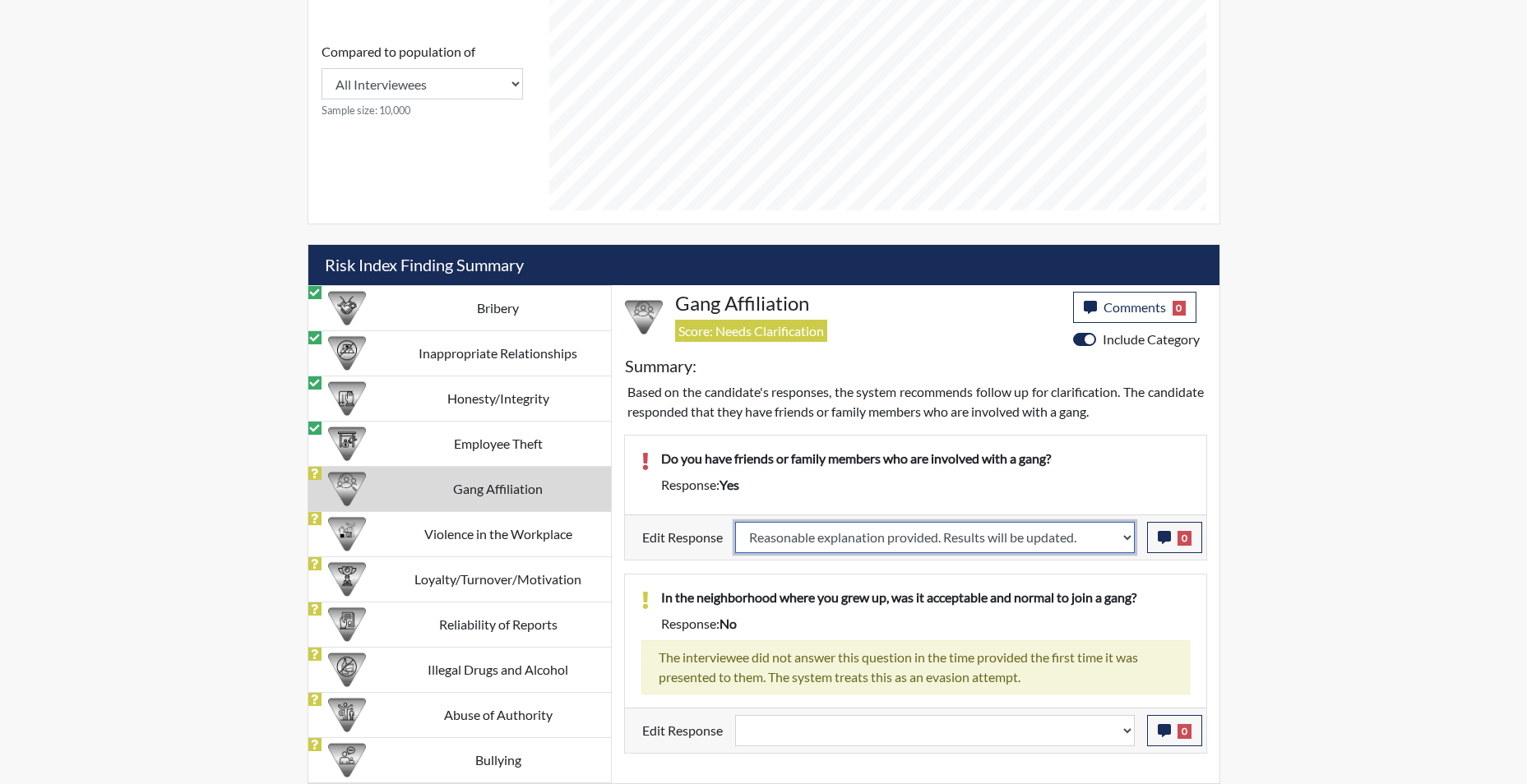
click at [735, 522] on select "Question is not relevant. Results will be updated. Reasonable explanation provi…" at bounding box center [935, 538] width 400 height 32
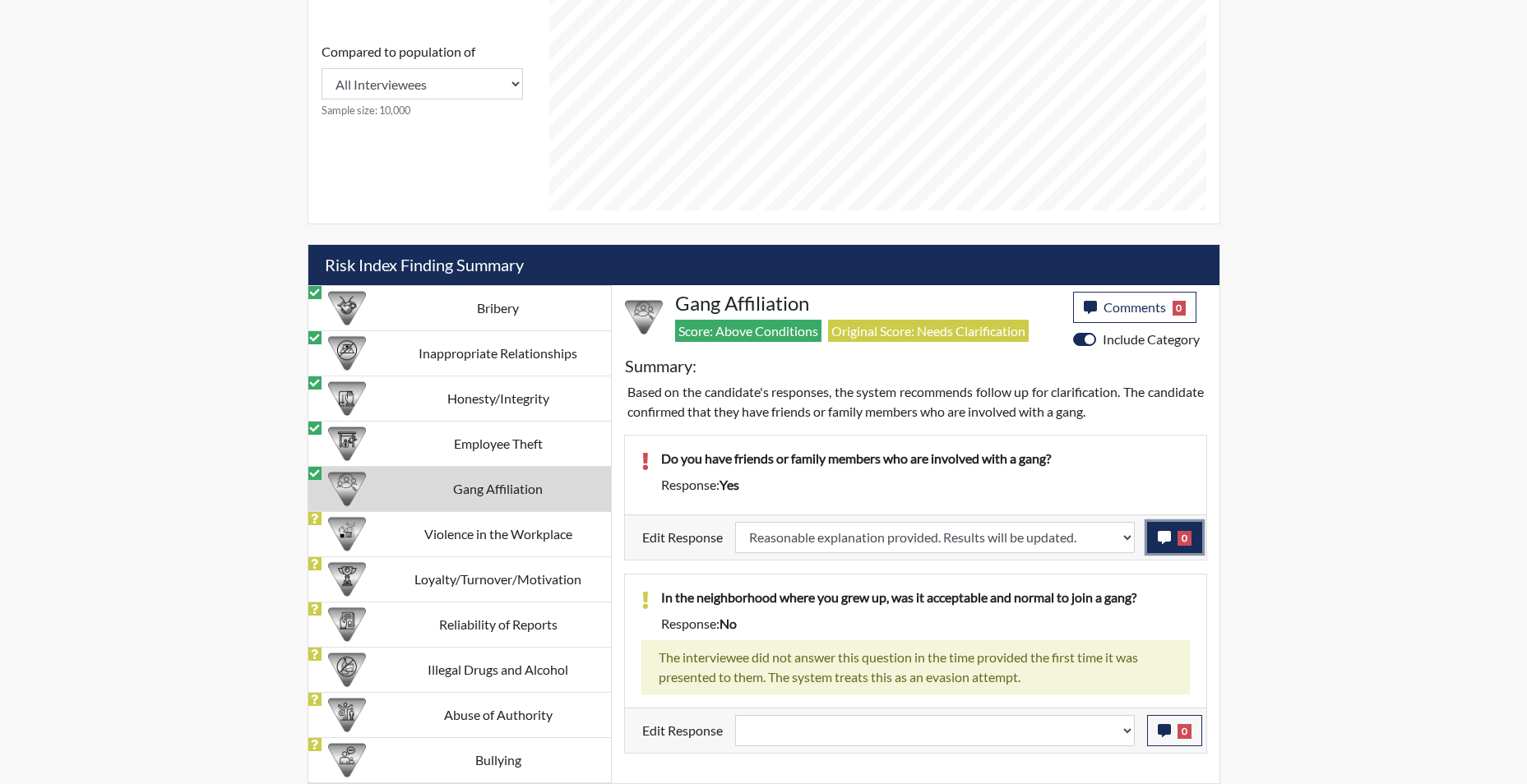
click at [1165, 539] on icon "button" at bounding box center [1164, 538] width 13 height 13
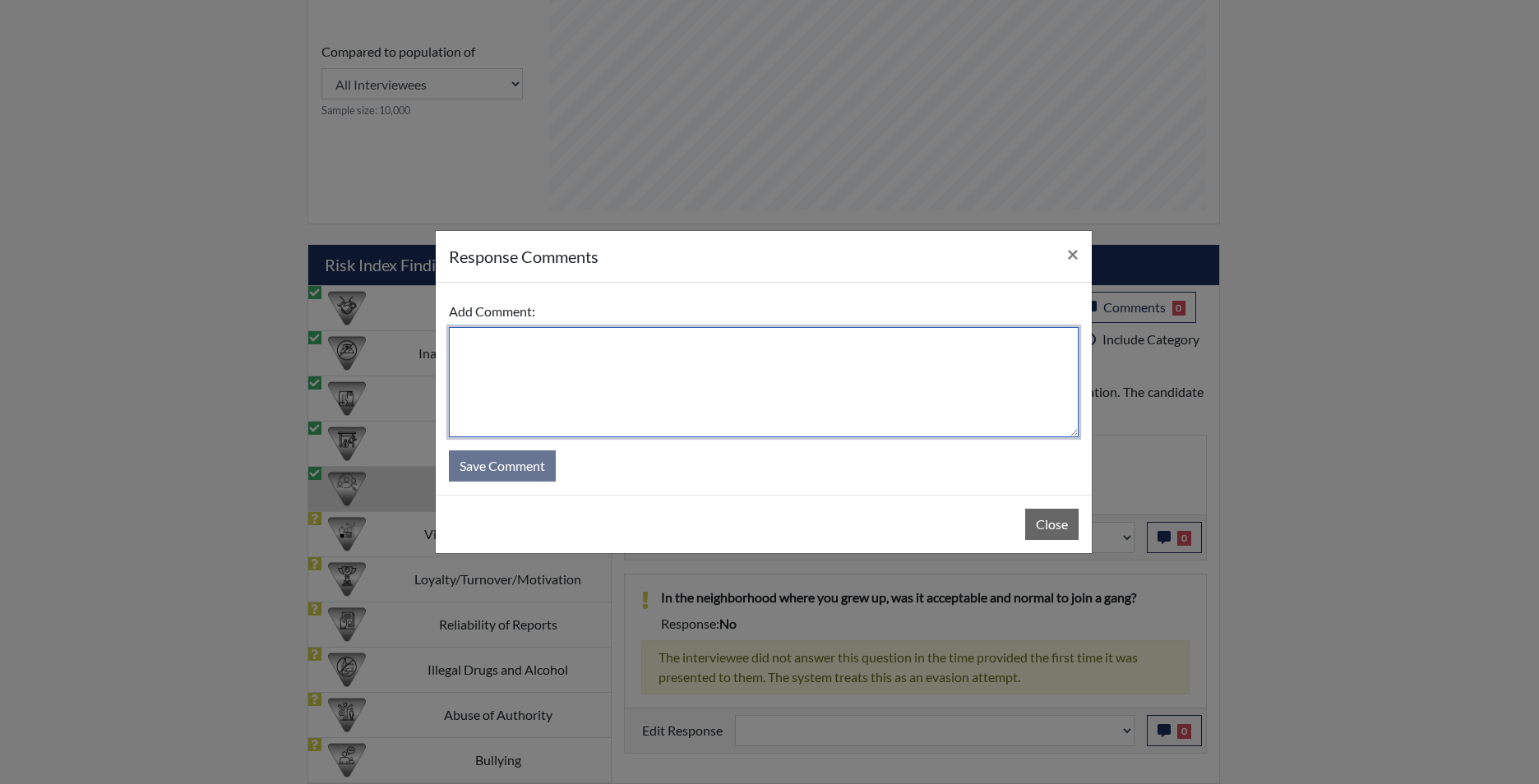
click at [853, 403] on textarea at bounding box center [764, 382] width 630 height 110
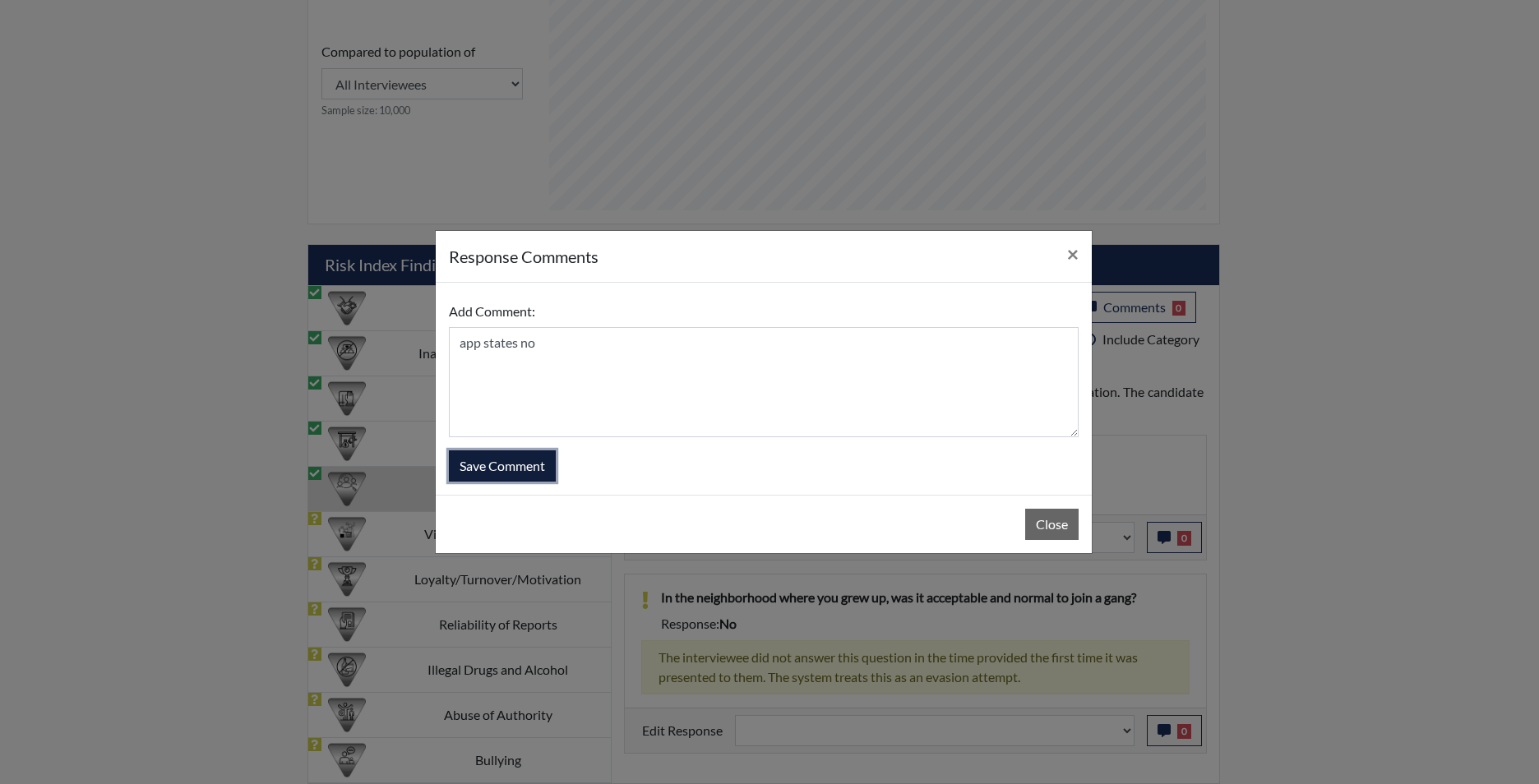
click at [520, 469] on button "Save Comment" at bounding box center [502, 466] width 106 height 32
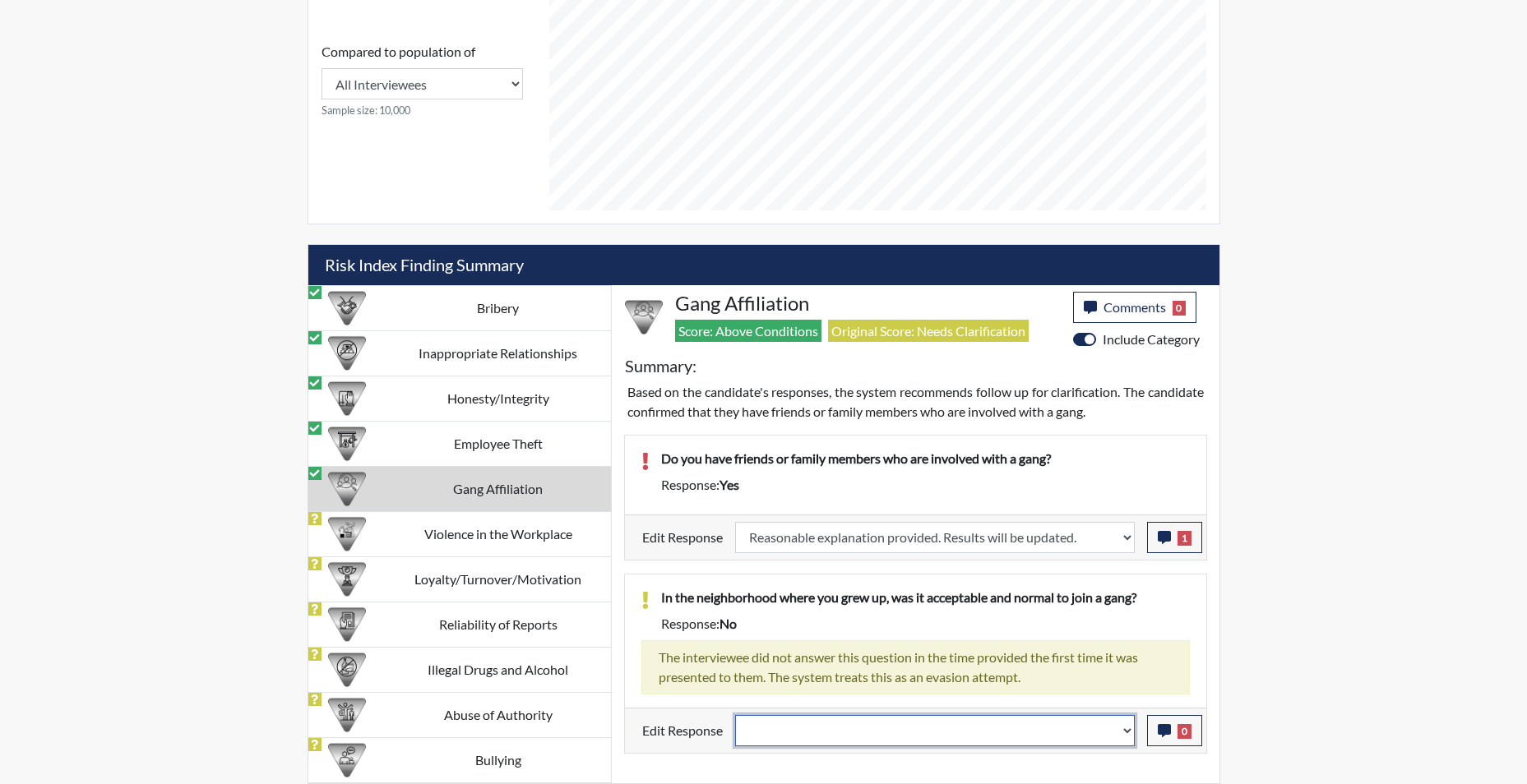
click at [1129, 739] on select "Question is not relevant. Results will be updated. Reasonable explanation provi…" at bounding box center [935, 731] width 400 height 32
click at [735, 715] on select "Question is not relevant. Results will be updated. Reasonable explanation provi…" at bounding box center [935, 731] width 400 height 32
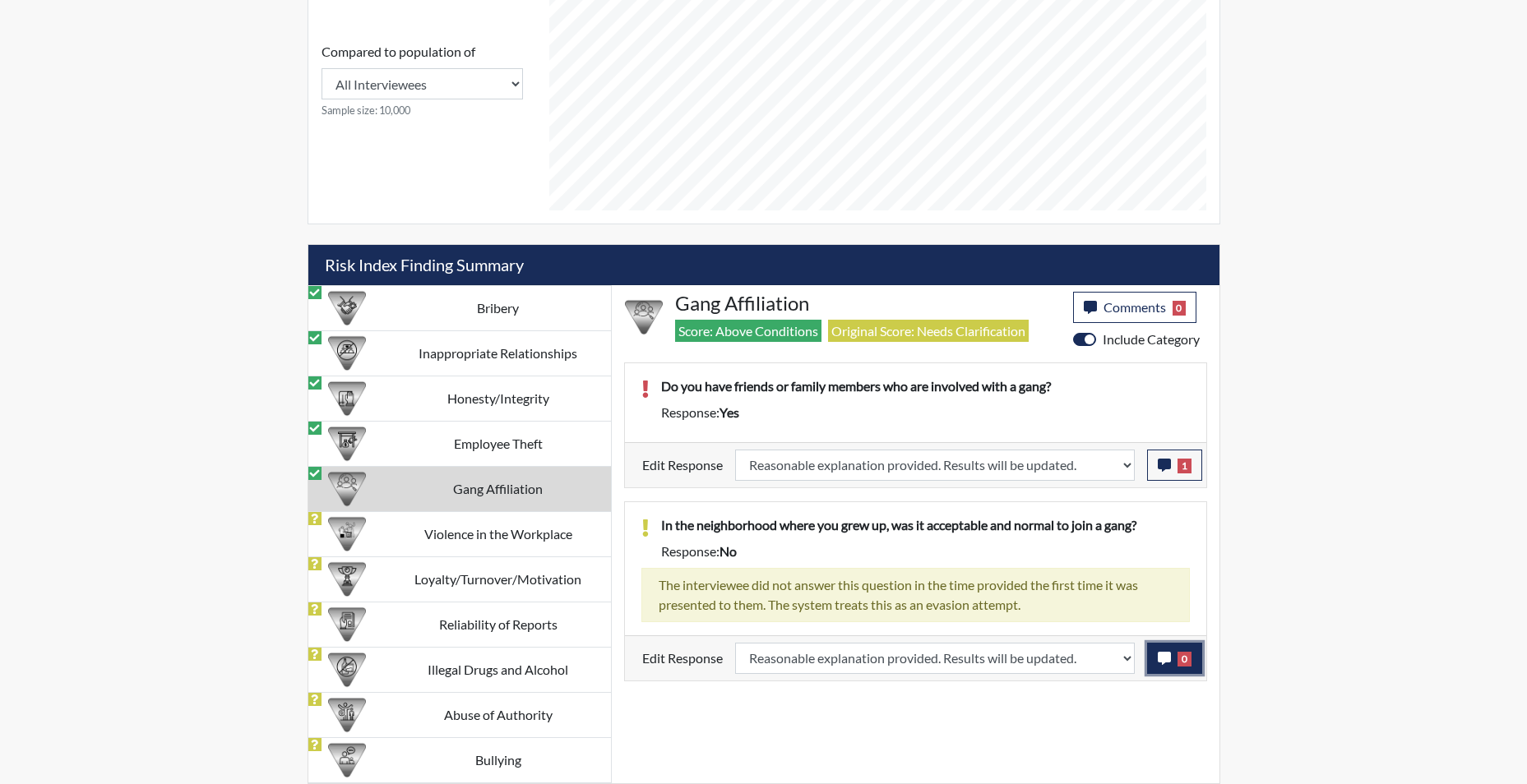
click at [1165, 658] on icon "button" at bounding box center [1164, 658] width 13 height 13
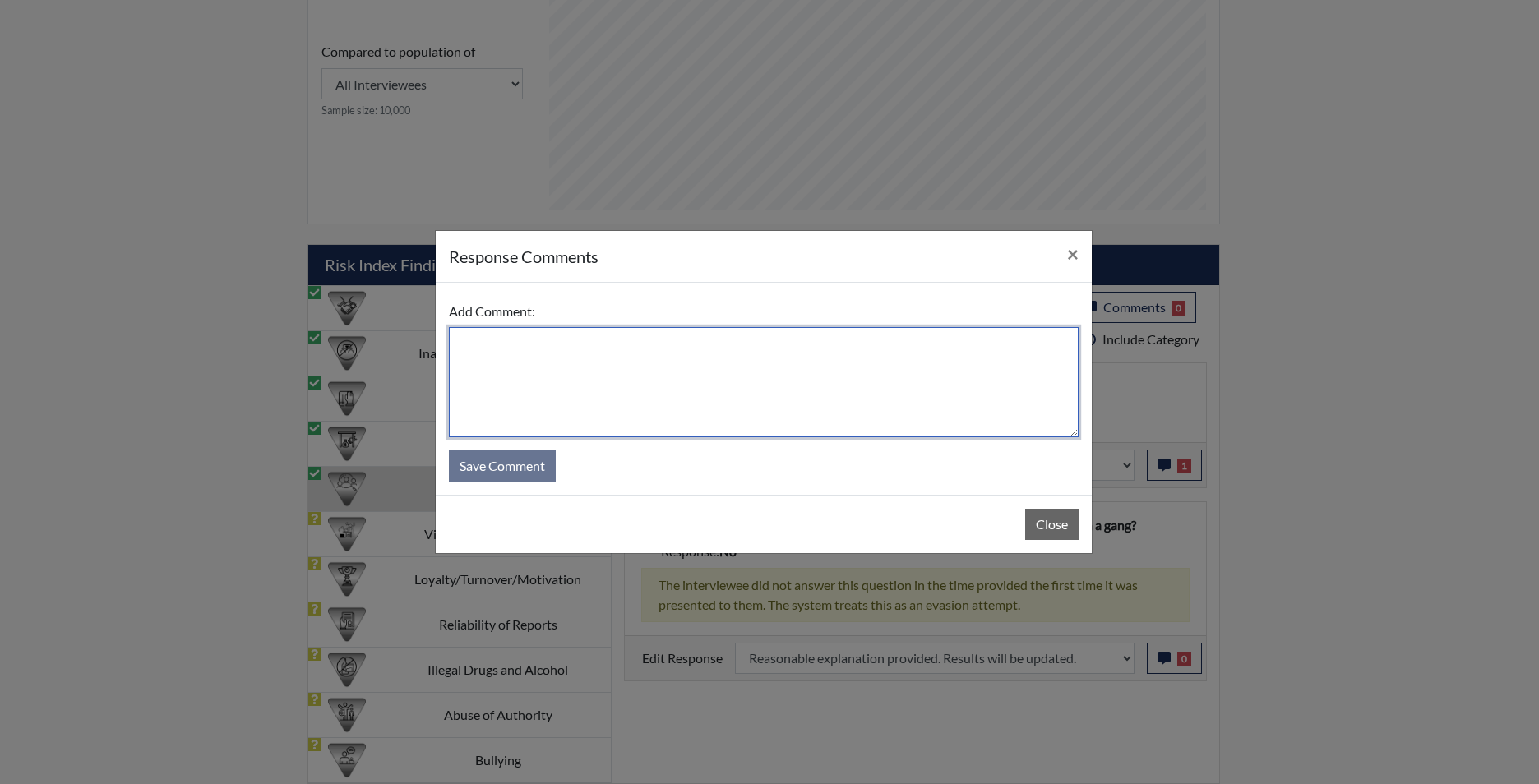
click at [718, 384] on textarea at bounding box center [764, 382] width 630 height 110
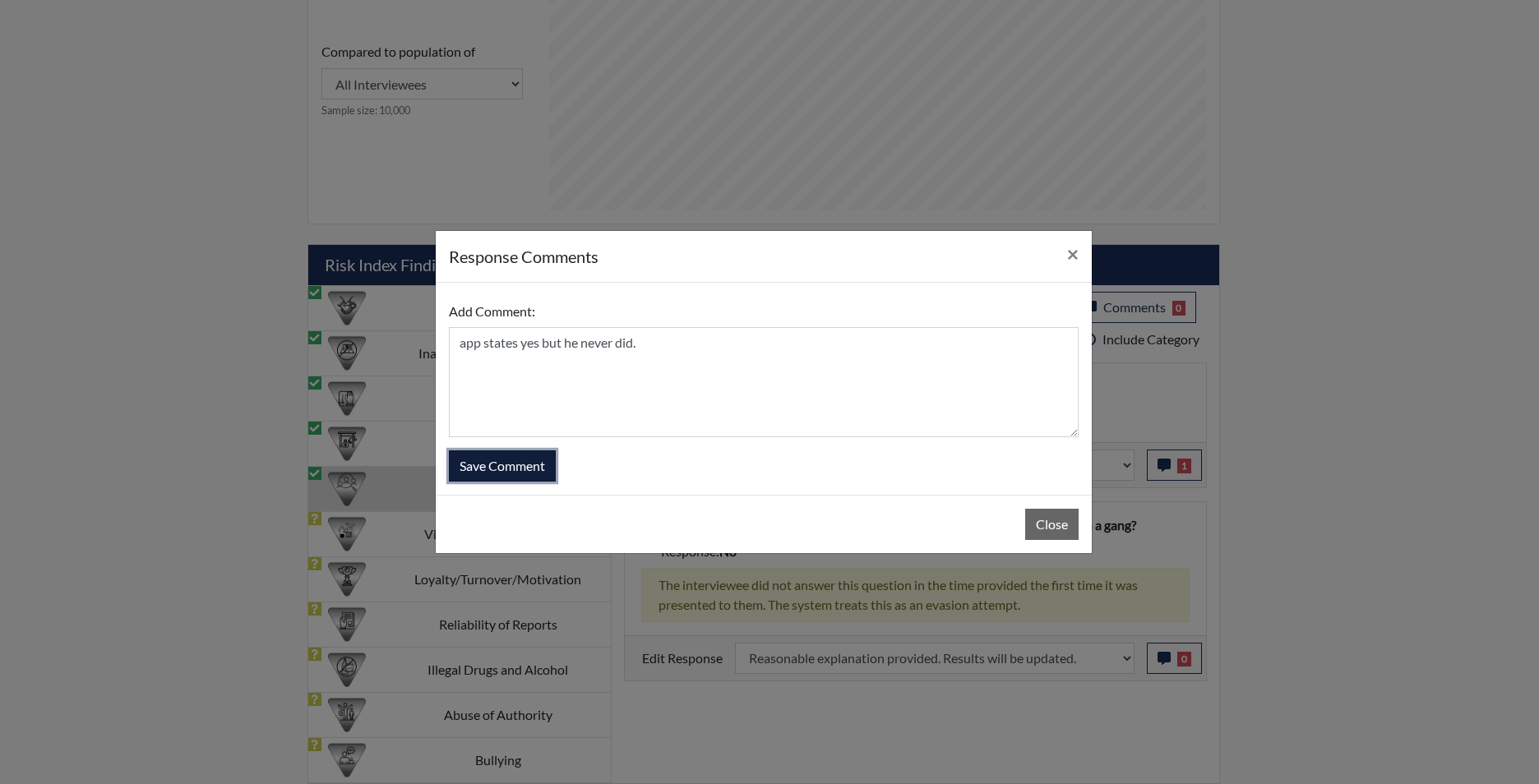
click at [480, 459] on button "Save Comment" at bounding box center [502, 466] width 106 height 32
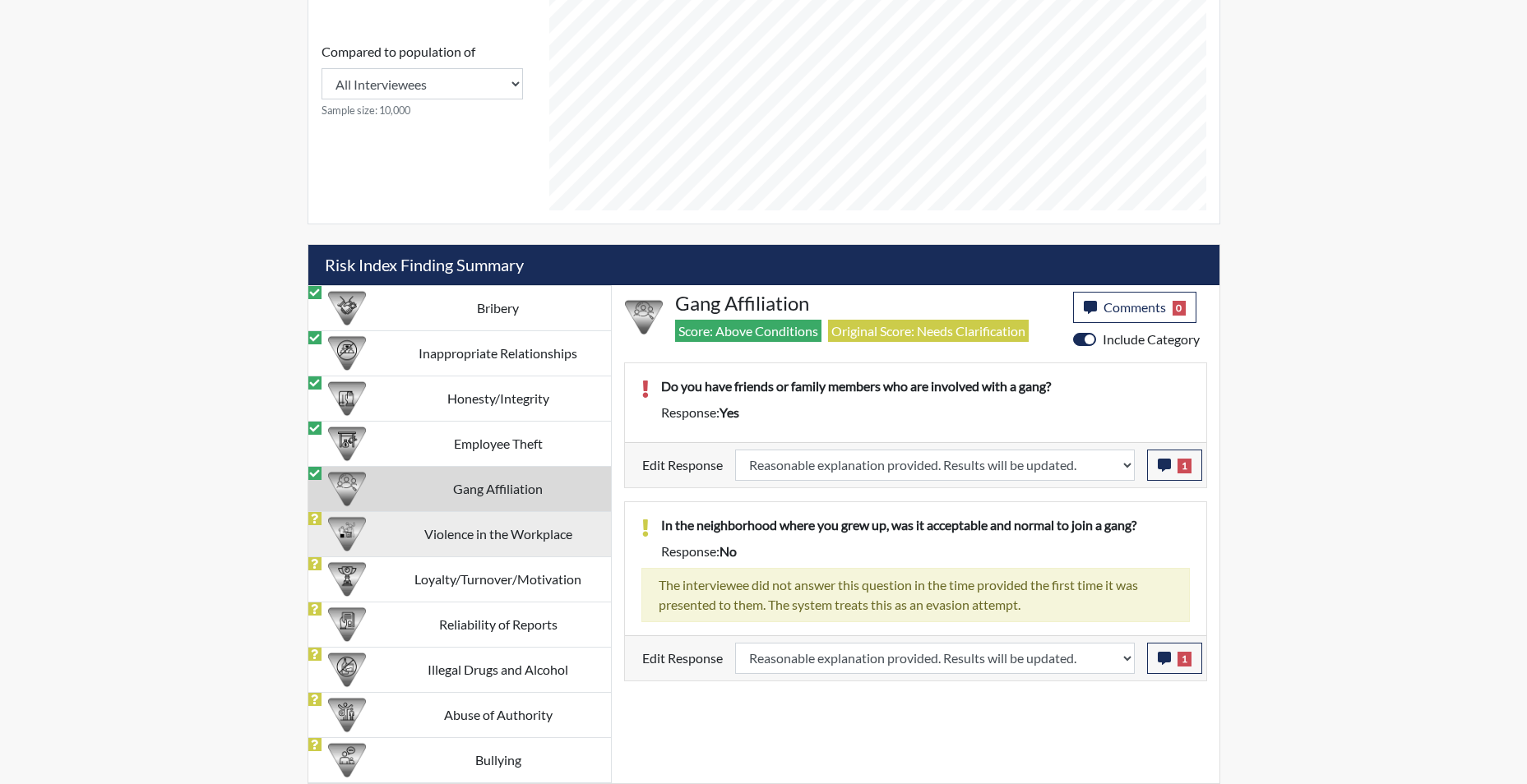
click at [490, 539] on td "Violence in the Workplace" at bounding box center [498, 533] width 225 height 45
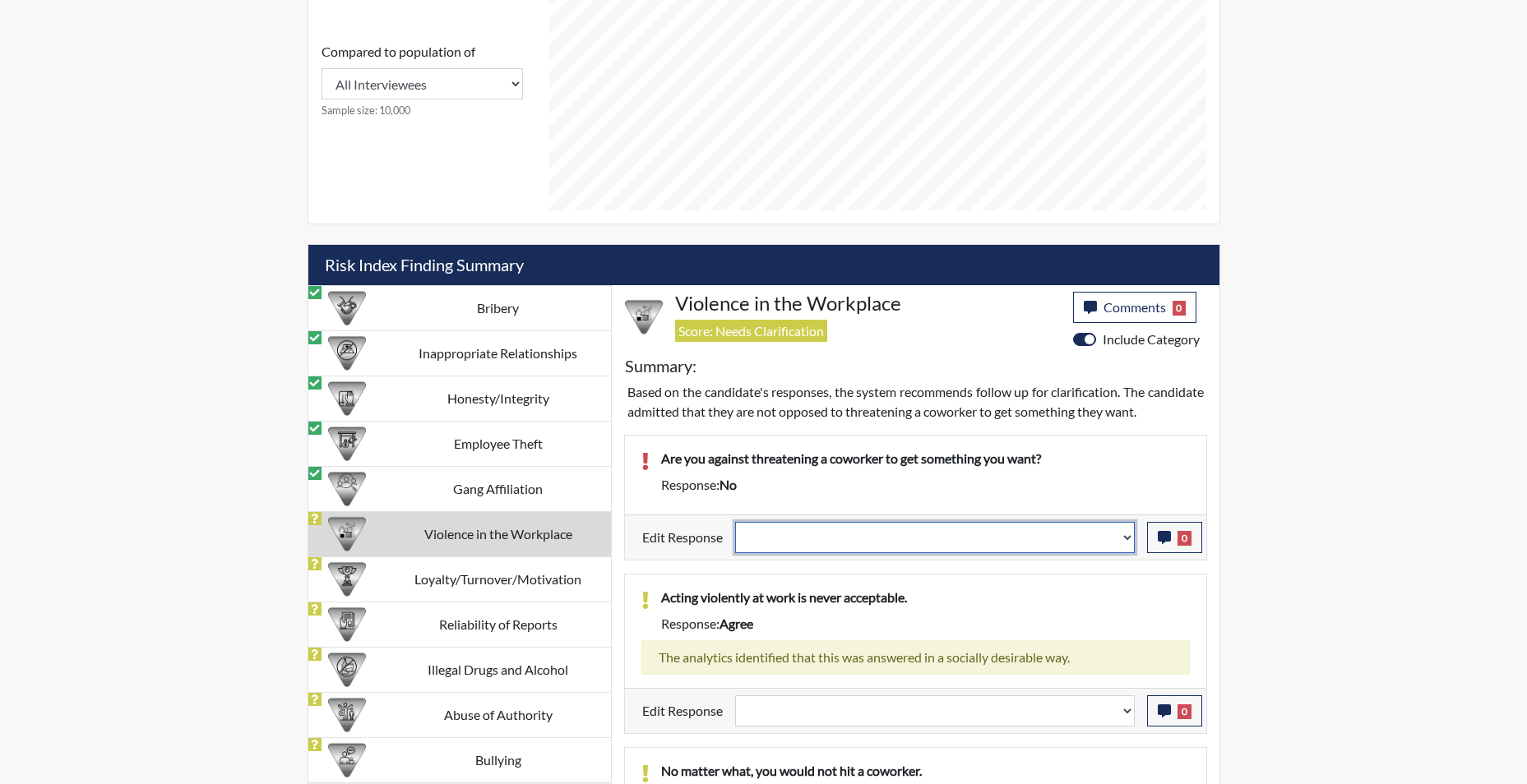
click at [1127, 539] on select "Question is not relevant. Results will be updated. Reasonable explanation provi…" at bounding box center [935, 538] width 400 height 32
click at [735, 522] on select "Question is not relevant. Results will be updated. Reasonable explanation provi…" at bounding box center [935, 538] width 400 height 32
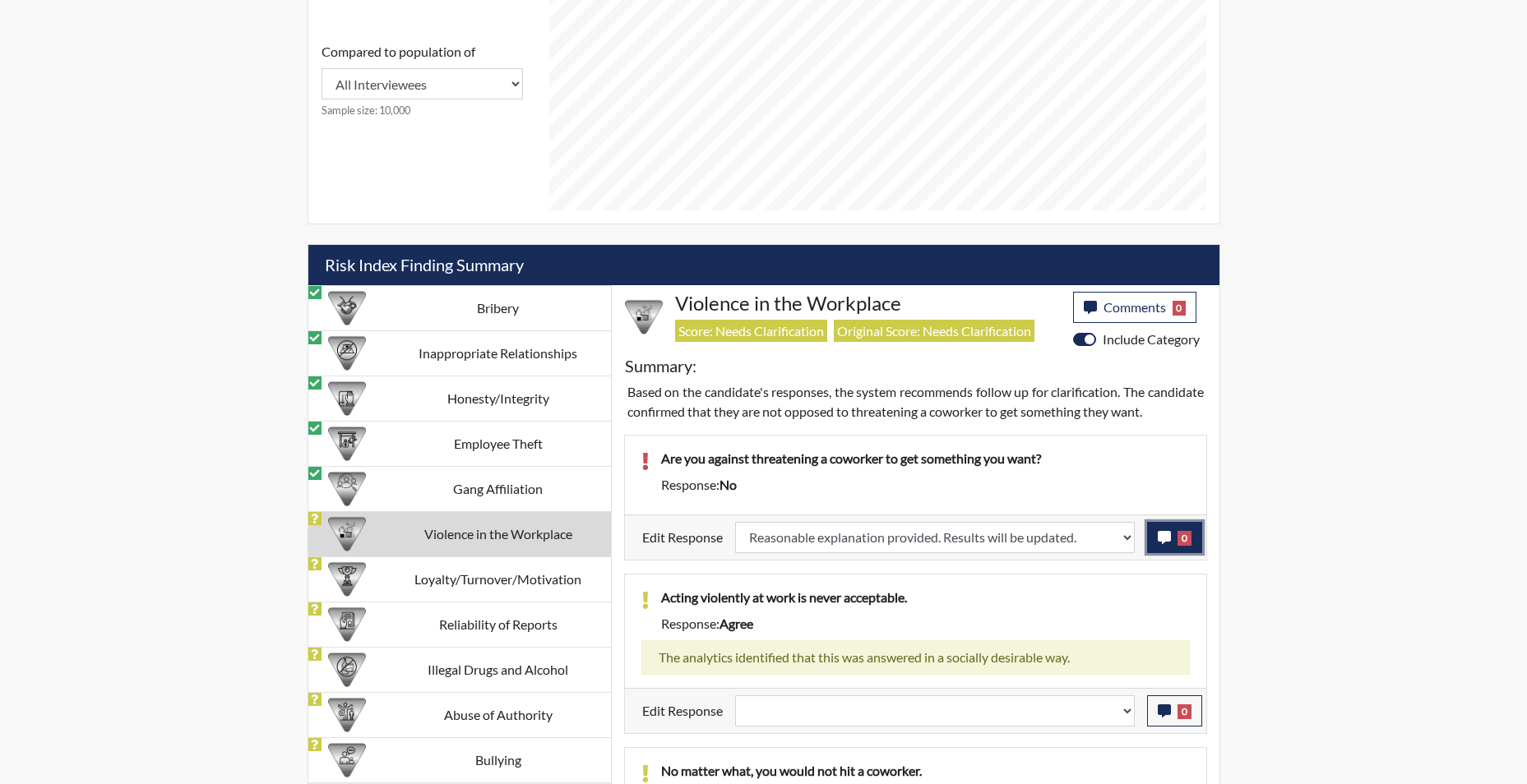
click at [1152, 553] on button "0" at bounding box center [1175, 538] width 55 height 32
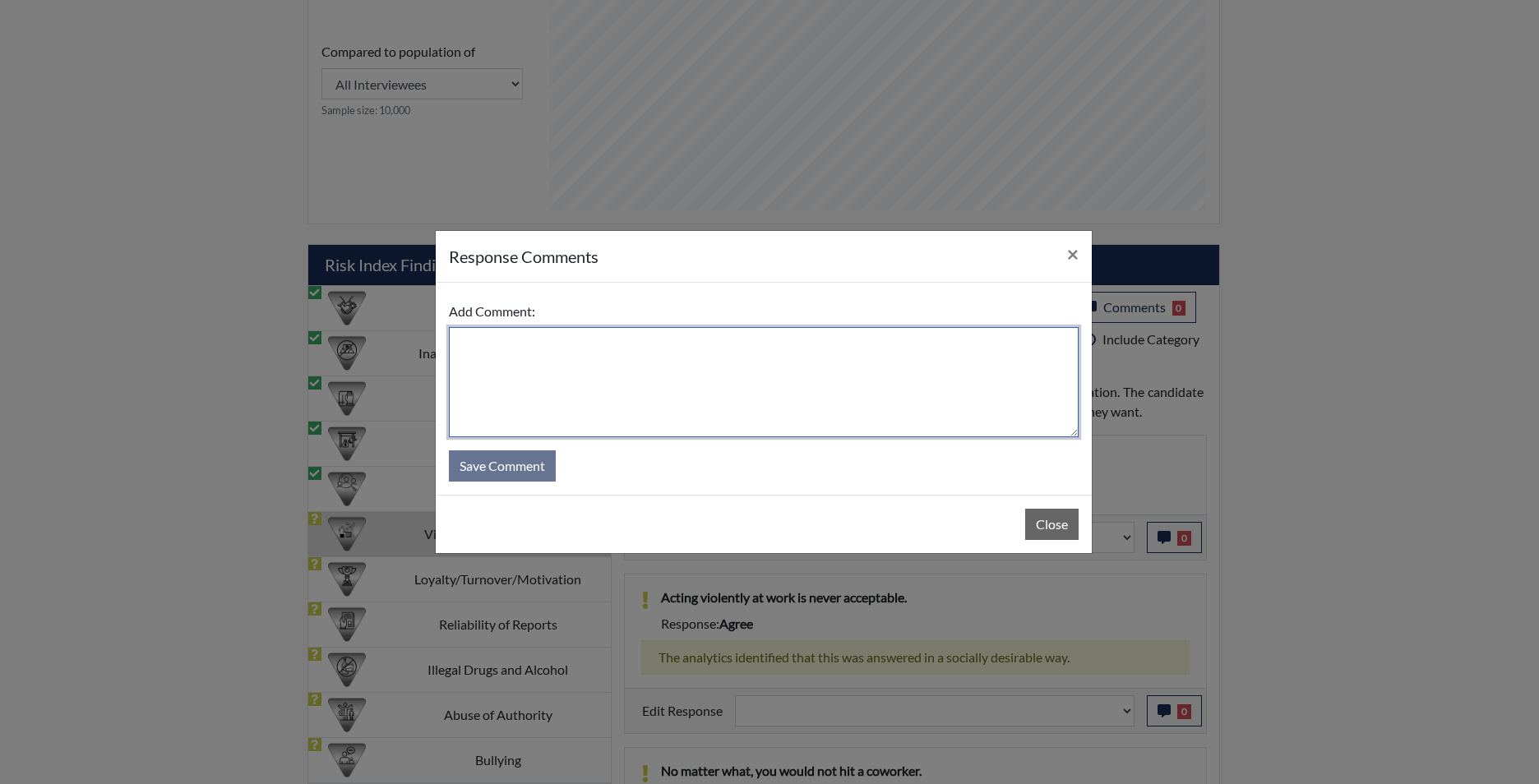
click at [524, 361] on textarea at bounding box center [764, 382] width 630 height 110
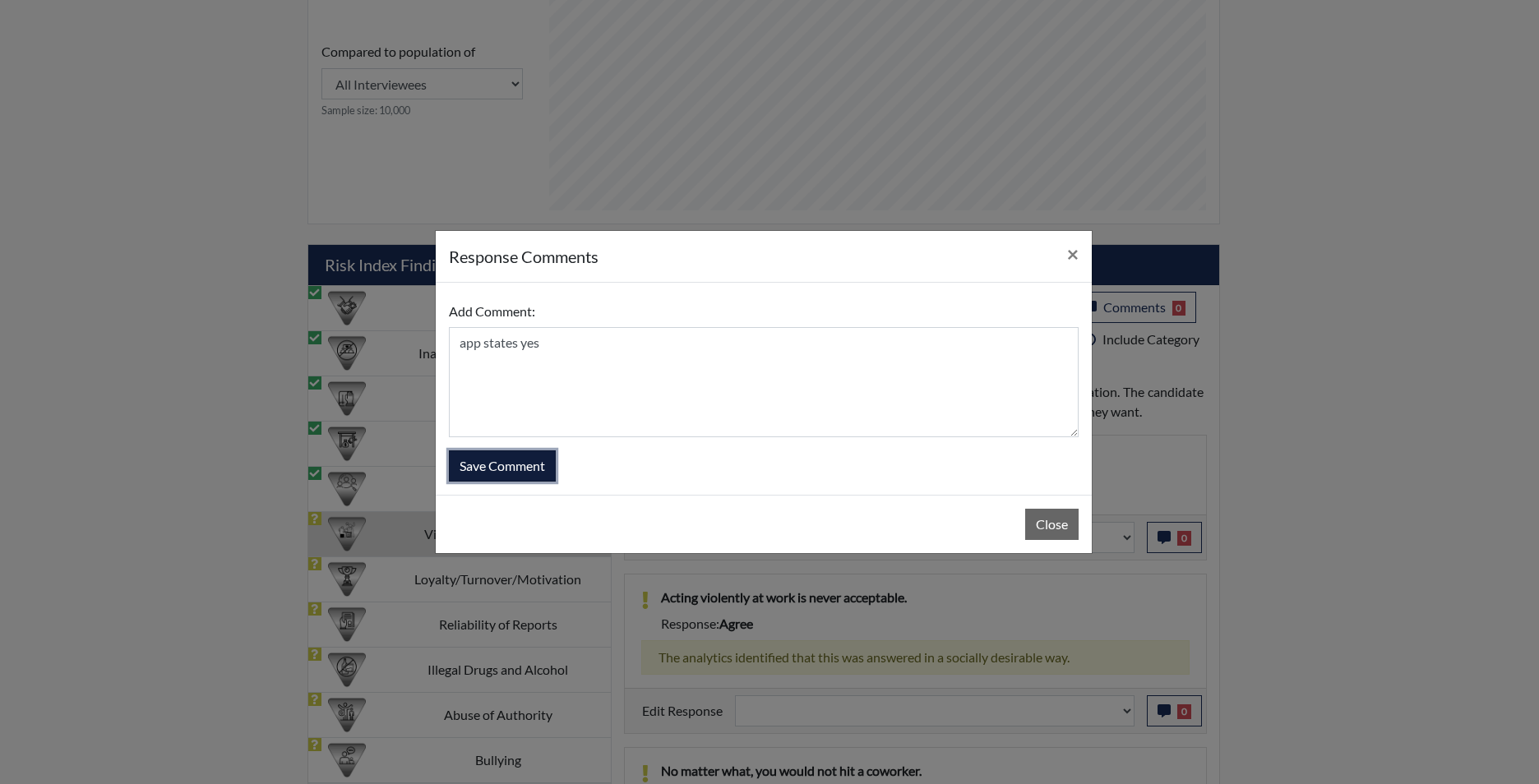
click at [506, 473] on button "Save Comment" at bounding box center [502, 466] width 106 height 32
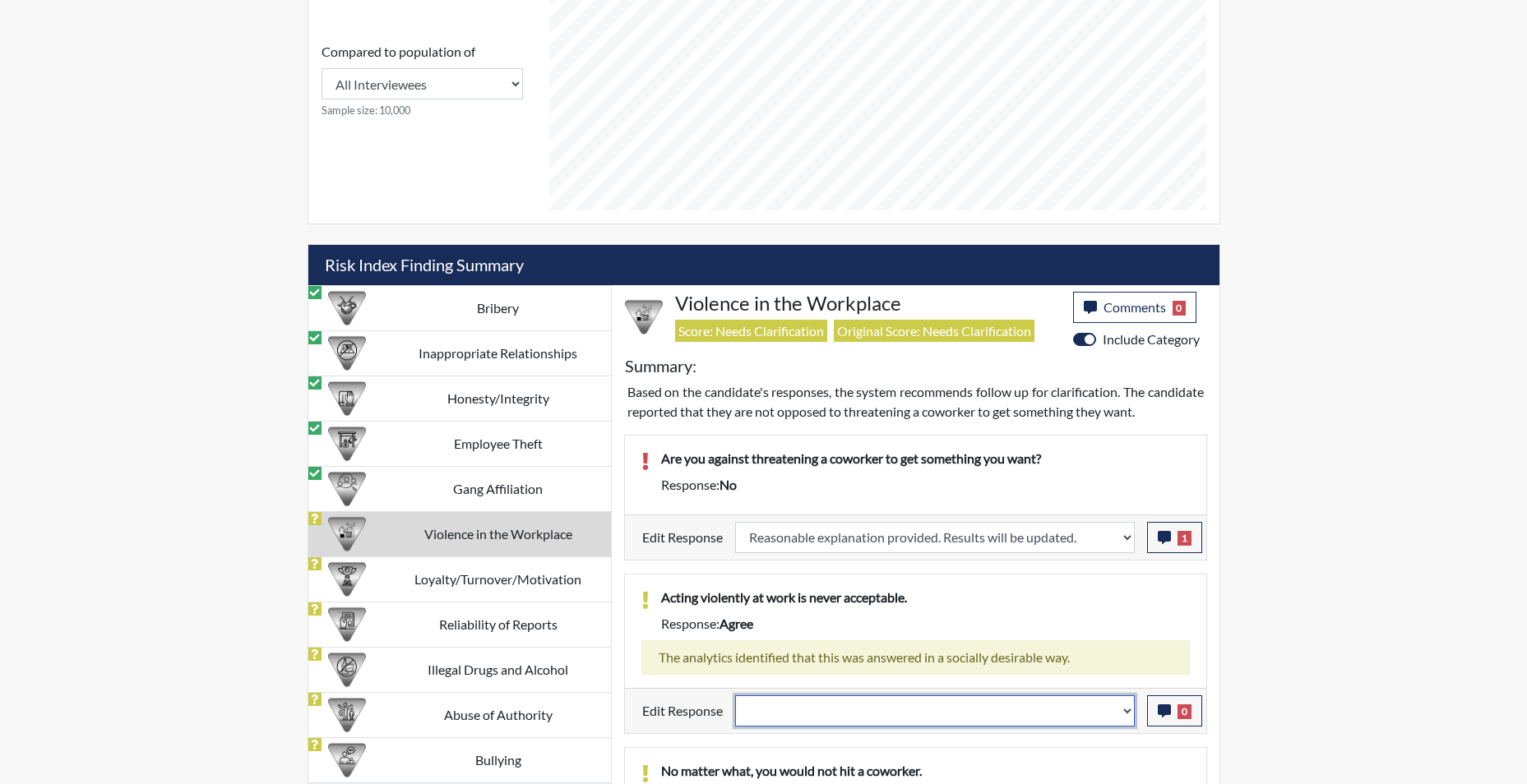
click at [1124, 718] on select "Question is not relevant. Results will be updated. Reasonable explanation provi…" at bounding box center [935, 712] width 400 height 32
click at [735, 696] on select "Question is not relevant. Results will be updated. Reasonable explanation provi…" at bounding box center [935, 712] width 400 height 32
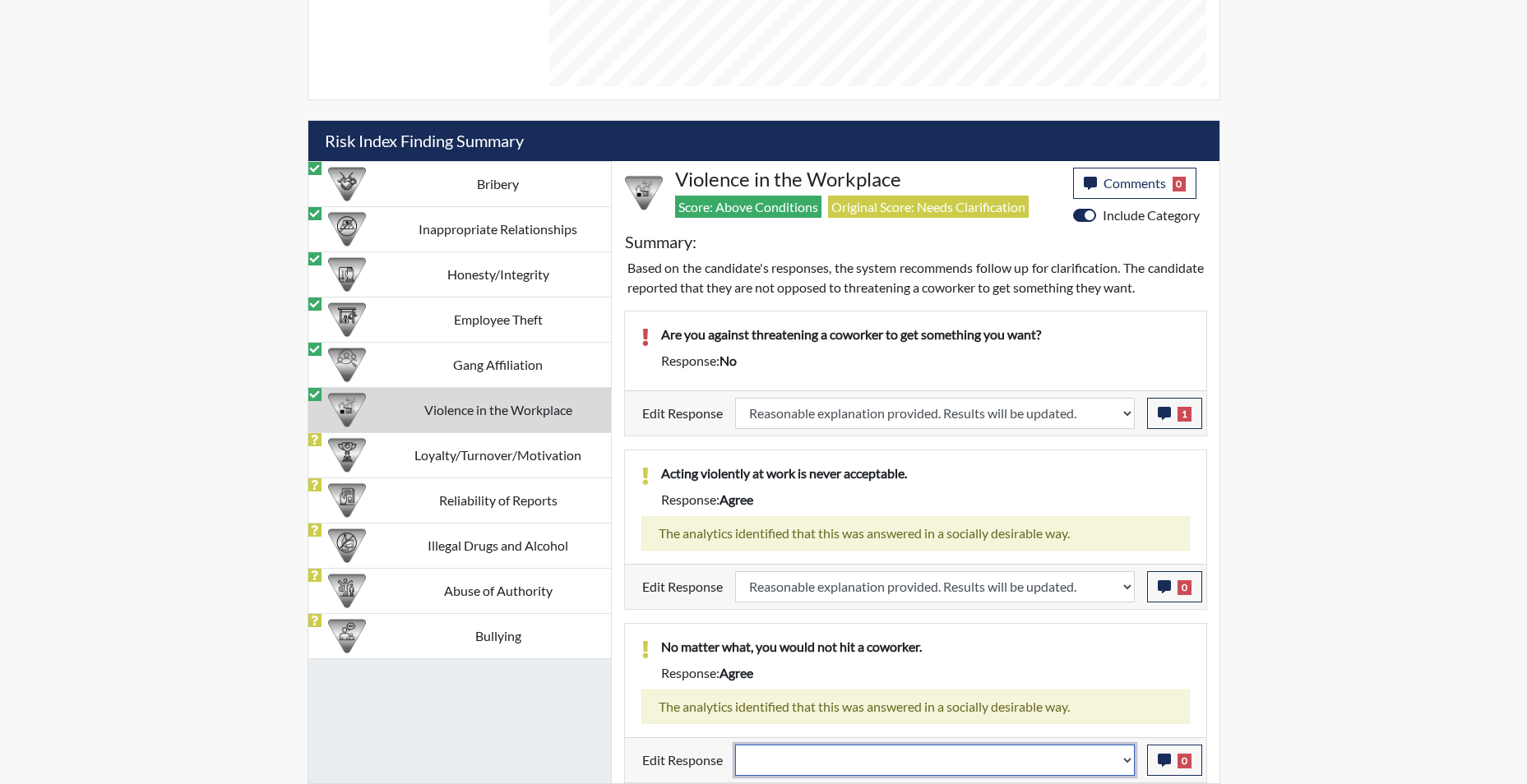
click at [1133, 762] on select "Question is not relevant. Results will be updated. Reasonable explanation provi…" at bounding box center [935, 761] width 400 height 32
click at [735, 745] on select "Question is not relevant. Results will be updated. Reasonable explanation provi…" at bounding box center [935, 761] width 400 height 32
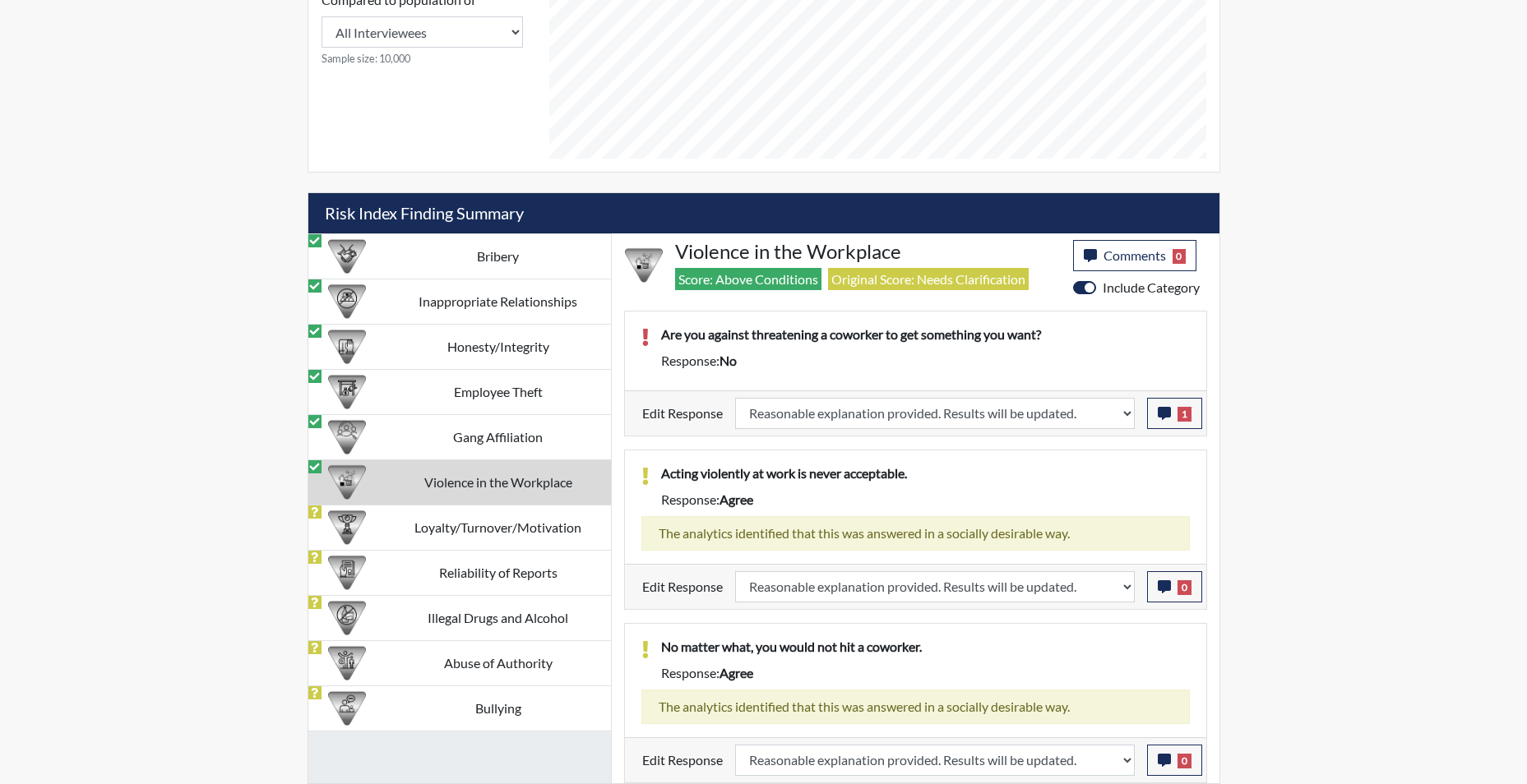
click at [466, 481] on td "Violence in the Workplace" at bounding box center [498, 481] width 225 height 45
click at [474, 521] on td "Loyalty/Turnover/Motivation" at bounding box center [498, 527] width 225 height 45
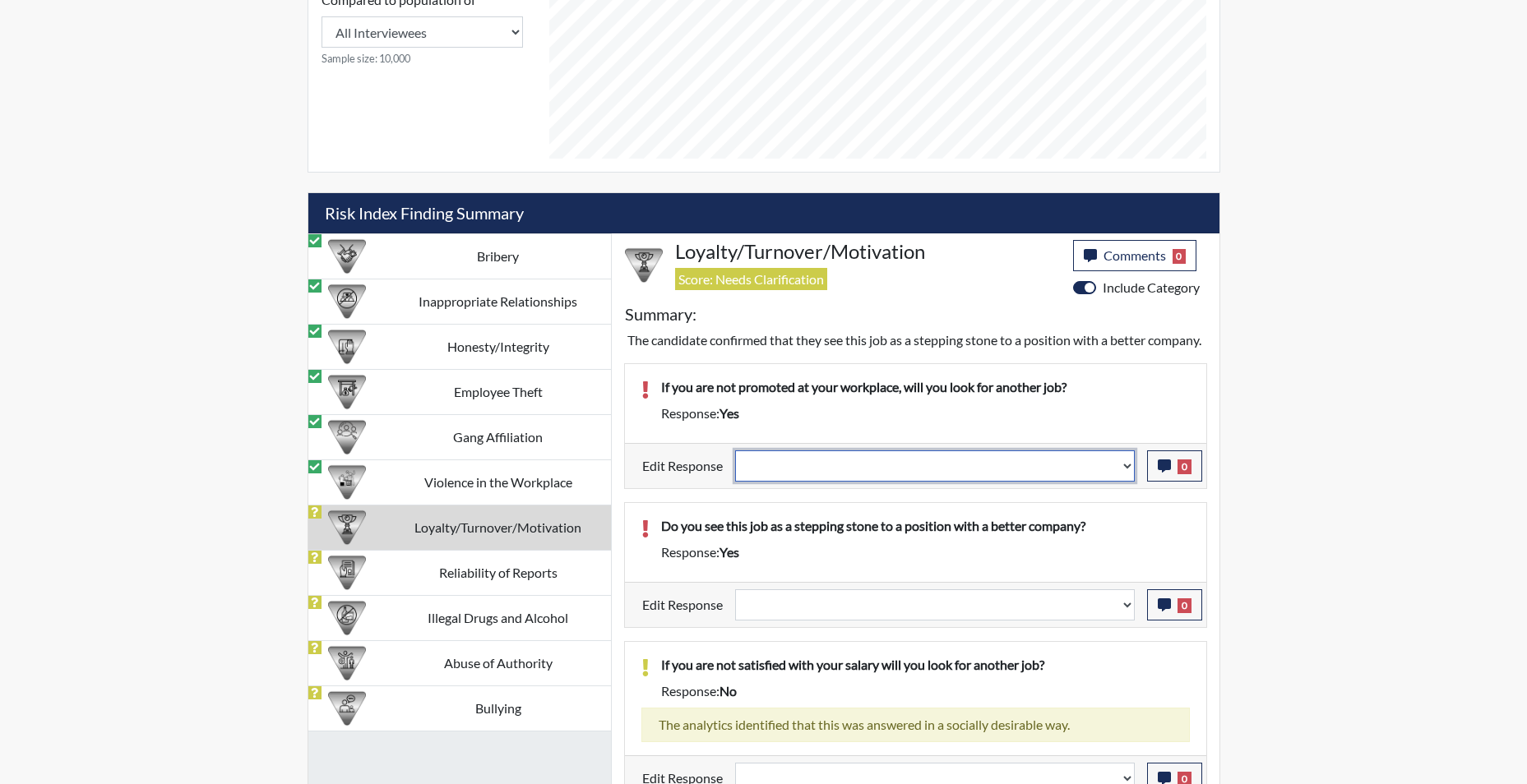
click at [1134, 482] on select "Question is not relevant. Results will be updated. Reasonable explanation provi…" at bounding box center [935, 466] width 400 height 32
click at [735, 470] on select "Question is not relevant. Results will be updated. Reasonable explanation provi…" at bounding box center [935, 466] width 400 height 32
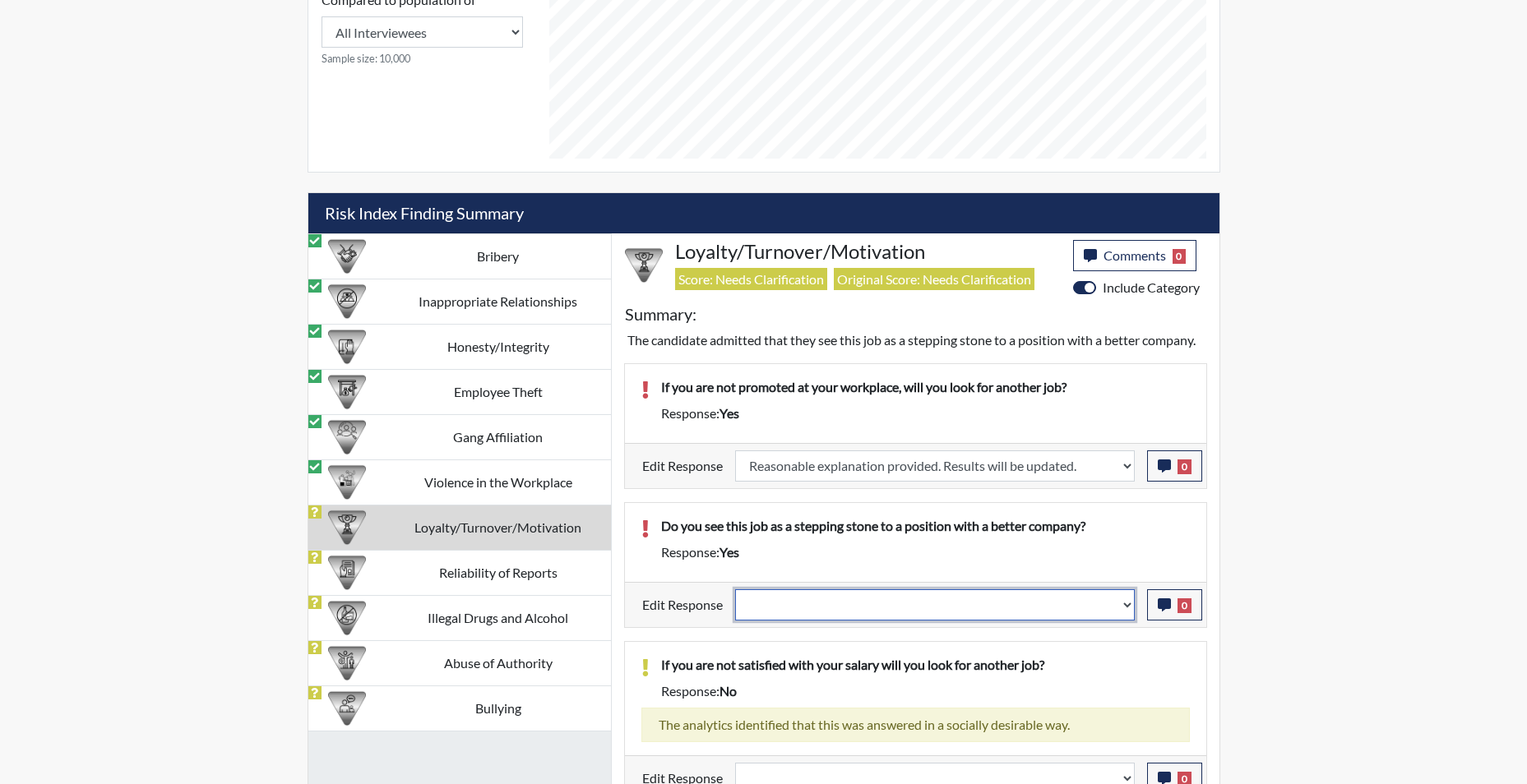
click at [1125, 615] on select "Question is not relevant. Results will be updated. Reasonable explanation provi…" at bounding box center [935, 605] width 400 height 32
click at [735, 590] on select "Question is not relevant. Results will be updated. Reasonable explanation provi…" at bounding box center [935, 605] width 400 height 32
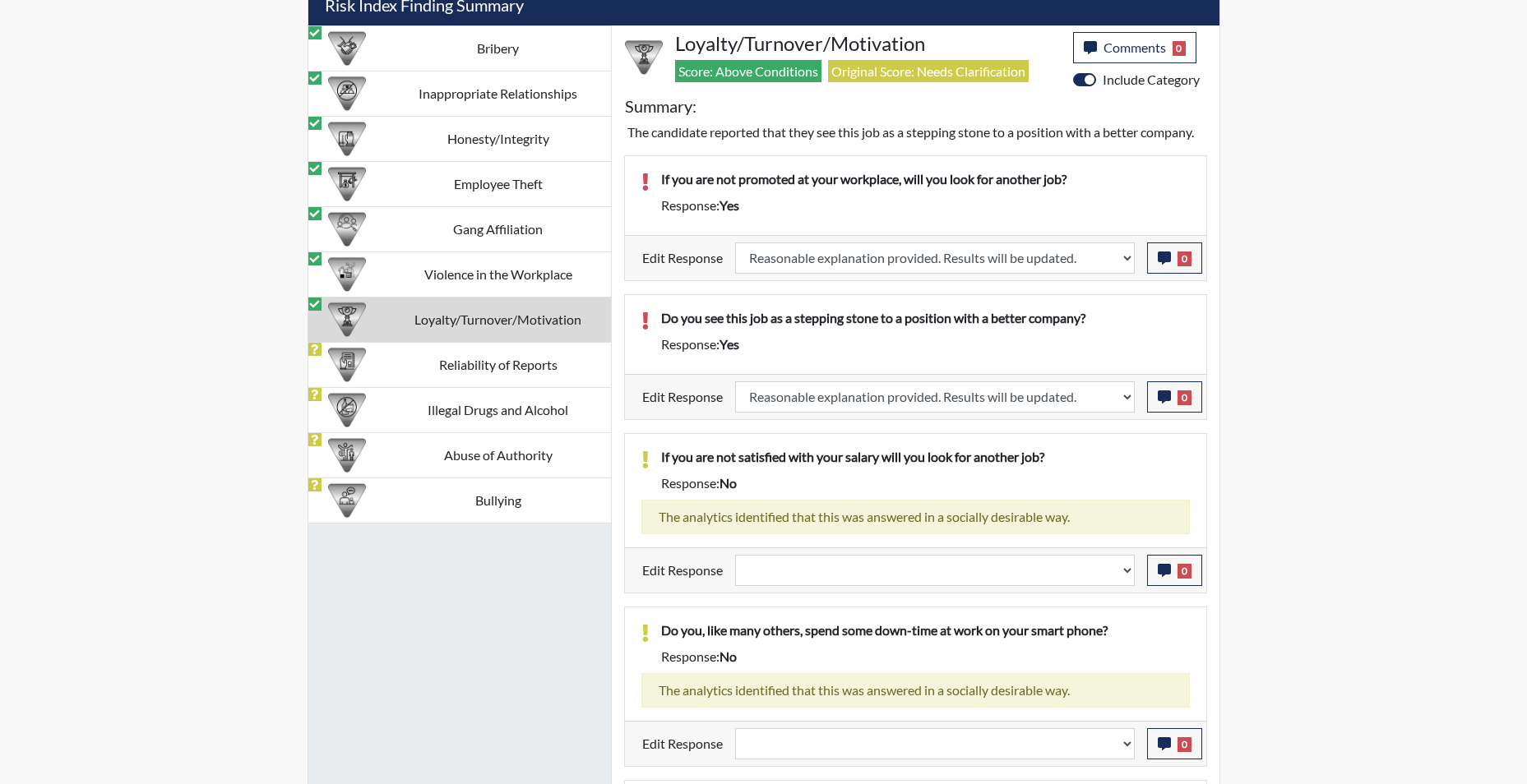
scroll to position [1120, 0]
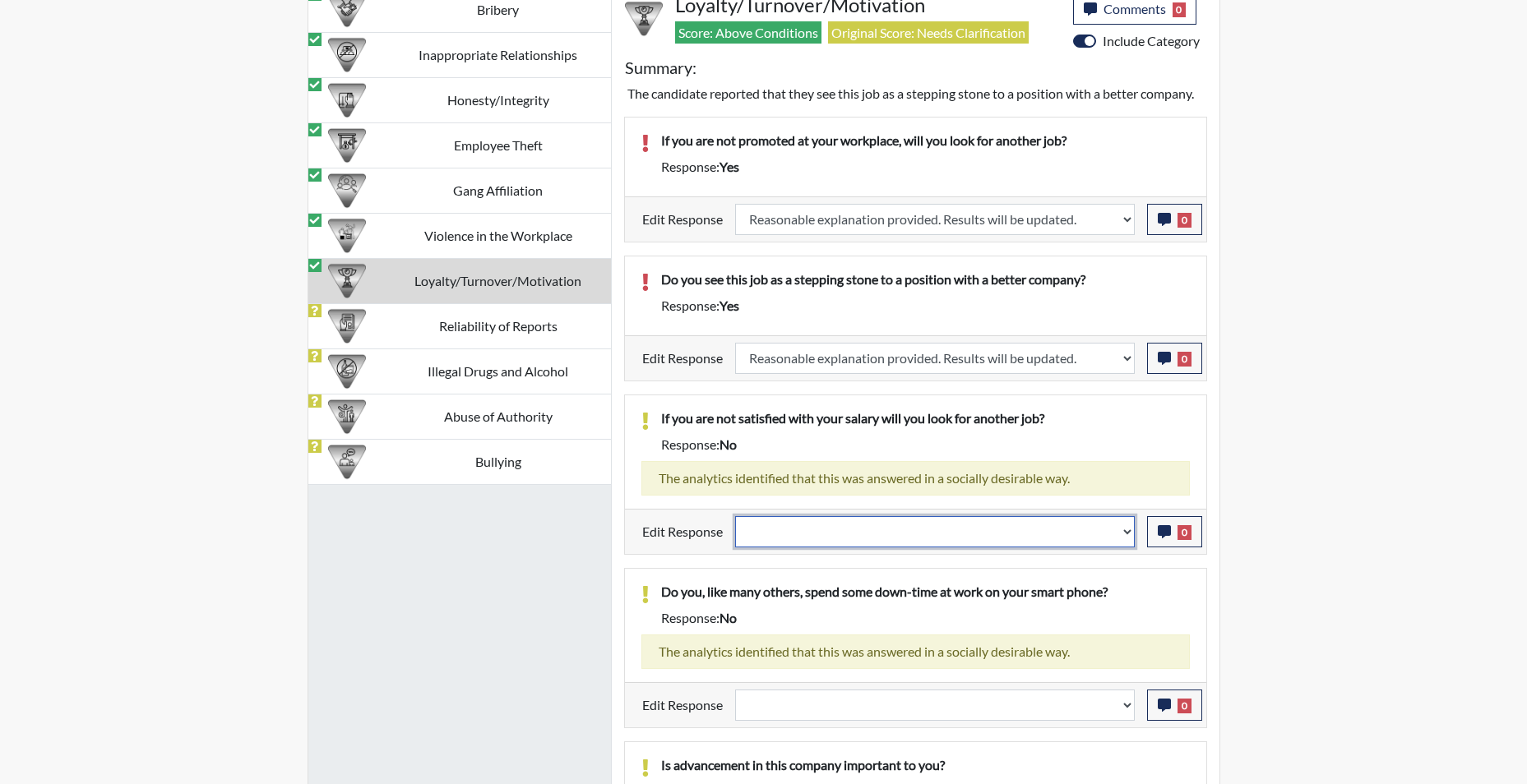
click at [1123, 538] on select "Question is not relevant. Results will be updated. Reasonable explanation provi…" at bounding box center [935, 532] width 400 height 32
click at [735, 517] on select "Question is not relevant. Results will be updated. Reasonable explanation provi…" at bounding box center [935, 532] width 400 height 32
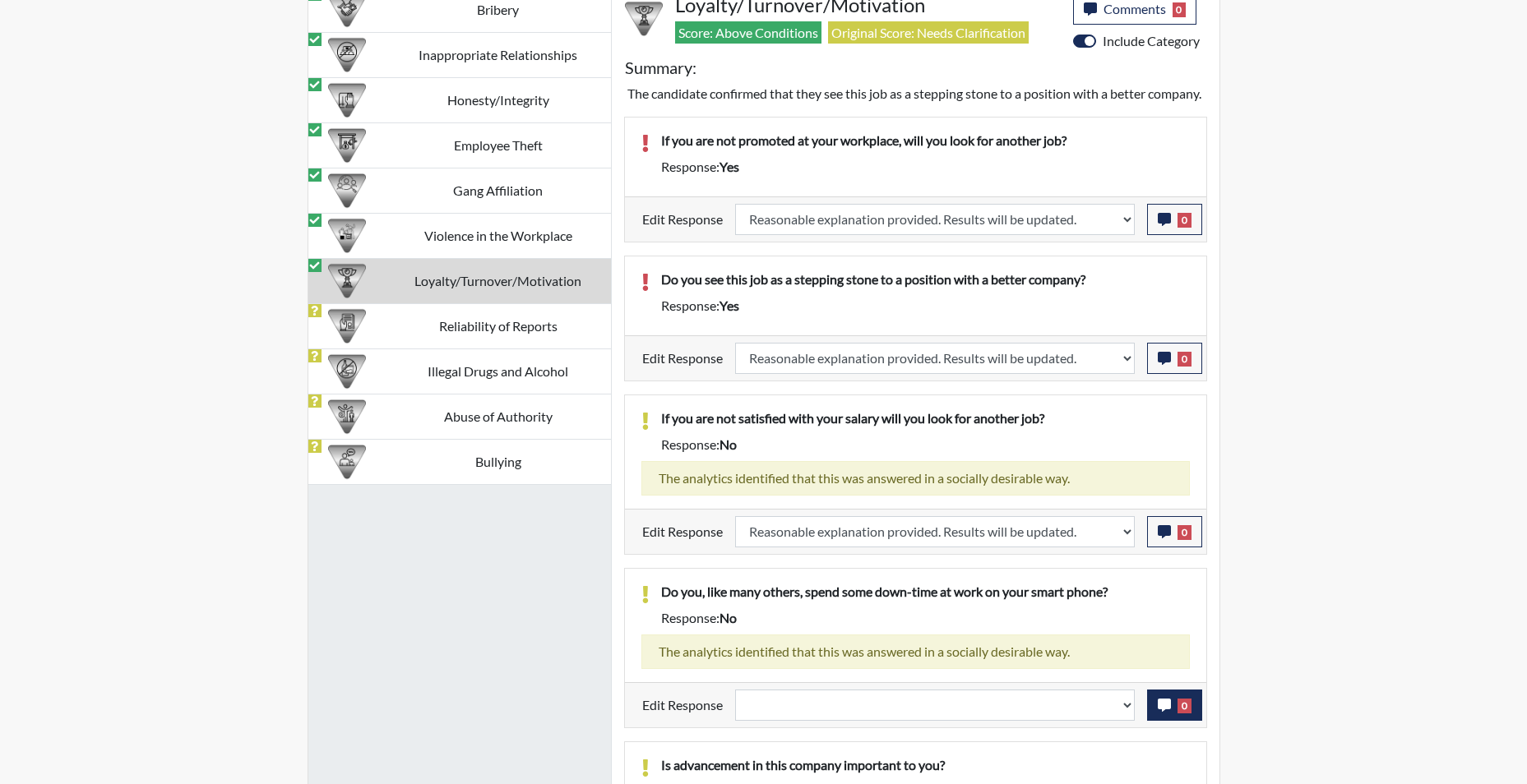
scroll to position [273, 684]
click at [1131, 721] on select "Question is not relevant. Results will be updated. Reasonable explanation provi…" at bounding box center [935, 706] width 400 height 32
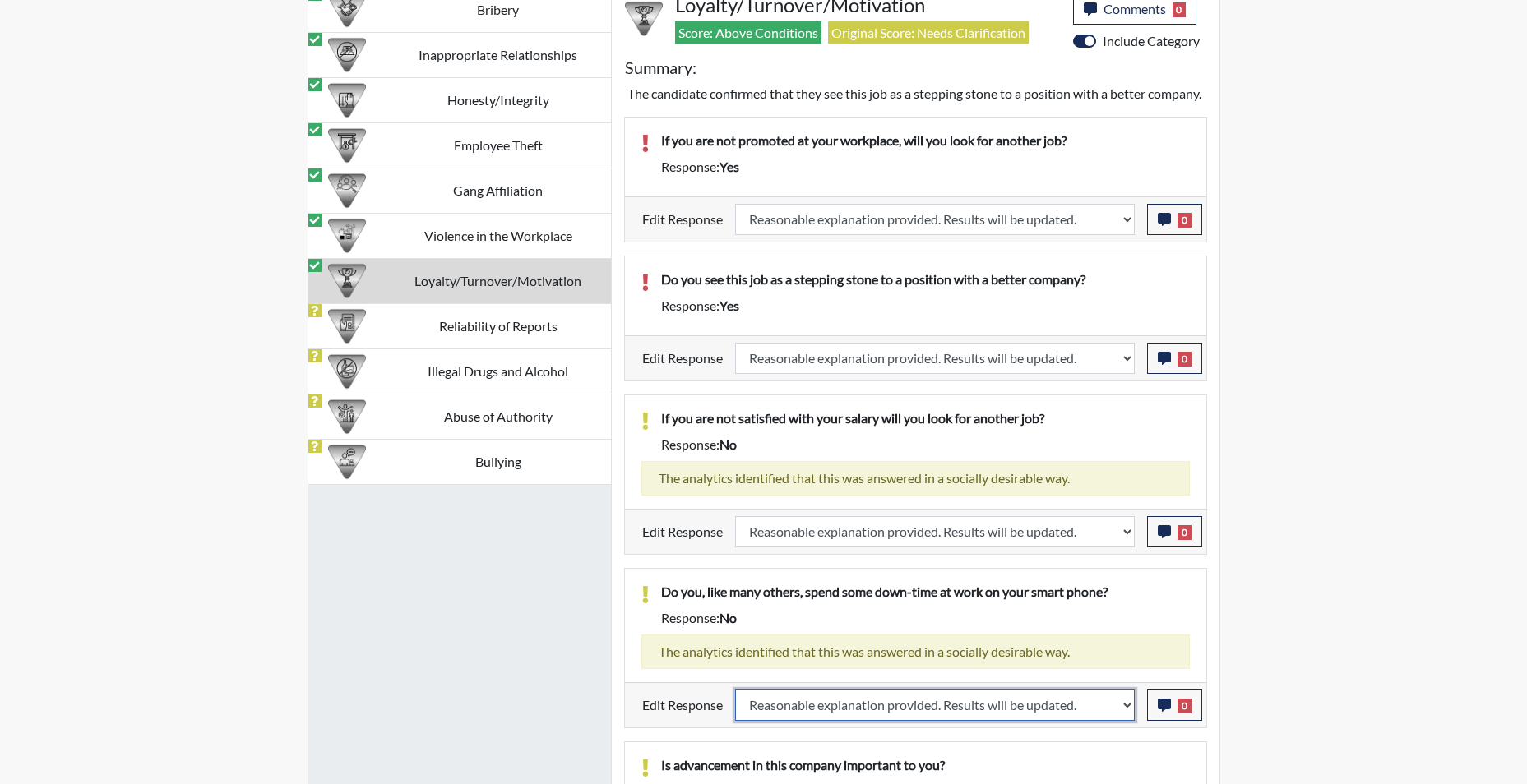
click at [735, 708] on select "Question is not relevant. Results will be updated. Reasonable explanation provi…" at bounding box center [935, 706] width 400 height 32
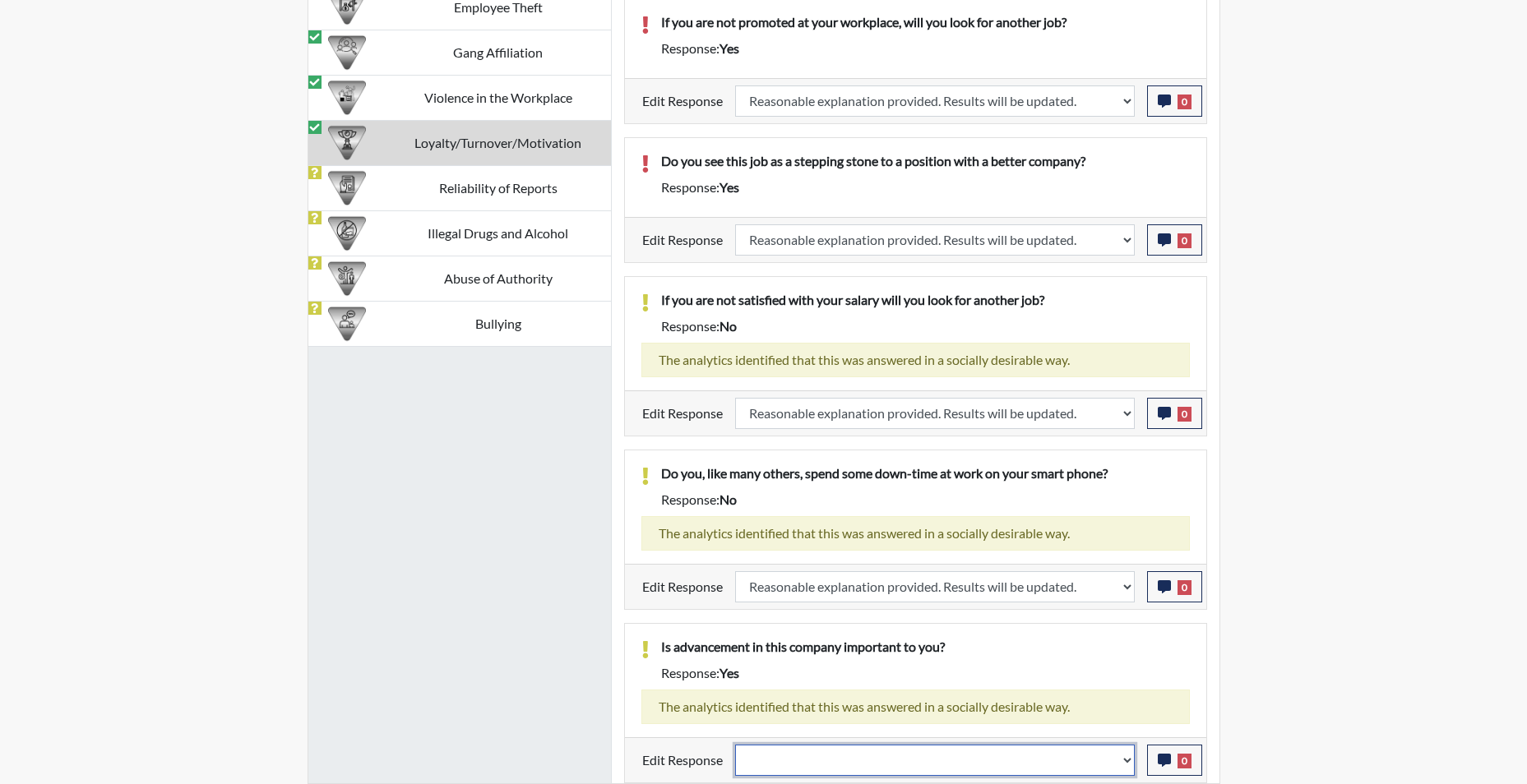
click at [1120, 761] on select "Question is not relevant. Results will be updated. Reasonable explanation provi…" at bounding box center [935, 761] width 400 height 32
click at [735, 745] on select "Question is not relevant. Results will be updated. Reasonable explanation provi…" at bounding box center [935, 761] width 400 height 32
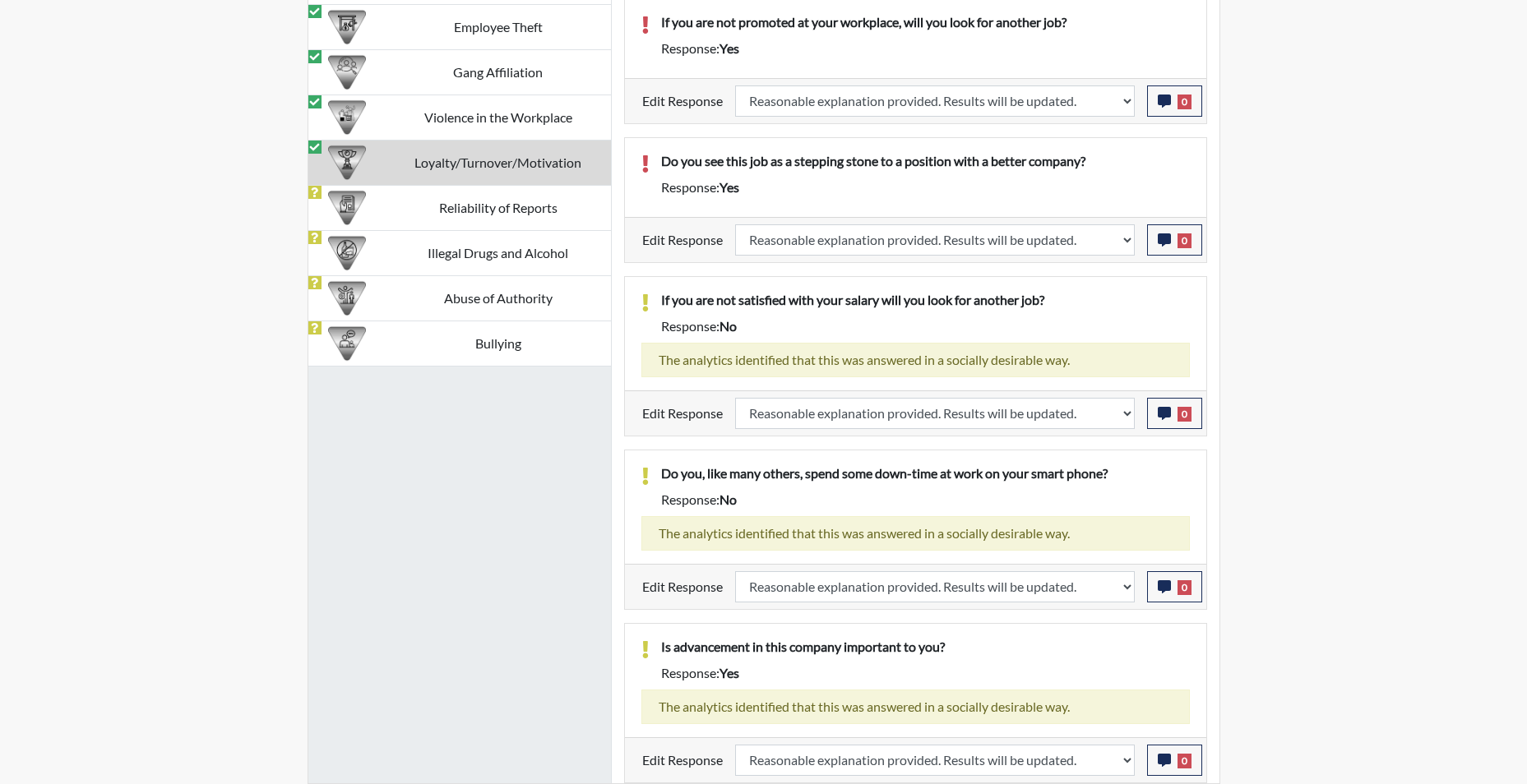
click at [546, 216] on td "Reliability of Reports" at bounding box center [498, 207] width 225 height 45
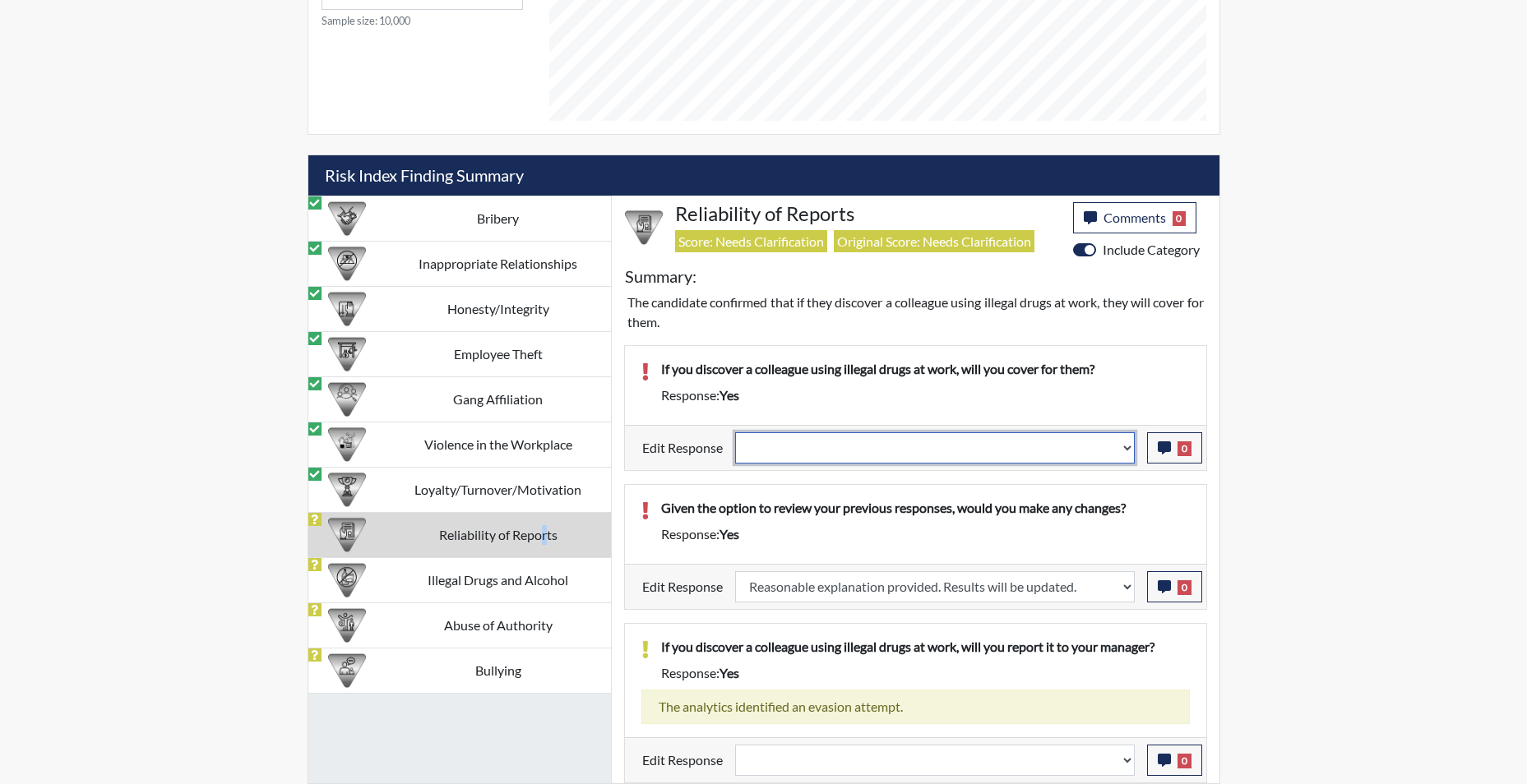
click at [1127, 451] on select "Question is not relevant. Results will be updated. Reasonable explanation provi…" at bounding box center [935, 449] width 400 height 32
click at [735, 433] on select "Question is not relevant. Results will be updated. Reasonable explanation provi…" at bounding box center [935, 449] width 400 height 32
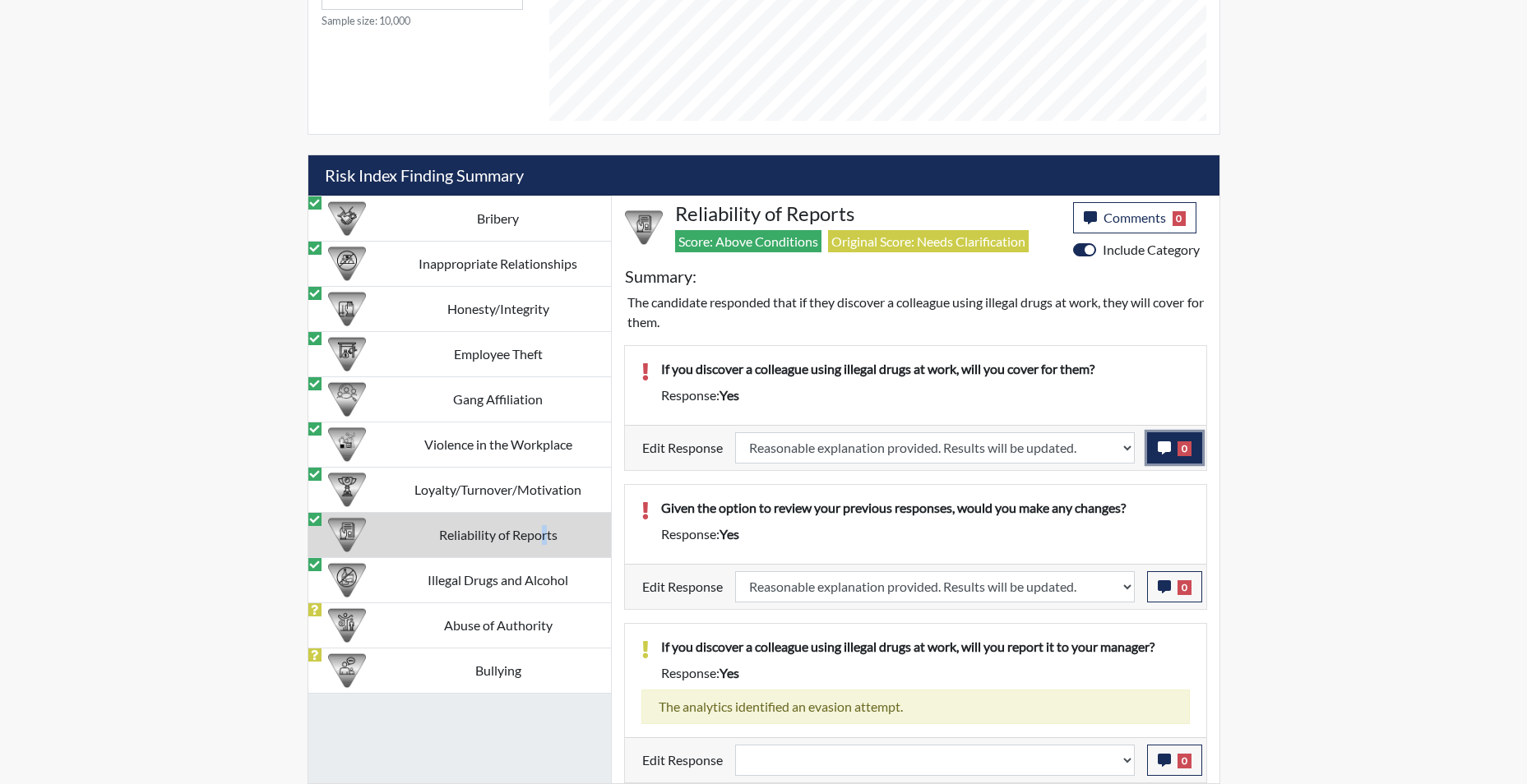
scroll to position [273, 684]
click at [1166, 453] on icon "button" at bounding box center [1164, 448] width 13 height 13
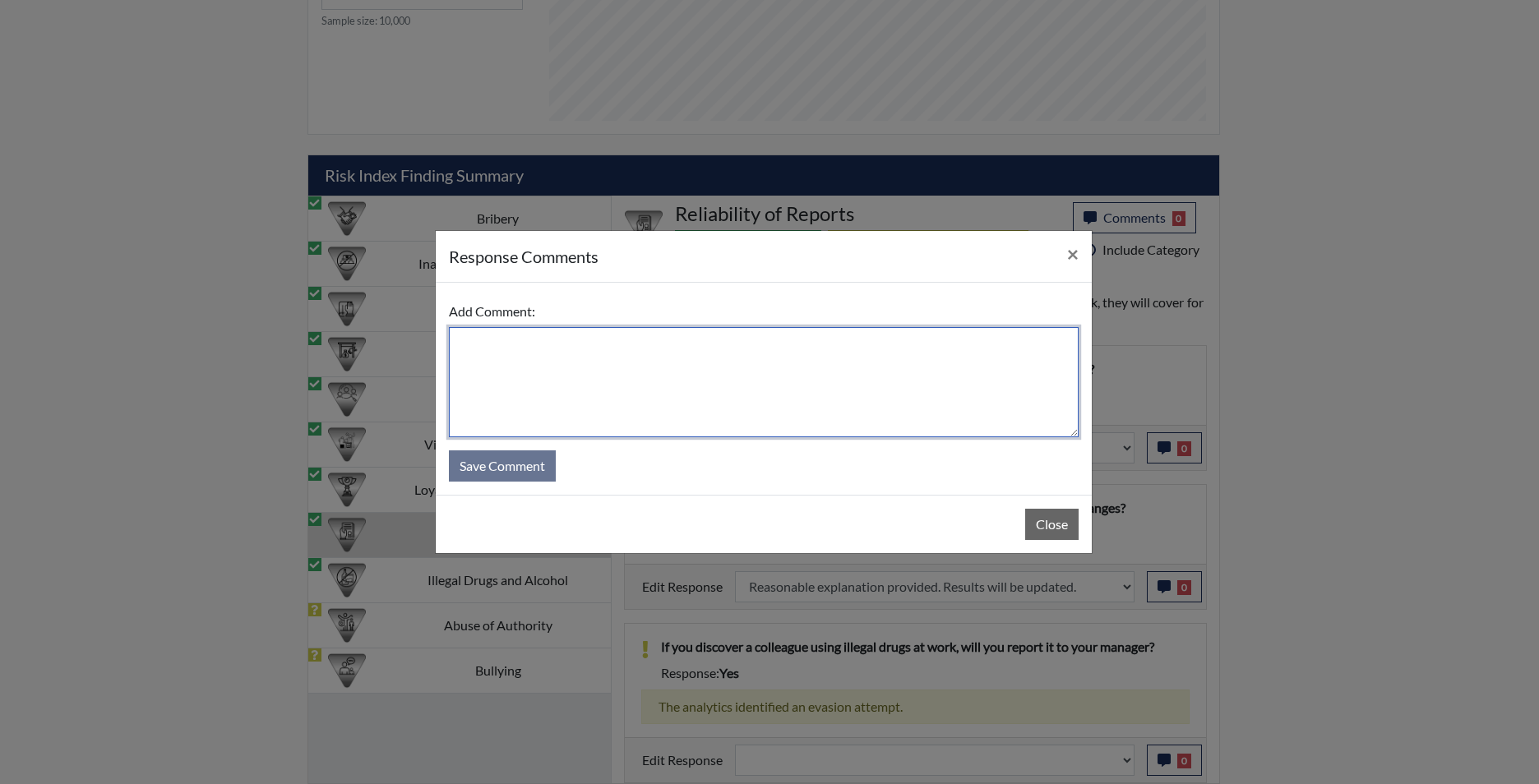
click at [976, 370] on textarea at bounding box center [764, 382] width 630 height 110
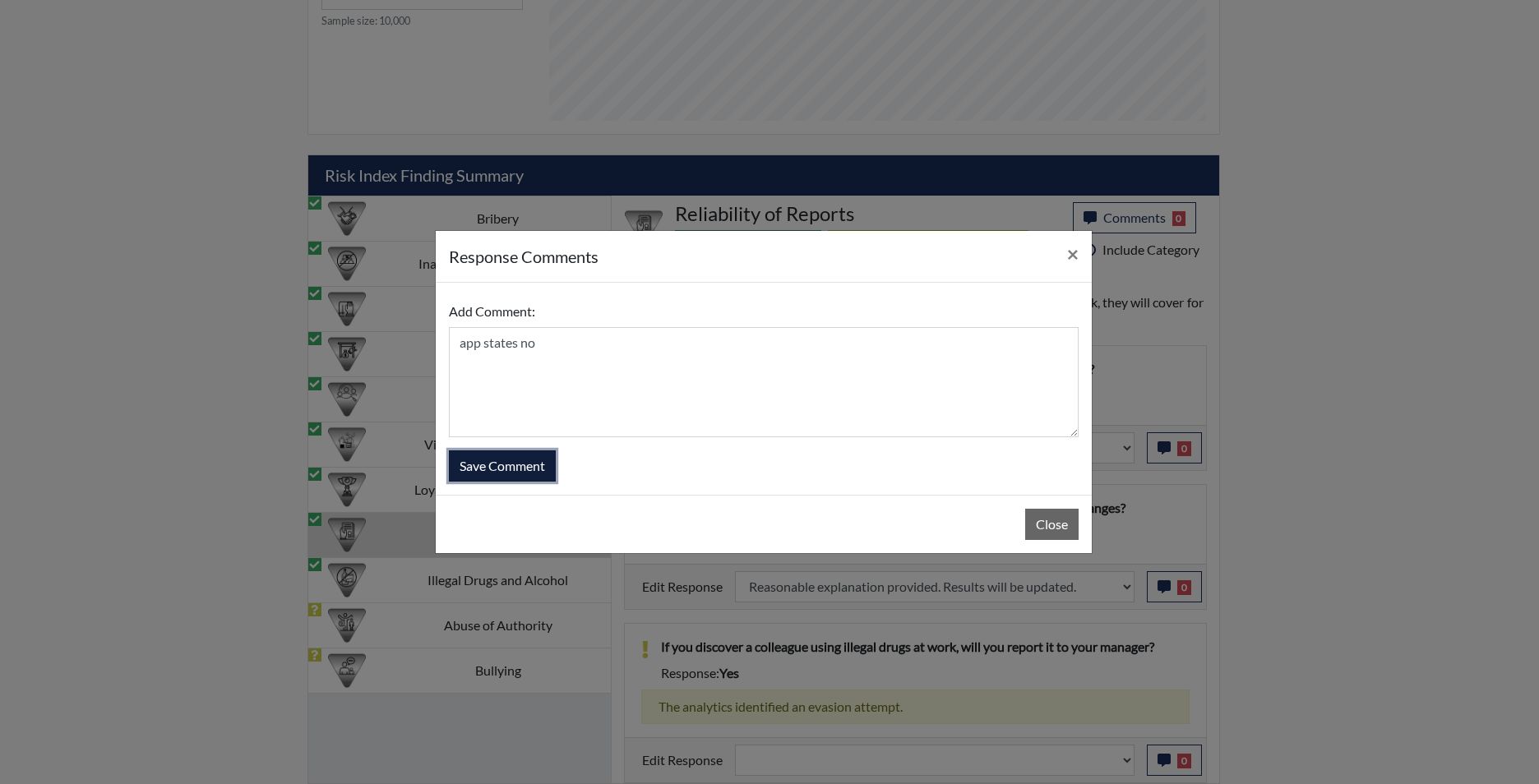
click at [524, 468] on button "Save Comment" at bounding box center [502, 466] width 106 height 32
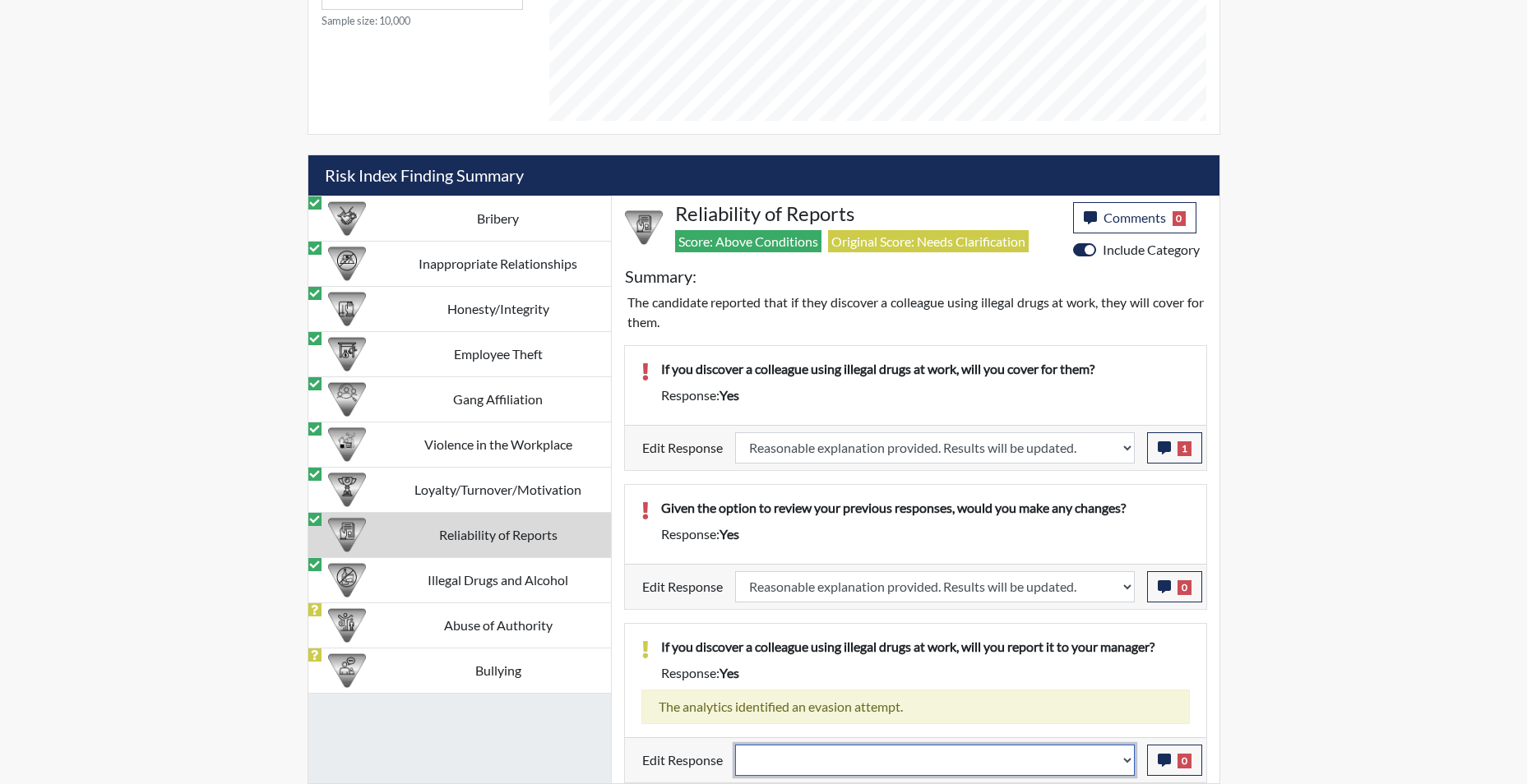
click at [1127, 767] on select "Question is not relevant. Results will be updated. Reasonable explanation provi…" at bounding box center [935, 761] width 400 height 32
click at [735, 745] on select "Question is not relevant. Results will be updated. Reasonable explanation provi…" at bounding box center [935, 761] width 400 height 32
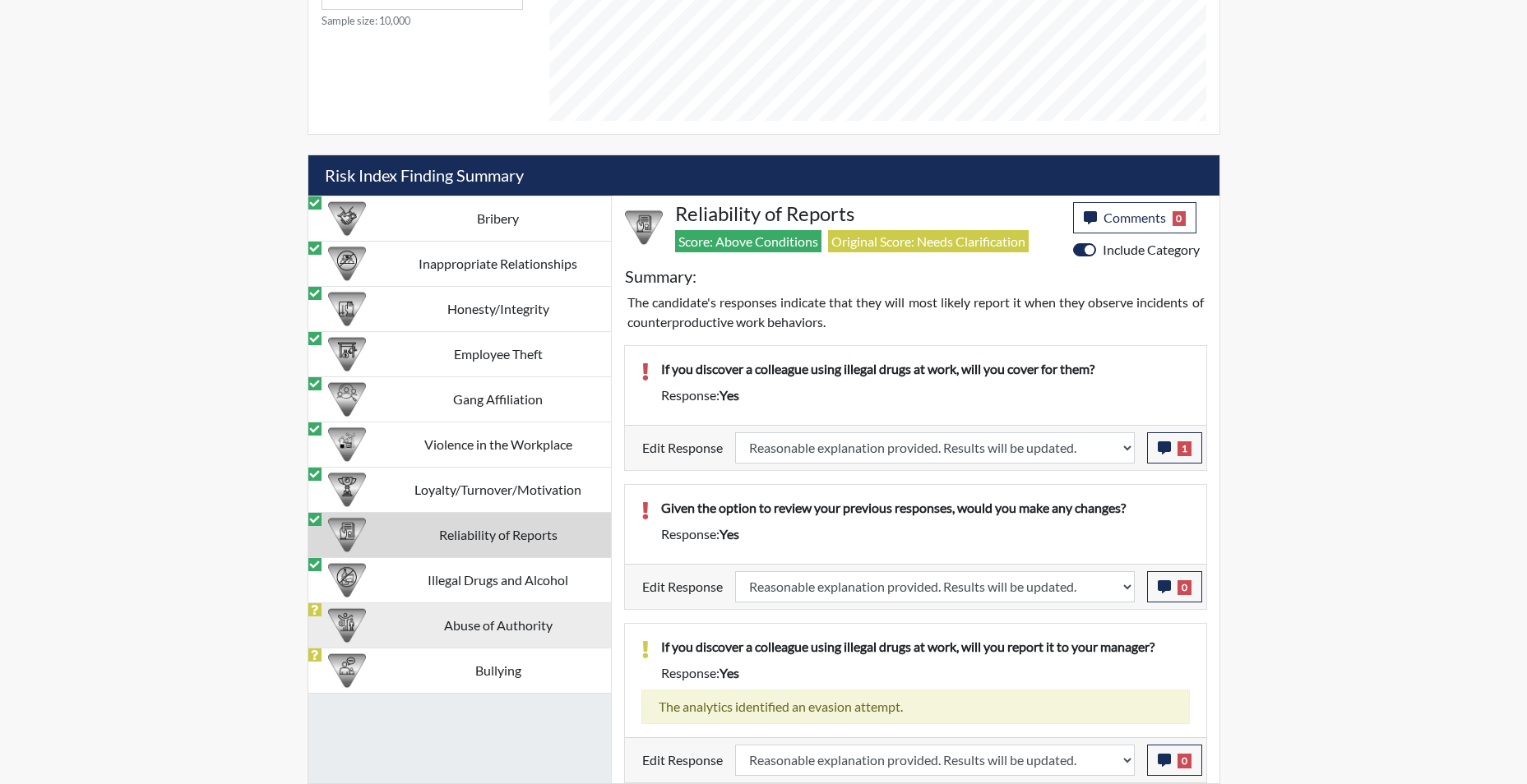
click at [489, 623] on td "Abuse of Authority" at bounding box center [498, 625] width 225 height 45
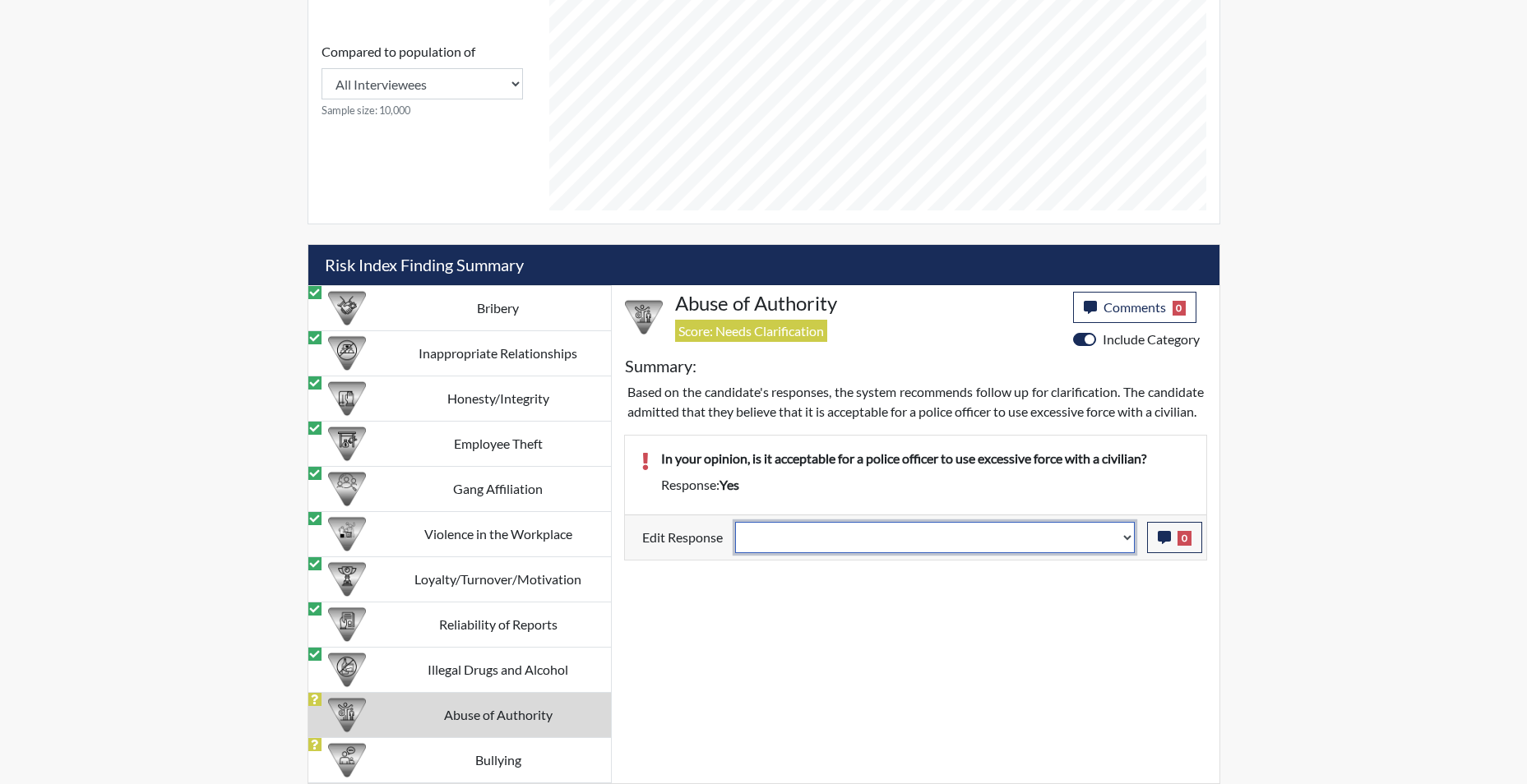
click at [1127, 553] on select "Question is not relevant. Results will be updated. Reasonable explanation provi…" at bounding box center [935, 538] width 400 height 32
click at [735, 541] on select "Question is not relevant. Results will be updated. Reasonable explanation provi…" at bounding box center [935, 538] width 400 height 32
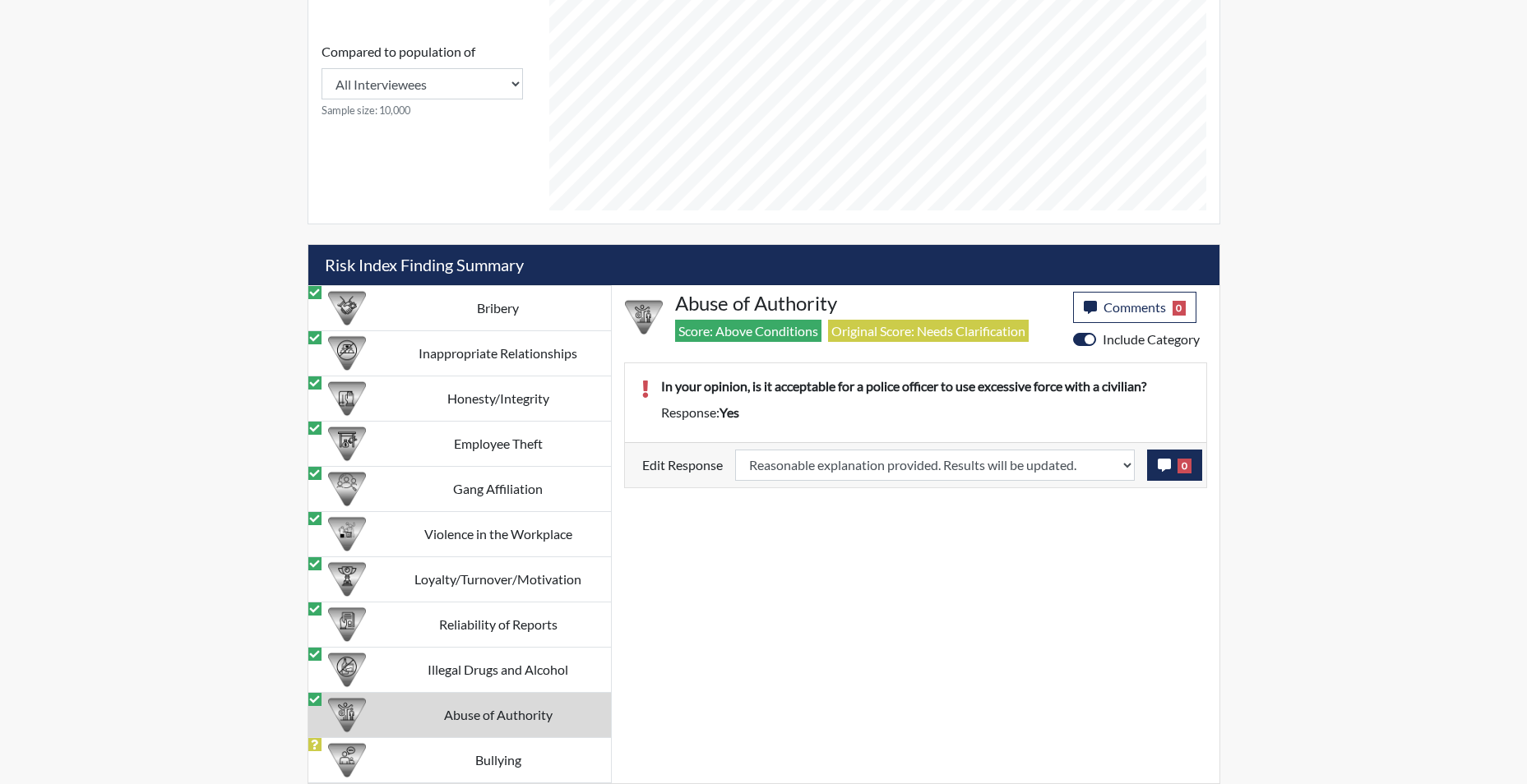
scroll to position [273, 684]
click at [1158, 463] on icon "button" at bounding box center [1164, 465] width 13 height 13
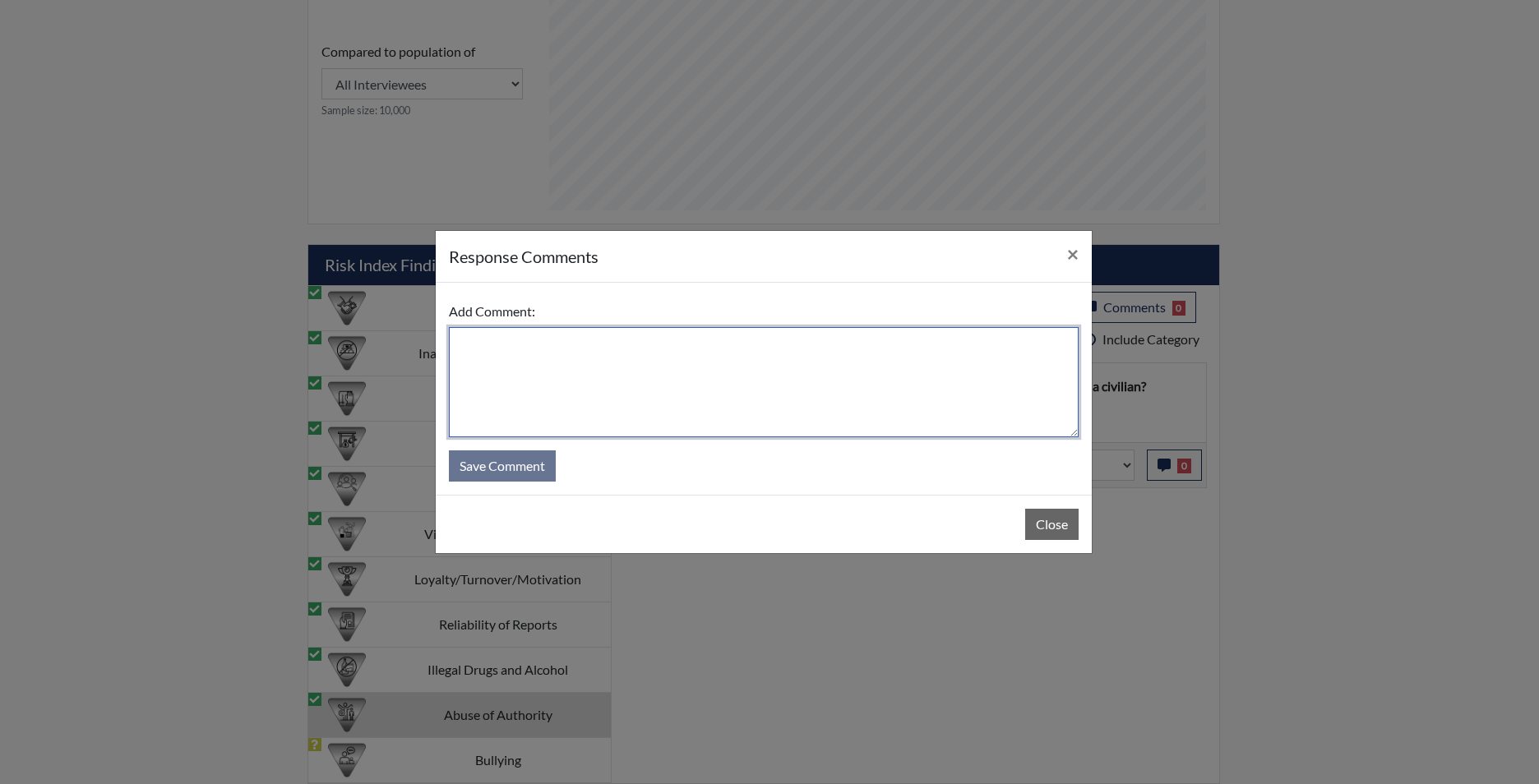
click at [854, 381] on textarea at bounding box center [764, 382] width 630 height 110
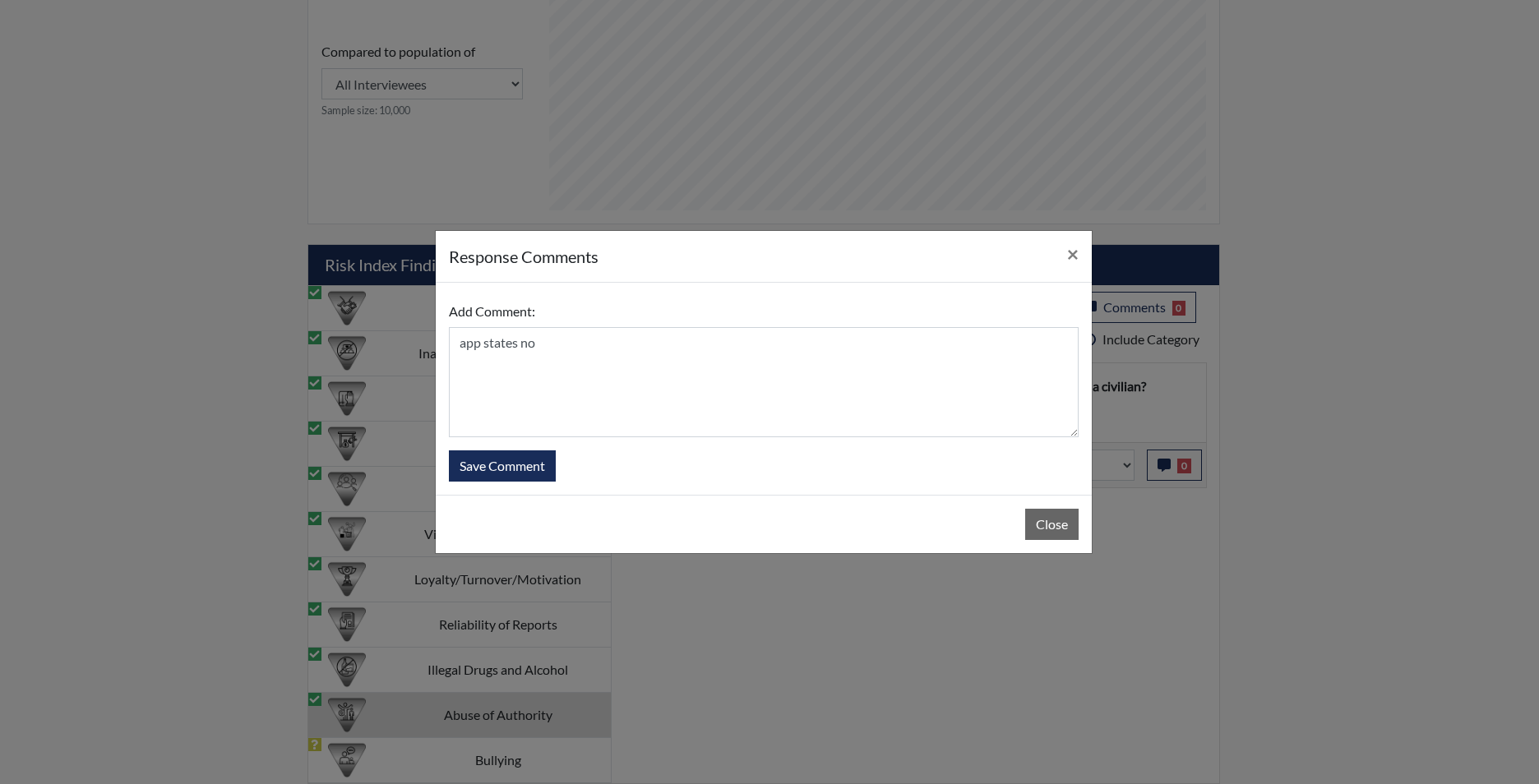
click at [517, 446] on form "Add Comment: app states no Save Comment" at bounding box center [764, 388] width 630 height 186
click at [508, 462] on button "Save Comment" at bounding box center [502, 466] width 106 height 32
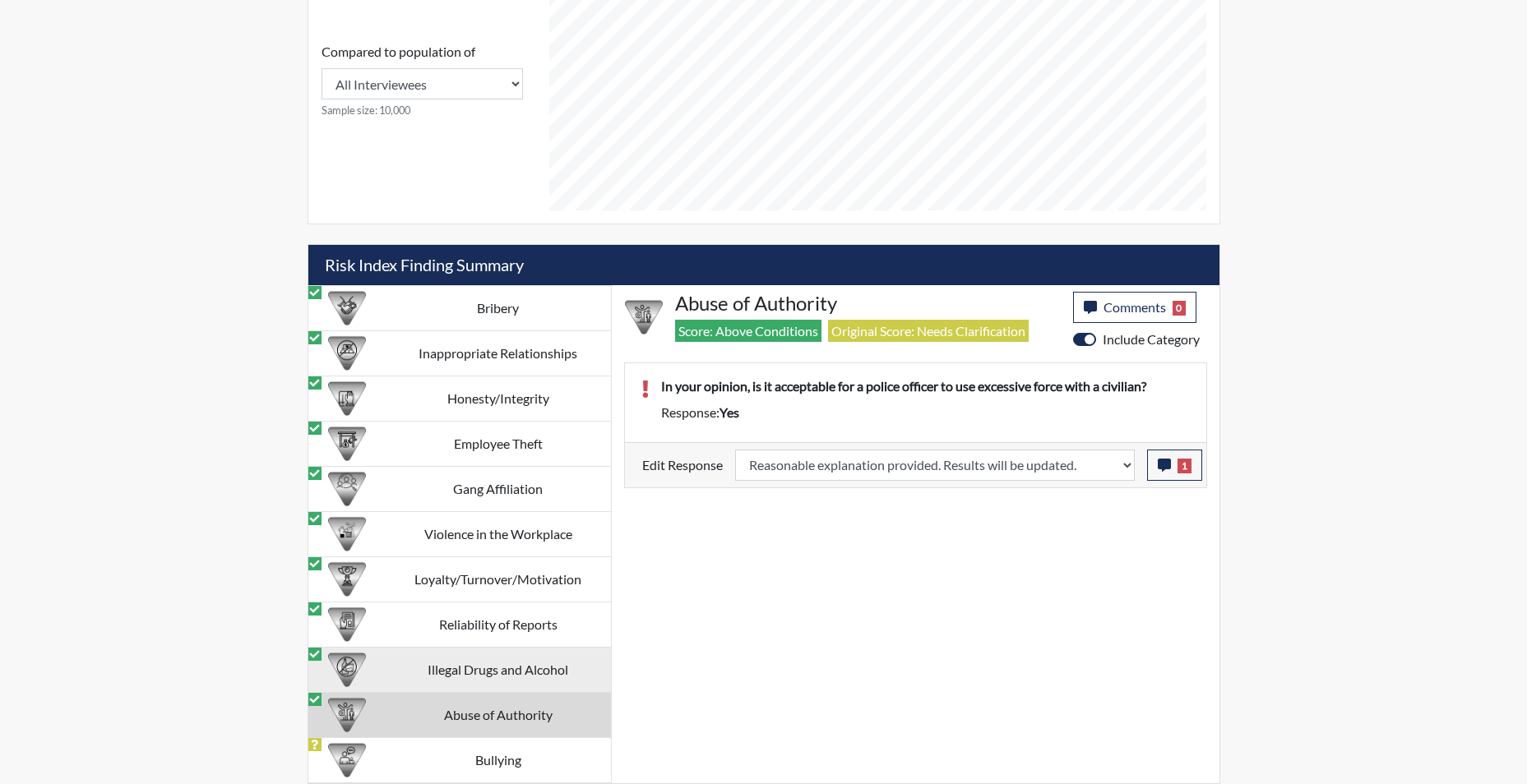
click at [469, 671] on td "Illegal Drugs and Alcohol" at bounding box center [498, 669] width 225 height 45
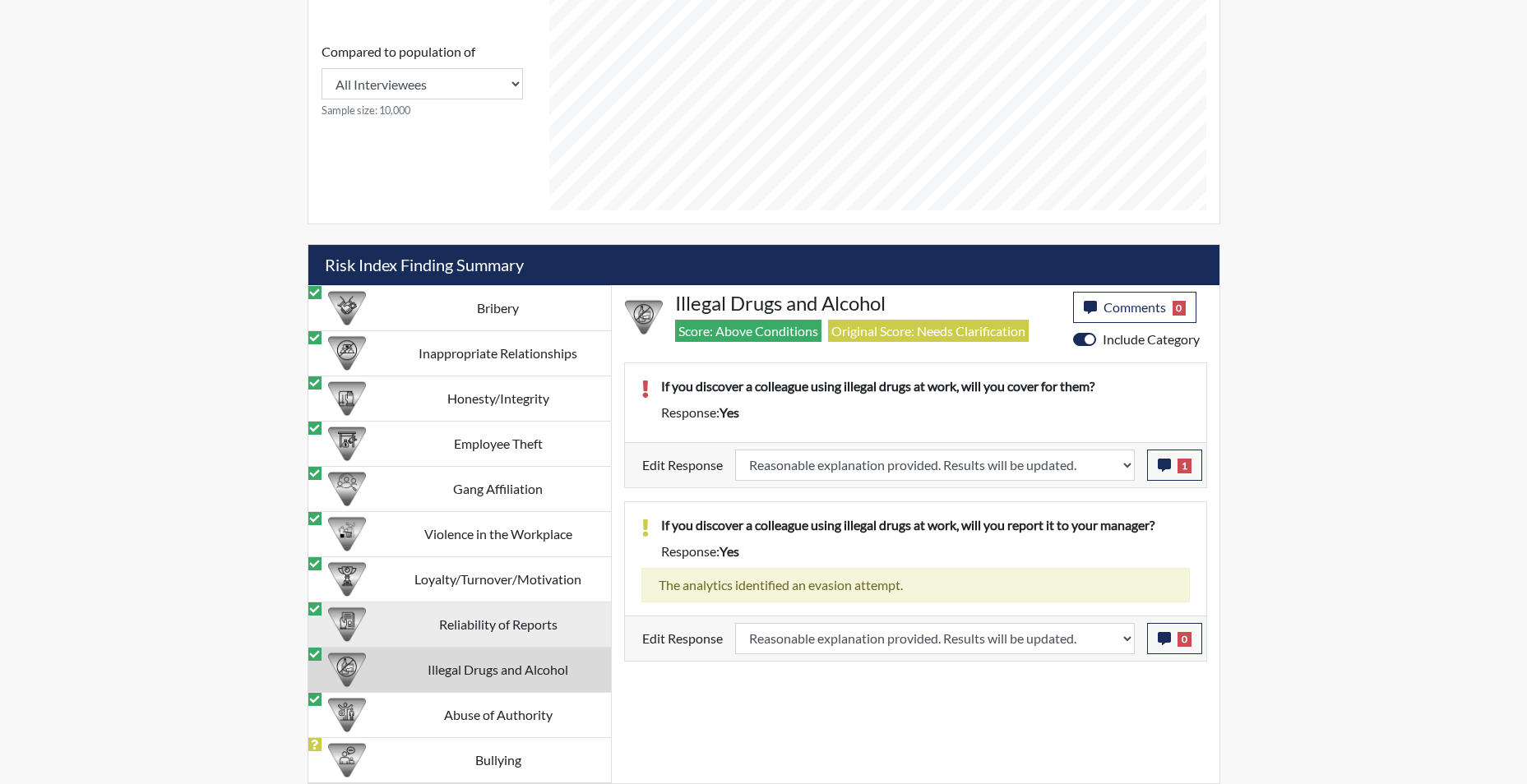
click at [483, 632] on td "Reliability of Reports" at bounding box center [498, 624] width 225 height 45
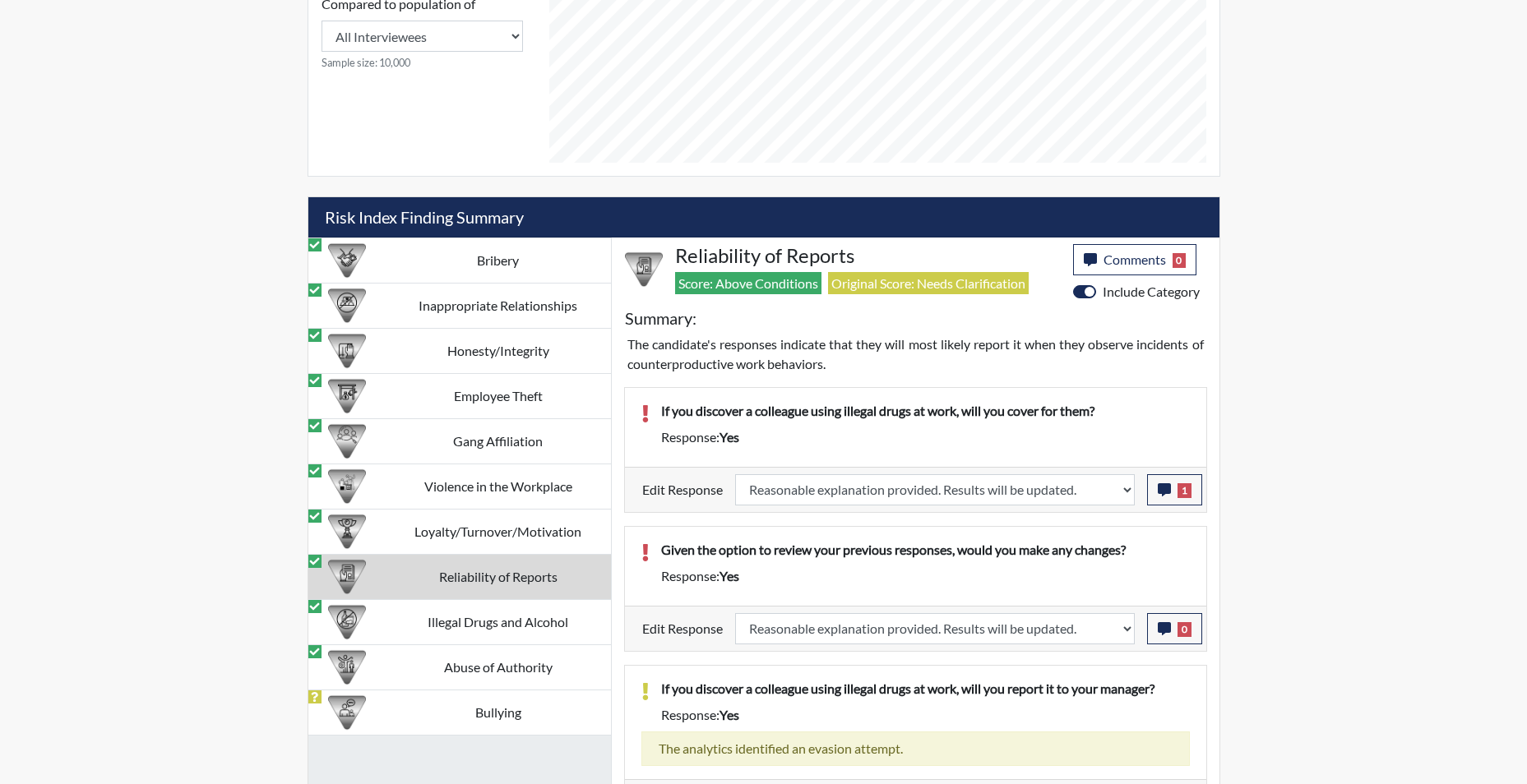
scroll to position [911, 0]
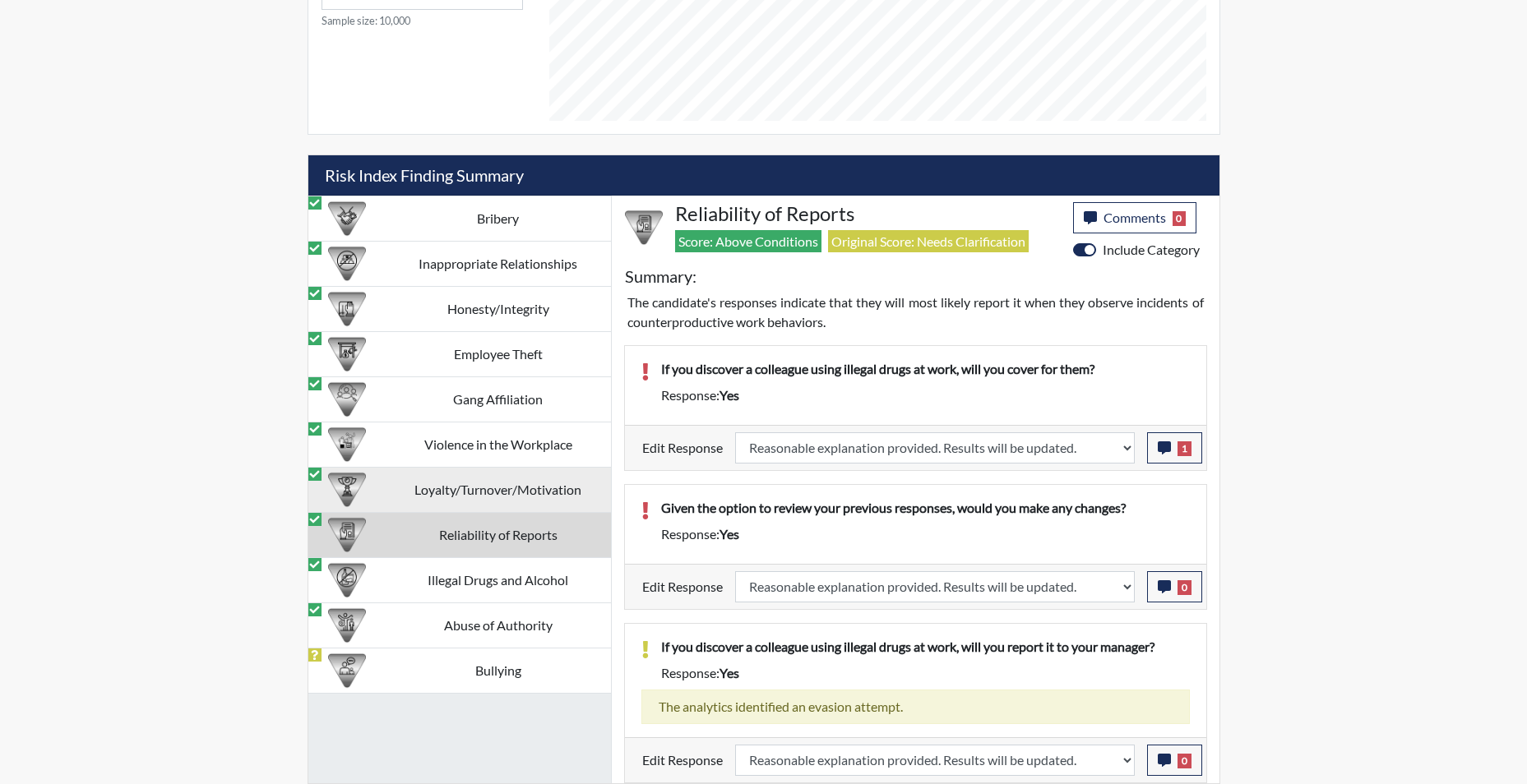
click at [510, 484] on td "Loyalty/Turnover/Motivation" at bounding box center [498, 489] width 225 height 45
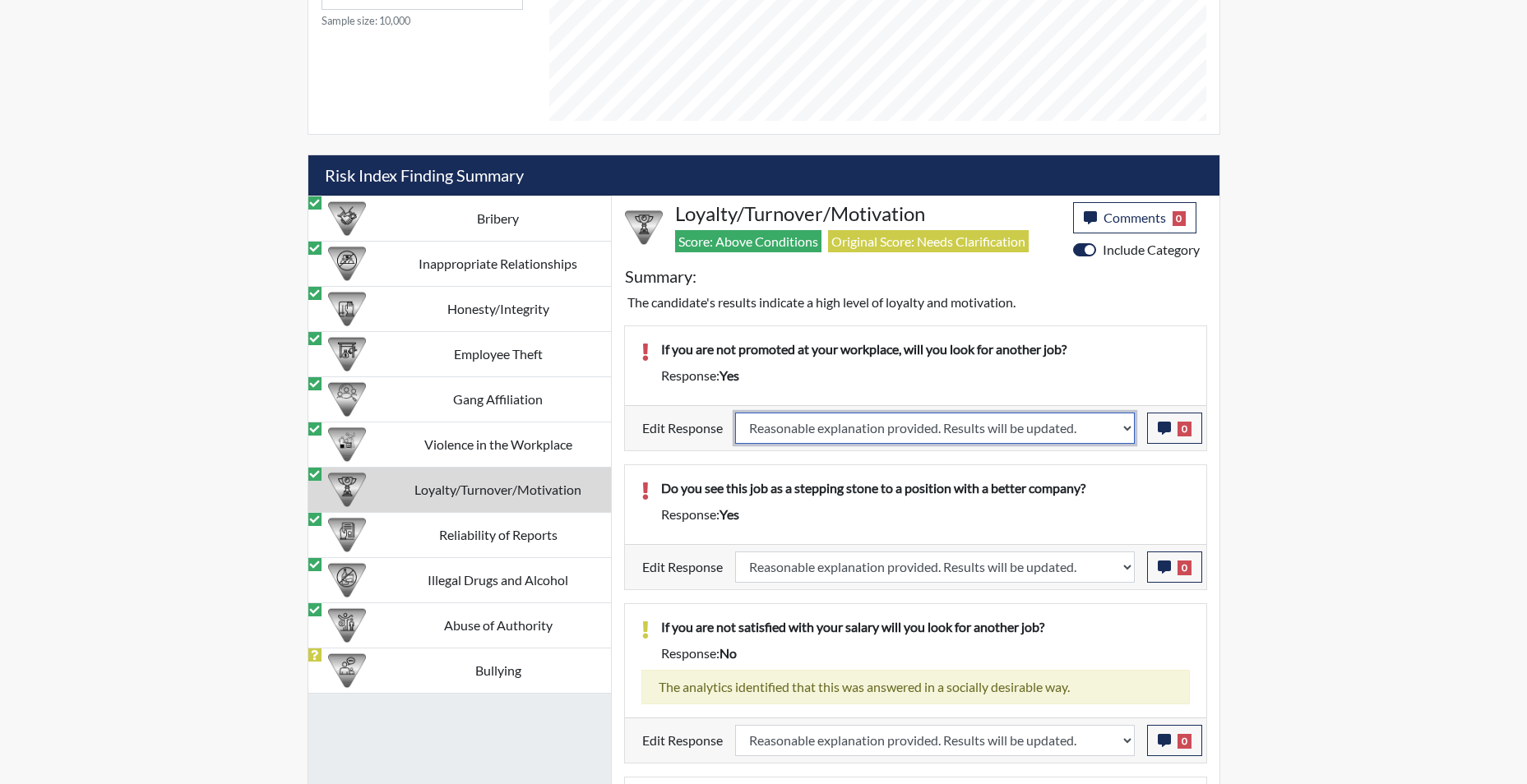
scroll to position [1159, 0]
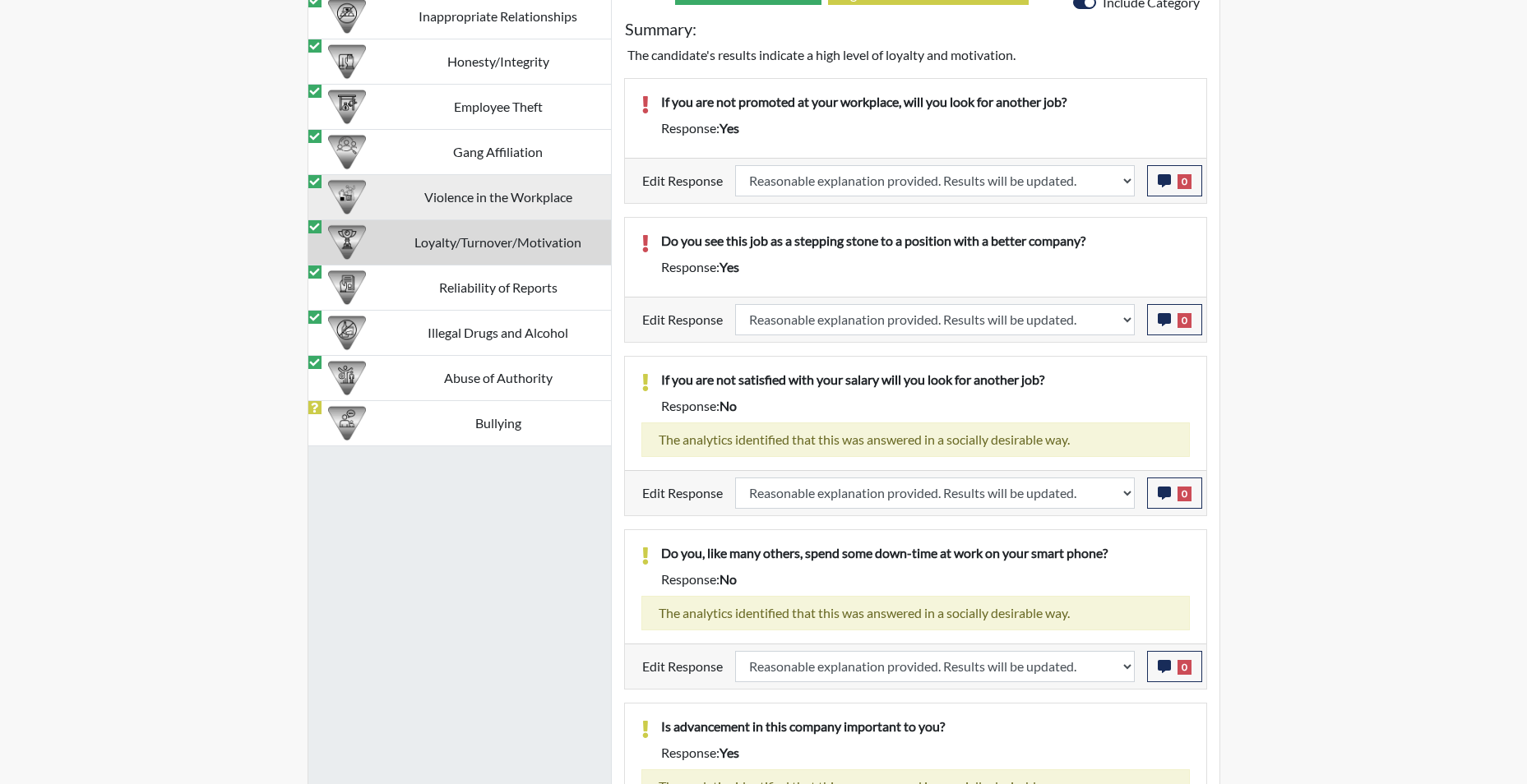
click at [527, 196] on td "Violence in the Workplace" at bounding box center [498, 196] width 225 height 45
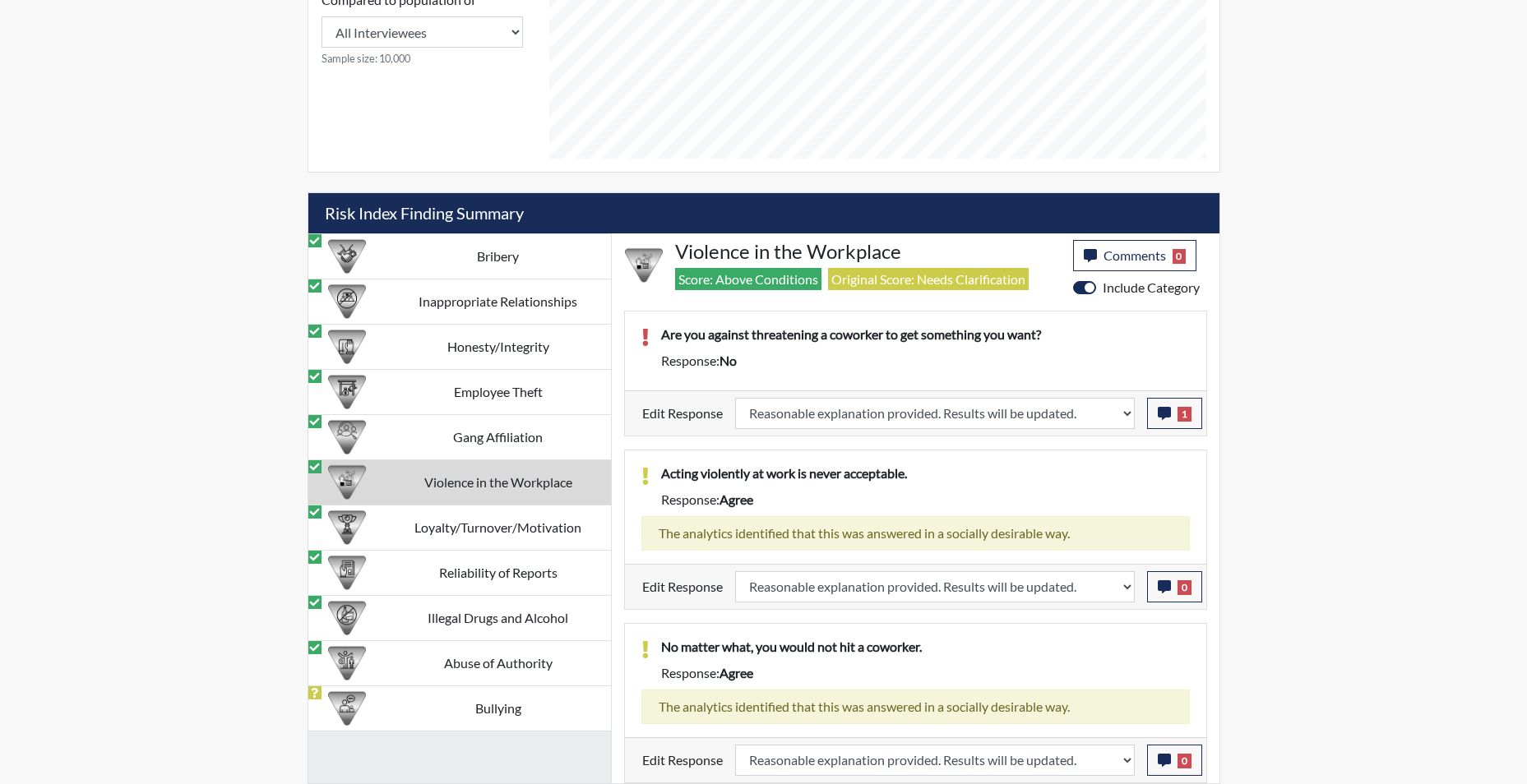
scroll to position [873, 0]
click at [521, 662] on td "Abuse of Authority" at bounding box center [498, 663] width 225 height 45
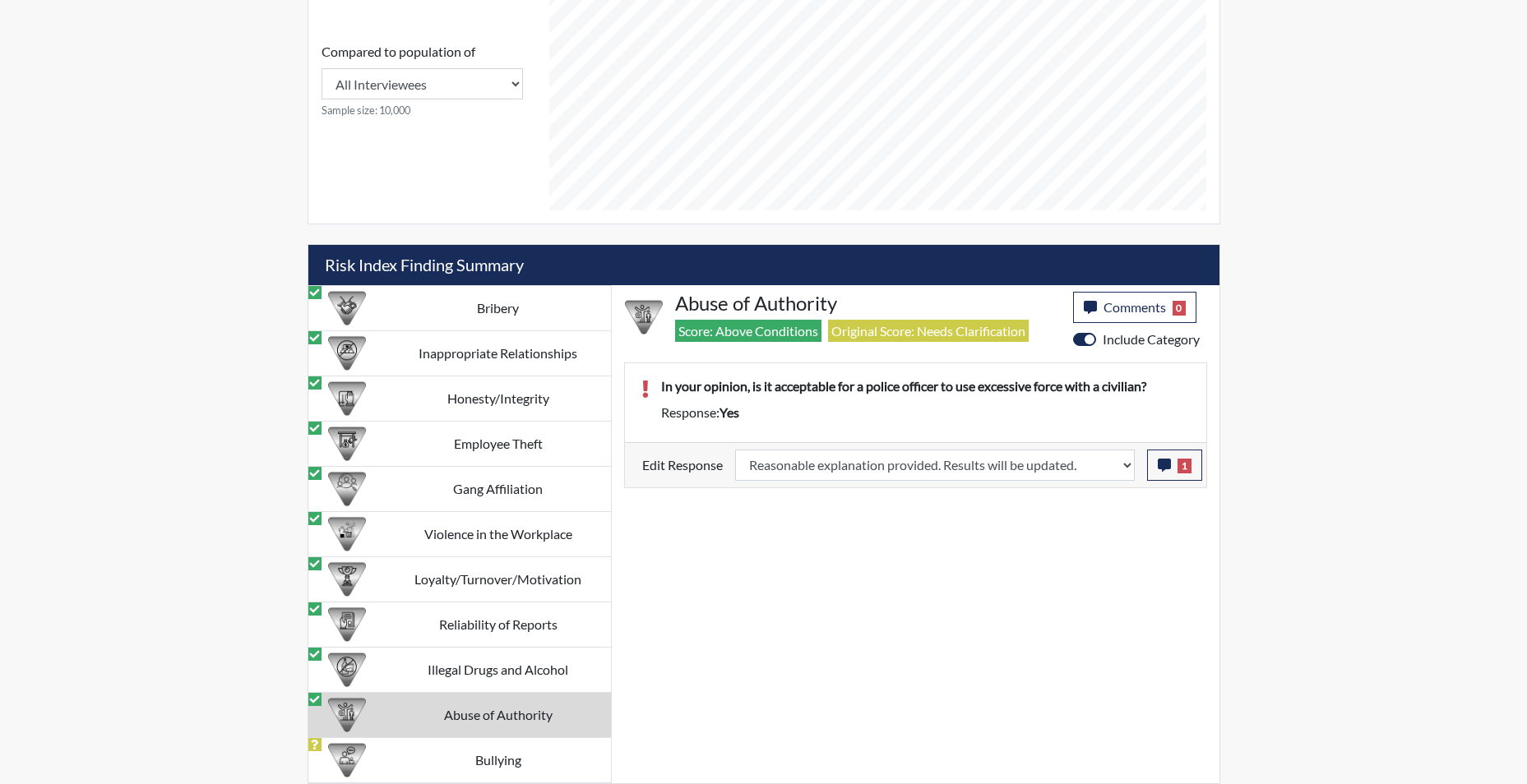
scroll to position [821, 0]
click at [510, 714] on td "Abuse of Authority" at bounding box center [498, 714] width 225 height 45
click at [499, 760] on td "Bullying" at bounding box center [498, 759] width 225 height 45
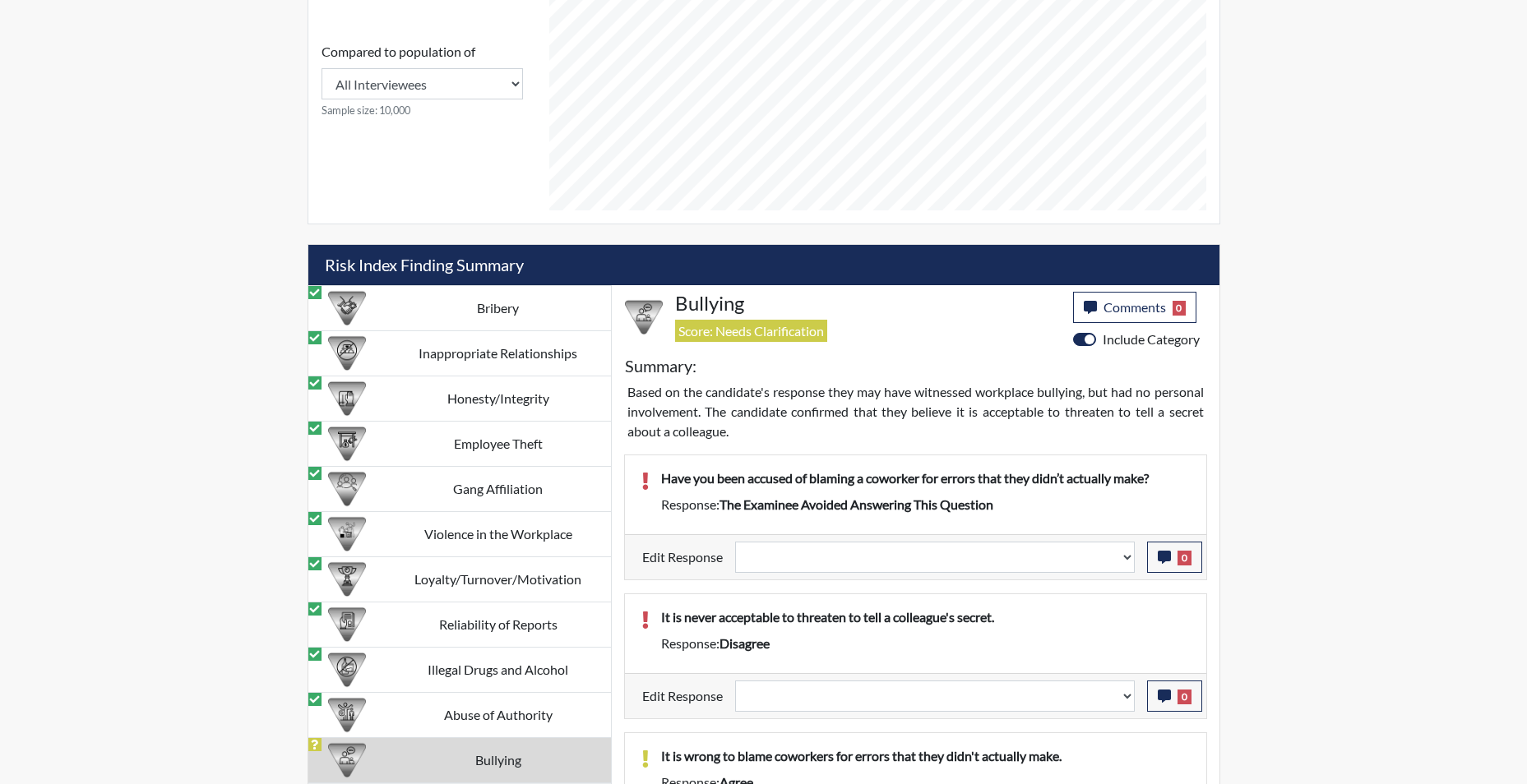
scroll to position [931, 0]
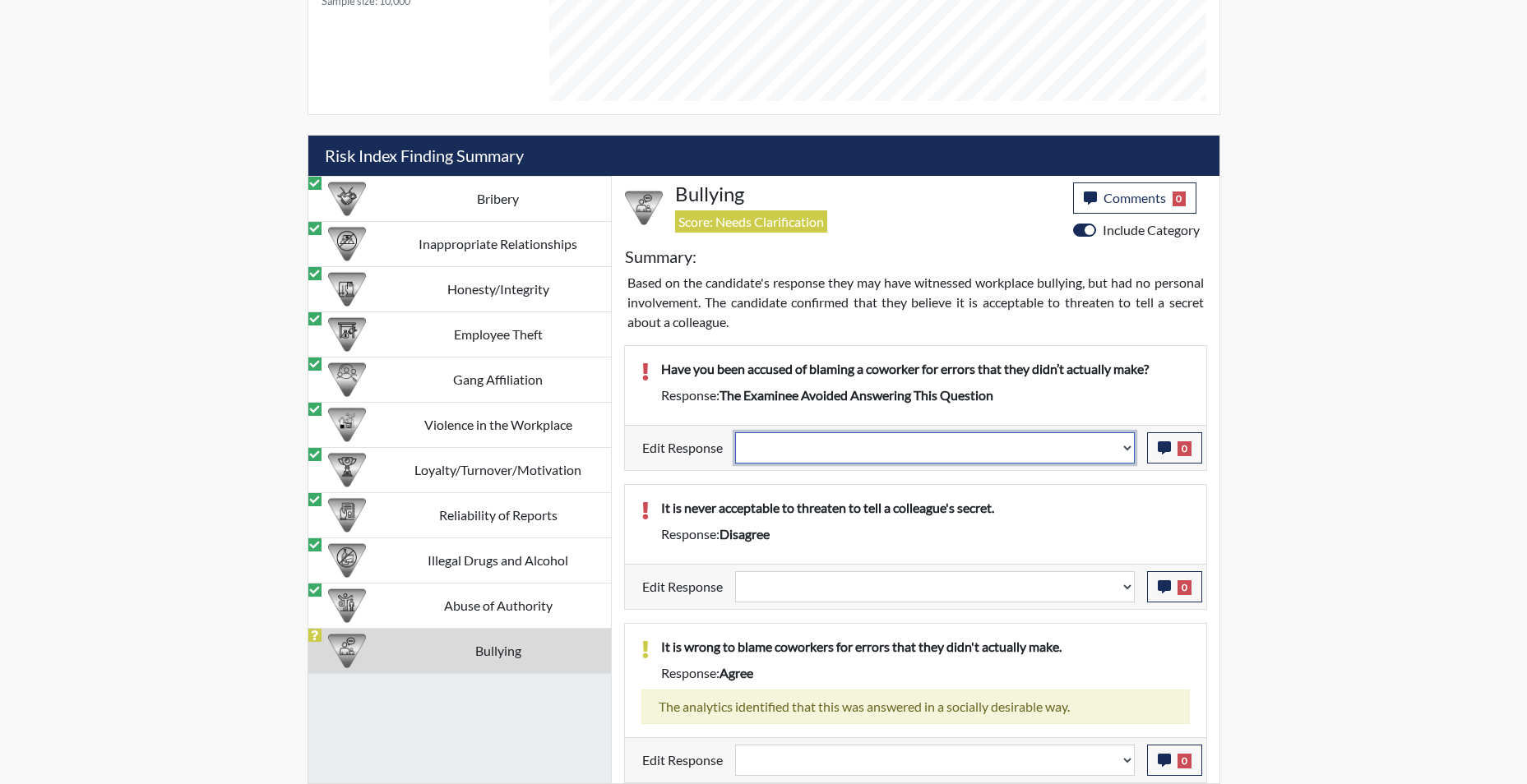
click at [1130, 455] on select "Question is not relevant. Results will be updated. Reasonable explanation provi…" at bounding box center [935, 449] width 400 height 32
click at [735, 433] on select "Question is not relevant. Results will be updated. Reasonable explanation provi…" at bounding box center [935, 449] width 400 height 32
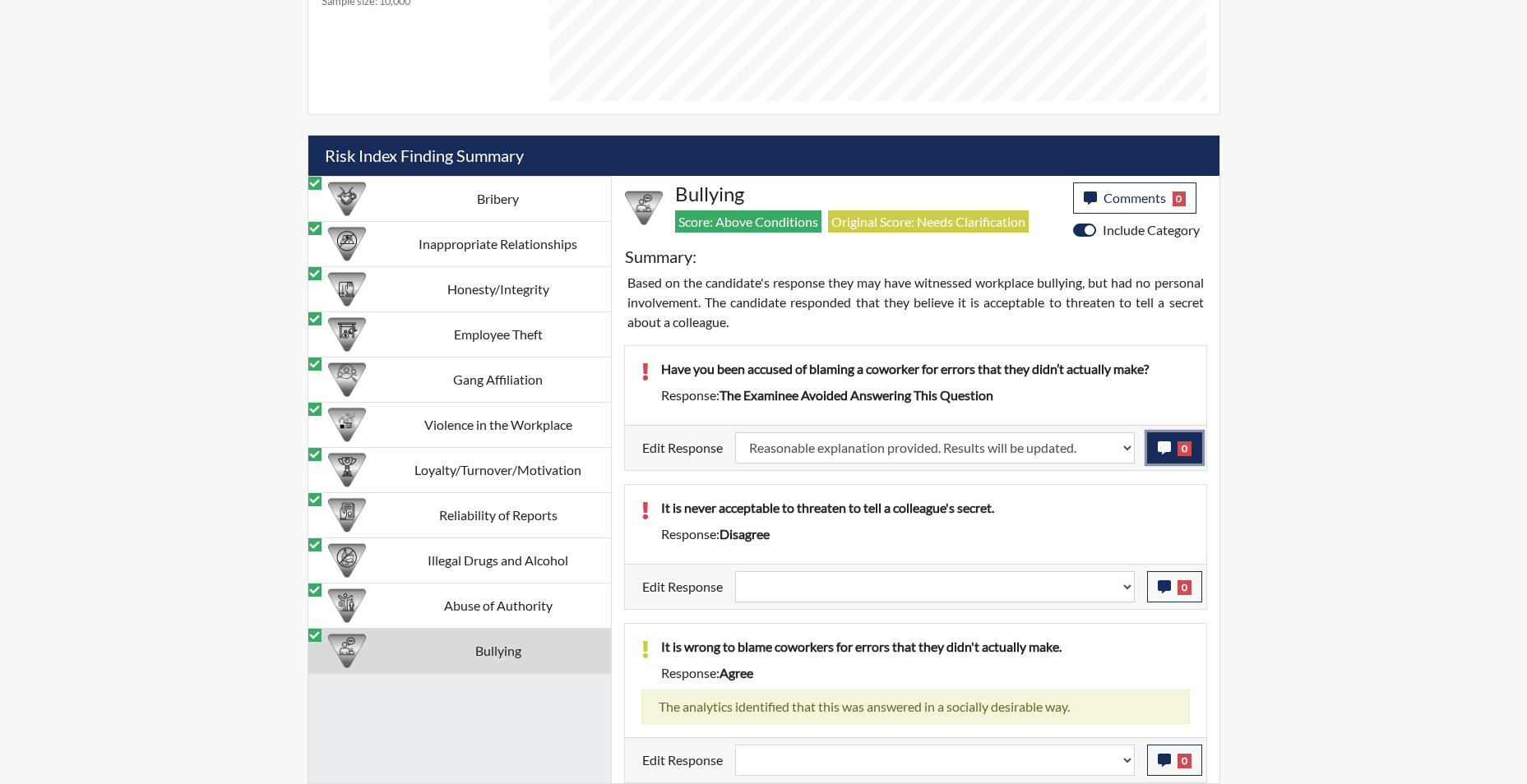
scroll to position [273, 684]
click at [1162, 448] on icon "button" at bounding box center [1164, 448] width 13 height 13
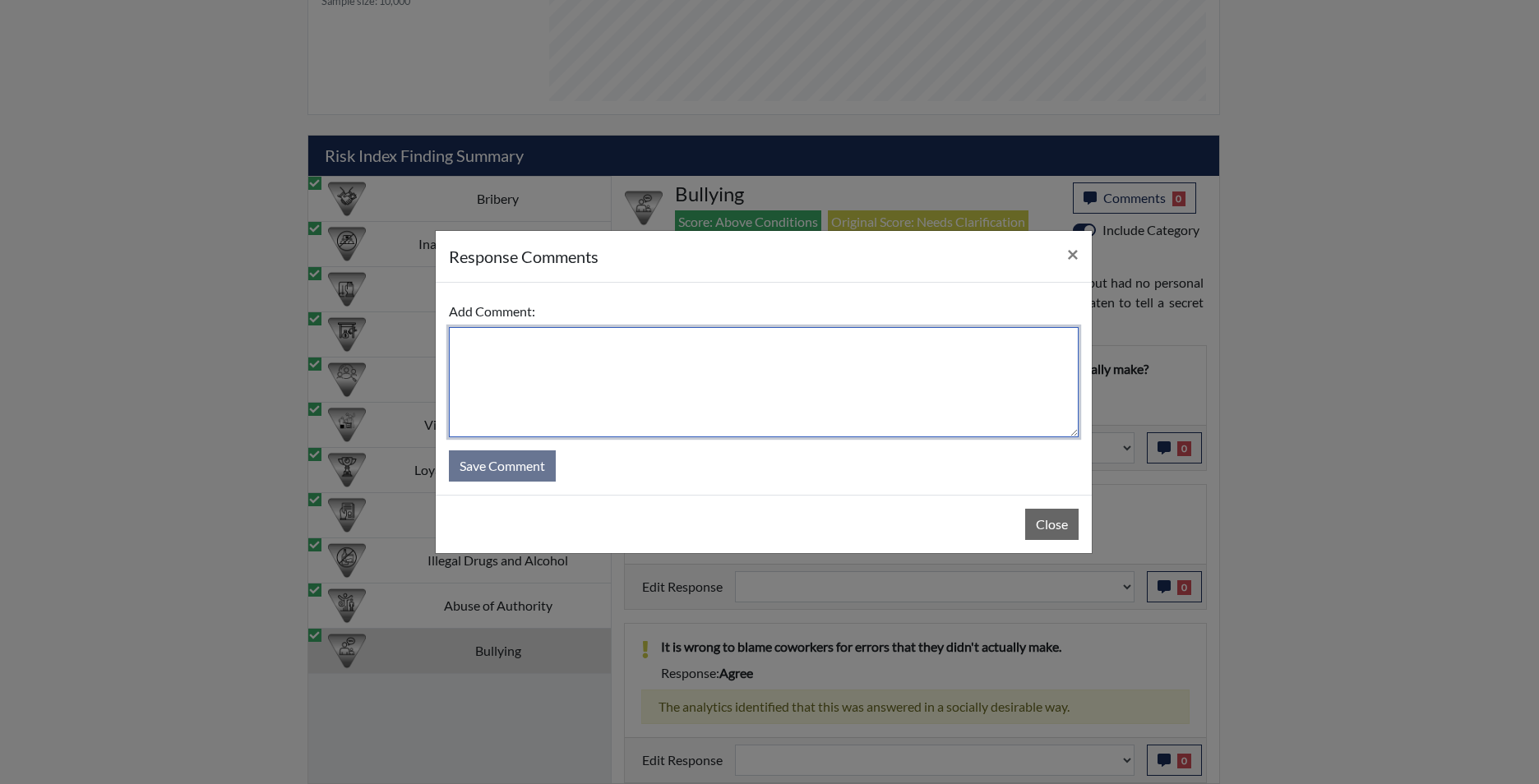
click at [863, 355] on textarea at bounding box center [764, 382] width 630 height 110
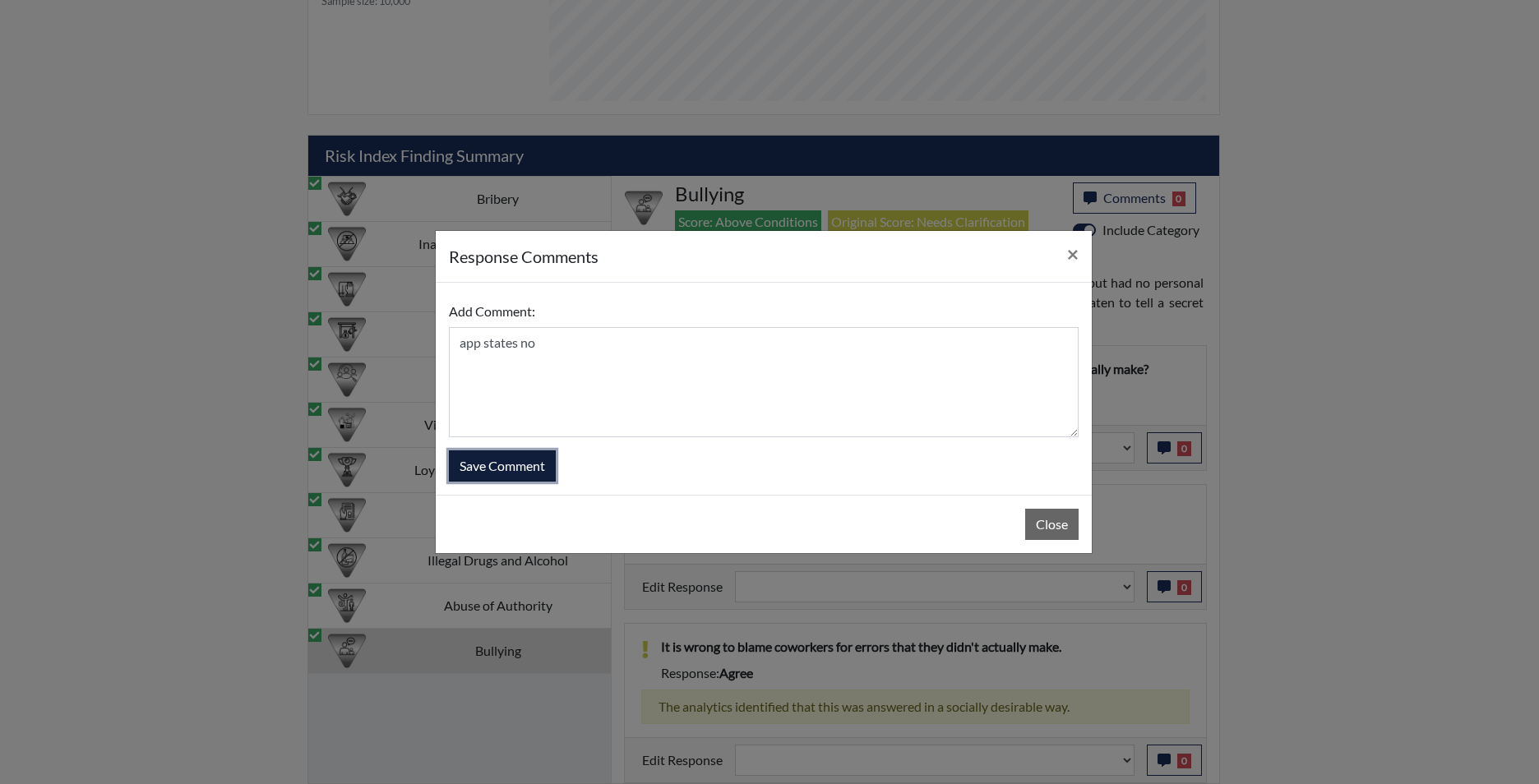
click at [512, 480] on button "Save Comment" at bounding box center [502, 466] width 106 height 32
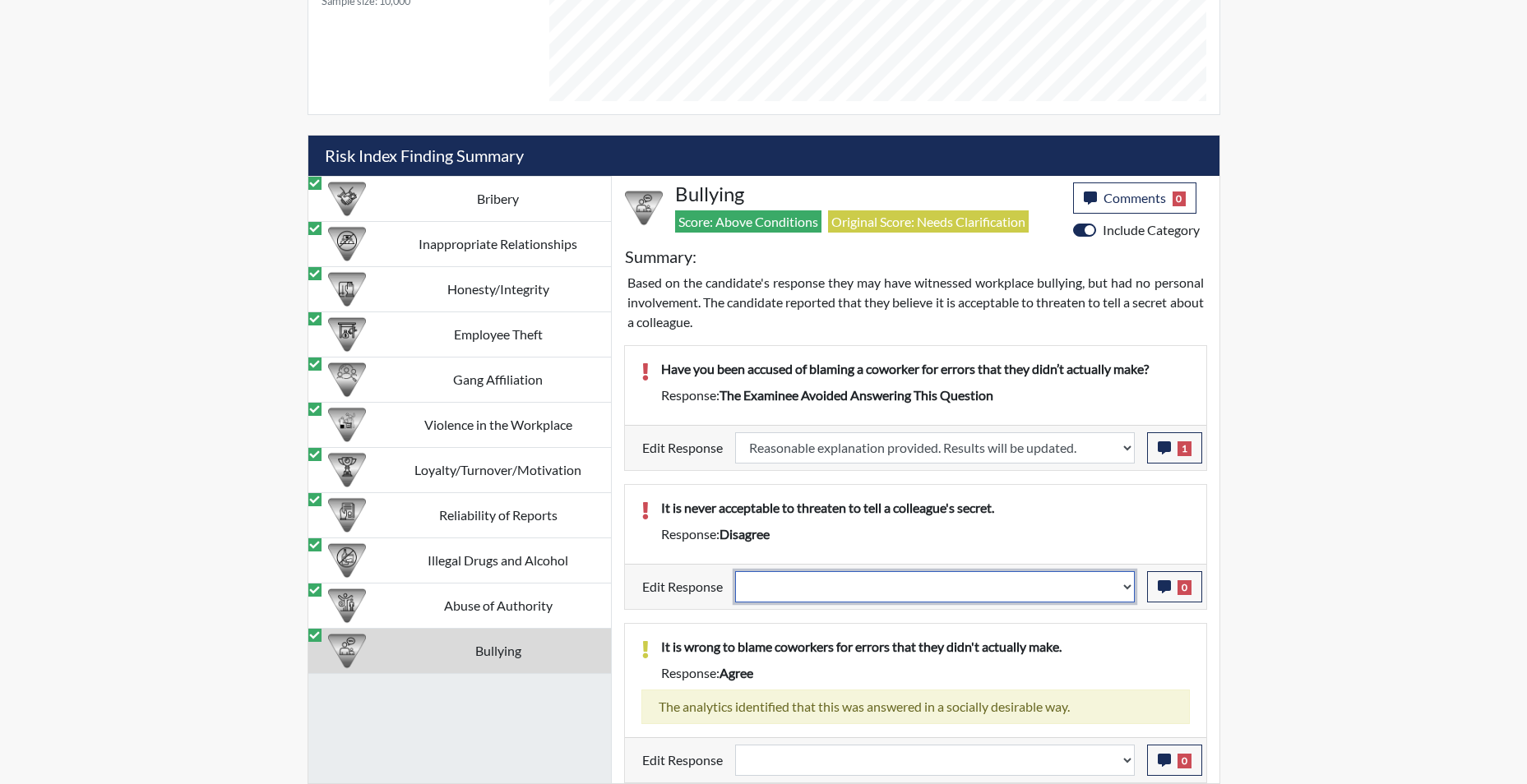
click at [1124, 599] on select "Question is not relevant. Results will be updated. Reasonable explanation provi…" at bounding box center [935, 587] width 400 height 32
click at [735, 571] on select "Question is not relevant. Results will be updated. Reasonable explanation provi…" at bounding box center [935, 587] width 400 height 32
click at [1161, 589] on icon "button" at bounding box center [1164, 587] width 13 height 13
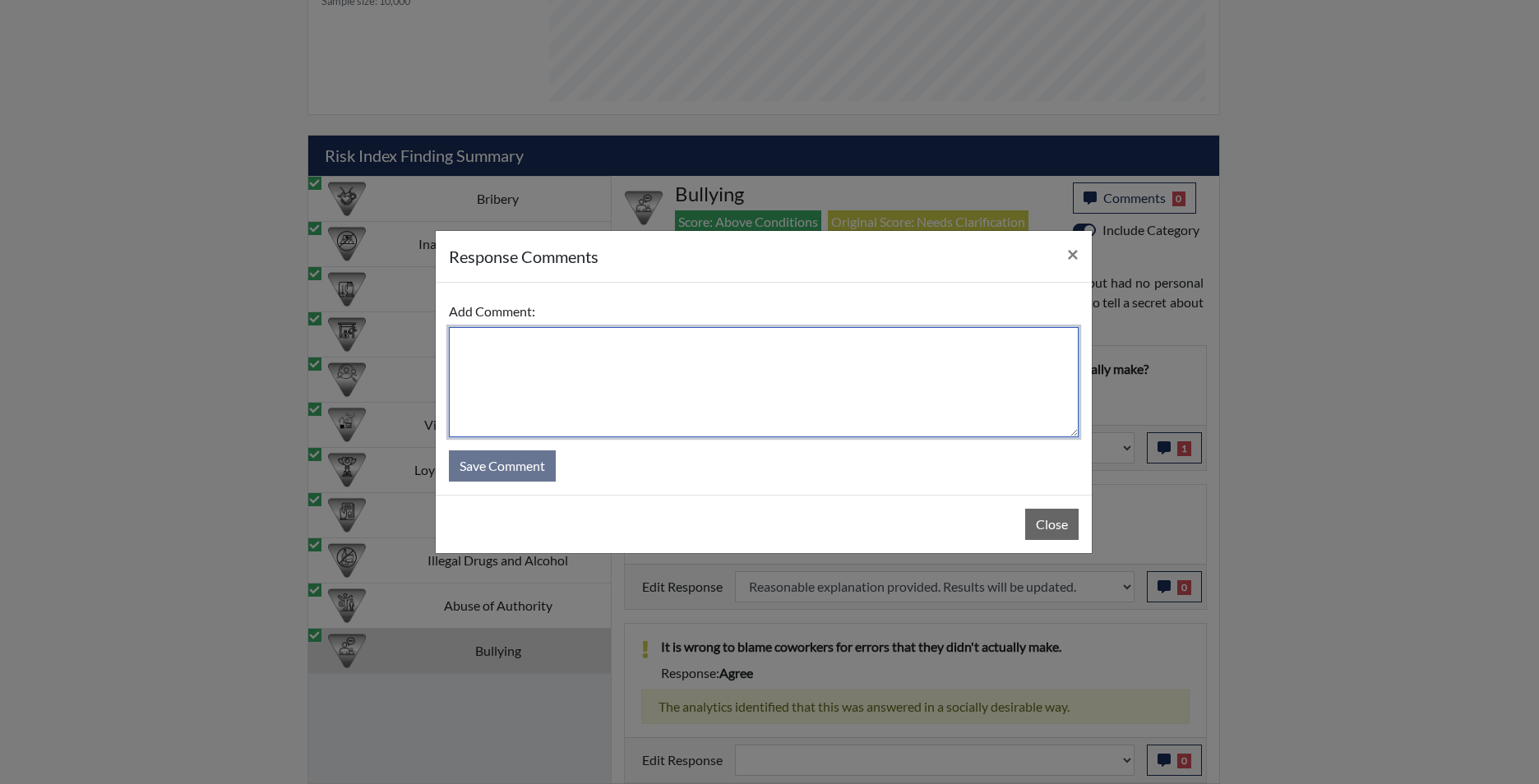
click at [854, 393] on textarea at bounding box center [764, 382] width 630 height 110
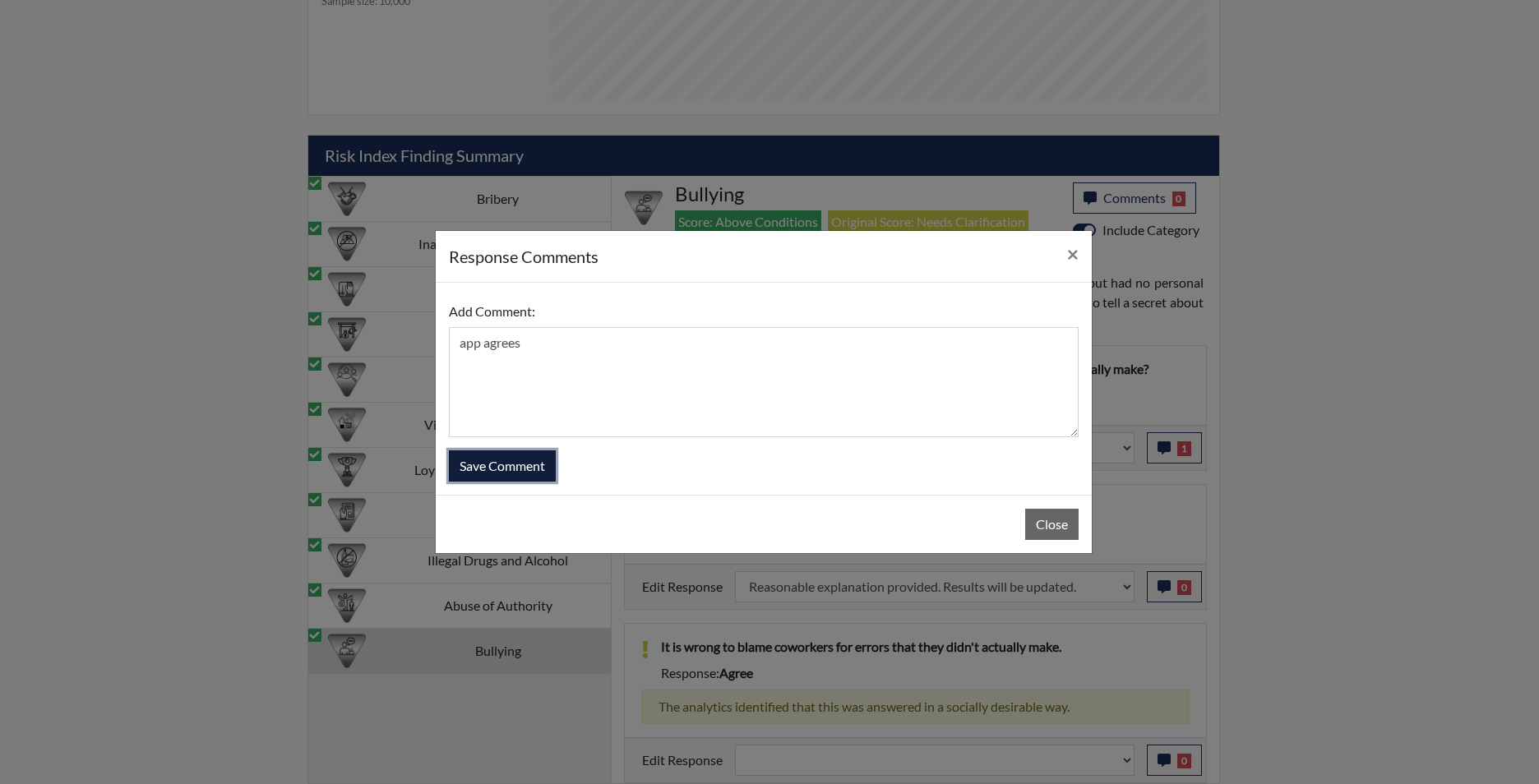
click at [530, 468] on button "Save Comment" at bounding box center [502, 466] width 106 height 32
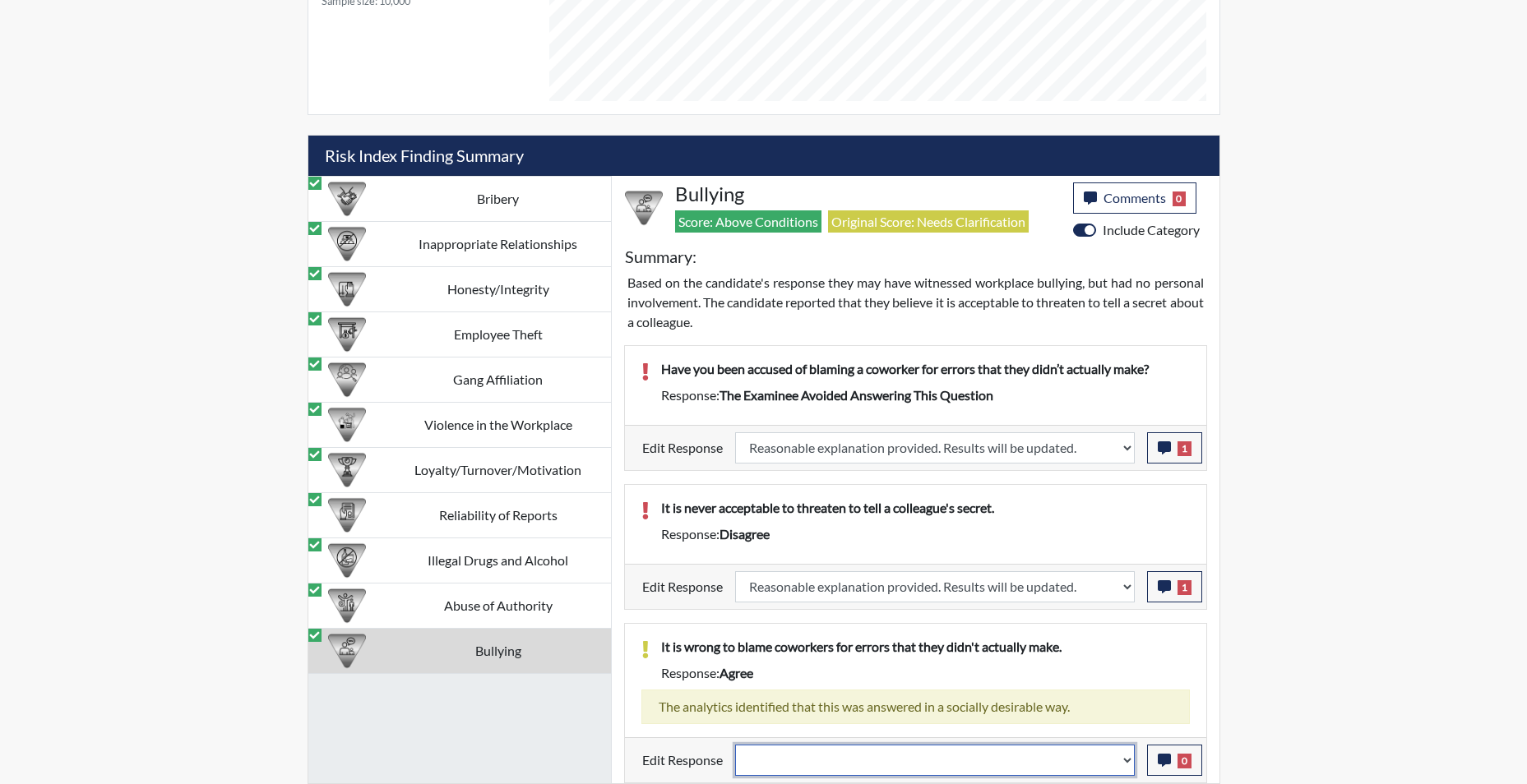
click at [1125, 762] on select "Question is not relevant. Results will be updated. Reasonable explanation provi…" at bounding box center [935, 761] width 400 height 32
click at [735, 745] on select "Question is not relevant. Results will be updated. Reasonable explanation provi…" at bounding box center [935, 761] width 400 height 32
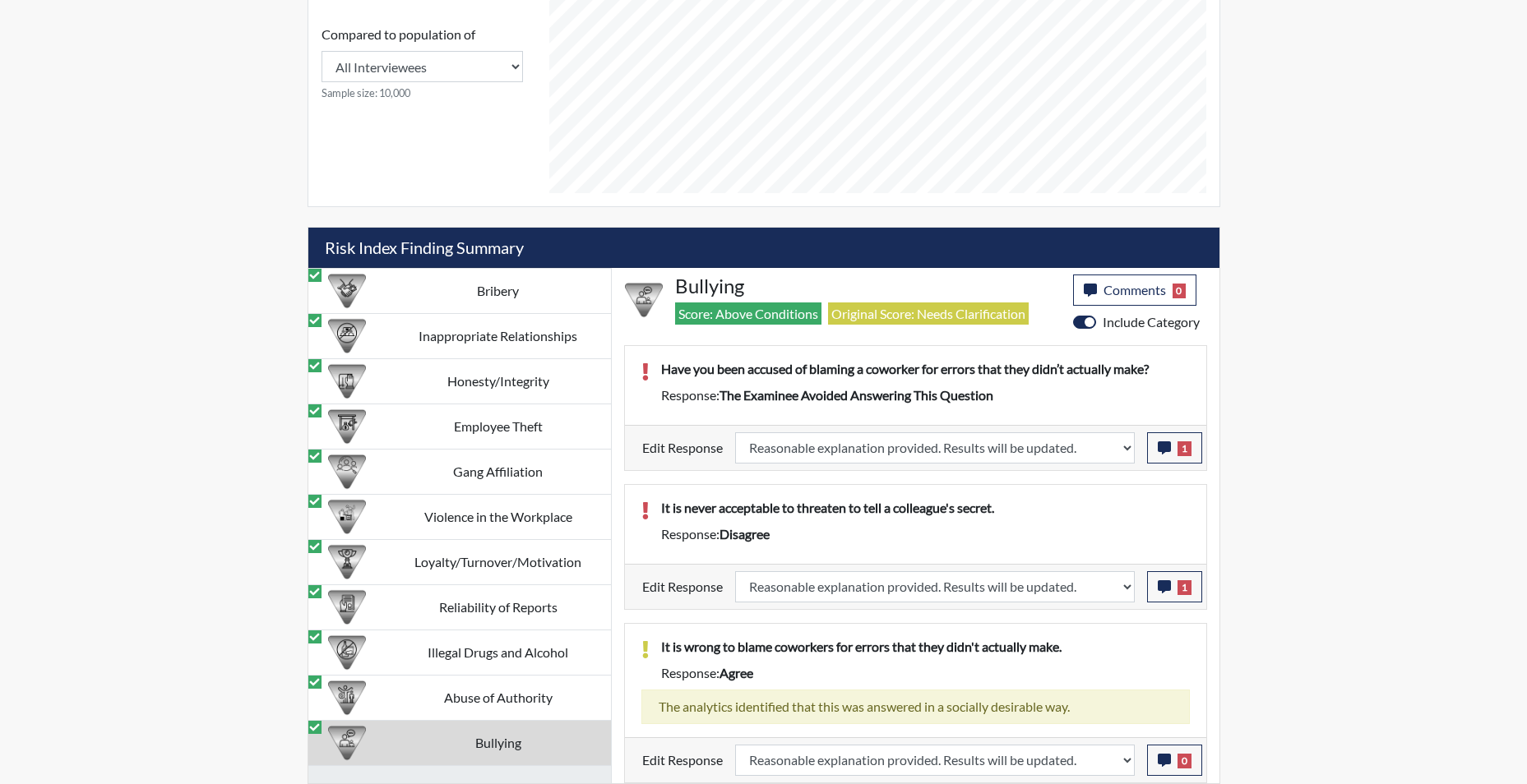
click at [491, 744] on td "Bullying" at bounding box center [498, 743] width 225 height 45
click at [503, 693] on td "Abuse of Authority" at bounding box center [498, 697] width 225 height 45
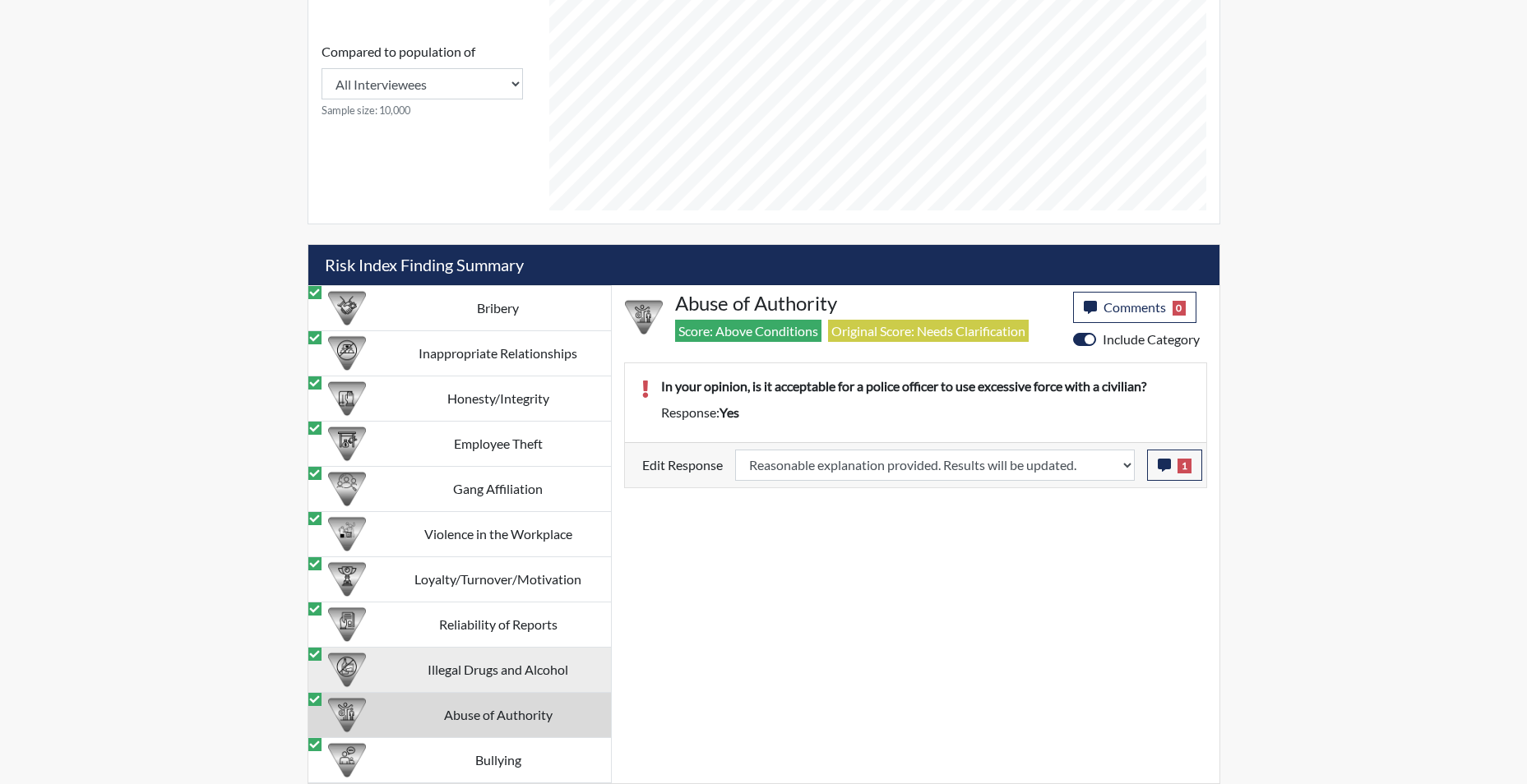
click at [509, 663] on td "Illegal Drugs and Alcohol" at bounding box center [498, 669] width 225 height 45
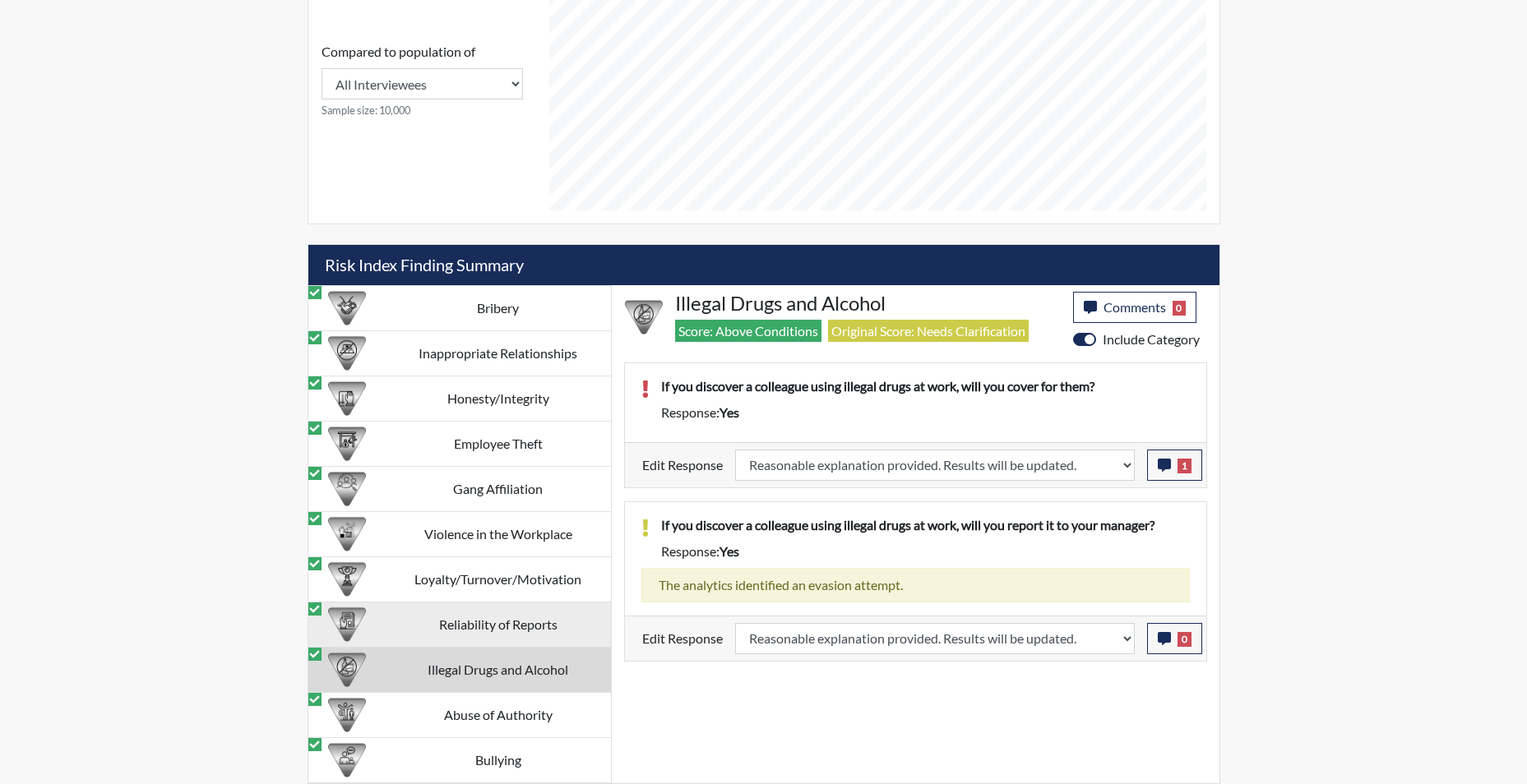
click at [524, 624] on td "Reliability of Reports" at bounding box center [498, 624] width 225 height 45
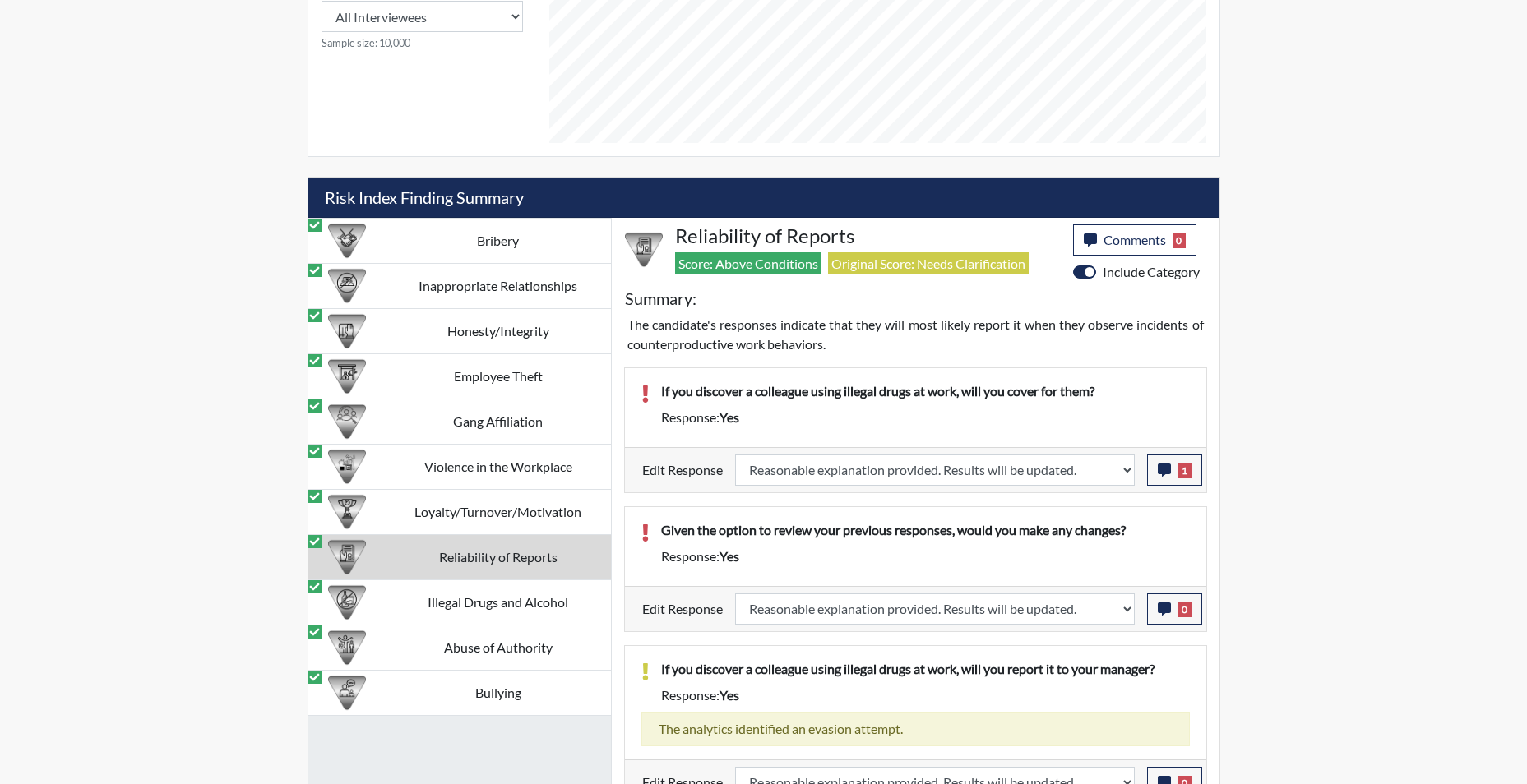
scroll to position [911, 0]
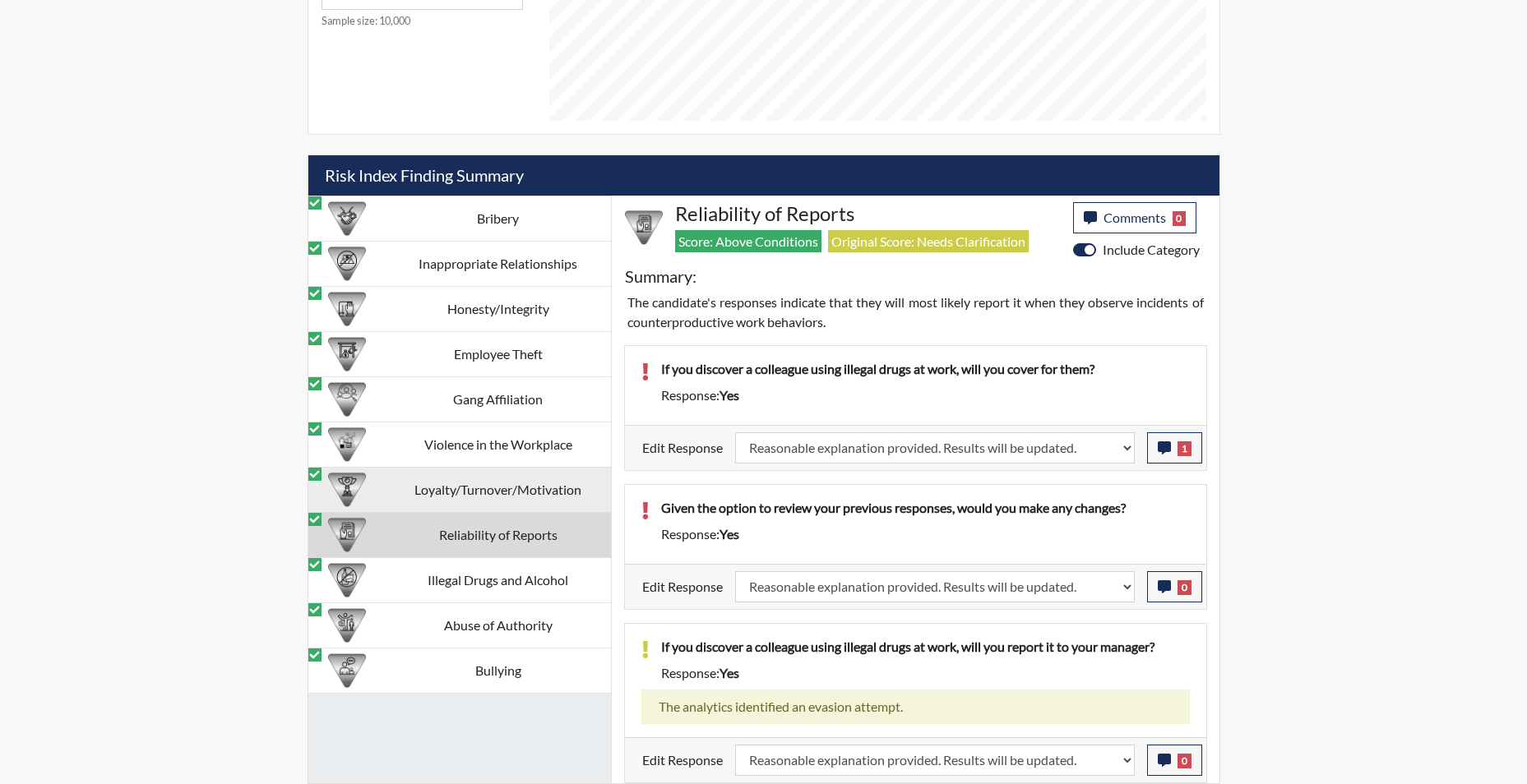
click at [480, 483] on td "Loyalty/Turnover/Motivation" at bounding box center [498, 489] width 225 height 45
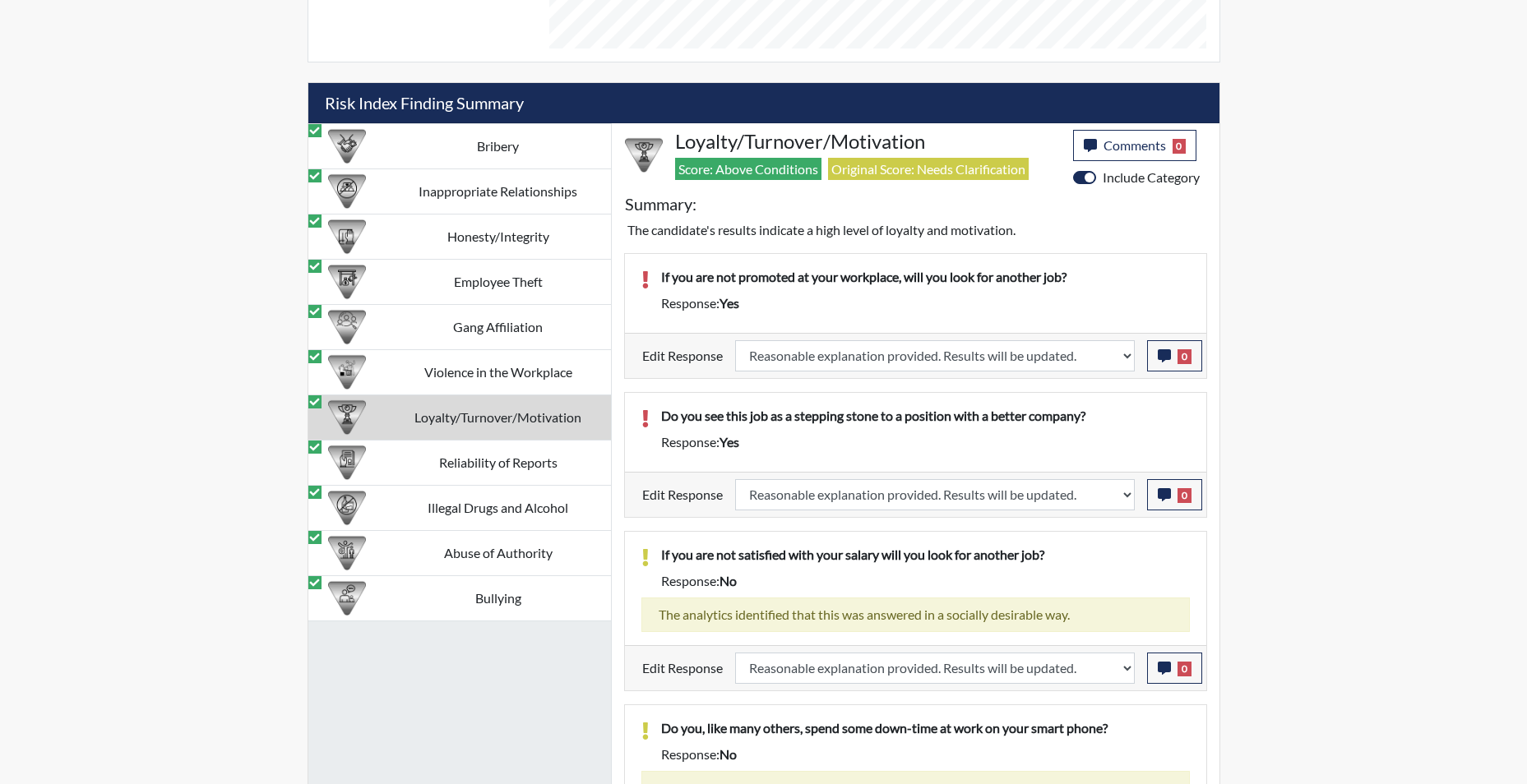
scroll to position [909, 0]
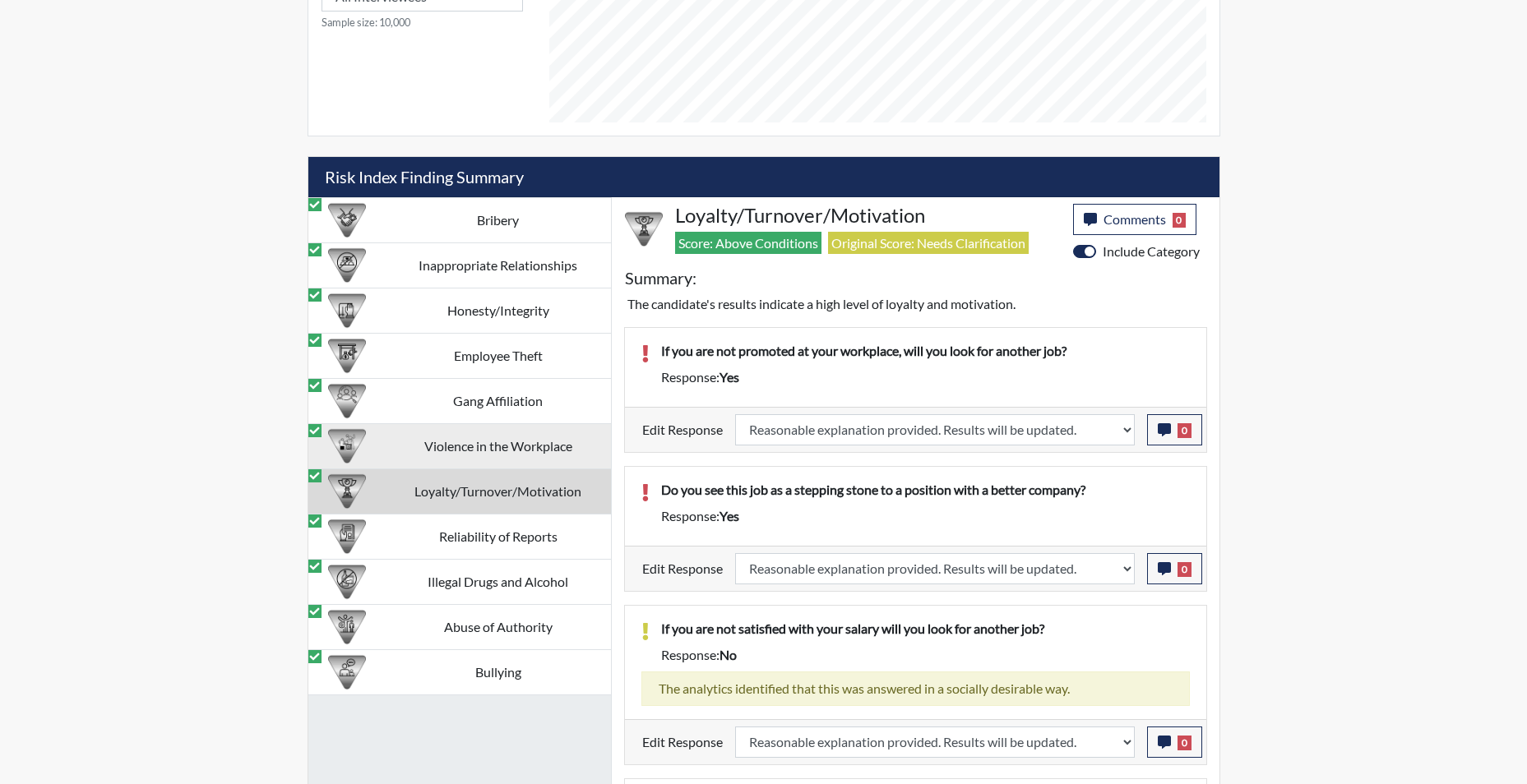
click at [476, 458] on td "Violence in the Workplace" at bounding box center [498, 445] width 225 height 45
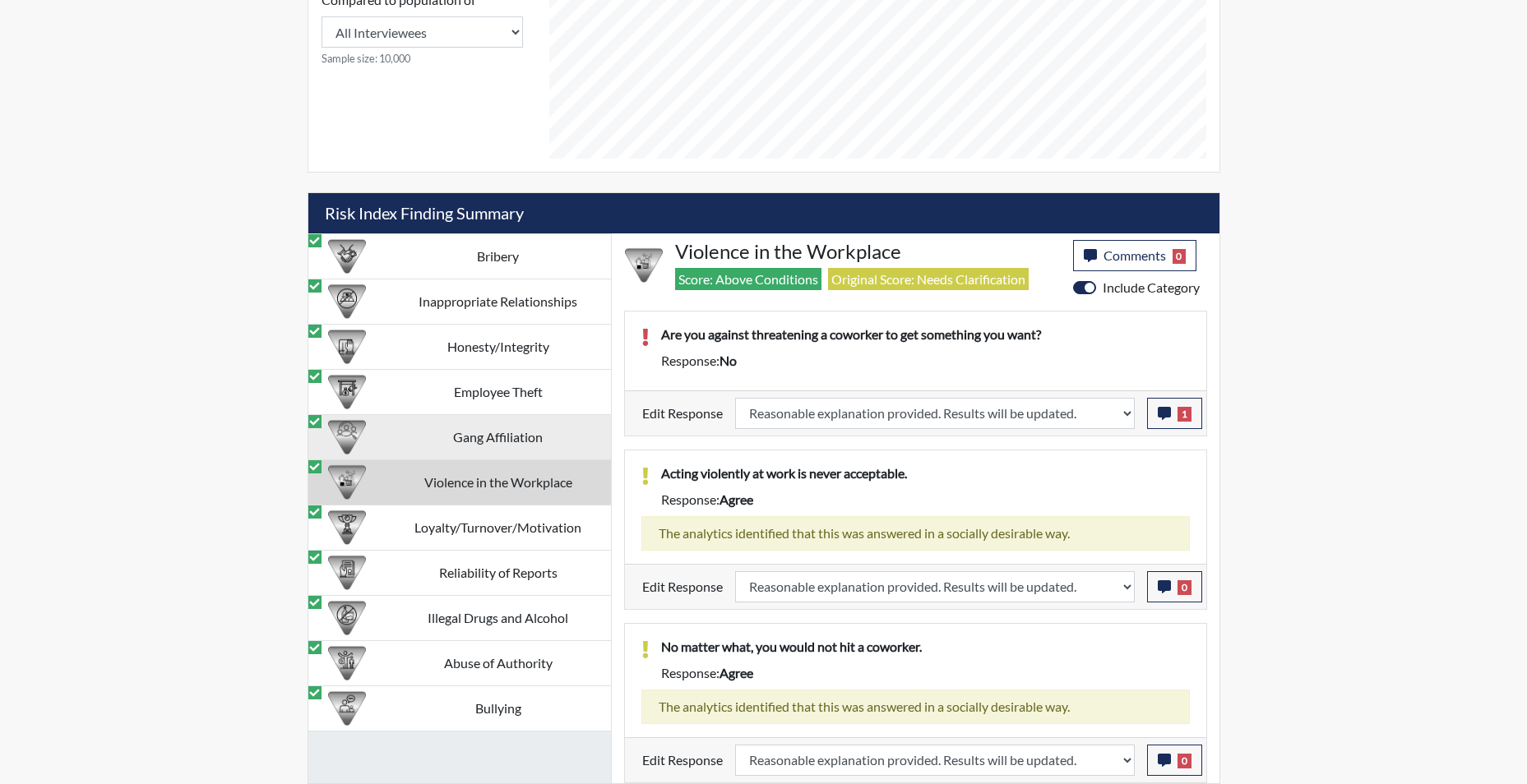
click at [507, 443] on td "Gang Affiliation" at bounding box center [498, 436] width 225 height 45
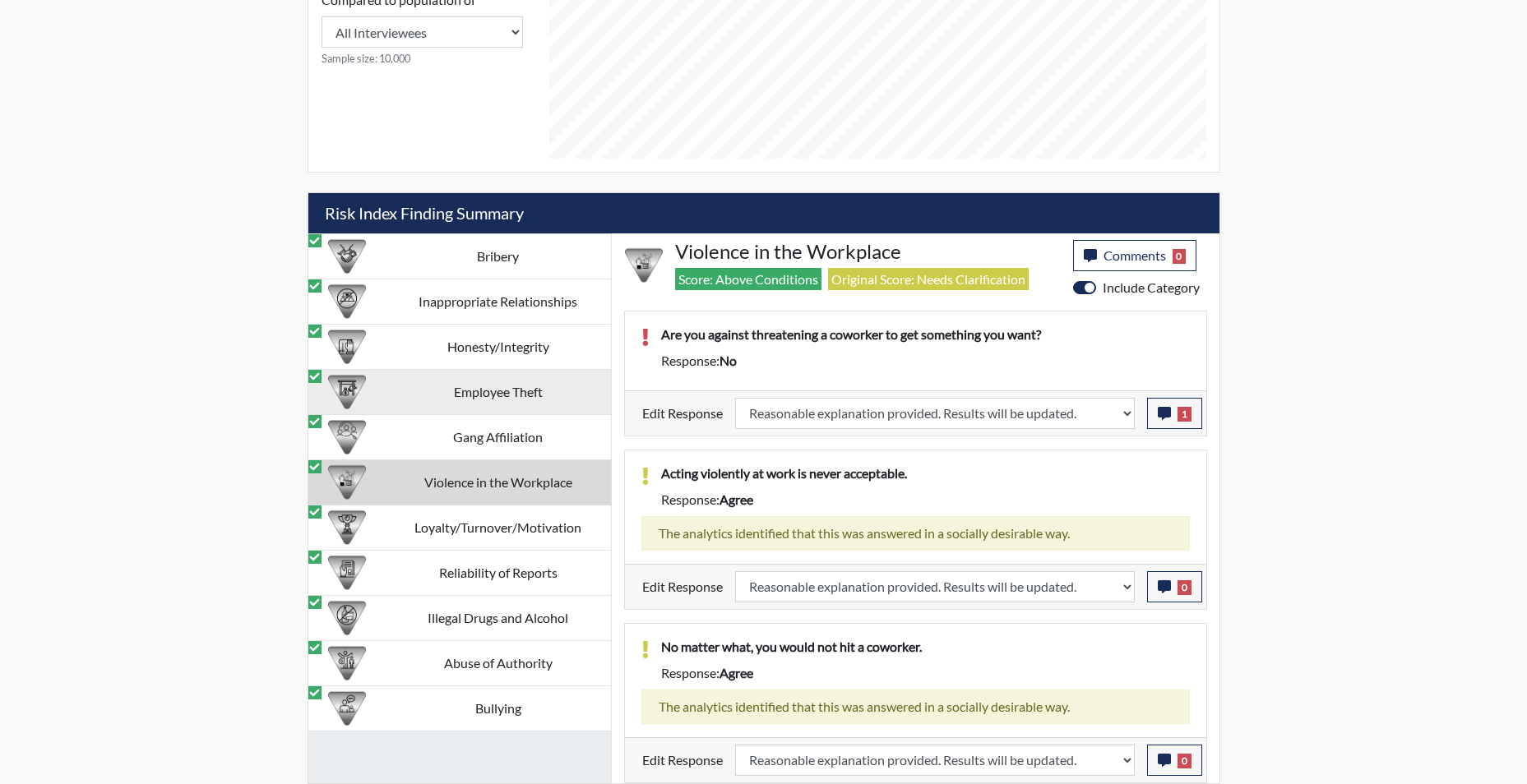
scroll to position [821, 0]
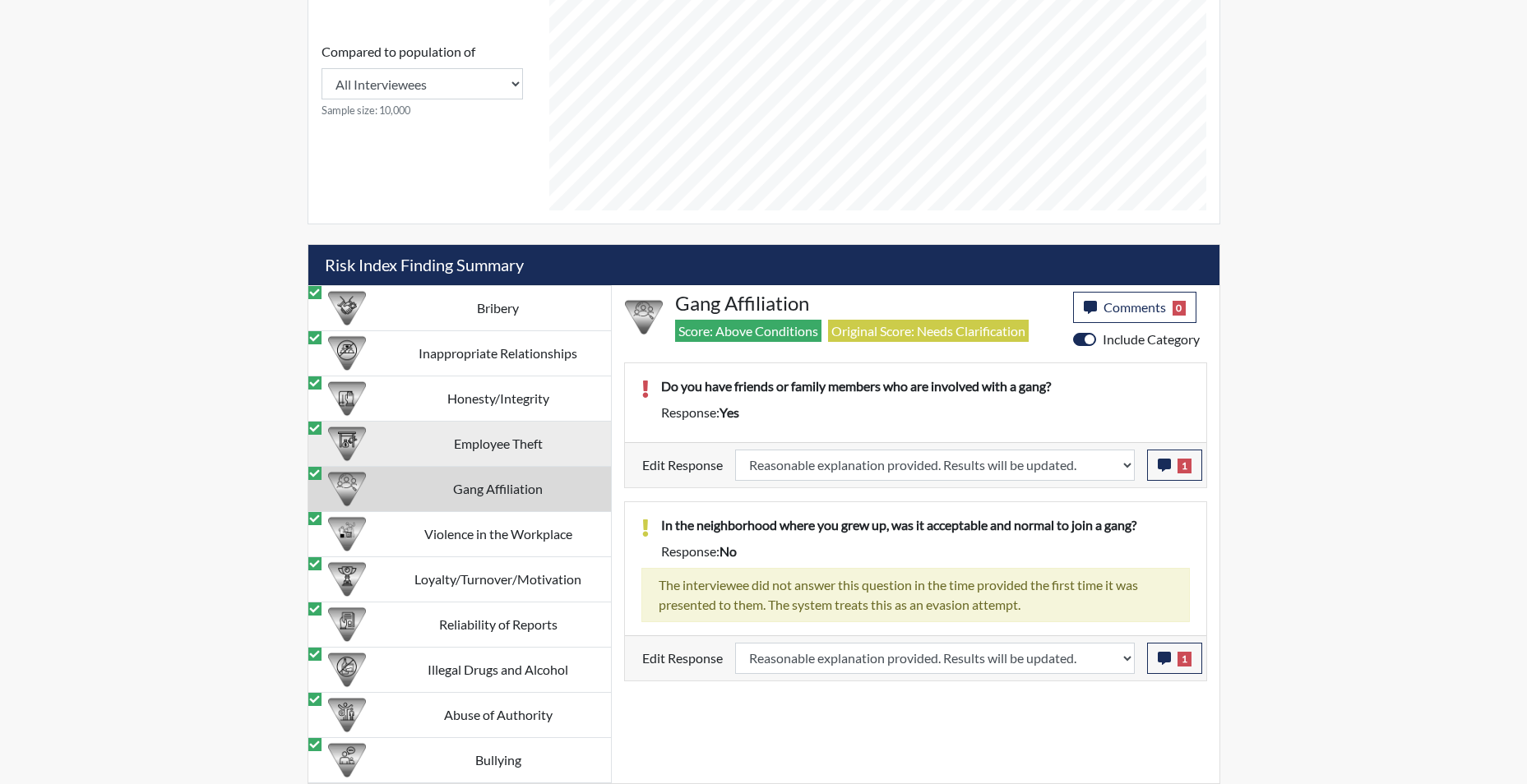
click at [471, 441] on td "Employee Theft" at bounding box center [498, 443] width 225 height 45
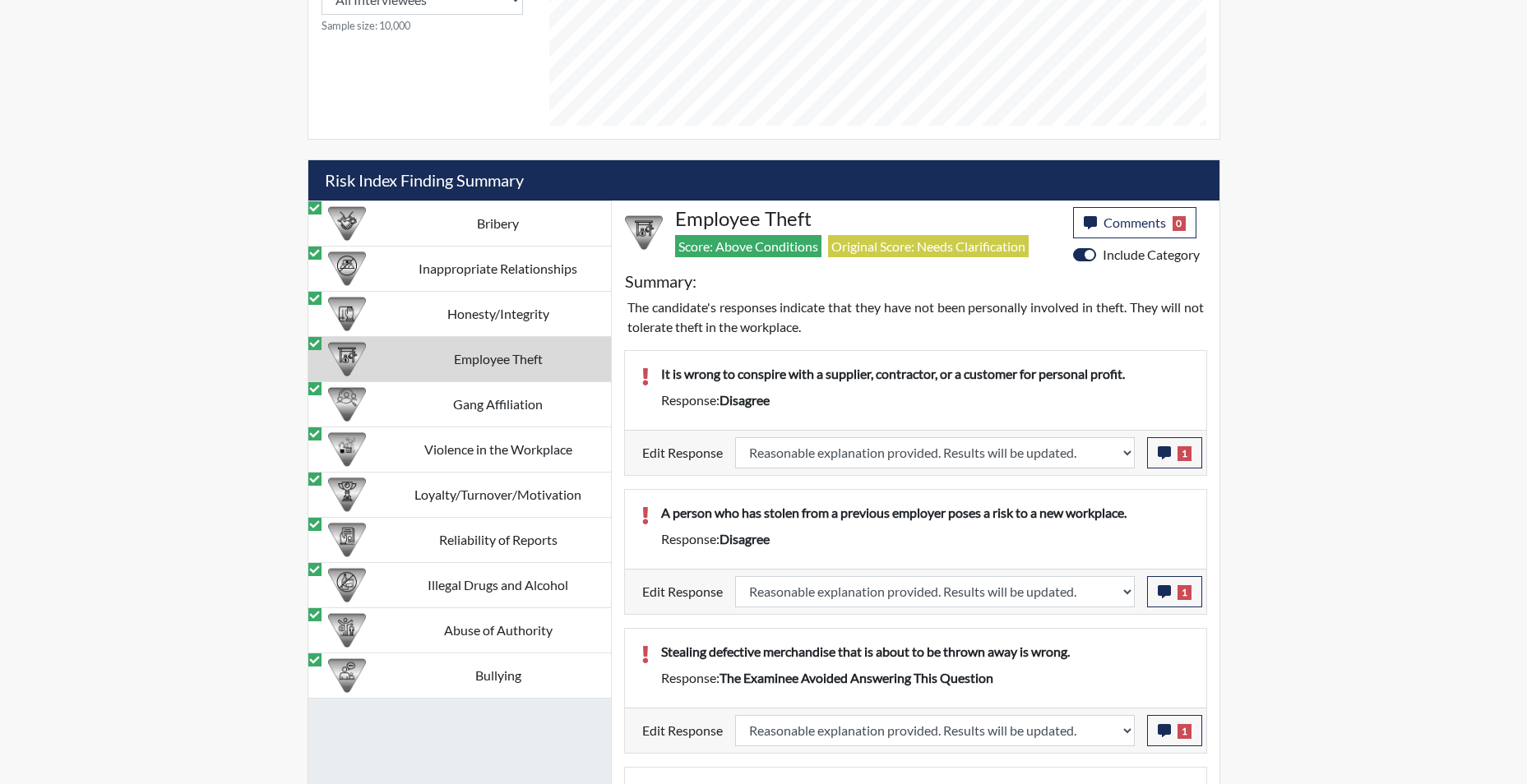
scroll to position [860, 0]
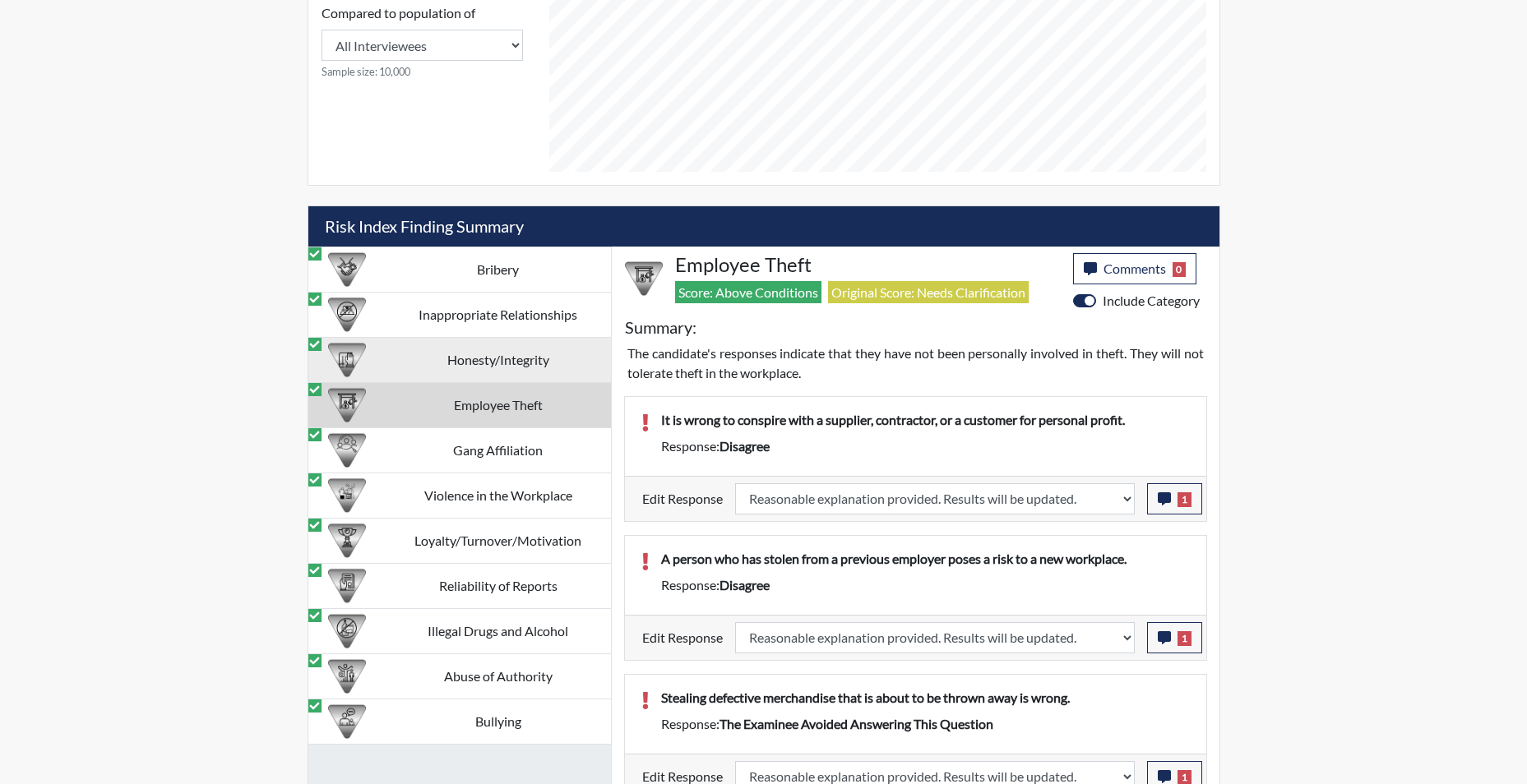
click at [429, 357] on td "Honesty/Integrity" at bounding box center [498, 359] width 225 height 45
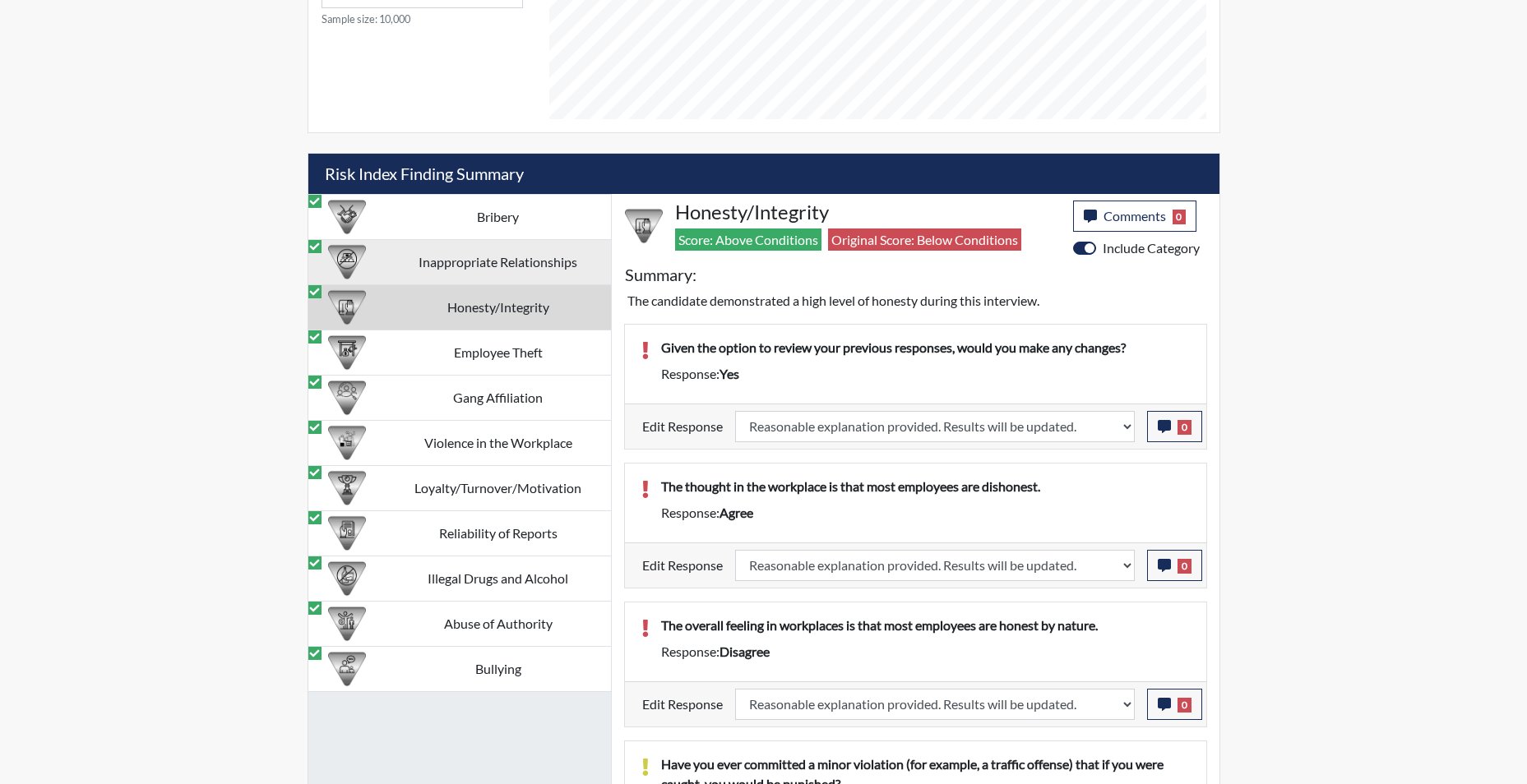
click at [460, 256] on td "Inappropriate Relationships" at bounding box center [498, 261] width 225 height 45
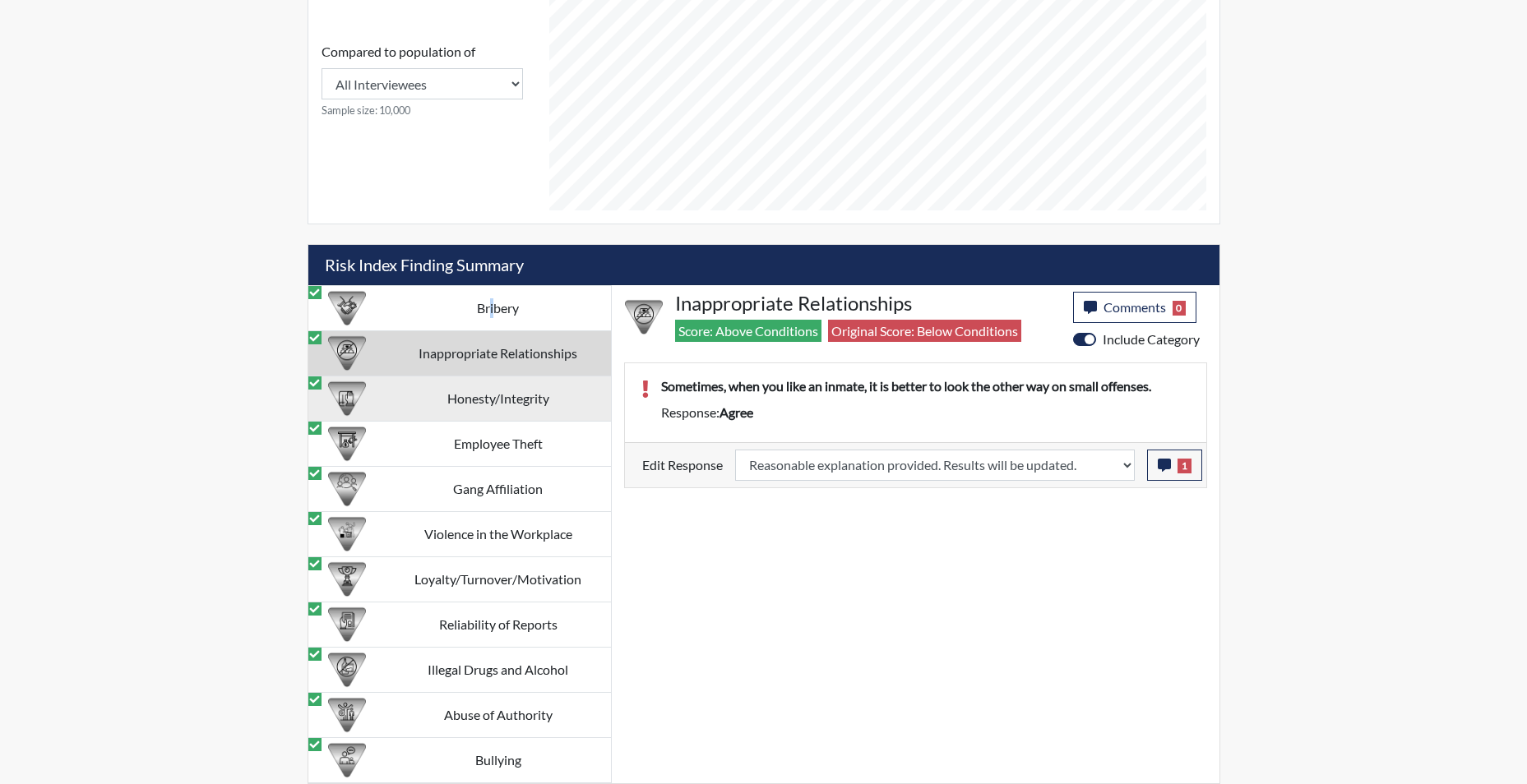
click at [492, 311] on td "Bribery" at bounding box center [498, 307] width 225 height 45
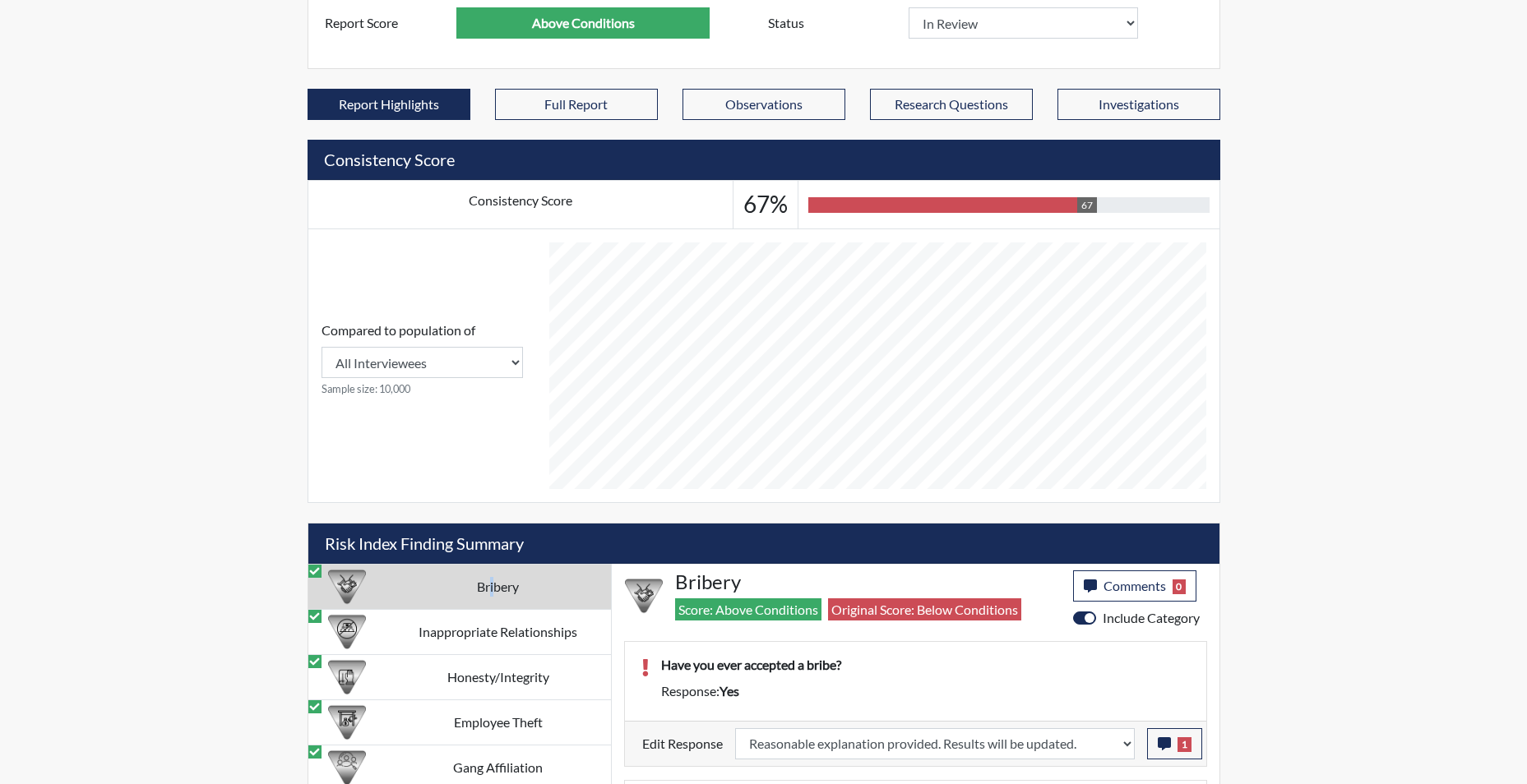
scroll to position [542, 0]
